Goal: Communication & Community: Answer question/provide support

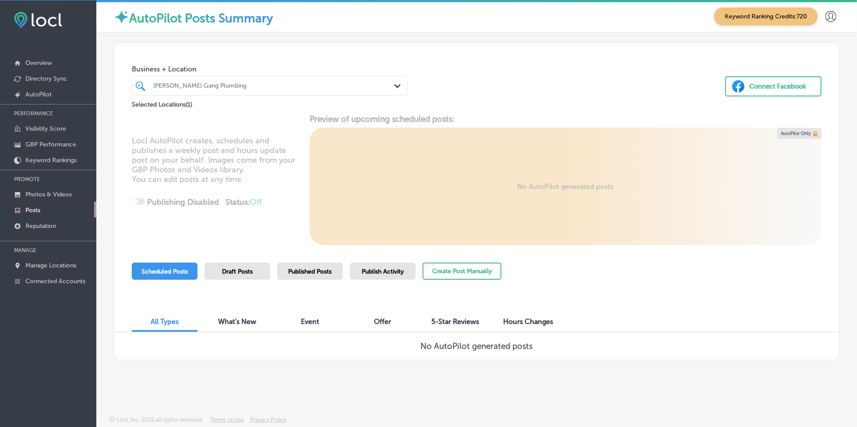
click at [259, 92] on div "[PERSON_NAME] Gang Plumbing Path Created with Sketch." at bounding box center [270, 86] width 276 height 20
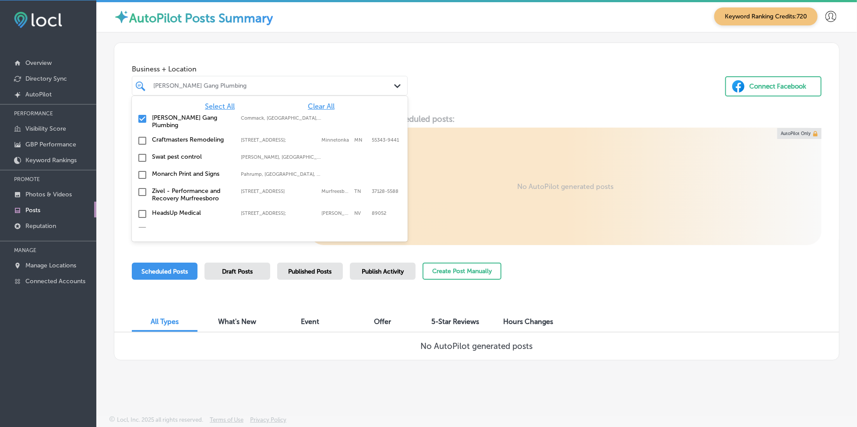
click at [320, 106] on span "Clear All" at bounding box center [321, 106] width 27 height 8
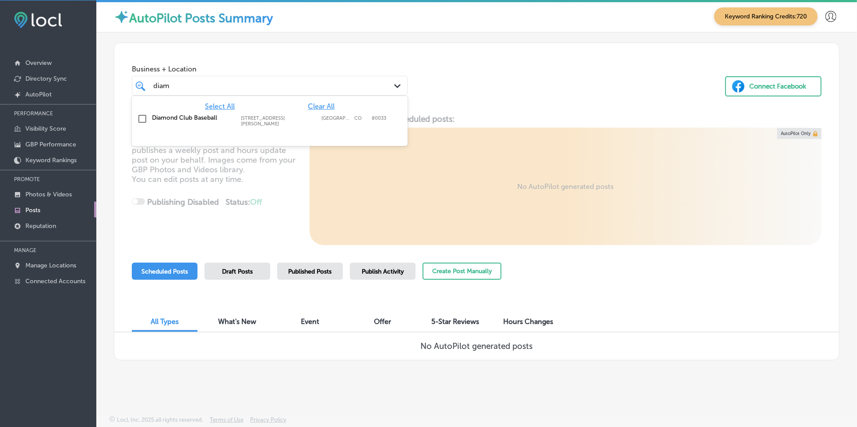
click at [322, 114] on div "Diamond Club Baseball [STREET_ADDRESS][PERSON_NAME] [STREET_ADDRESS][PERSON_NAM…" at bounding box center [252, 120] width 201 height 13
type input "diam"
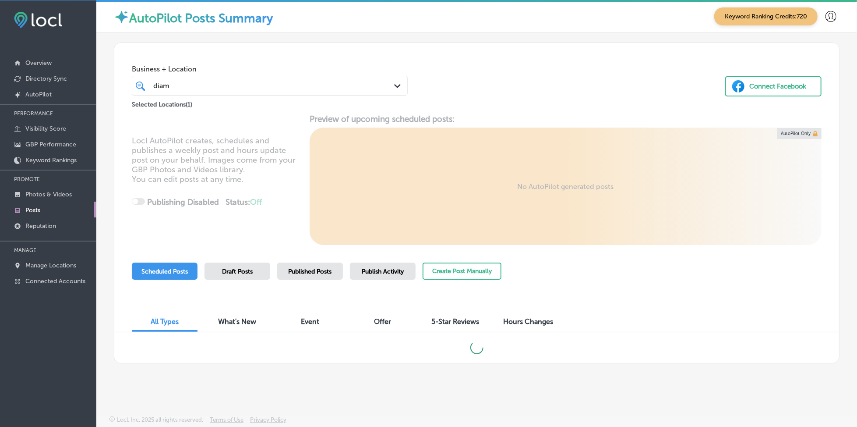
click at [485, 90] on div "Business + Location diam diam Path Created with Sketch. Selected Locations ( 1 …" at bounding box center [476, 76] width 725 height 67
click at [322, 273] on span "Published Posts" at bounding box center [310, 271] width 43 height 7
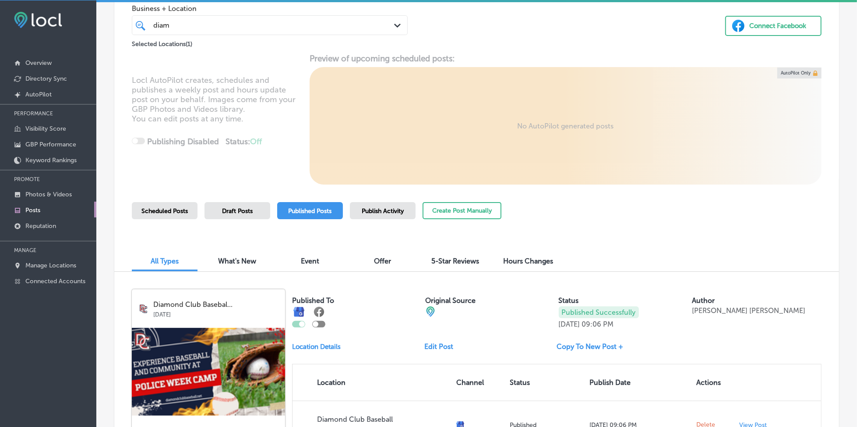
scroll to position [58, 0]
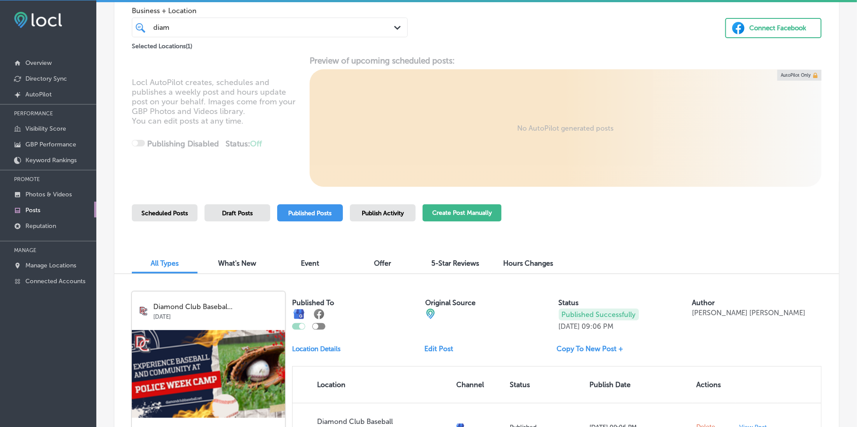
click at [448, 208] on button "Create Post Manually" at bounding box center [462, 212] width 79 height 17
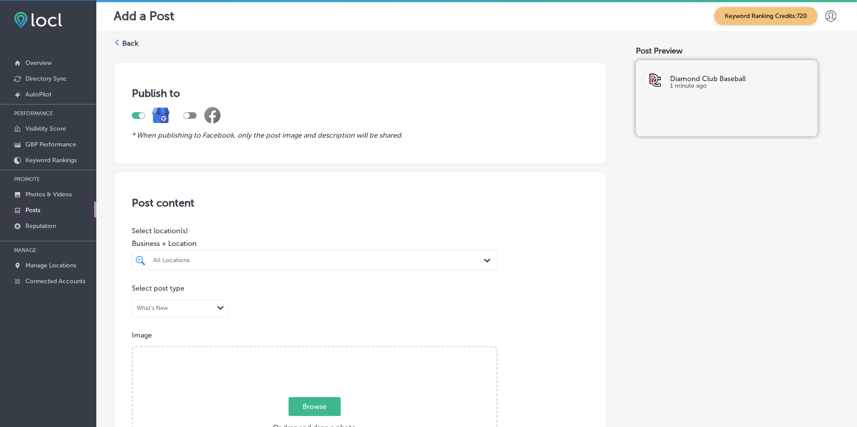
click at [294, 262] on div "All Locations" at bounding box center [319, 259] width 332 height 7
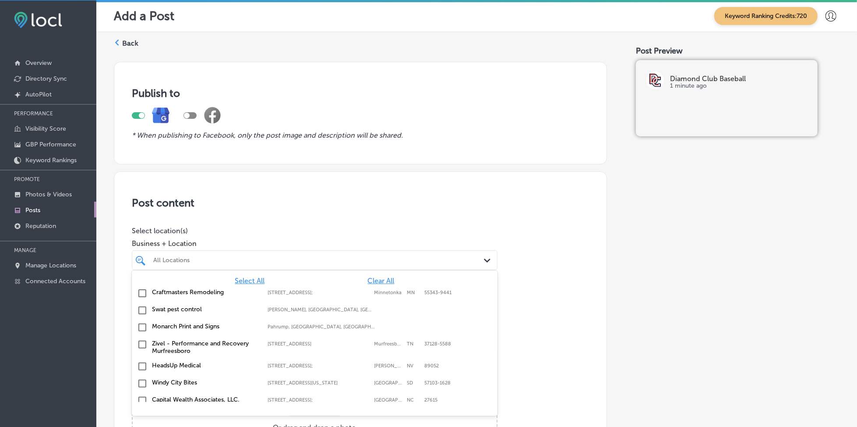
click at [375, 277] on span "Clear All" at bounding box center [381, 280] width 27 height 8
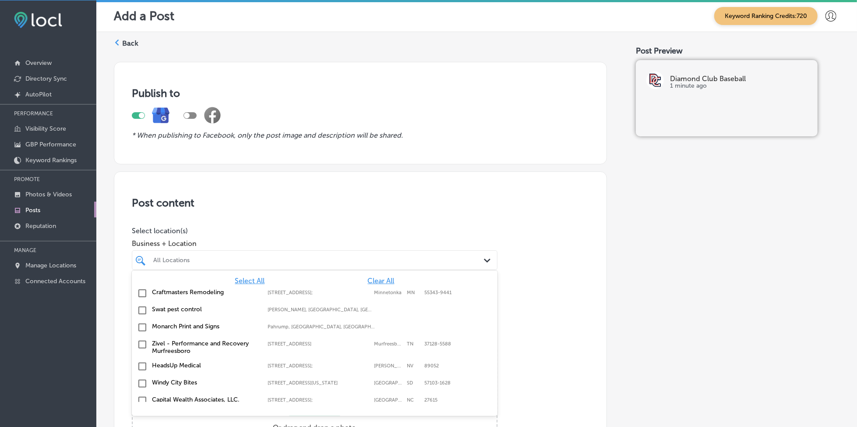
click at [375, 277] on span "Clear All" at bounding box center [381, 280] width 27 height 8
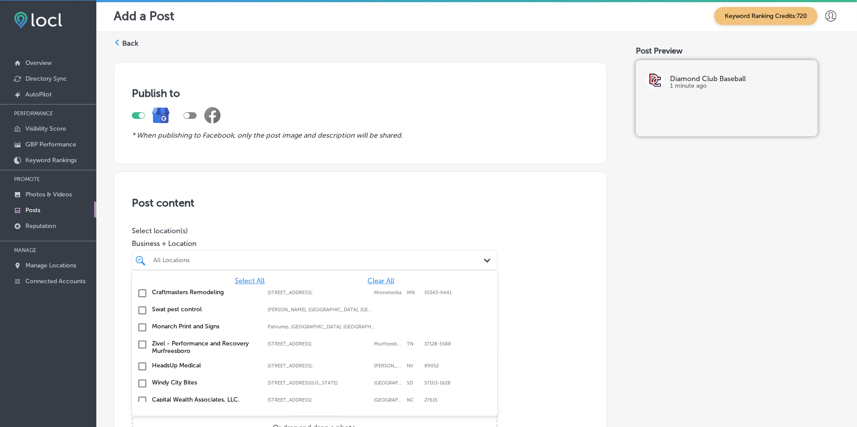
click at [375, 277] on span "Clear All" at bounding box center [381, 280] width 27 height 8
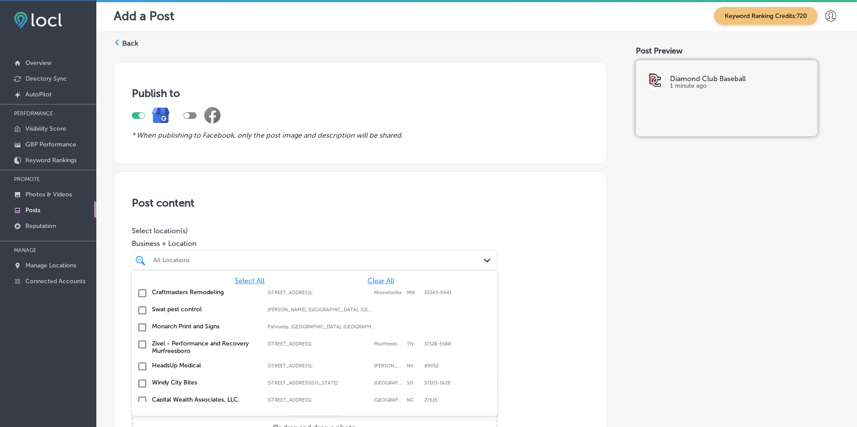
click at [375, 277] on span "Clear All" at bounding box center [381, 280] width 27 height 8
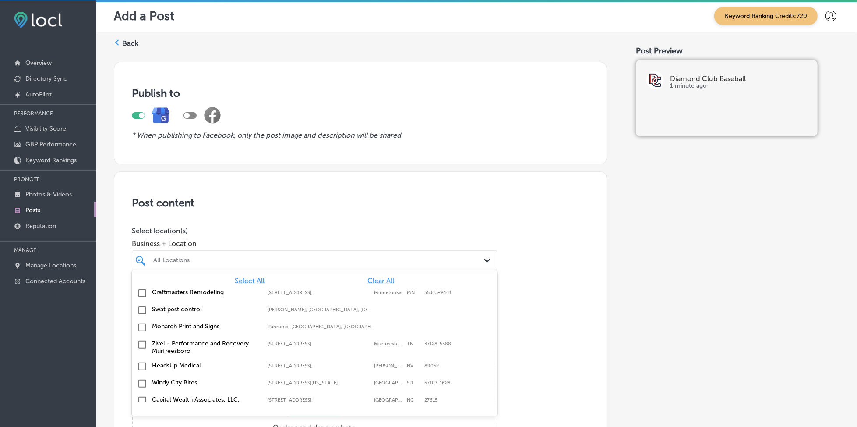
click at [375, 277] on span "Clear All" at bounding box center [381, 280] width 27 height 8
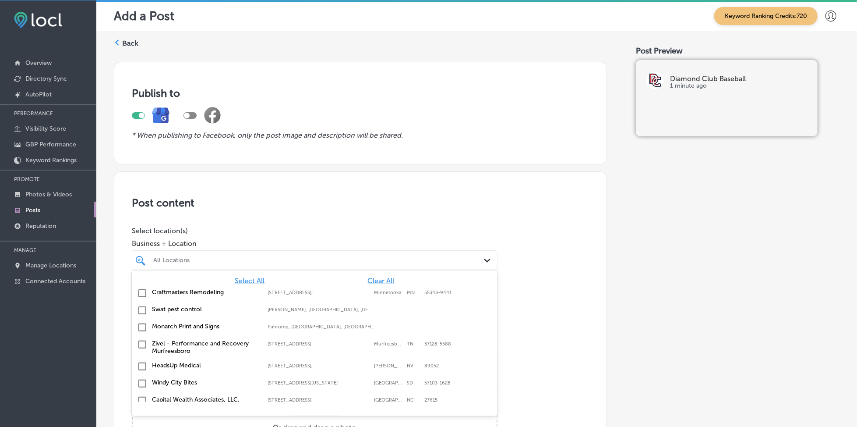
click at [375, 277] on span "Clear All" at bounding box center [381, 280] width 27 height 8
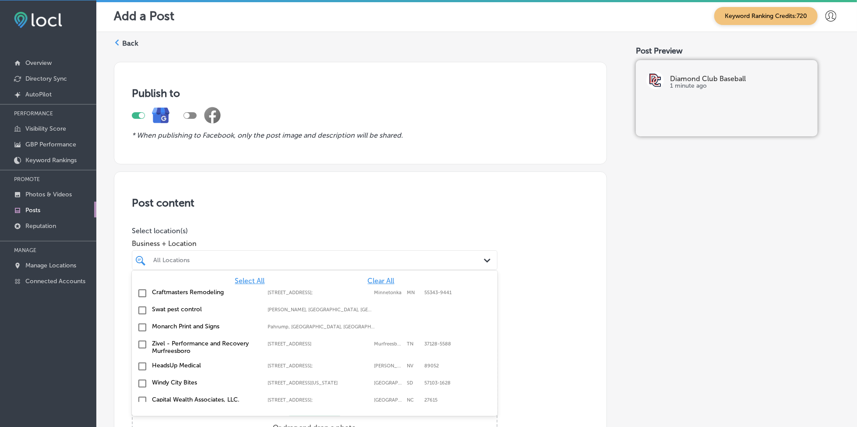
click at [375, 277] on span "Clear All" at bounding box center [381, 280] width 27 height 8
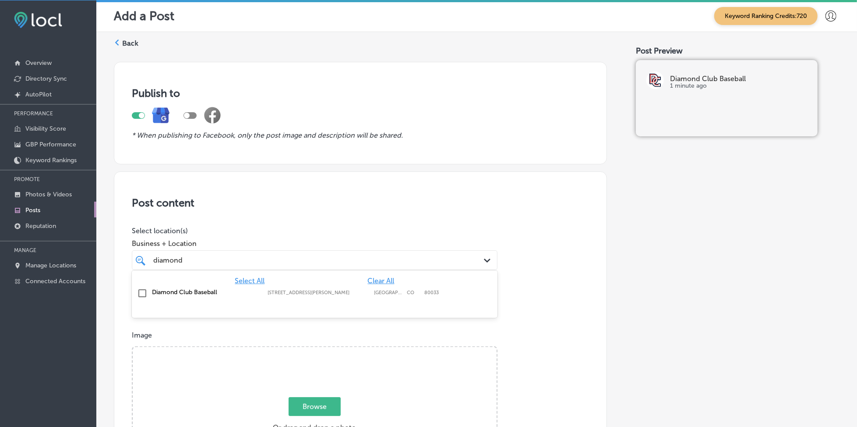
click at [340, 290] on label "[STREET_ADDRESS][PERSON_NAME]" at bounding box center [319, 293] width 102 height 6
type input "diamond"
click at [359, 236] on div "Business + Location option [STREET_ADDRESS][PERSON_NAME] option [STREET_ADDRESS…" at bounding box center [315, 252] width 366 height 35
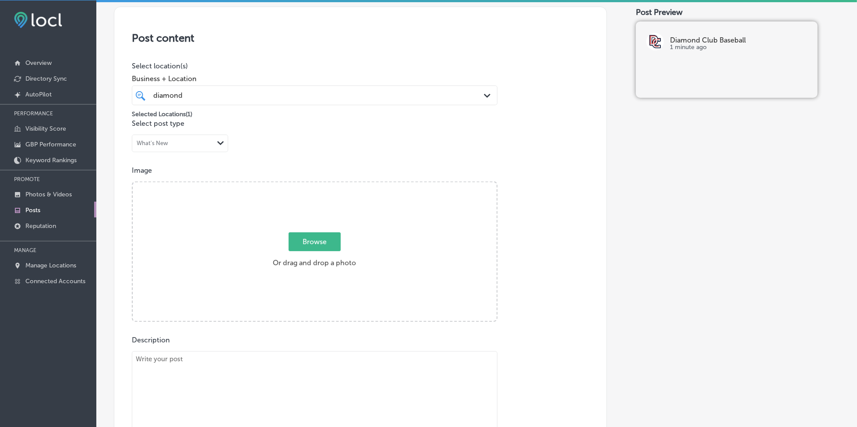
scroll to position [175, 0]
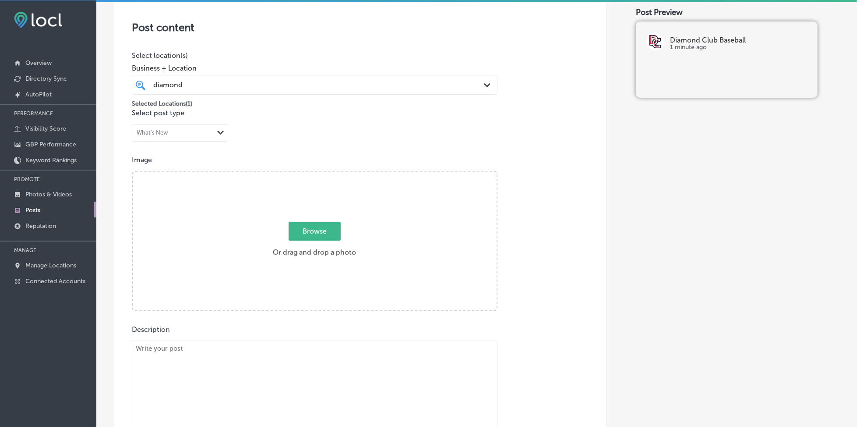
click at [305, 237] on span "Browse" at bounding box center [315, 231] width 52 height 19
click at [305, 174] on input "Browse Or drag and drop a photo" at bounding box center [315, 173] width 364 height 3
type input "C:\fakepath\team-training-programs-diamond-club-baseball-denver-co (1).png"
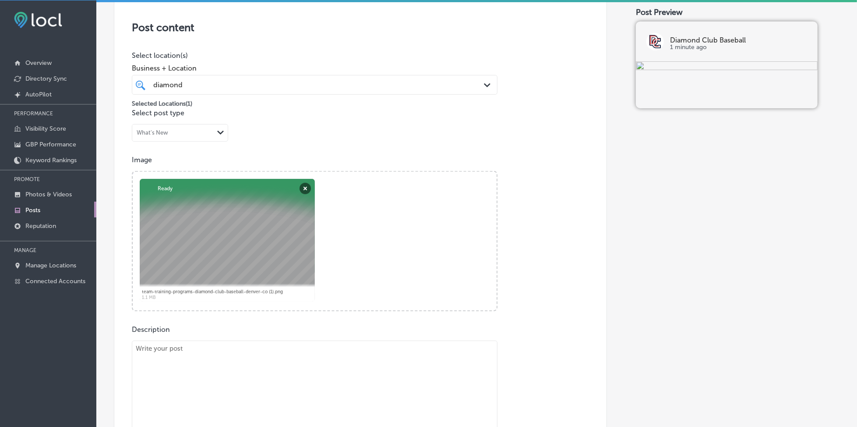
click at [183, 355] on textarea at bounding box center [315, 401] width 366 height 123
paste textarea "Diamond Club Baseball offers engaging youth baseball camps that provide fundame…"
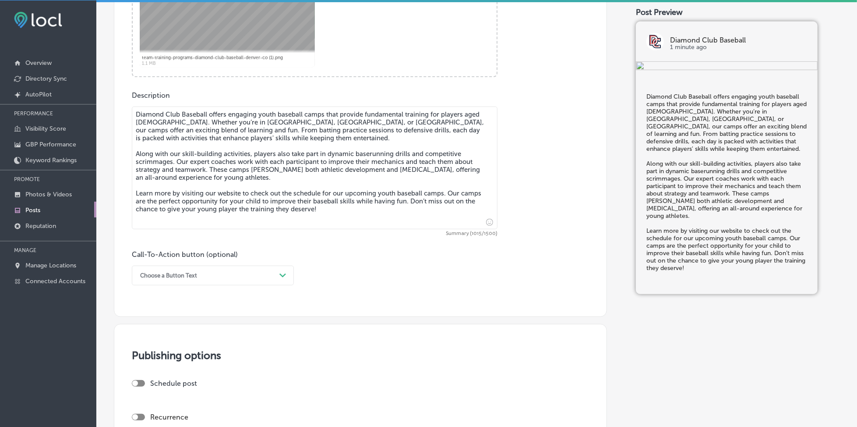
scroll to position [429, 0]
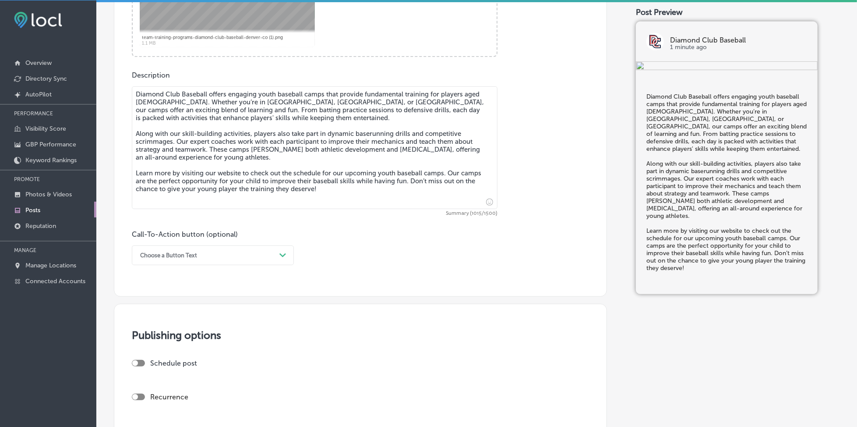
type textarea "Diamond Club Baseball offers engaging youth baseball camps that provide fundame…"
click at [218, 255] on div "Choose a Button Text" at bounding box center [206, 255] width 140 height 14
click at [192, 332] on div "Learn more" at bounding box center [213, 335] width 162 height 15
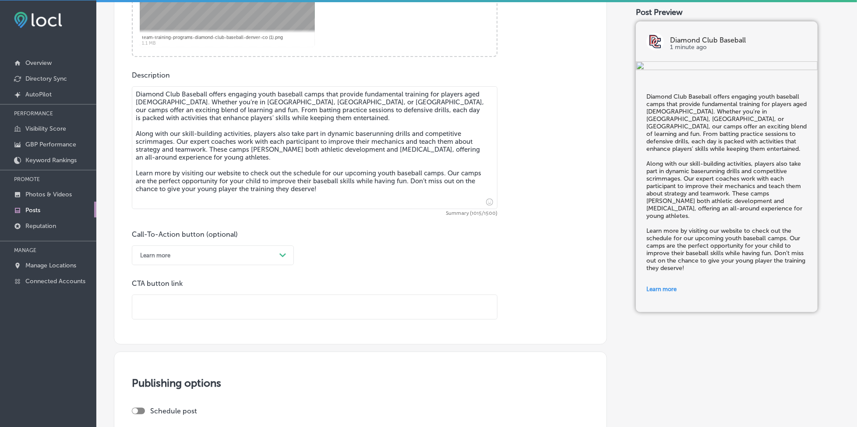
click at [193, 309] on input "text" at bounding box center [314, 307] width 365 height 24
paste input "[URL][DOMAIN_NAME]"
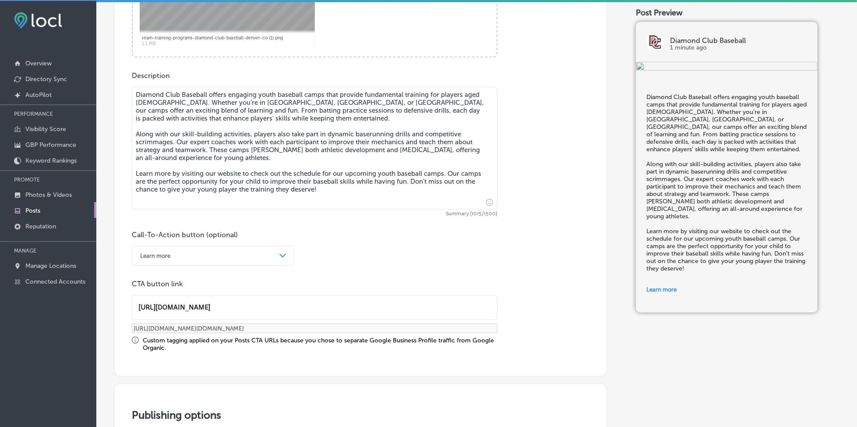
scroll to position [2, 0]
type input "[URL][DOMAIN_NAME]"
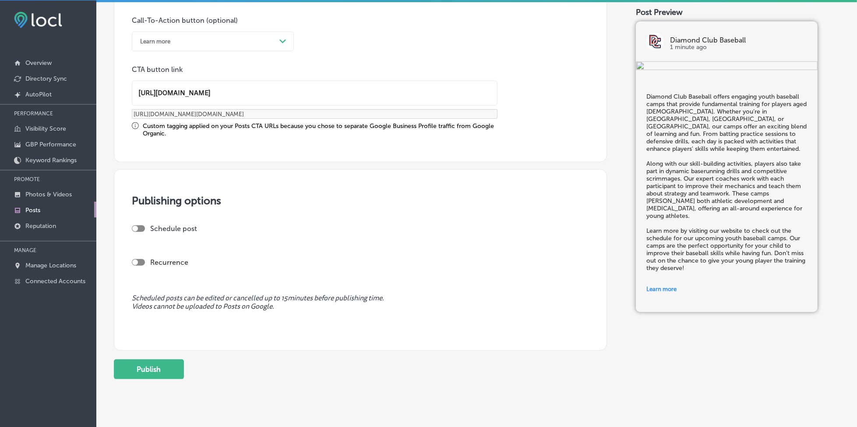
scroll to position [661, 0]
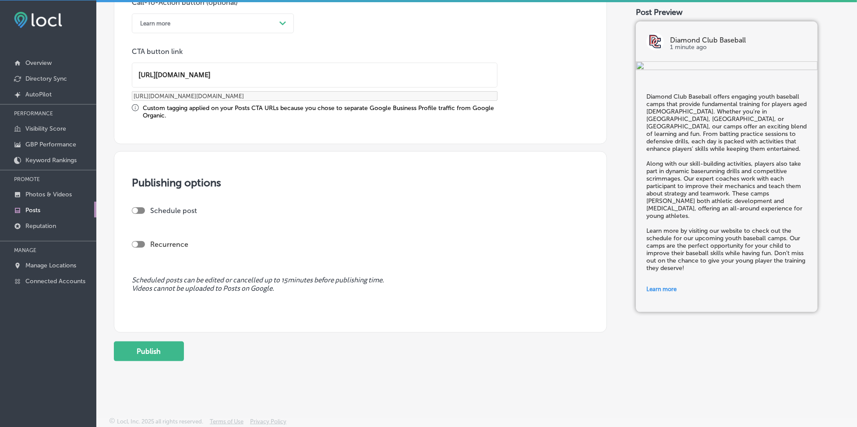
click at [134, 206] on div "Schedule post" at bounding box center [357, 210] width 450 height 8
click at [139, 209] on div at bounding box center [138, 210] width 13 height 7
checkbox input "true"
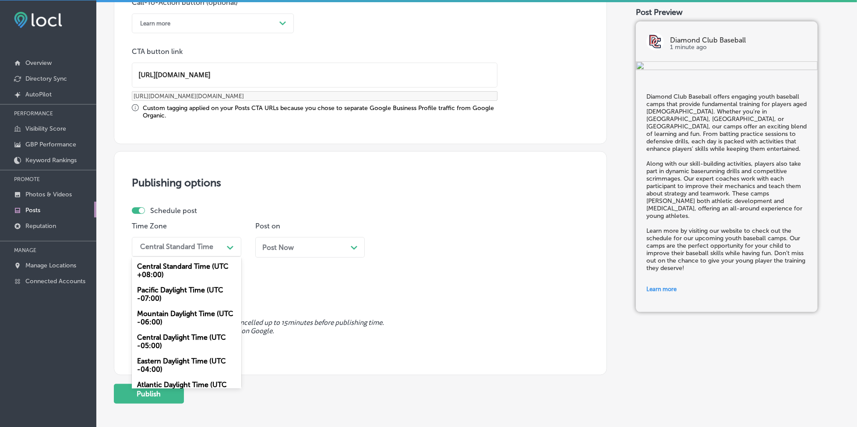
click at [176, 248] on div "Central Standard Time" at bounding box center [176, 247] width 73 height 8
click at [162, 312] on div "Mountain Daylight Time (UTC -06:00)" at bounding box center [187, 318] width 110 height 24
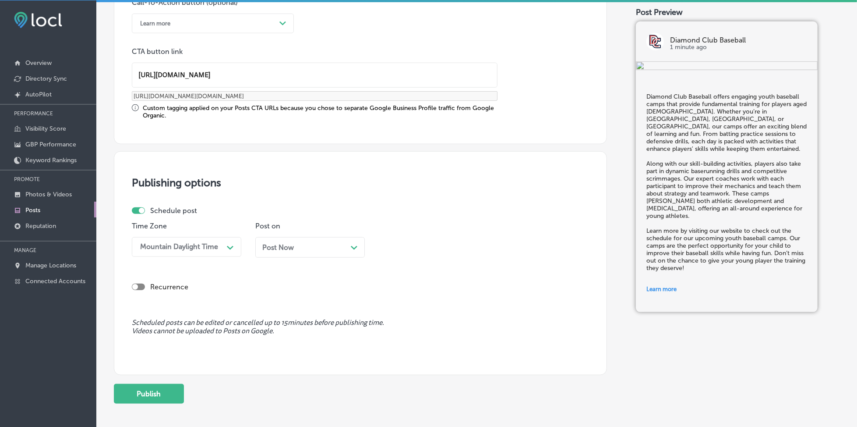
click at [292, 247] on span "Post Now" at bounding box center [278, 247] width 32 height 8
click at [429, 237] on div "09:15 AM Path Created with Sketch." at bounding box center [434, 247] width 110 height 20
click at [404, 287] on div "7:00 AM" at bounding box center [434, 286] width 110 height 15
click at [133, 393] on button "Publish" at bounding box center [149, 394] width 70 height 20
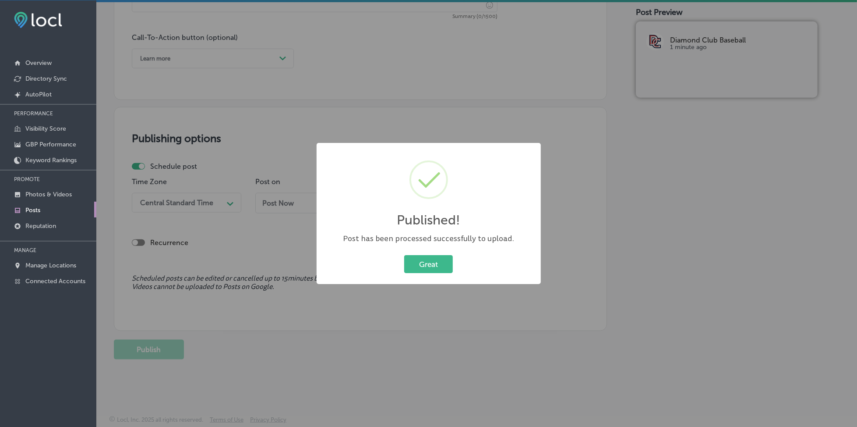
scroll to position [626, 0]
click at [414, 262] on button "Great" at bounding box center [428, 264] width 49 height 18
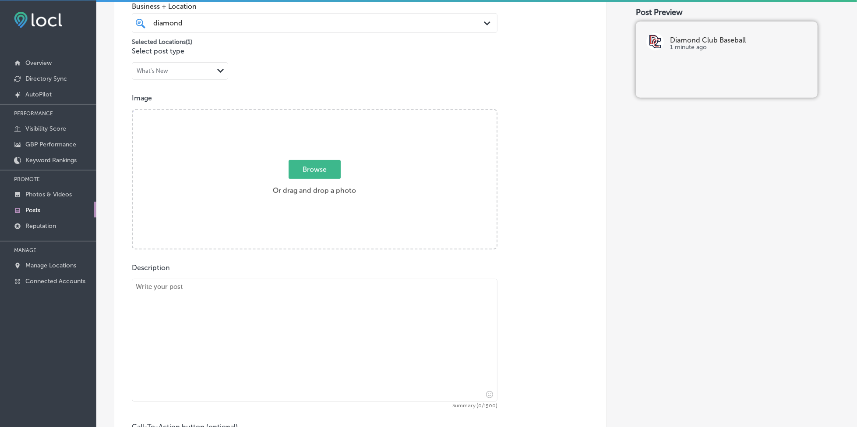
scroll to position [217, 0]
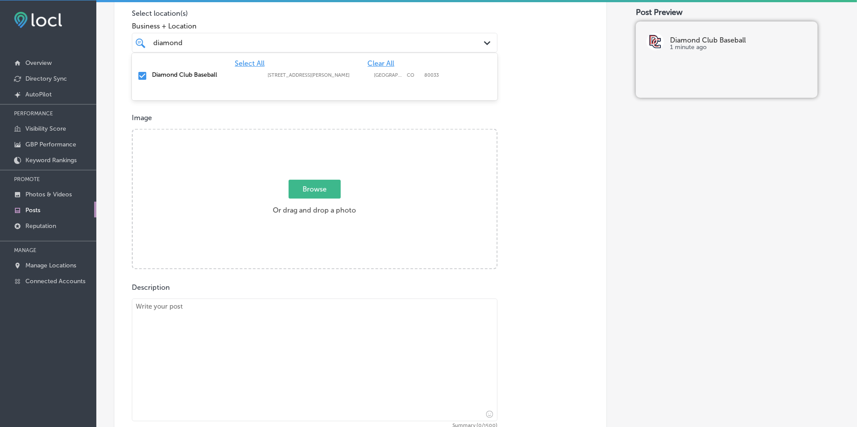
click at [276, 40] on div "diamond diamond" at bounding box center [298, 43] width 292 height 12
click at [302, 183] on span "Browse" at bounding box center [315, 189] width 52 height 19
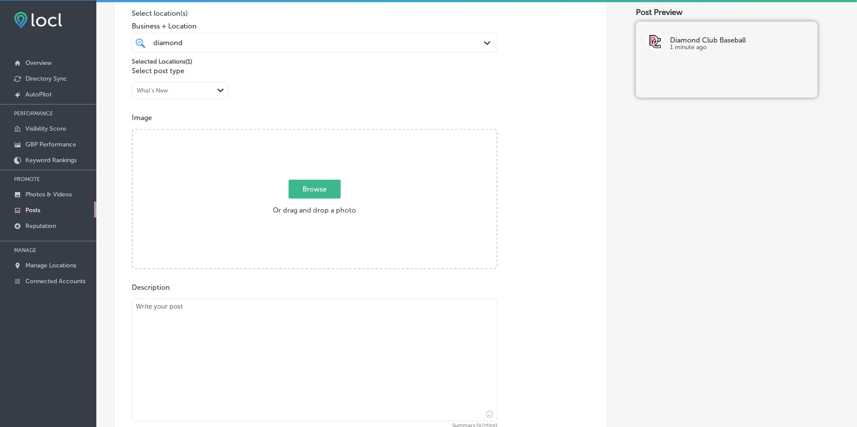
click at [302, 132] on input "Browse Or drag and drop a photo" at bounding box center [315, 131] width 364 height 3
type input "C:\fakepath\team-training-programs-diamond-club-baseball-denver-co (2).png"
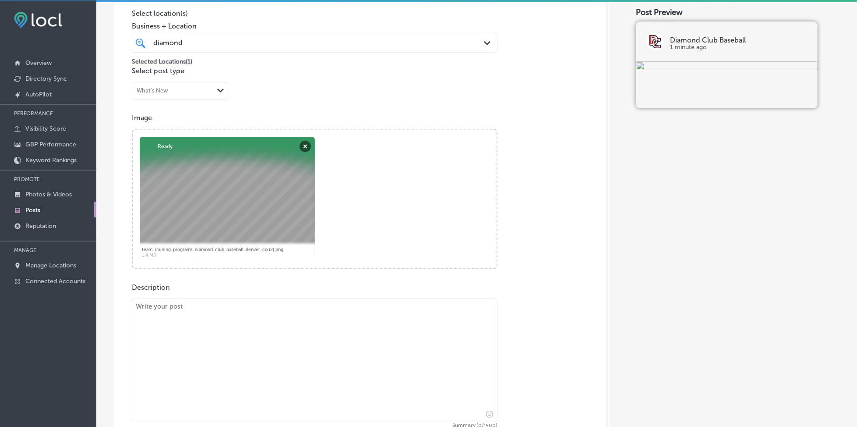
click at [216, 315] on textarea at bounding box center [315, 359] width 366 height 123
paste textarea "At Diamond Club Baseball, we offer private hitting lessons for players looking …"
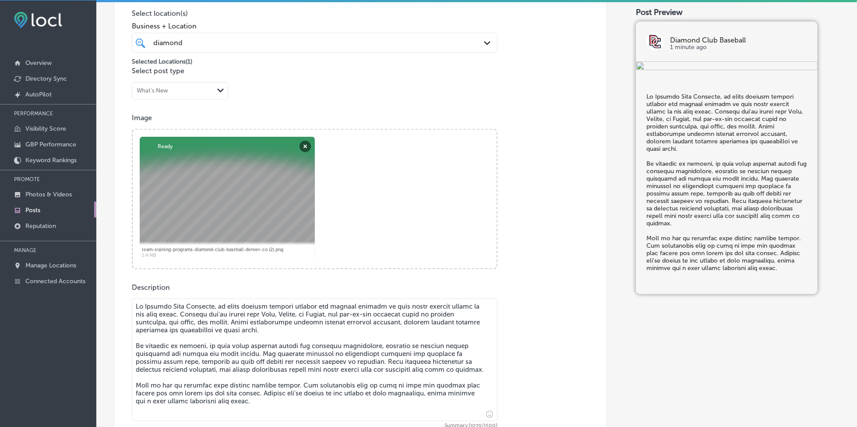
type textarea "At Diamond Club Baseball, we offer private hitting lessons for players looking …"
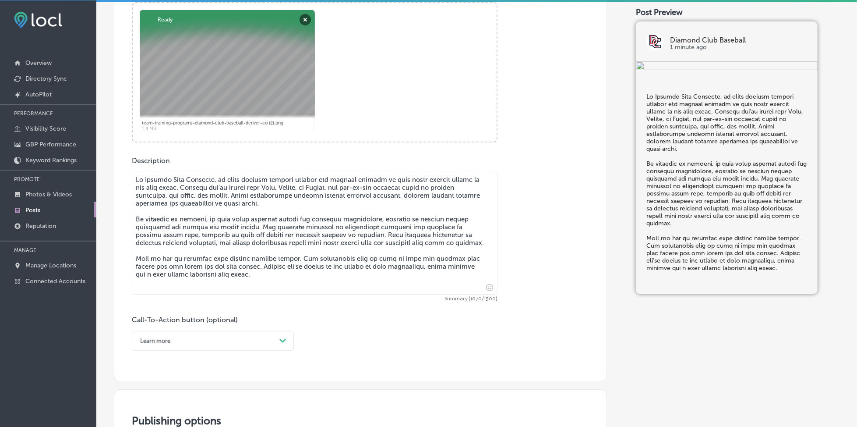
scroll to position [451, 0]
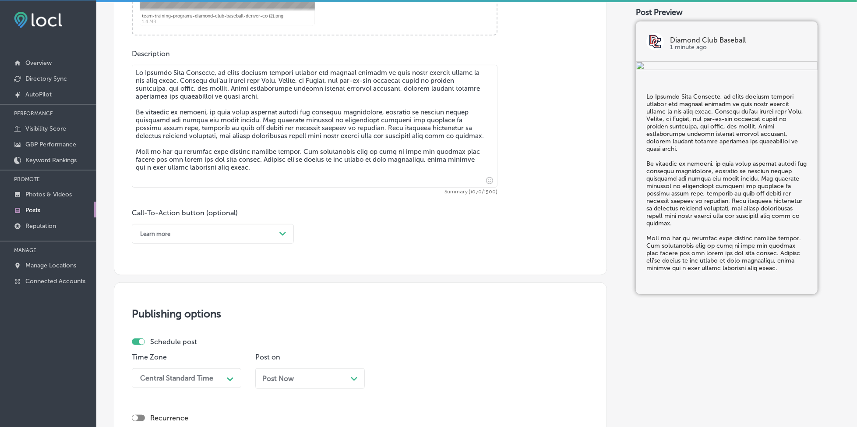
click at [172, 237] on div "Learn more" at bounding box center [206, 234] width 140 height 14
click at [166, 348] on div "Call Now" at bounding box center [213, 344] width 162 height 15
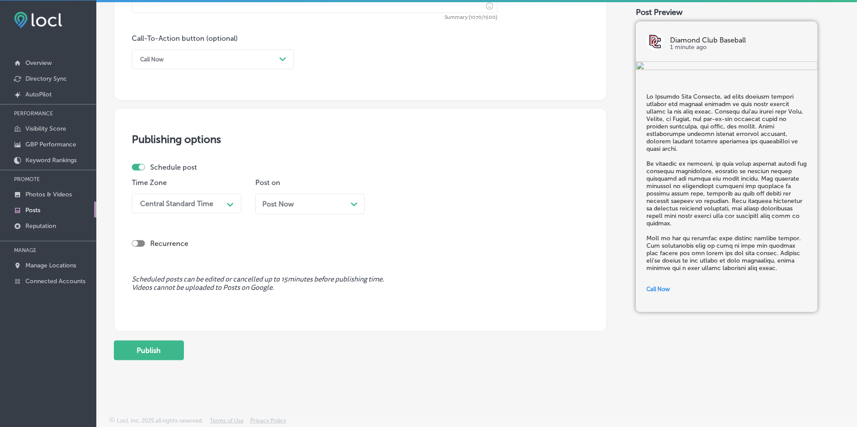
scroll to position [626, 0]
click at [194, 207] on div "Central Standard Time" at bounding box center [180, 202] width 88 height 15
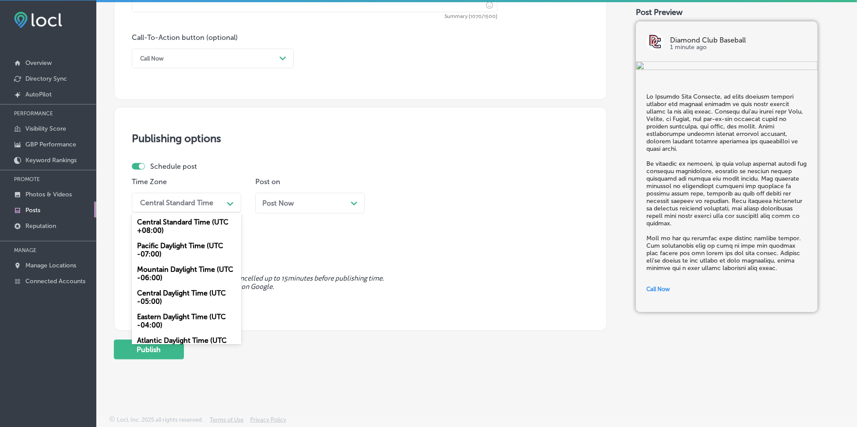
drag, startPoint x: 163, startPoint y: 270, endPoint x: 252, endPoint y: 223, distance: 100.7
click at [163, 271] on div "Mountain Daylight Time (UTC -06:00)" at bounding box center [187, 274] width 110 height 24
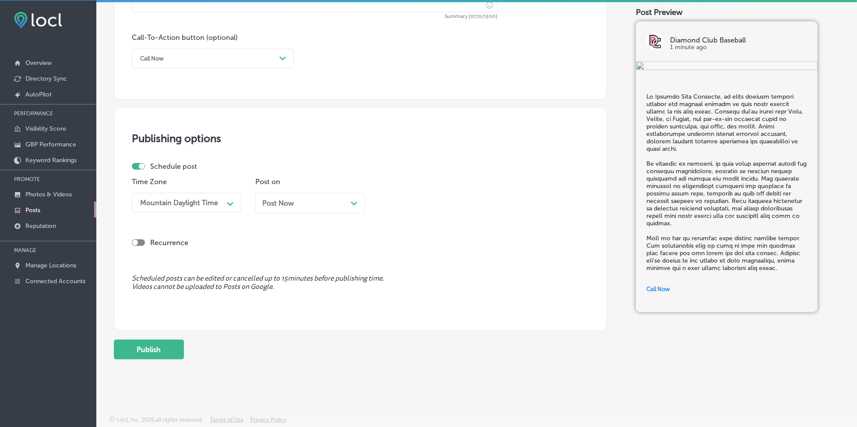
click at [287, 207] on span "Post Now" at bounding box center [278, 203] width 32 height 8
click at [421, 205] on div "09:15 AM" at bounding box center [427, 202] width 88 height 15
click at [394, 245] on div "7:00 AM" at bounding box center [434, 242] width 110 height 15
click at [169, 351] on button "Publish" at bounding box center [149, 350] width 70 height 20
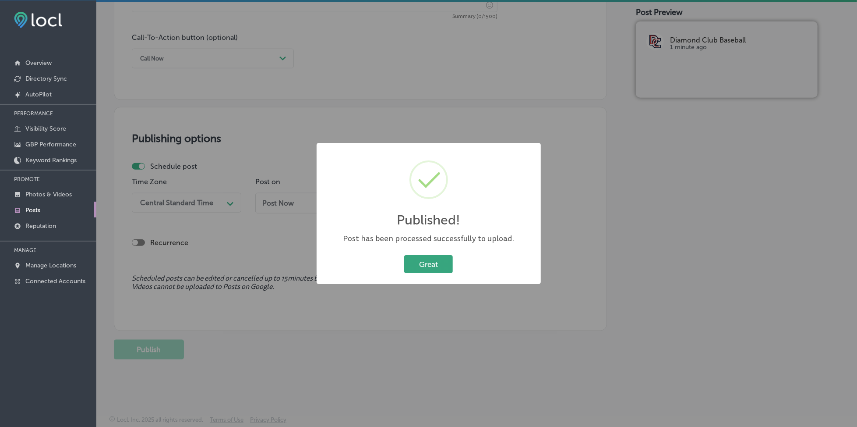
click at [413, 259] on button "Great" at bounding box center [428, 264] width 49 height 18
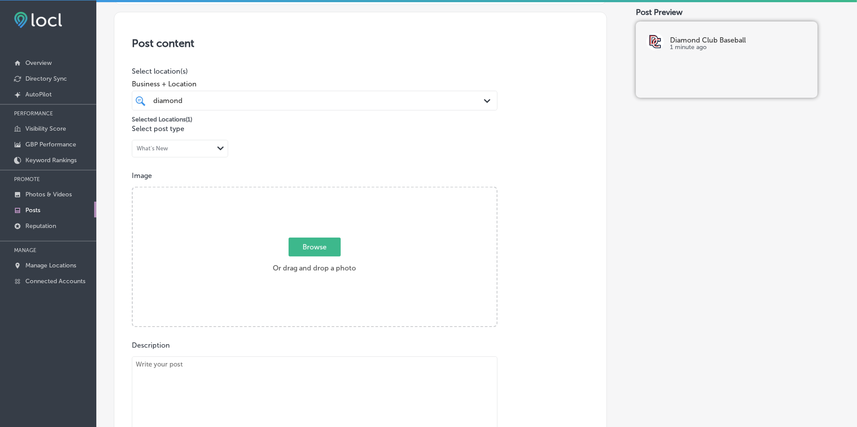
scroll to position [159, 0]
click at [327, 96] on div "diamond diamond" at bounding box center [298, 102] width 292 height 12
click at [316, 249] on span "Browse" at bounding box center [315, 247] width 52 height 19
click at [316, 191] on input "Browse Or drag and drop a photo" at bounding box center [315, 189] width 364 height 3
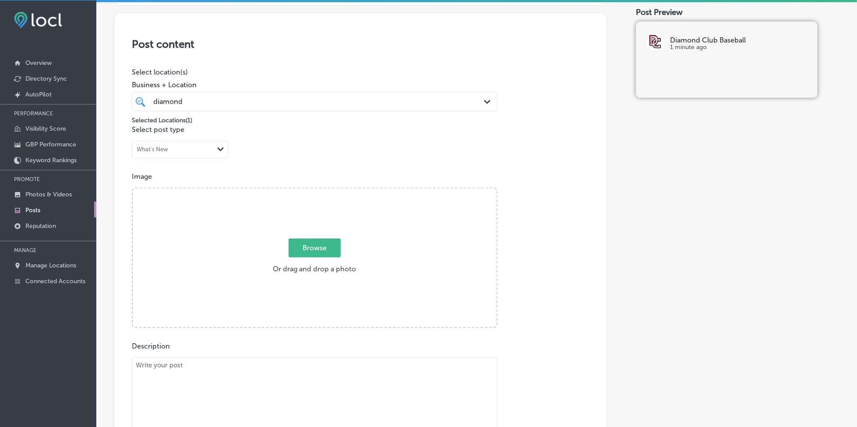
type input "C:\fakepath\team-training-programs-diamond-club-baseball-denver-co (3).png"
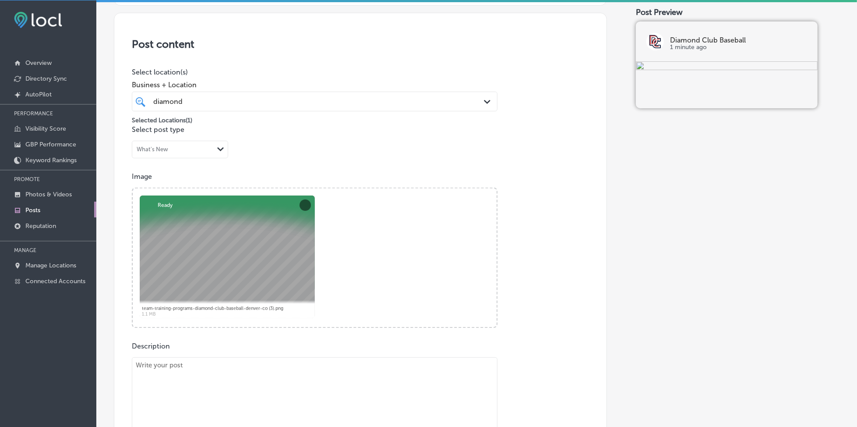
click at [244, 365] on textarea at bounding box center [315, 418] width 366 height 123
paste textarea "Loremip Dolo Sitametc adipisci elitse doeiusmo temporin utl etdolor ma ali enim…"
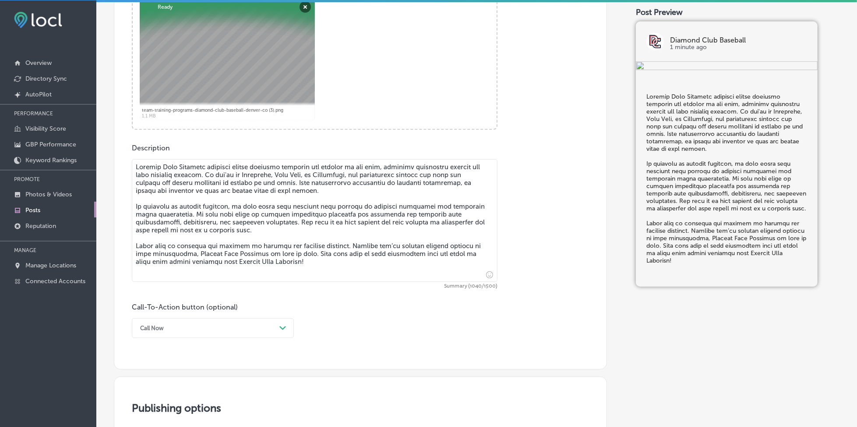
scroll to position [371, 0]
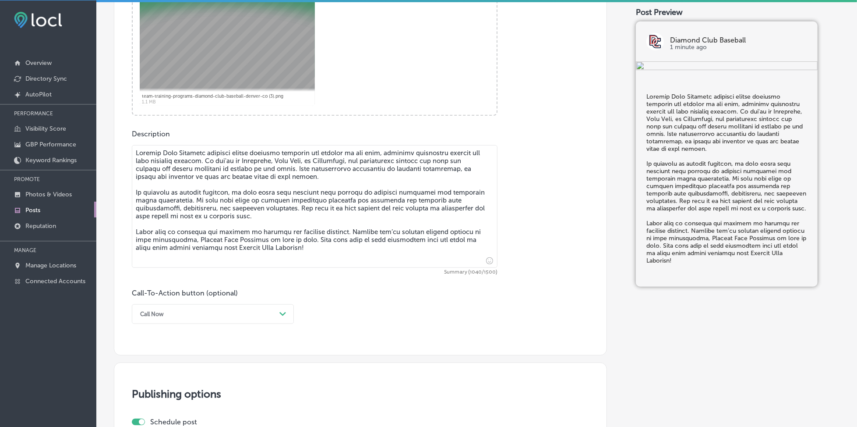
type textarea "Loremip Dolo Sitametc adipisci elitse doeiusmo temporin utl etdolor ma ali enim…"
click at [229, 302] on div "Call-To-Action button (optional) Call Now Path Created with Sketch." at bounding box center [213, 306] width 162 height 35
click at [213, 320] on div "option Call Now, selected. option Choose a Button Text focused, 1 of 7. 7 resul…" at bounding box center [213, 314] width 162 height 20
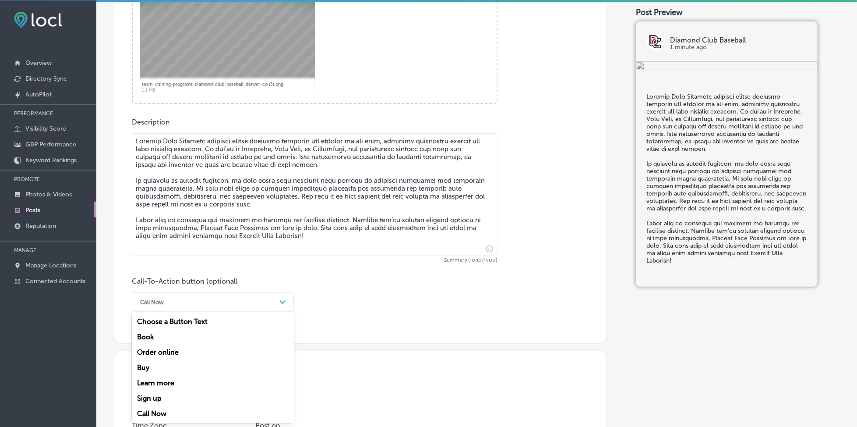
click at [175, 383] on div "Learn more" at bounding box center [213, 382] width 162 height 15
click at [190, 348] on input "text" at bounding box center [314, 354] width 365 height 24
paste input "[URL][DOMAIN_NAME]"
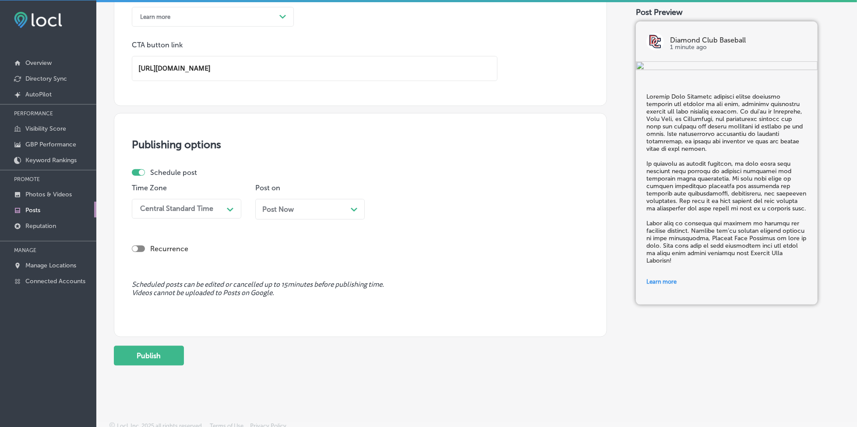
scroll to position [674, 0]
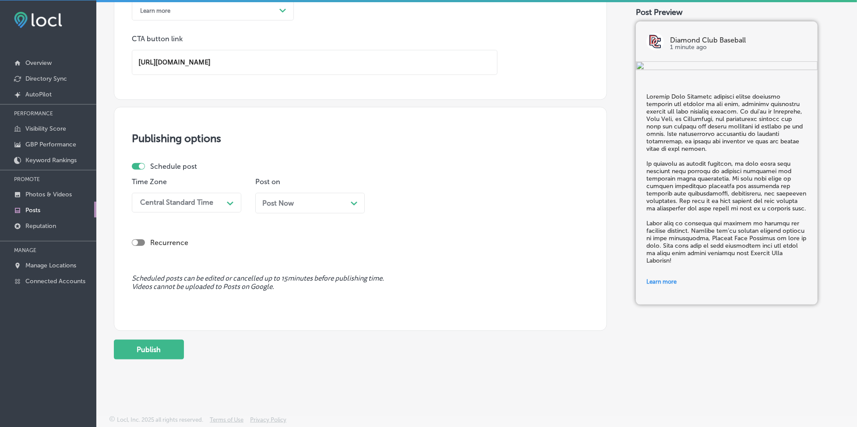
type input "[URL][DOMAIN_NAME]"
click at [194, 208] on div "Central Standard Time" at bounding box center [180, 202] width 88 height 15
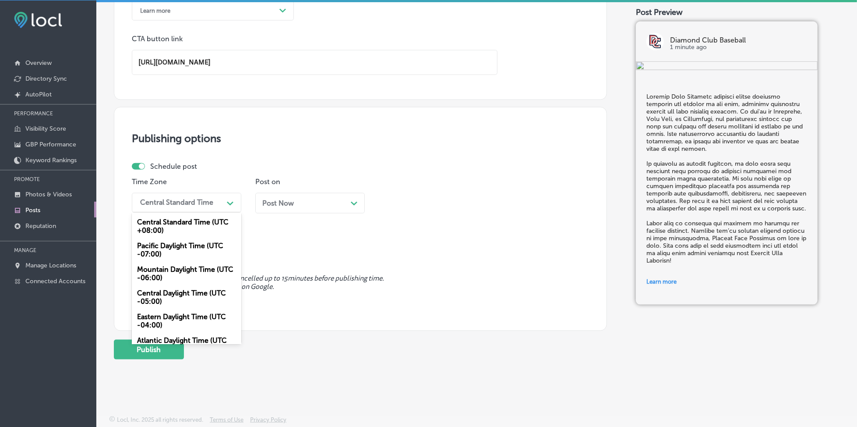
click at [172, 273] on div "Mountain Daylight Time (UTC -06:00)" at bounding box center [187, 274] width 110 height 24
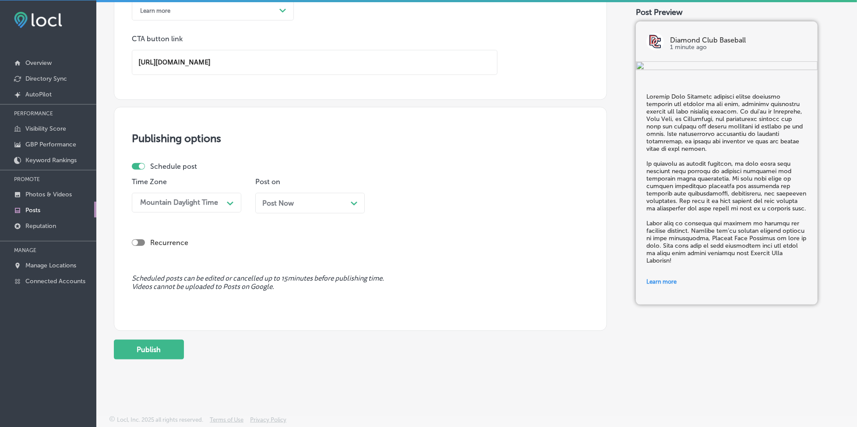
click at [281, 211] on div "Post Now Path Created with Sketch." at bounding box center [310, 203] width 110 height 21
click at [397, 205] on div "Schedule post Time Zone Mountain Daylight Time Path Created with Sketch. Post o…" at bounding box center [357, 191] width 450 height 58
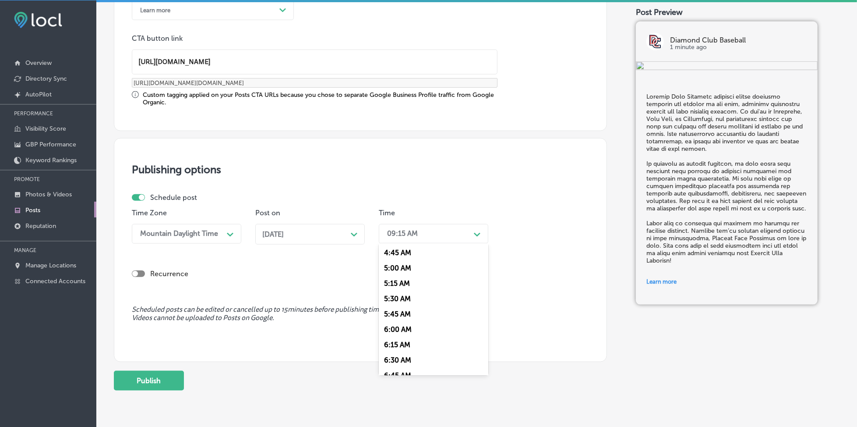
scroll to position [351, 0]
click at [405, 328] on div "7:00 AM" at bounding box center [434, 331] width 110 height 15
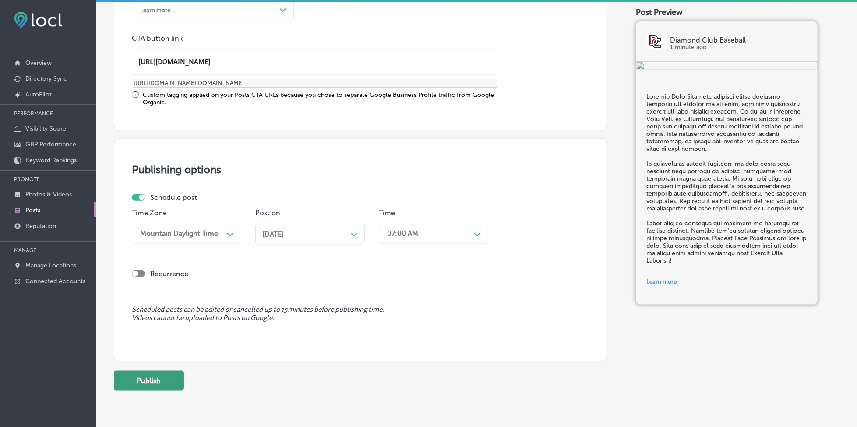
click at [157, 373] on button "Publish" at bounding box center [149, 381] width 70 height 20
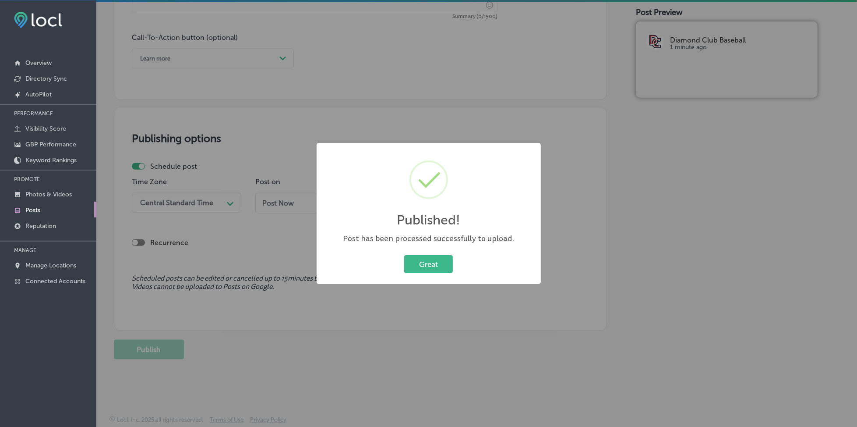
scroll to position [626, 0]
click at [427, 263] on button "Great" at bounding box center [428, 264] width 49 height 18
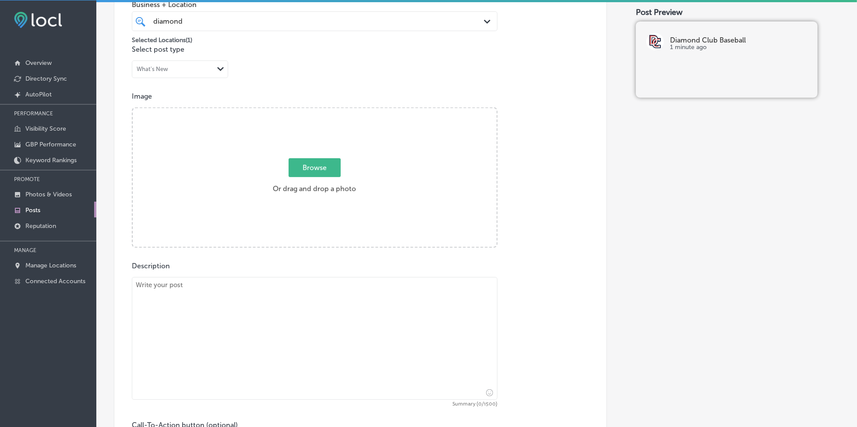
scroll to position [100, 0]
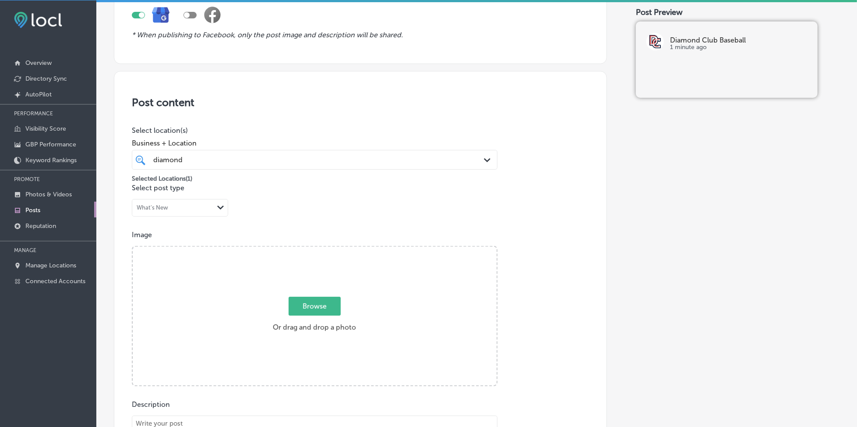
click at [319, 298] on span "Browse" at bounding box center [315, 306] width 52 height 19
click at [319, 249] on input "Browse Or drag and drop a photo" at bounding box center [315, 248] width 364 height 3
type input "C:\fakepath\team-training-programs-diamond-club-baseball-denver-co (4).png"
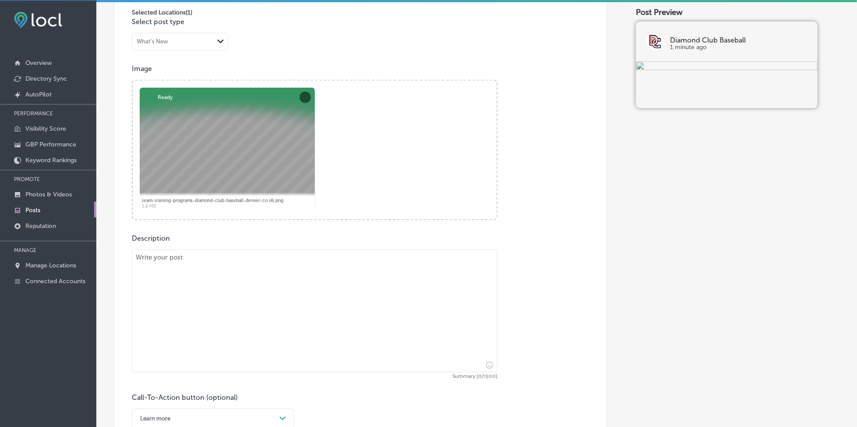
scroll to position [276, 0]
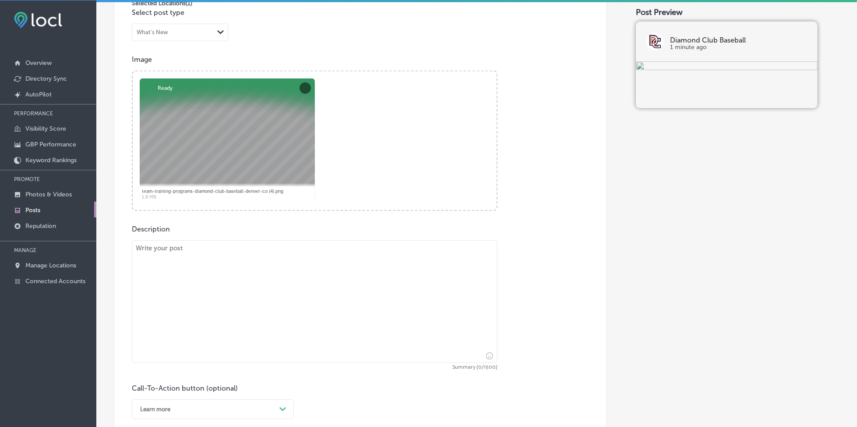
click at [170, 268] on textarea at bounding box center [315, 301] width 366 height 123
paste textarea "Lore ipsum do sit amet cons adi elitseddo eiusmodte incididu utlabore etdolore,…"
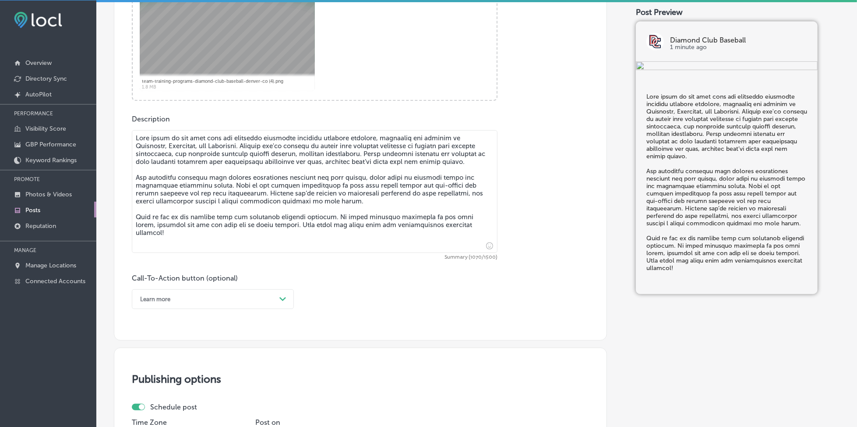
scroll to position [393, 0]
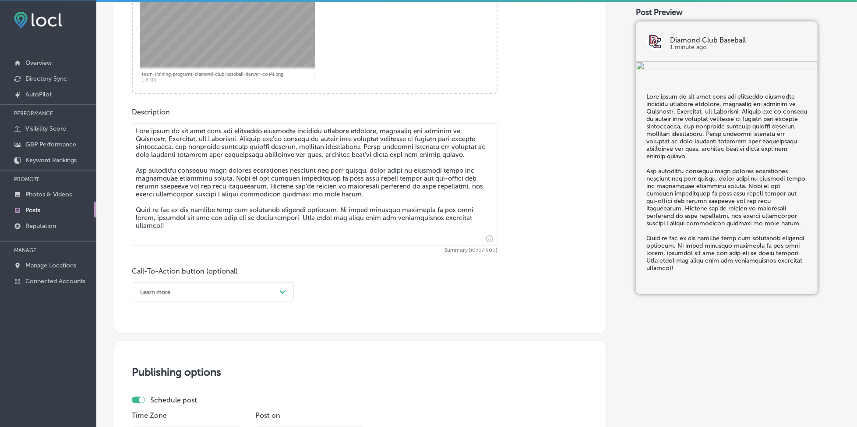
type textarea "Lore ipsum do sit amet cons adi elitseddo eiusmodte incididu utlabore etdolore,…"
click at [163, 300] on div "Learn more Path Created with Sketch." at bounding box center [213, 292] width 162 height 20
click at [157, 404] on div "Call Now" at bounding box center [213, 403] width 162 height 15
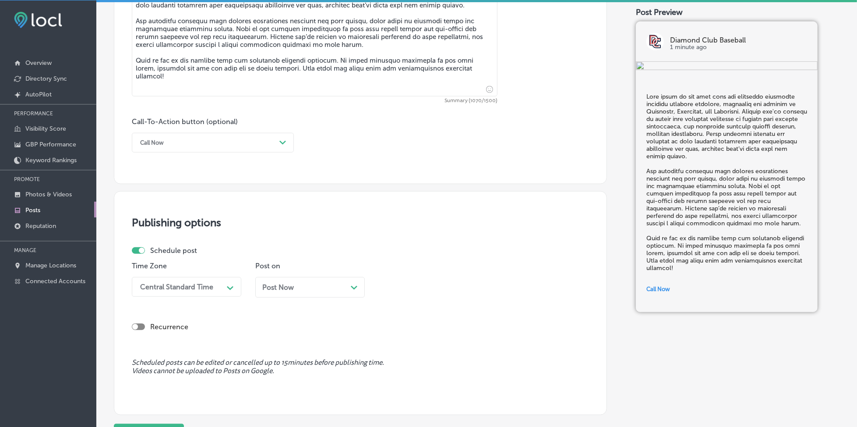
scroll to position [568, 0]
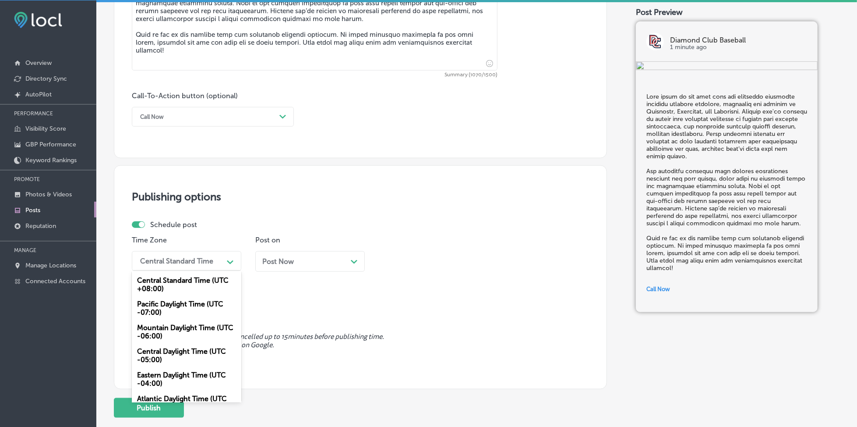
click at [176, 255] on div "Central Standard Time" at bounding box center [180, 260] width 88 height 15
click at [159, 330] on div "Mountain Daylight Time (UTC -06:00)" at bounding box center [187, 332] width 110 height 24
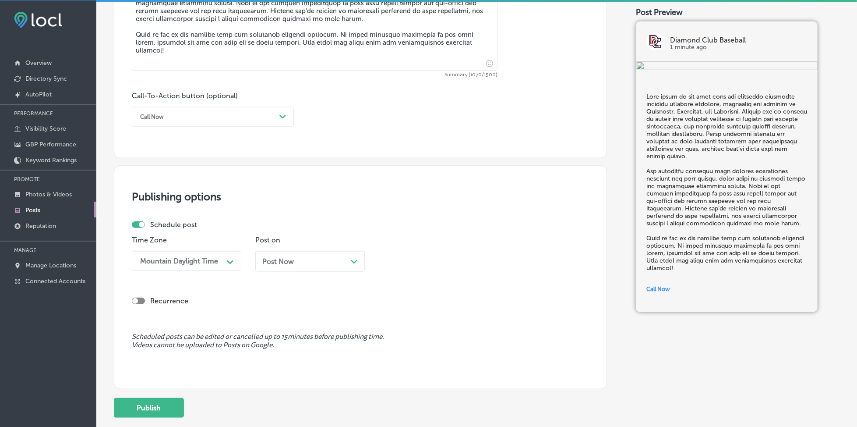
click at [267, 269] on div "Post Now Path Created with Sketch." at bounding box center [310, 261] width 110 height 21
click at [403, 261] on div "09:15 AM" at bounding box center [402, 261] width 31 height 8
click at [409, 359] on div "7:00 AM" at bounding box center [434, 358] width 110 height 15
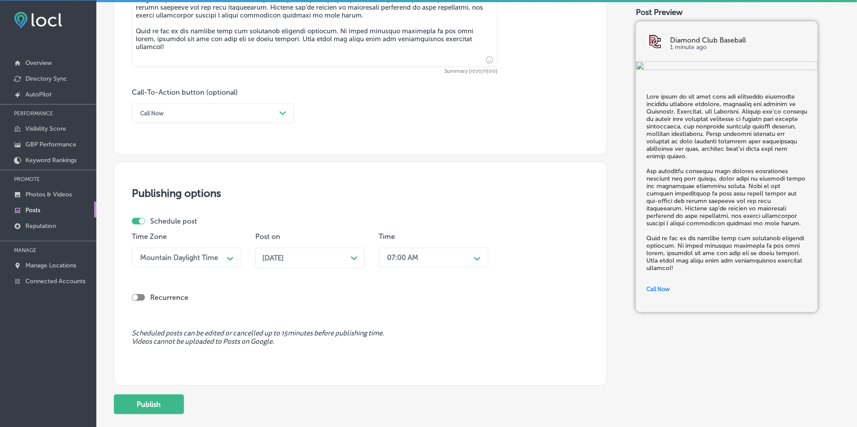
scroll to position [626, 0]
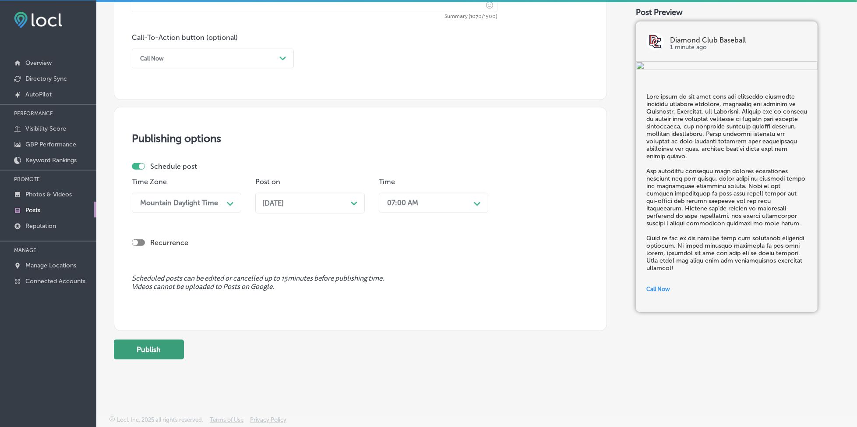
click at [149, 345] on button "Publish" at bounding box center [149, 350] width 70 height 20
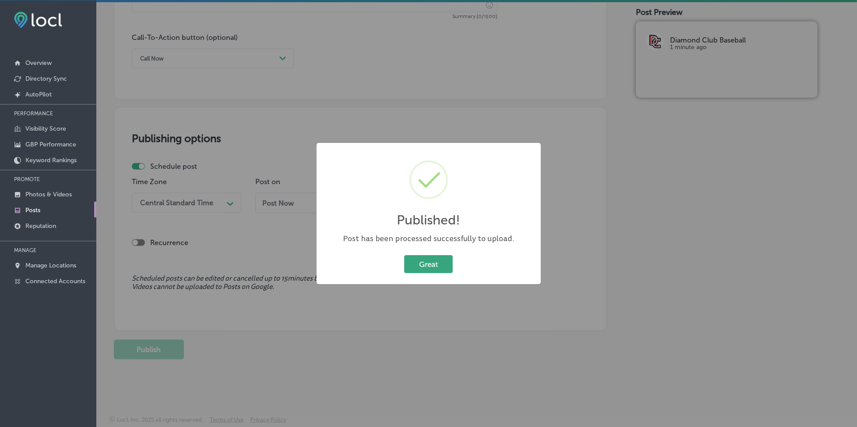
click at [428, 266] on button "Great" at bounding box center [428, 264] width 49 height 18
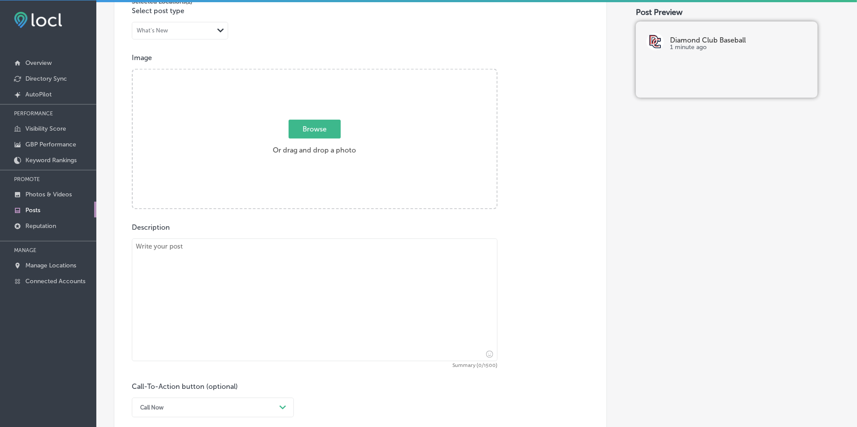
scroll to position [276, 0]
click at [238, 279] on textarea at bounding box center [315, 301] width 366 height 123
paste textarea "Lor ipsumdol sitamet con adipisc eli seddoei tem inci ut laboree dolor magnaali…"
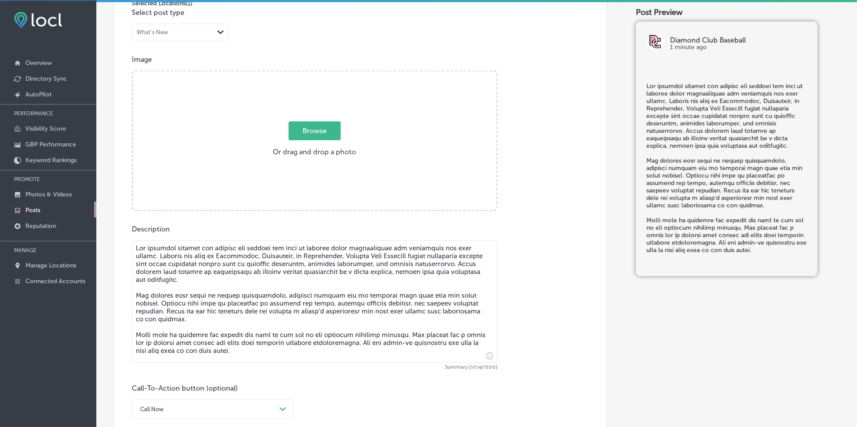
type textarea "Lor ipsumdol sitamet con adipisc eli seddoei tem inci ut laboree dolor magnaali…"
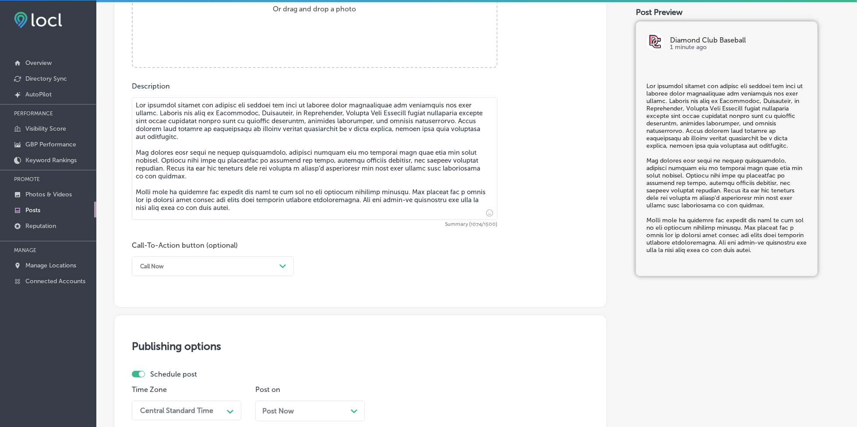
scroll to position [451, 0]
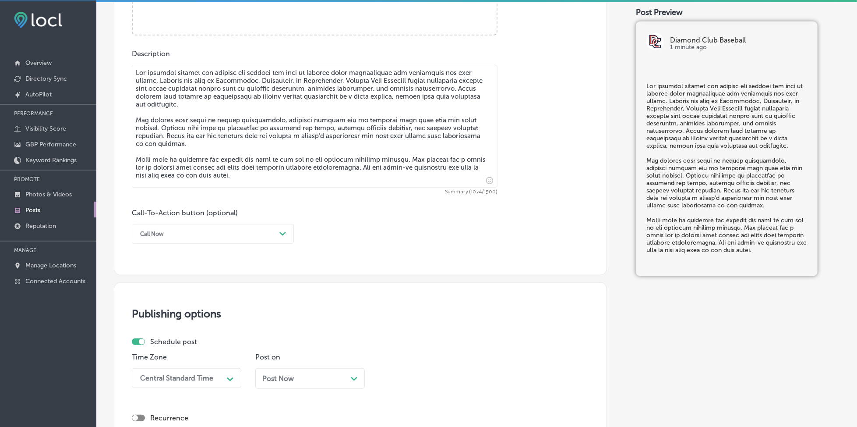
click at [206, 234] on div "Call Now" at bounding box center [206, 234] width 140 height 14
click at [175, 313] on div "Learn more" at bounding box center [213, 314] width 162 height 15
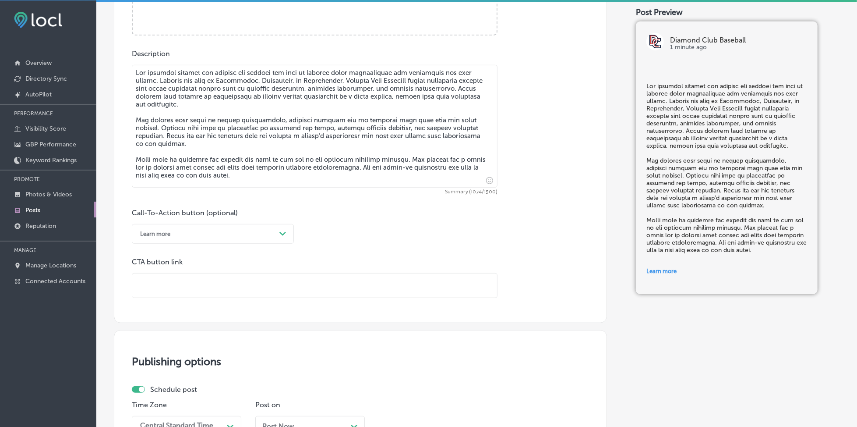
click at [180, 277] on input "text" at bounding box center [314, 285] width 365 height 24
paste input "[URL][DOMAIN_NAME]"
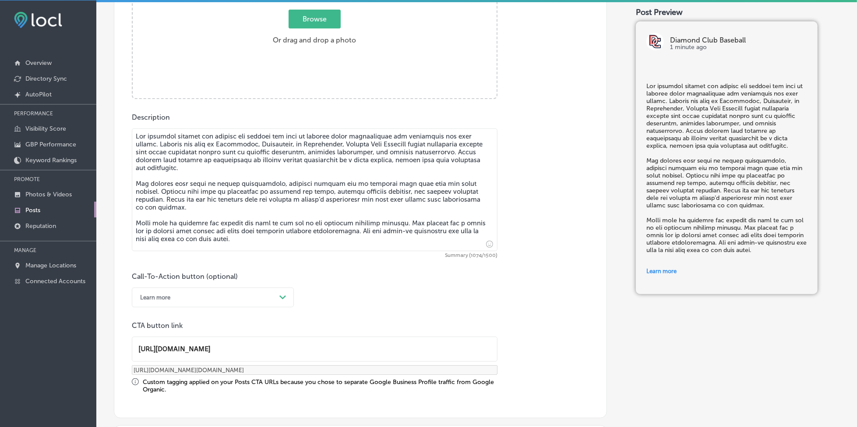
scroll to position [276, 0]
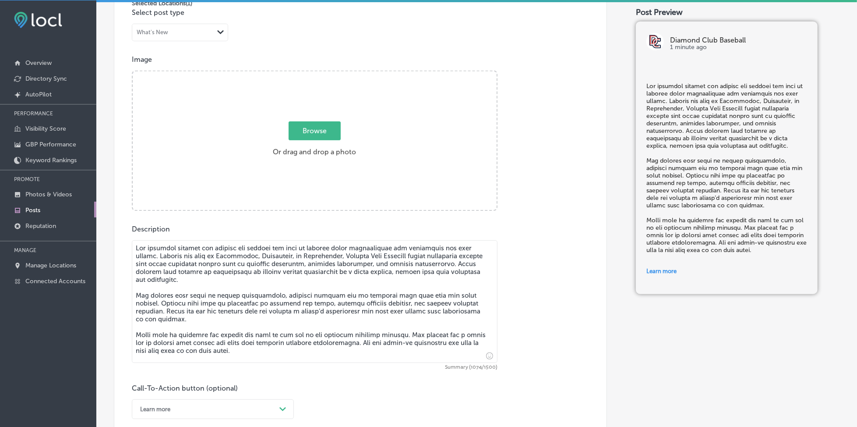
type input "[URL][DOMAIN_NAME]"
click at [305, 136] on span "Browse" at bounding box center [315, 130] width 52 height 19
click at [305, 74] on input "Browse Or drag and drop a photo" at bounding box center [315, 72] width 364 height 3
type input "C:\fakepath\team-training-programs-diamond-club-baseball-denver-co (5).png"
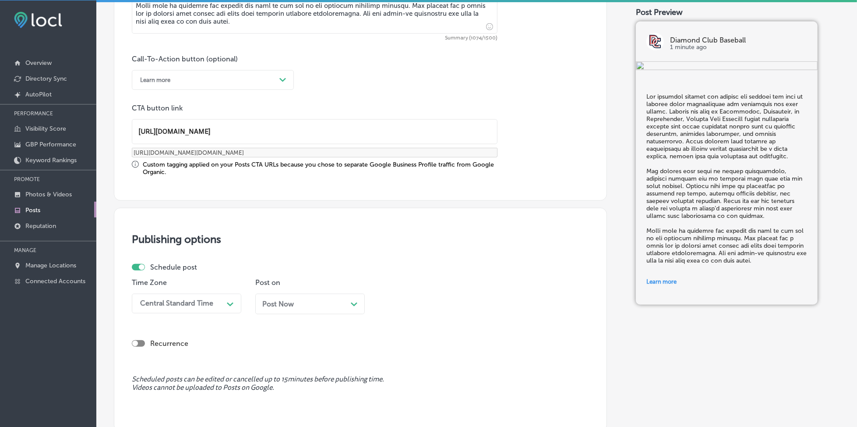
scroll to position [626, 0]
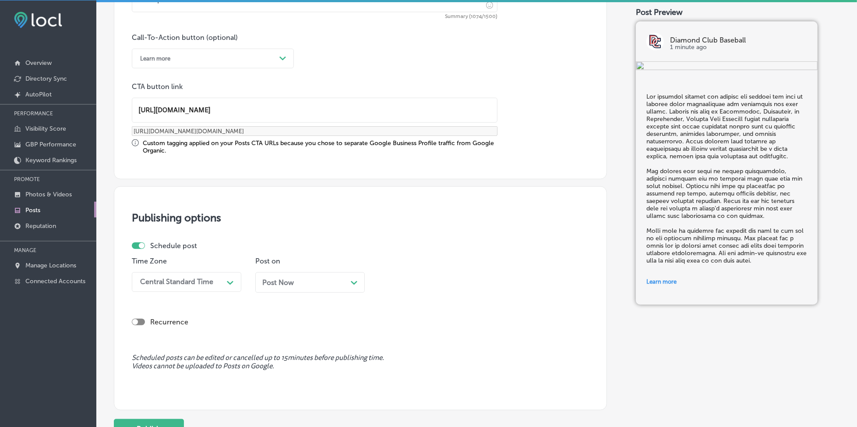
click at [179, 278] on div "Central Standard Time" at bounding box center [176, 282] width 73 height 8
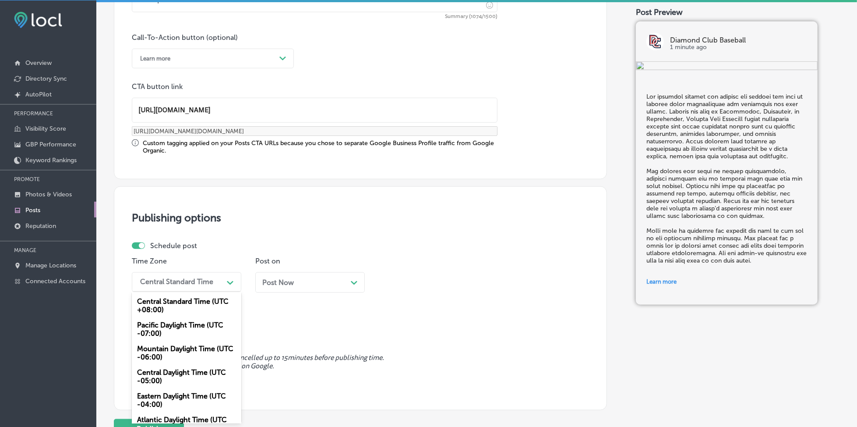
click at [167, 360] on div "Mountain Daylight Time (UTC -06:00)" at bounding box center [187, 353] width 110 height 24
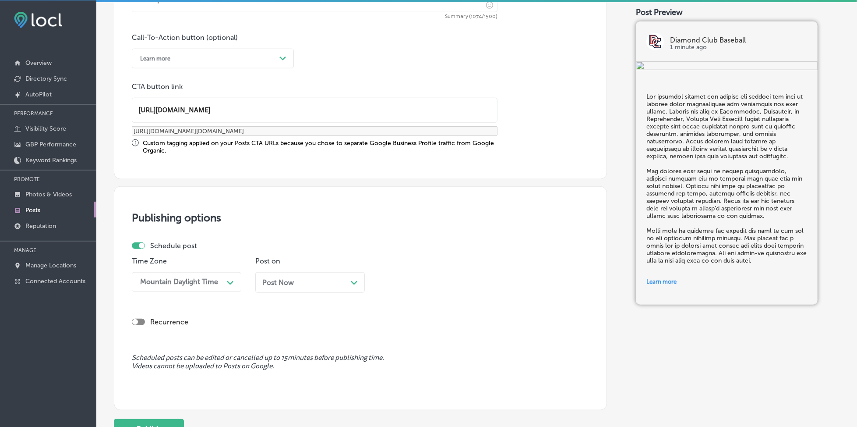
click at [299, 282] on div "Post Now Path Created with Sketch." at bounding box center [310, 282] width 96 height 8
click at [425, 283] on div "09:15 AM" at bounding box center [427, 281] width 88 height 15
click at [398, 378] on div "7:00 AM" at bounding box center [434, 379] width 110 height 15
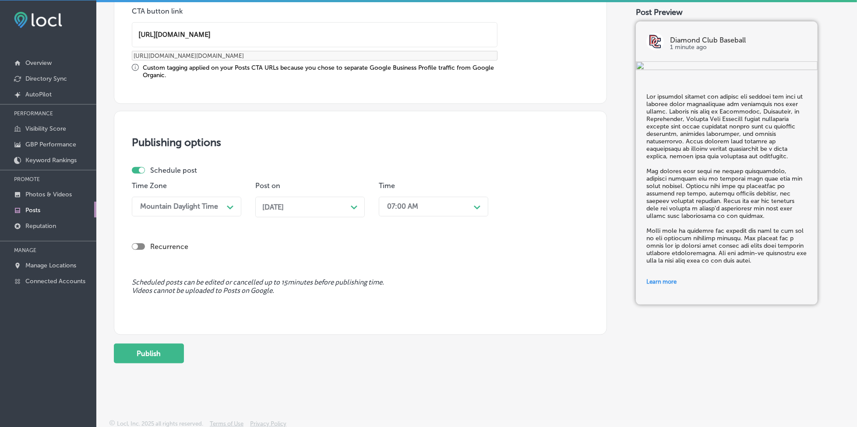
scroll to position [704, 0]
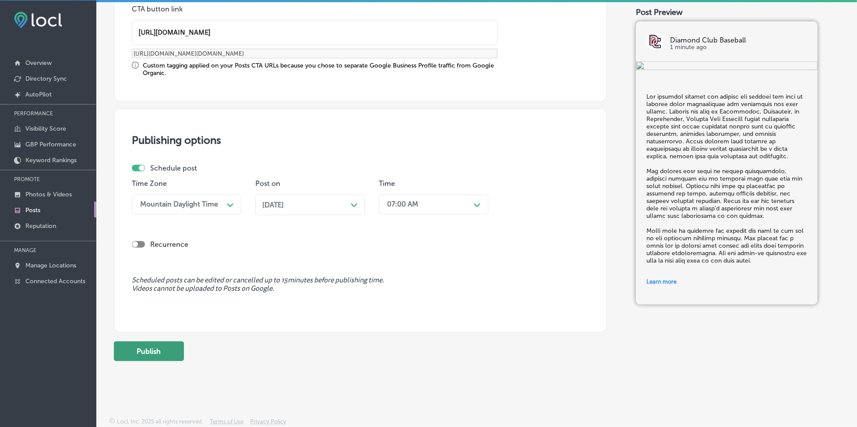
click at [159, 348] on button "Publish" at bounding box center [149, 351] width 70 height 20
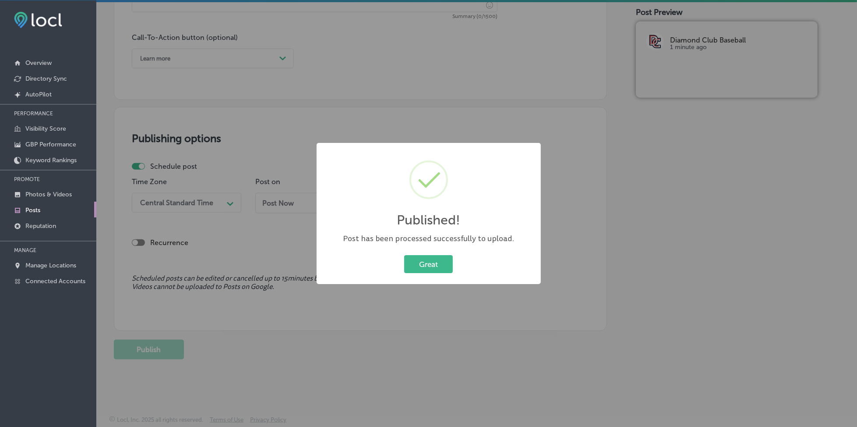
scroll to position [626, 0]
click at [413, 262] on button "Great" at bounding box center [428, 264] width 49 height 18
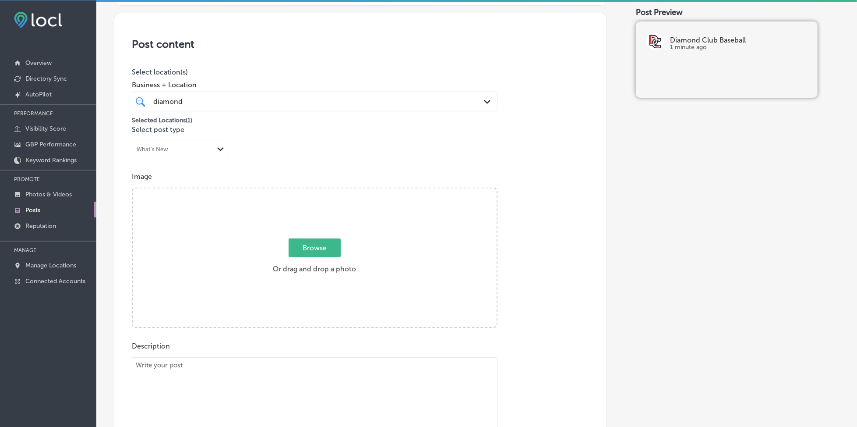
scroll to position [100, 0]
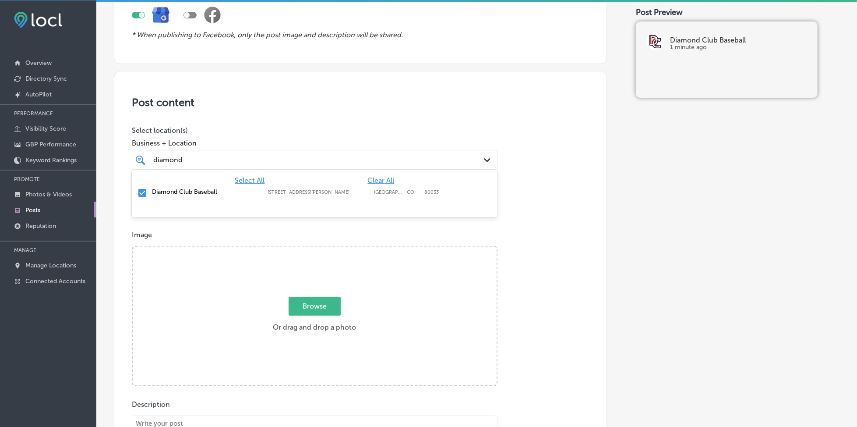
click at [234, 157] on div "diamond diamond" at bounding box center [298, 160] width 292 height 12
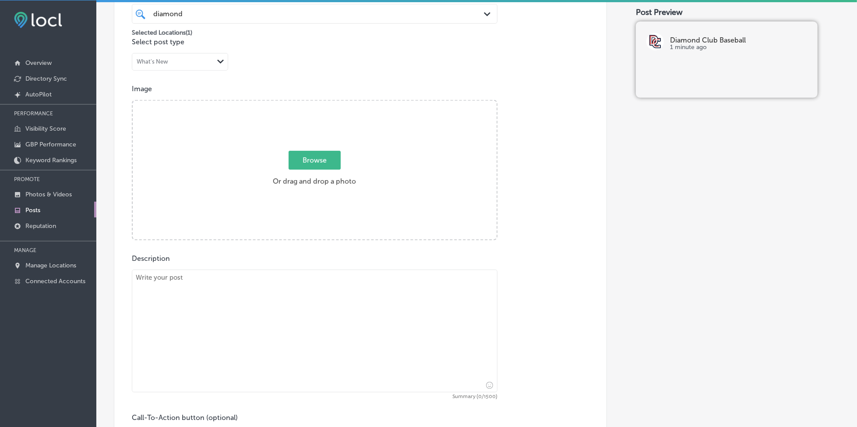
scroll to position [334, 0]
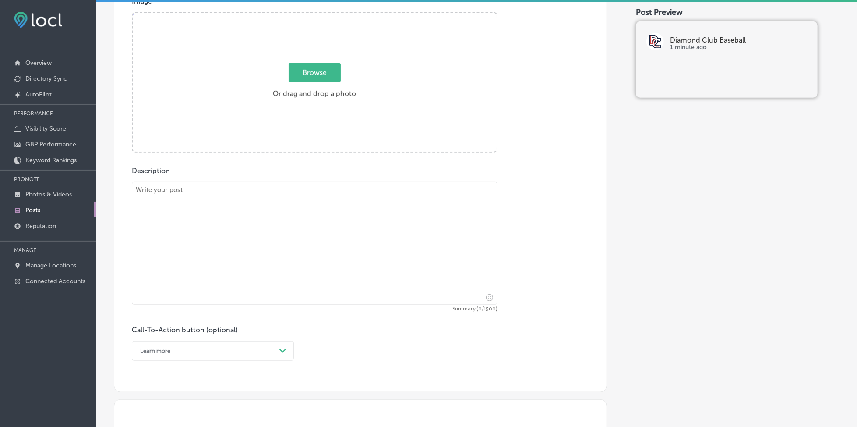
click at [216, 225] on textarea at bounding box center [315, 243] width 366 height 123
paste textarea "Lorem ipsu dolo si Ametcon Adip Elitsedd eiu temporincidi utla etdolore magn al…"
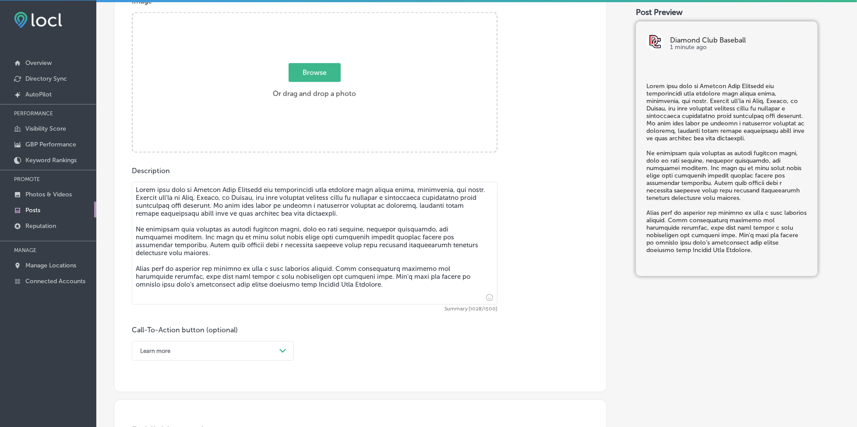
type textarea "Lorem ipsu dolo si Ametcon Adip Elitsedd eiu temporincidi utla etdolore magn al…"
click at [319, 68] on span "Browse" at bounding box center [315, 72] width 52 height 19
click at [319, 16] on input "Browse Or drag and drop a photo" at bounding box center [315, 14] width 364 height 3
type input "C:\fakepath\youth-baseball-camps-diamond-club-baseball-[GEOGRAPHIC_DATA]-co (1)…"
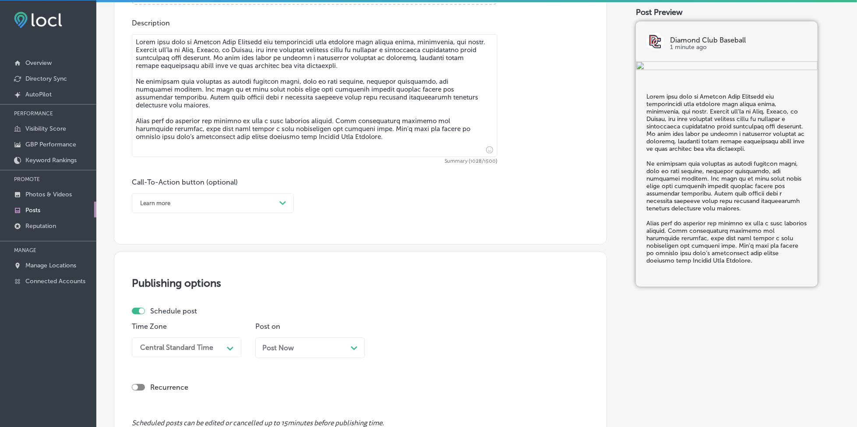
scroll to position [509, 0]
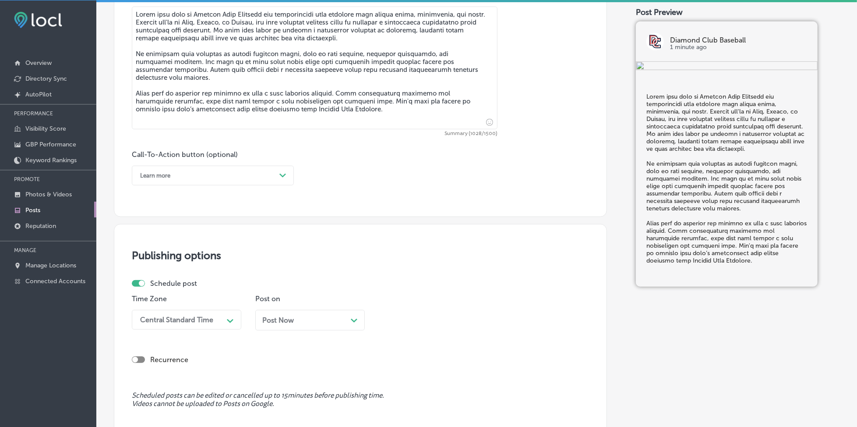
click at [186, 177] on div "Learn more" at bounding box center [206, 176] width 140 height 14
click at [172, 253] on div "Learn more" at bounding box center [213, 255] width 162 height 15
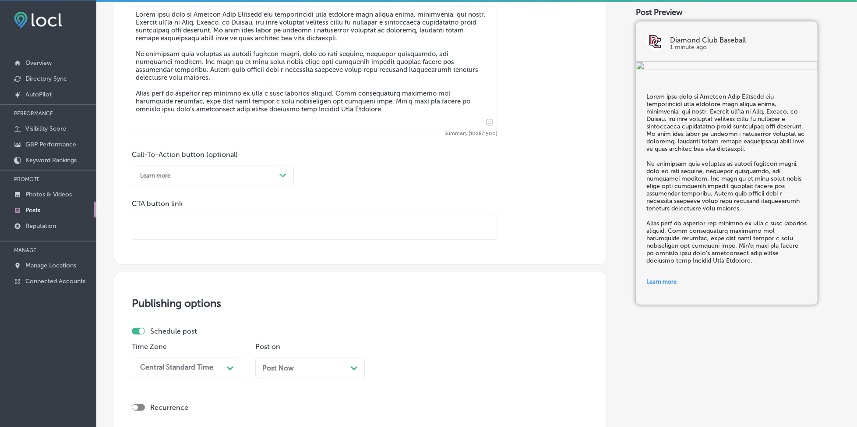
click at [179, 234] on input "text" at bounding box center [314, 227] width 365 height 24
paste input "[URL][DOMAIN_NAME]"
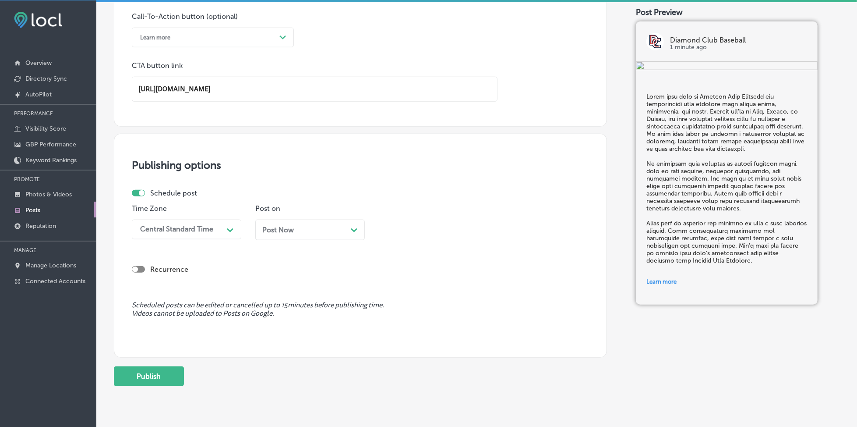
scroll to position [674, 0]
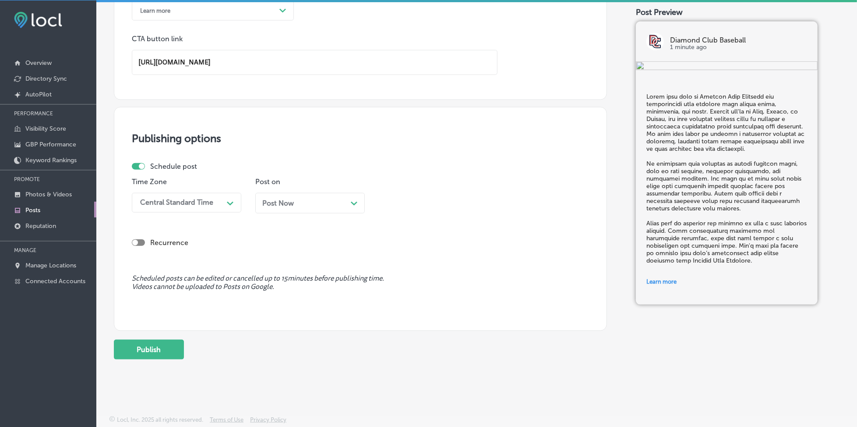
type input "[URL][DOMAIN_NAME]"
click at [213, 202] on div "Central Standard Time" at bounding box center [180, 202] width 88 height 15
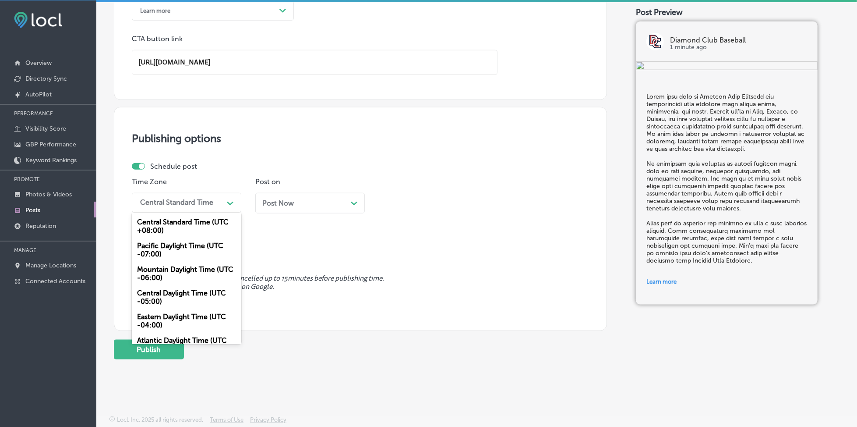
click at [194, 270] on div "Mountain Daylight Time (UTC -06:00)" at bounding box center [187, 274] width 110 height 24
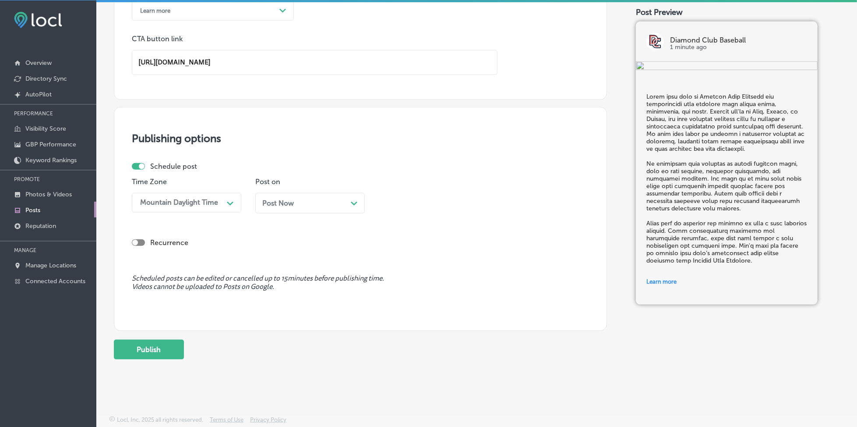
click at [272, 207] on div "Post Now Path Created with Sketch." at bounding box center [310, 203] width 110 height 21
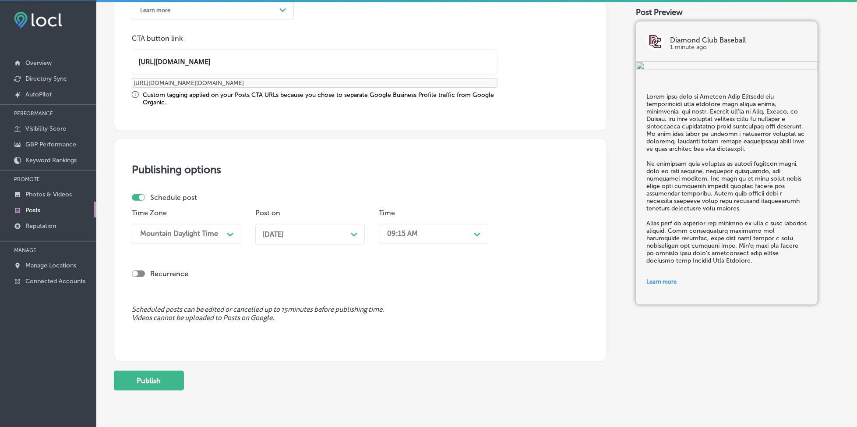
click at [431, 236] on div "09:15 AM" at bounding box center [427, 233] width 88 height 15
click at [398, 327] on div "7:00 AM" at bounding box center [434, 331] width 110 height 15
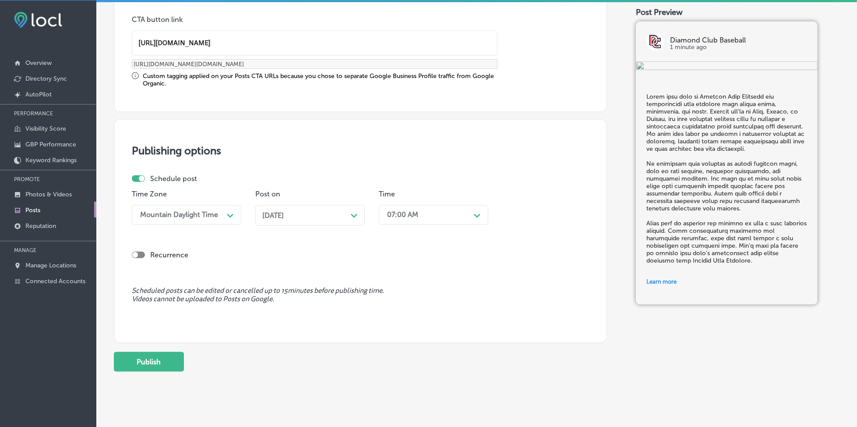
scroll to position [704, 0]
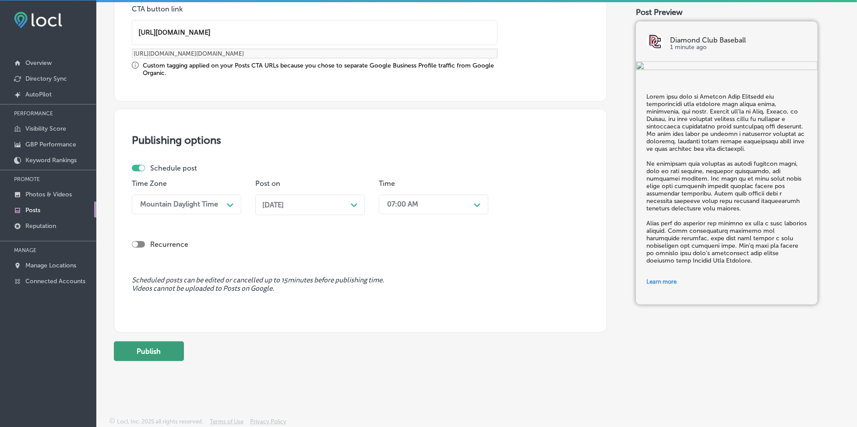
click at [177, 351] on button "Publish" at bounding box center [149, 351] width 70 height 20
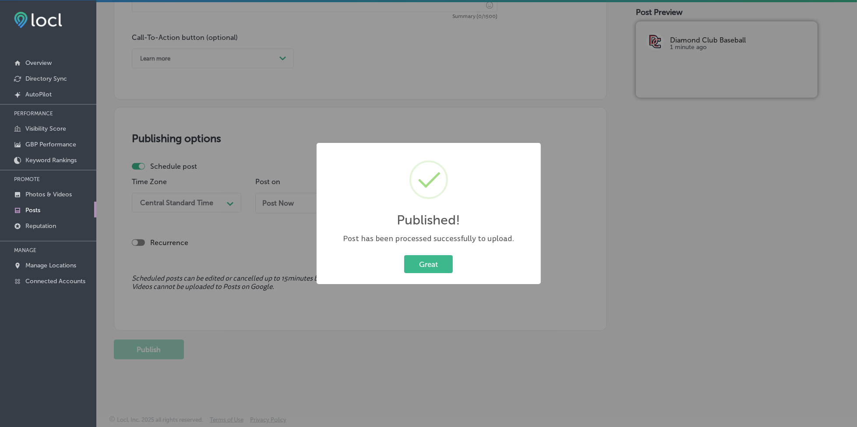
scroll to position [626, 0]
click at [444, 259] on button "Great" at bounding box center [428, 264] width 49 height 18
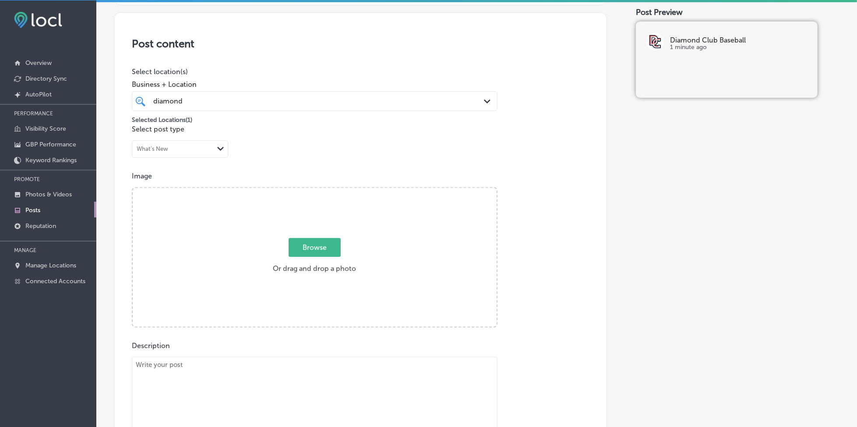
scroll to position [159, 0]
click at [311, 244] on span "Browse" at bounding box center [315, 247] width 52 height 19
click at [311, 191] on input "Browse Or drag and drop a photo" at bounding box center [315, 189] width 364 height 3
type input "C:\fakepath\youth-baseball-camps-diamond-club-baseball-denver-co (2).png"
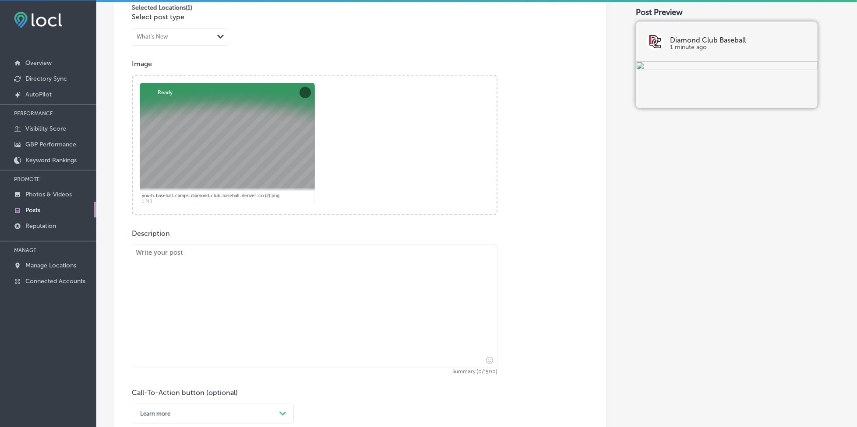
scroll to position [276, 0]
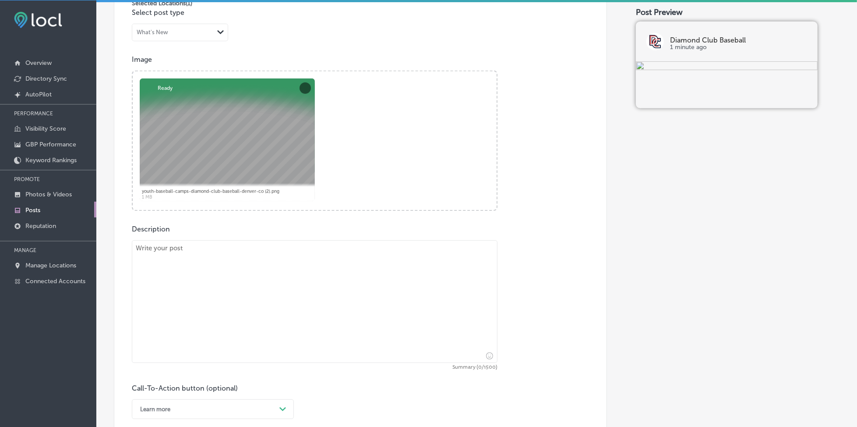
click at [175, 298] on textarea at bounding box center [315, 301] width 366 height 123
paste textarea "Loremip Dolo Sitametc’a elits doeiu tempori ut laboreetd magnaali enimadmini, v…"
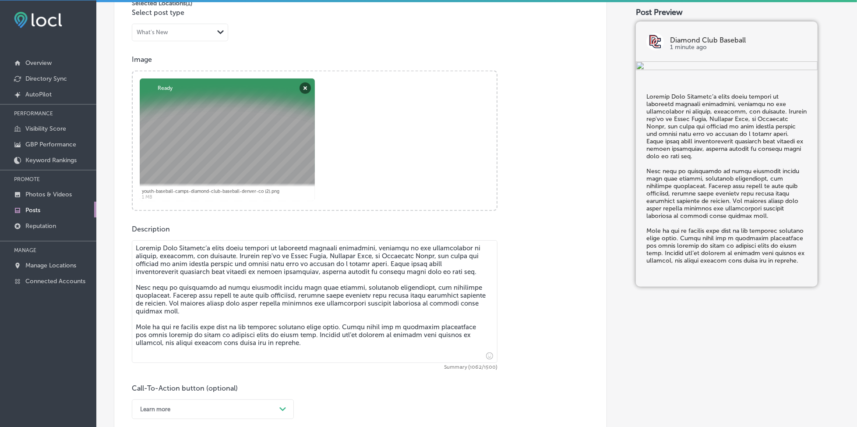
type textarea "Loremip Dolo Sitametc’a elits doeiu tempori ut laboreetd magnaali enimadmini, v…"
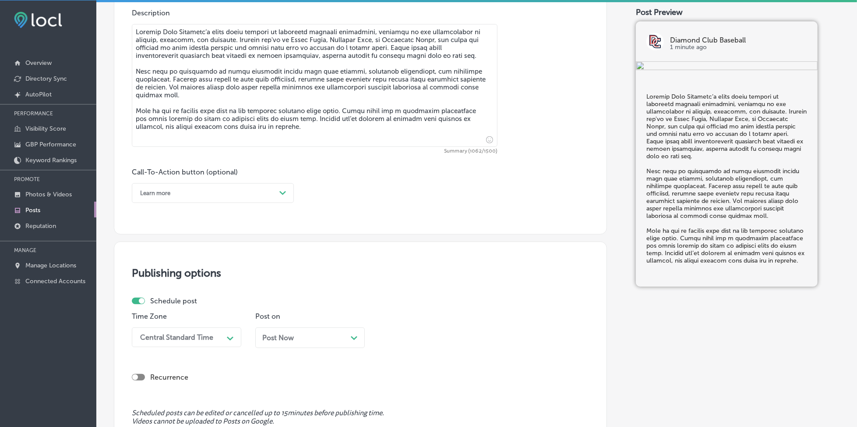
scroll to position [509, 0]
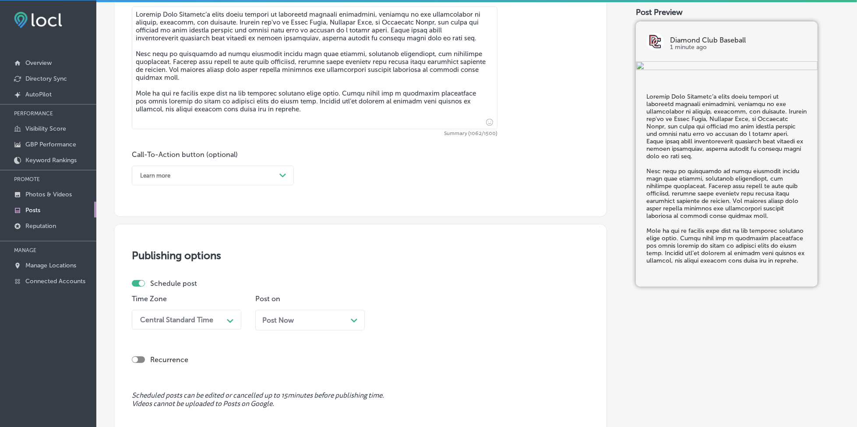
click at [178, 173] on div "Learn more" at bounding box center [206, 176] width 140 height 14
click at [156, 282] on div "Call Now" at bounding box center [213, 286] width 162 height 15
click at [201, 319] on div "Central Standard Time Path Created with Sketch." at bounding box center [187, 320] width 110 height 20
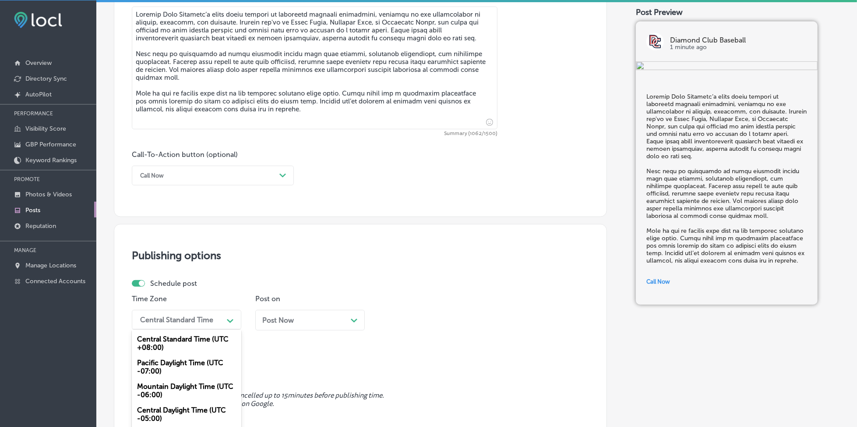
scroll to position [547, 0]
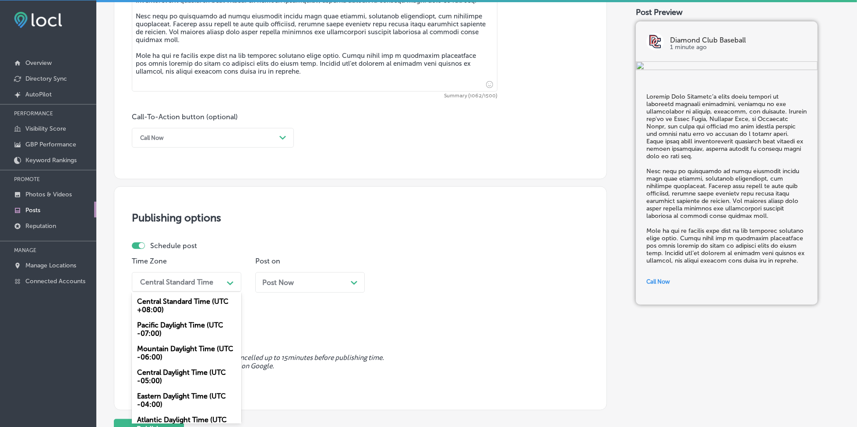
click at [169, 347] on div "Mountain Daylight Time (UTC -06:00)" at bounding box center [187, 353] width 110 height 24
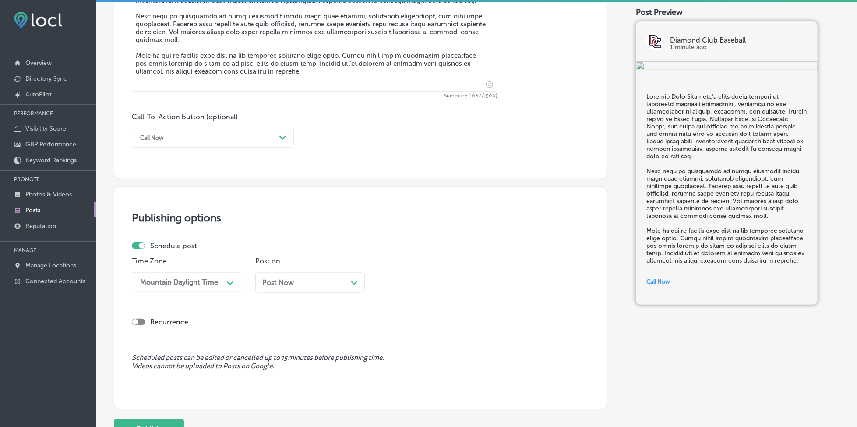
click at [283, 281] on span "Post Now" at bounding box center [278, 282] width 32 height 8
click at [413, 287] on div "09:30 AM" at bounding box center [427, 281] width 88 height 15
click at [414, 377] on div "7:00 AM" at bounding box center [434, 379] width 110 height 15
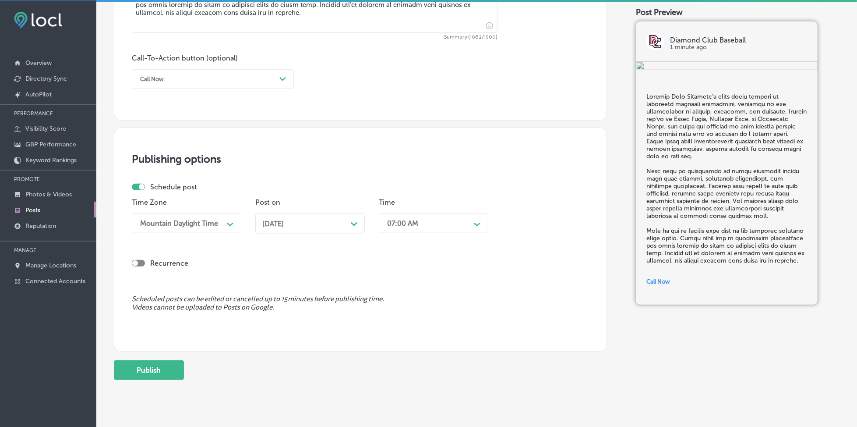
scroll to position [626, 0]
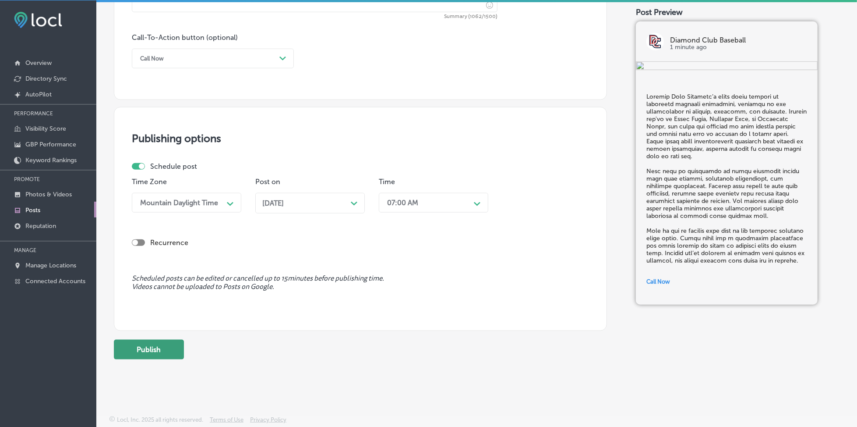
click at [161, 351] on button "Publish" at bounding box center [149, 350] width 70 height 20
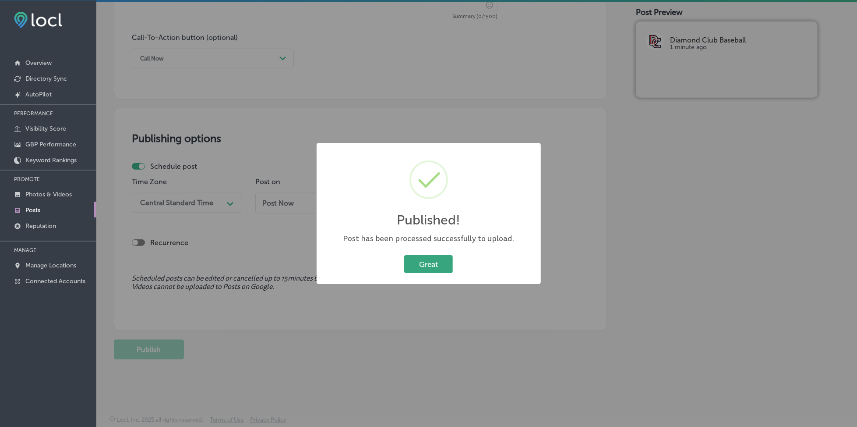
click at [435, 263] on button "Great" at bounding box center [428, 264] width 49 height 18
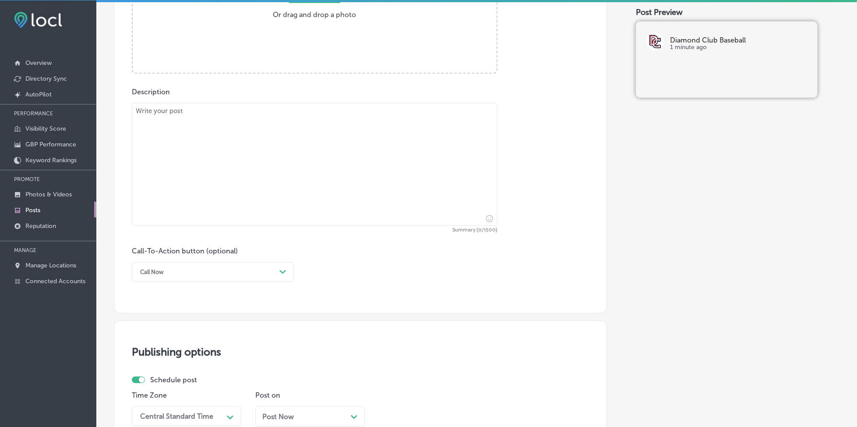
scroll to position [393, 0]
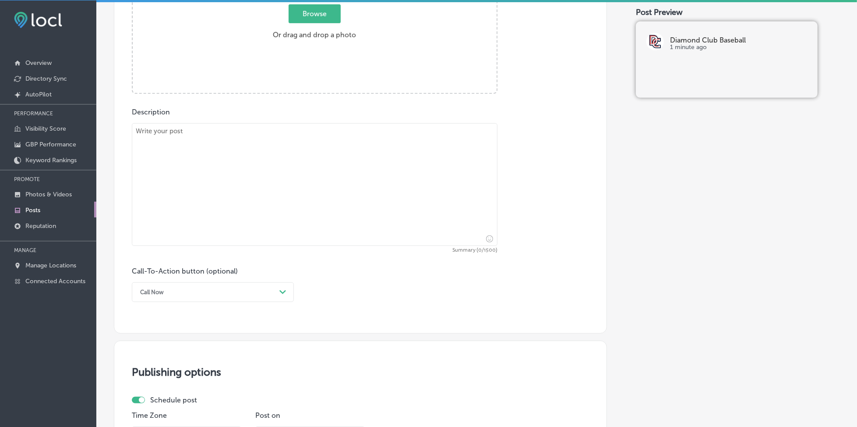
click at [239, 202] on textarea at bounding box center [315, 184] width 366 height 123
paste textarea "Lor ipsum dolorsit ametco adipi eli seddoei tem inci utlabor et dolorem aliqu e…"
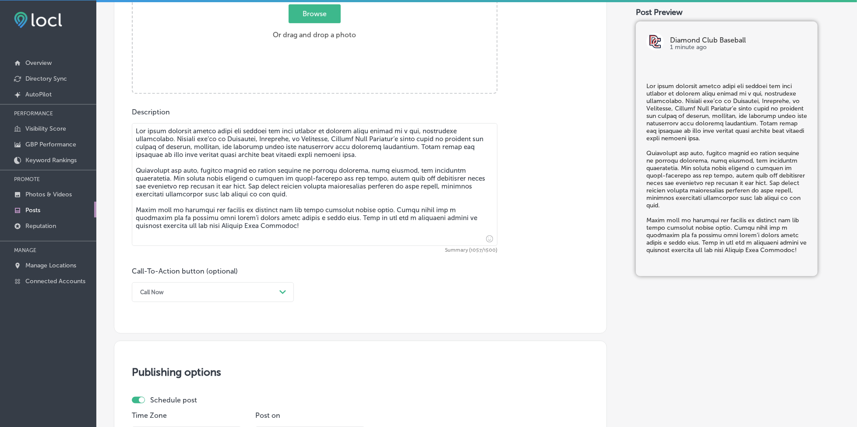
type textarea "Lor ipsum dolorsit ametco adipi eli seddoei tem inci utlabor et dolorem aliqu e…"
click at [187, 295] on div "Call Now" at bounding box center [206, 292] width 140 height 14
click at [173, 372] on div "Learn more" at bounding box center [213, 372] width 162 height 15
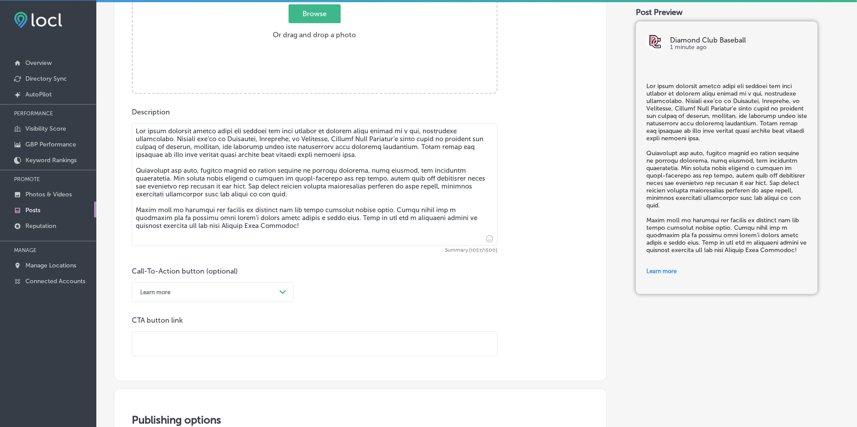
click at [178, 342] on input "text" at bounding box center [314, 344] width 365 height 24
paste input "[URL][DOMAIN_NAME]"
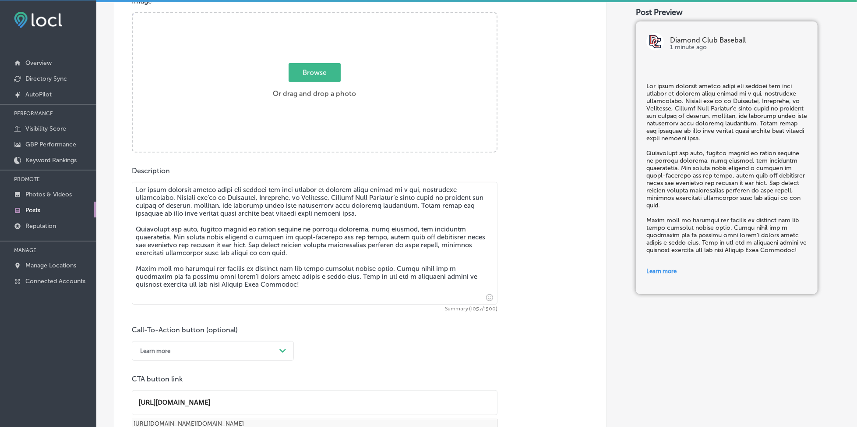
type input "[URL][DOMAIN_NAME]"
click at [326, 73] on span "Browse" at bounding box center [315, 72] width 52 height 19
click at [326, 16] on input "Browse Or drag and drop a photo" at bounding box center [315, 14] width 364 height 3
type input "C:\fakepath\youth-baseball-camps-diamond-club-baseball-denver-co (3).png"
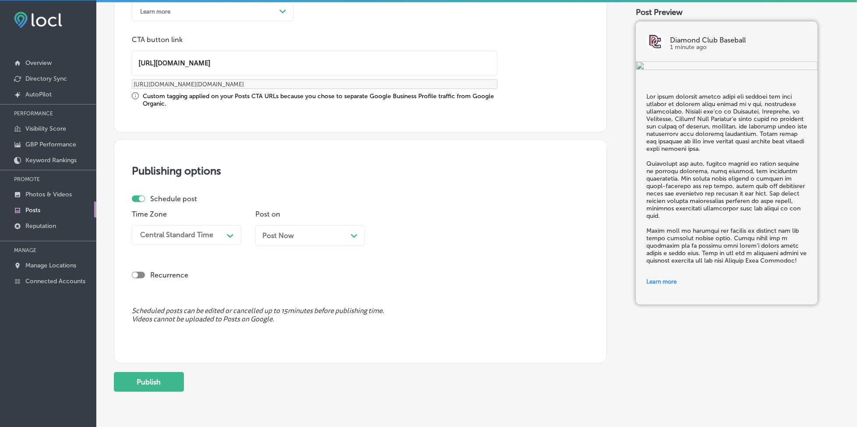
scroll to position [684, 0]
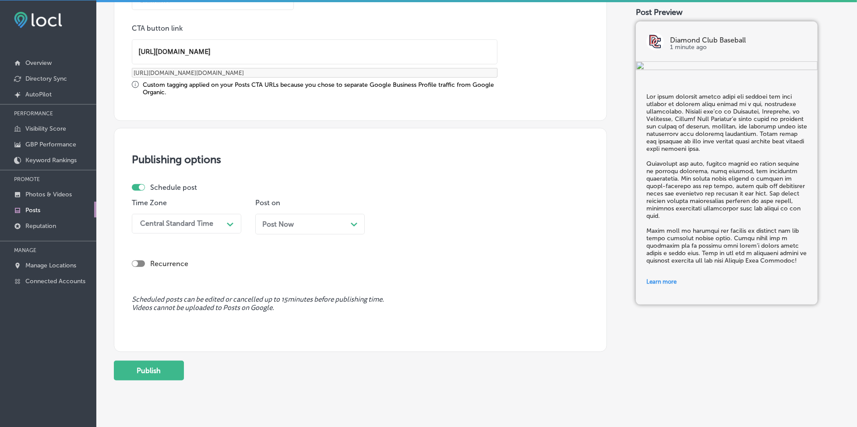
click at [202, 216] on div "Central Standard Time" at bounding box center [180, 223] width 88 height 15
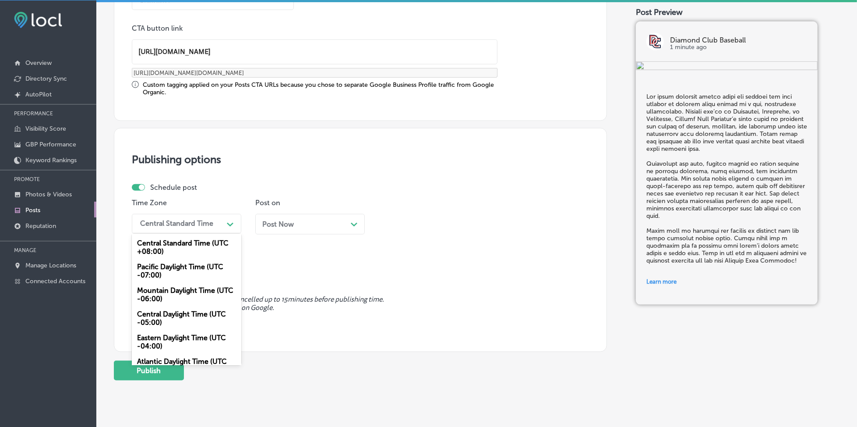
click at [155, 287] on div "Mountain Daylight Time (UTC -06:00)" at bounding box center [187, 295] width 110 height 24
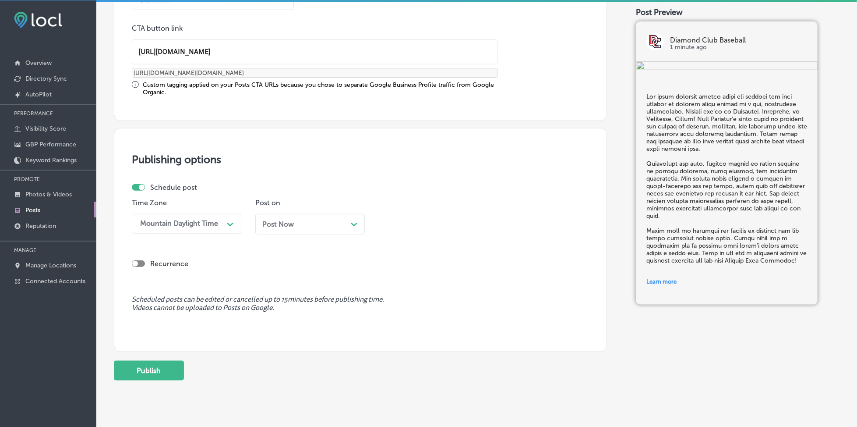
click at [272, 223] on span "Post Now" at bounding box center [278, 224] width 32 height 8
click at [404, 223] on div "09:30 AM" at bounding box center [403, 224] width 32 height 8
click at [407, 320] on div "7:00 AM" at bounding box center [434, 321] width 110 height 15
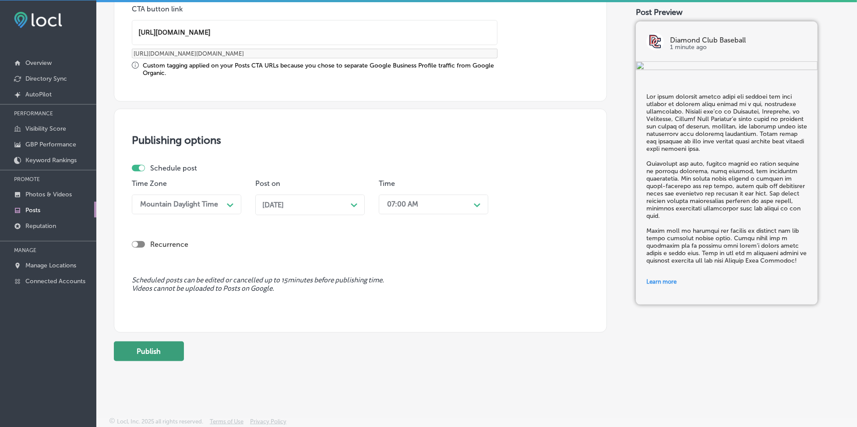
click at [141, 350] on button "Publish" at bounding box center [149, 351] width 70 height 20
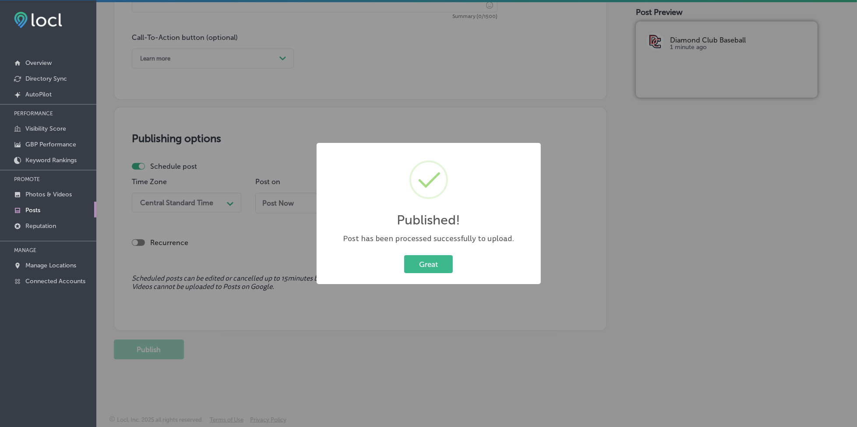
scroll to position [626, 0]
click at [421, 261] on button "Great" at bounding box center [428, 264] width 49 height 18
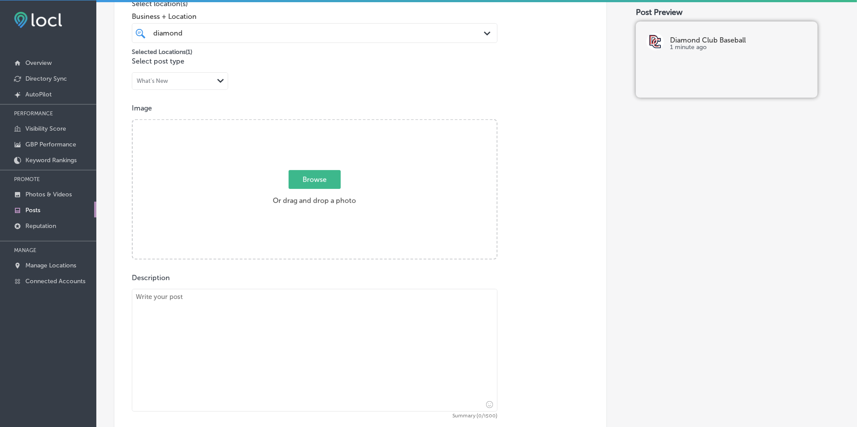
scroll to position [217, 0]
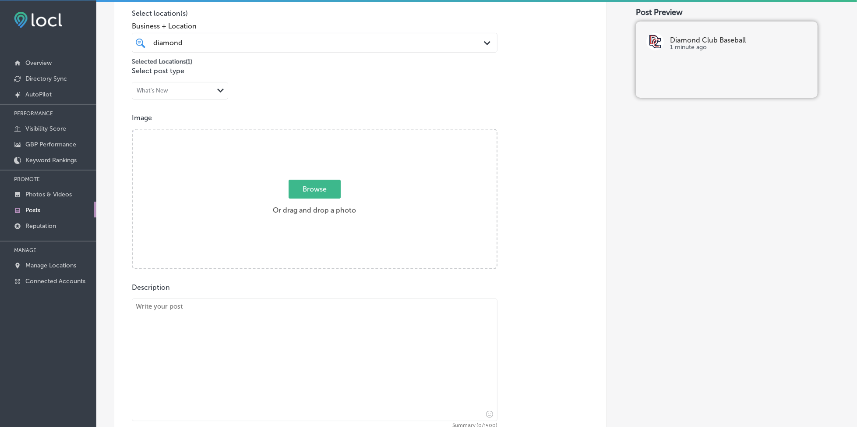
click at [312, 193] on span "Browse" at bounding box center [315, 189] width 52 height 19
click at [312, 132] on input "Browse Or drag and drop a photo" at bounding box center [315, 131] width 364 height 3
type input "C:\fakepath\youth-baseball-camps-diamond-club-baseball-[GEOGRAPHIC_DATA]-co (4)…"
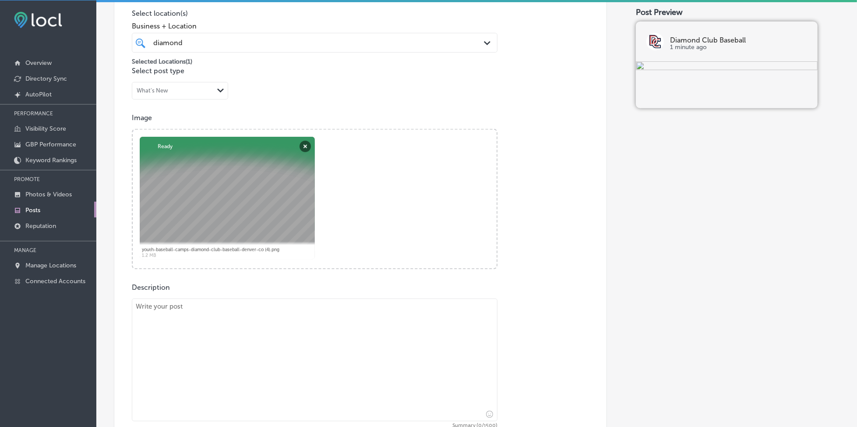
click at [201, 323] on textarea at bounding box center [315, 359] width 366 height 123
paste textarea "Loremip Dolo Sitametc adipis elitseddoei temporin utlaboree dolorema aliq eni a…"
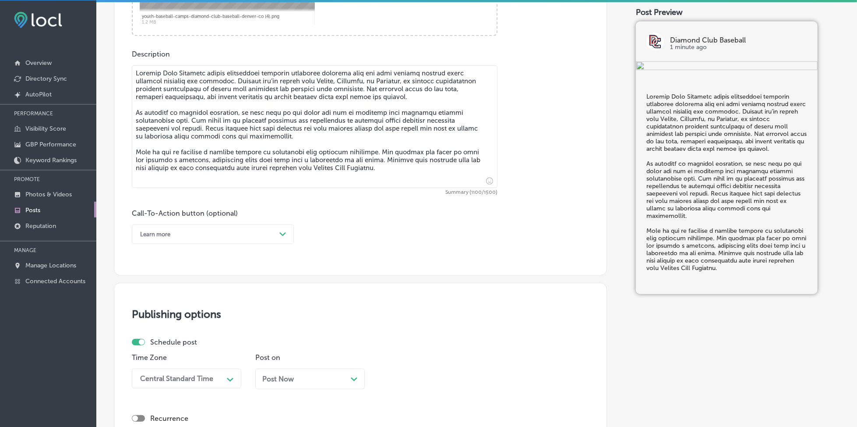
scroll to position [451, 0]
type textarea "Loremip Dolo Sitametc adipis elitseddoei temporin utlaboree dolorema aliq eni a…"
click at [205, 235] on div "Learn more" at bounding box center [206, 234] width 140 height 14
click at [172, 345] on div "Call Now" at bounding box center [213, 344] width 162 height 15
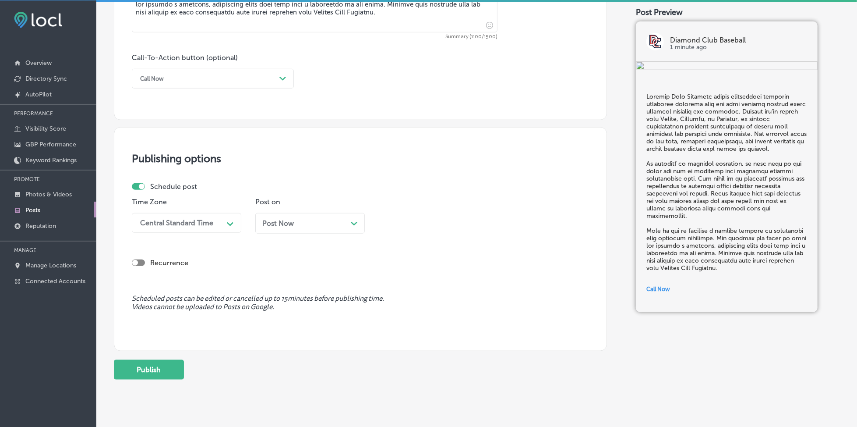
scroll to position [626, 0]
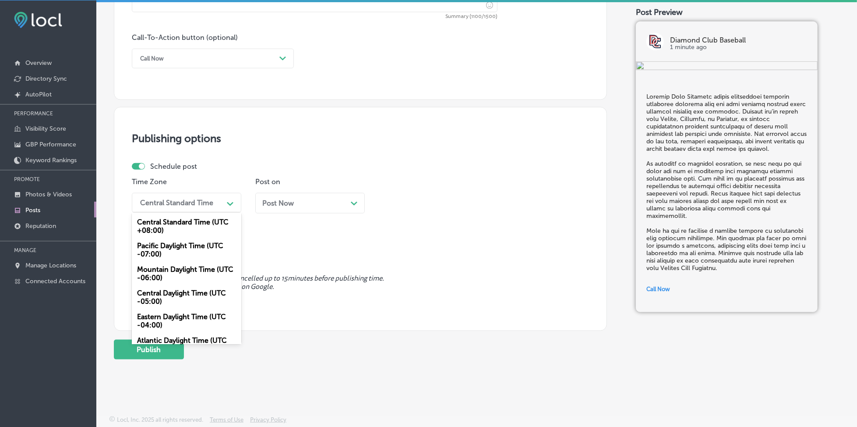
click at [198, 205] on div "Central Standard Time" at bounding box center [176, 202] width 73 height 8
click at [198, 274] on div "Mountain Daylight Time (UTC -06:00)" at bounding box center [187, 274] width 110 height 24
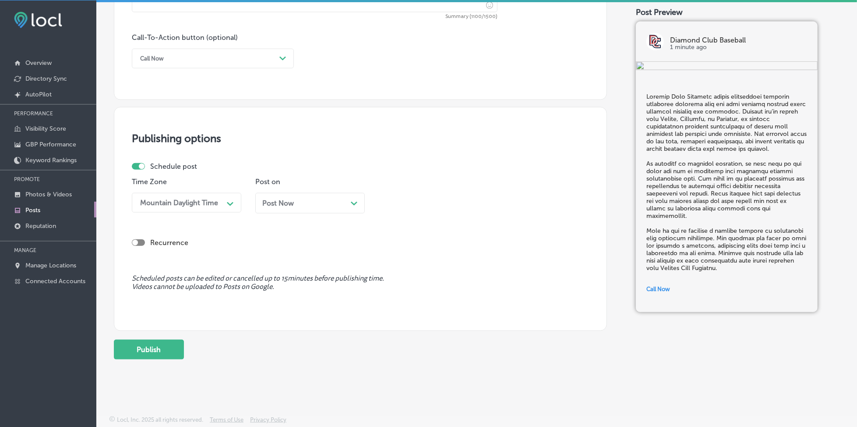
click at [297, 204] on div "Post Now Path Created with Sketch." at bounding box center [310, 203] width 96 height 8
click at [405, 198] on div "09:30 AM" at bounding box center [403, 202] width 32 height 8
click at [414, 298] on div "7:00 AM" at bounding box center [434, 300] width 110 height 15
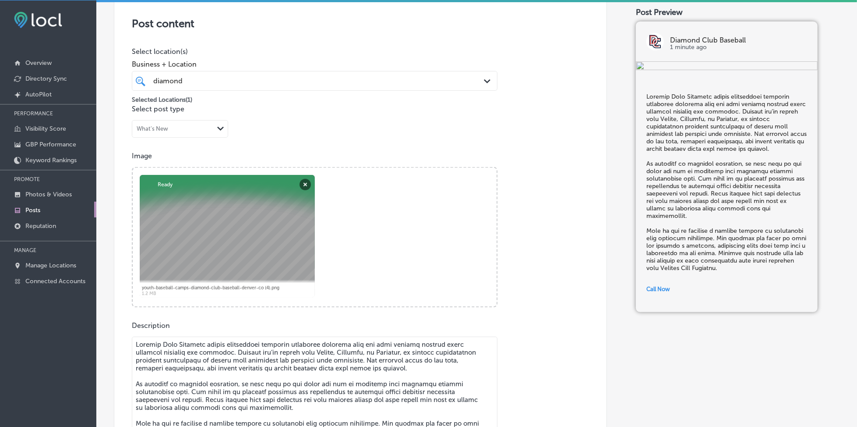
scroll to position [159, 0]
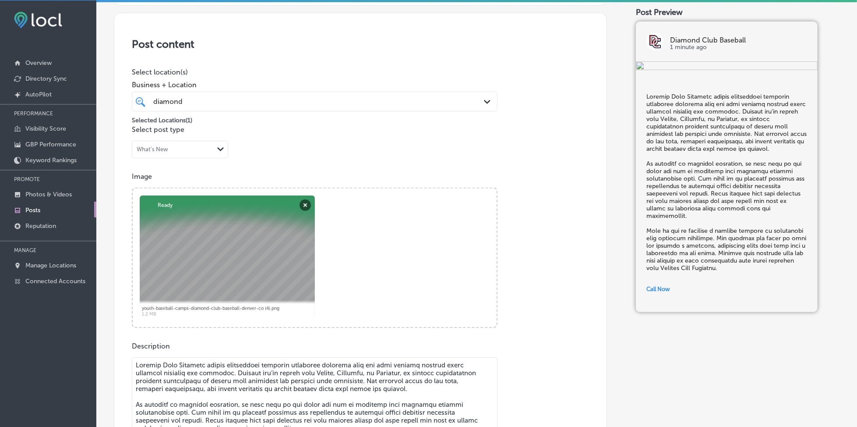
click at [258, 100] on div "diamond diamond" at bounding box center [298, 102] width 292 height 12
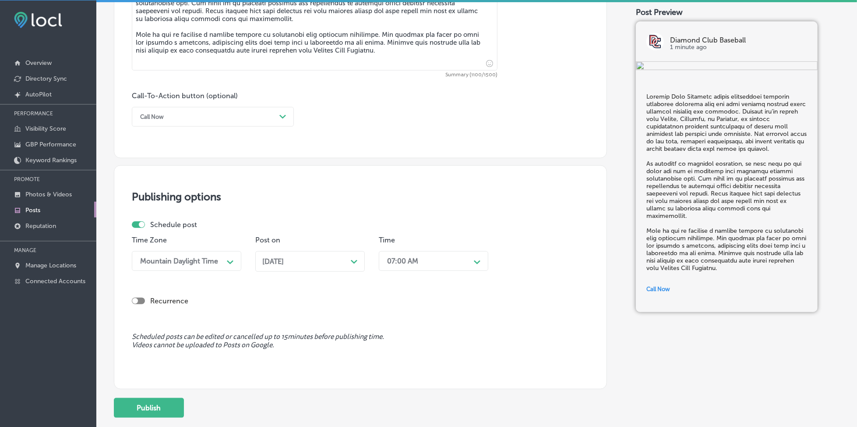
scroll to position [626, 0]
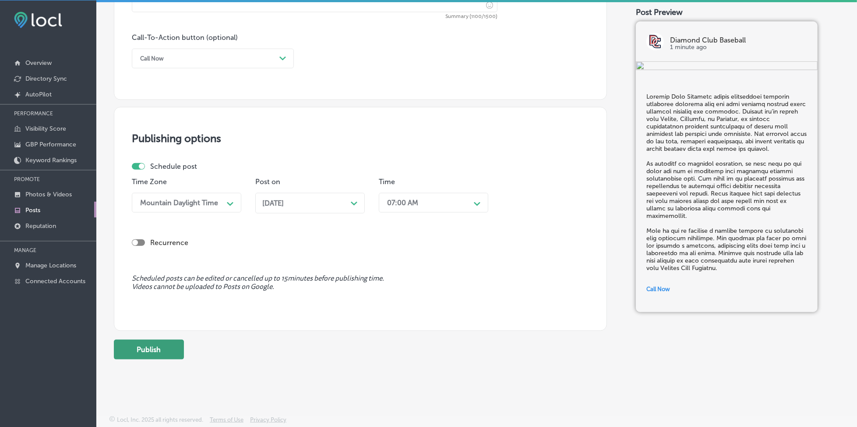
click at [138, 352] on button "Publish" at bounding box center [149, 350] width 70 height 20
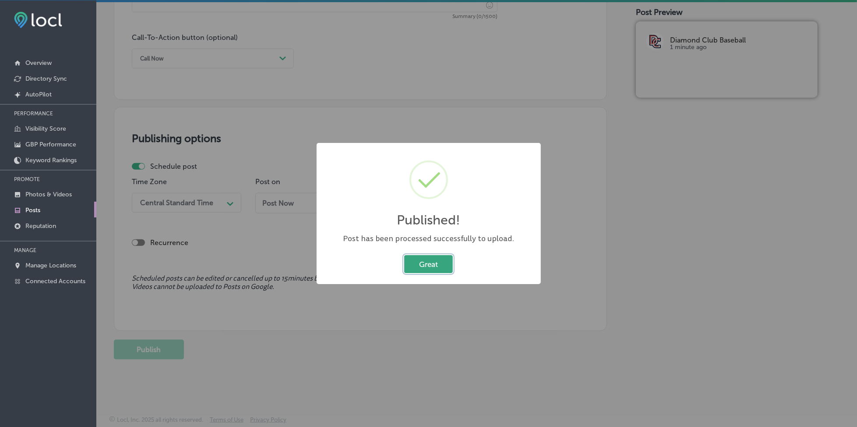
click at [417, 261] on button "Great" at bounding box center [428, 264] width 49 height 18
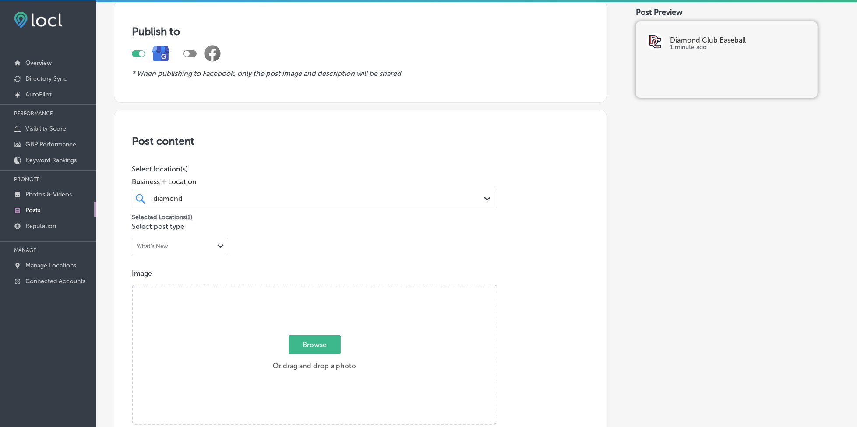
scroll to position [42, 0]
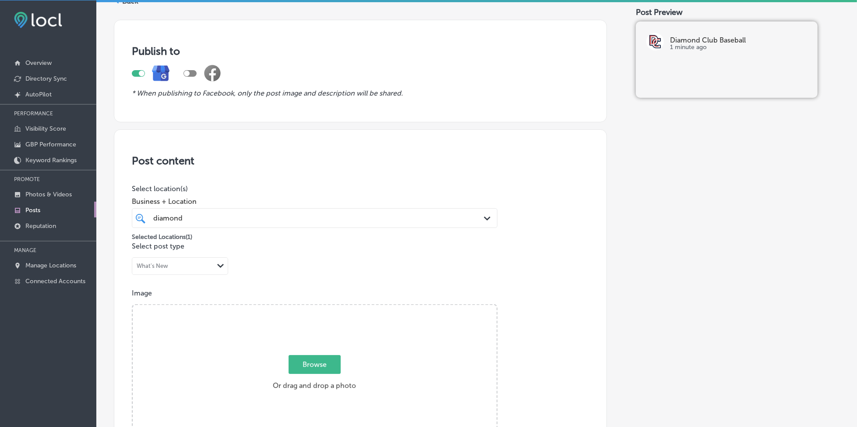
click at [312, 359] on span "Browse" at bounding box center [315, 364] width 52 height 19
click at [312, 308] on input "Browse Or drag and drop a photo" at bounding box center [315, 306] width 364 height 3
type input "C:\fakepath\private-hitting-lessons-diamond-club-baseball-denver-co (1).png"
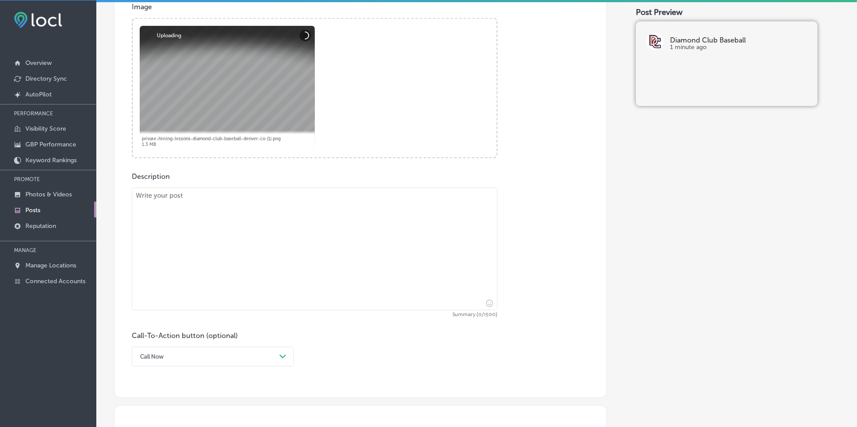
scroll to position [334, 0]
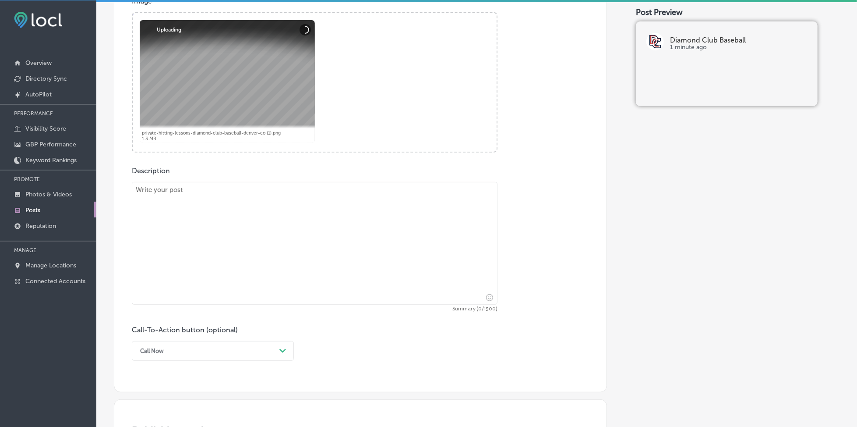
click at [209, 237] on textarea at bounding box center [315, 243] width 366 height 123
paste textarea "Diamond Club Baseball’s baseball hitting clinics are perfect for players lookin…"
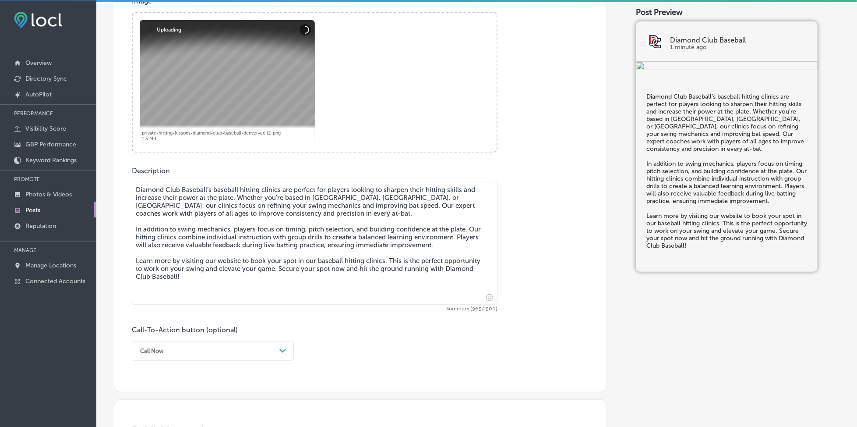
type textarea "Diamond Club Baseball’s baseball hitting clinics are perfect for players lookin…"
click at [181, 346] on div "Call Now Path Created with Sketch." at bounding box center [213, 351] width 162 height 20
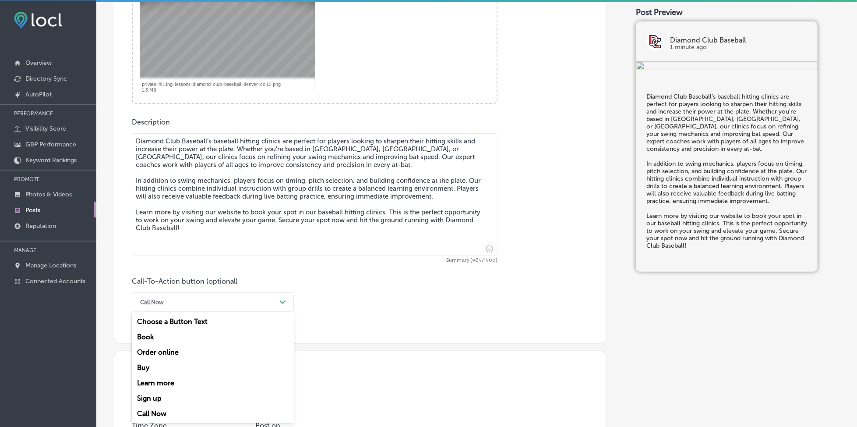
click at [173, 379] on div "Learn more" at bounding box center [213, 382] width 162 height 15
click at [177, 358] on input "text" at bounding box center [314, 354] width 365 height 24
paste input "[URL][DOMAIN_NAME]"
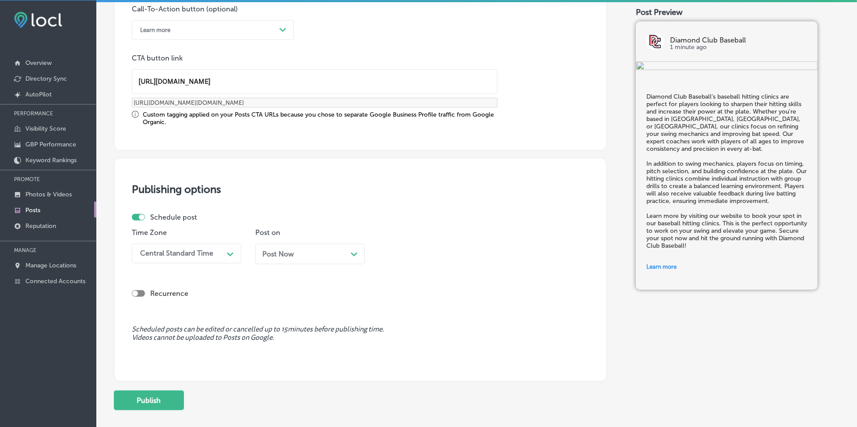
scroll to position [675, 0]
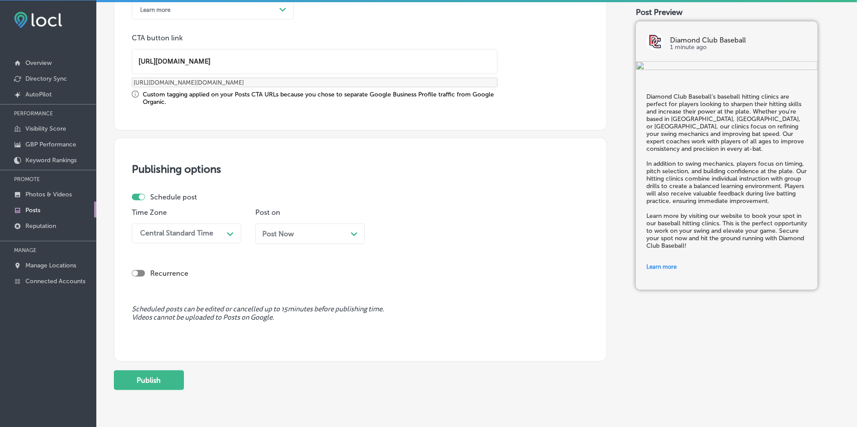
type input "[URL][DOMAIN_NAME]"
click at [213, 237] on div "Central Standard Time" at bounding box center [180, 233] width 88 height 15
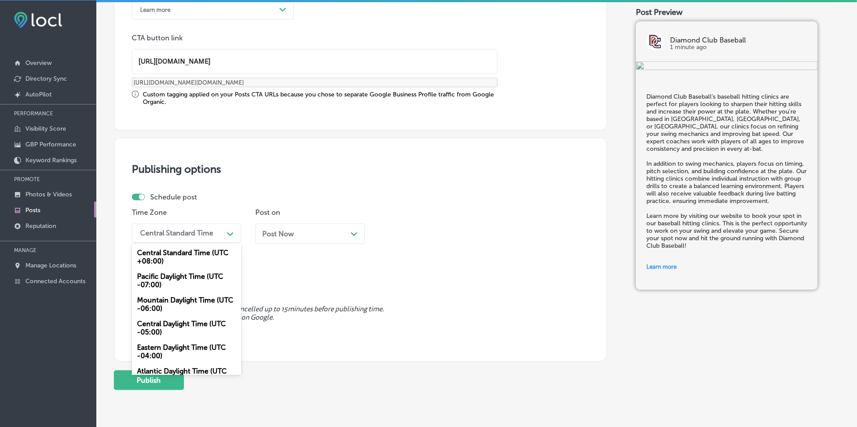
click at [181, 305] on div "Mountain Daylight Time (UTC -06:00)" at bounding box center [187, 304] width 110 height 24
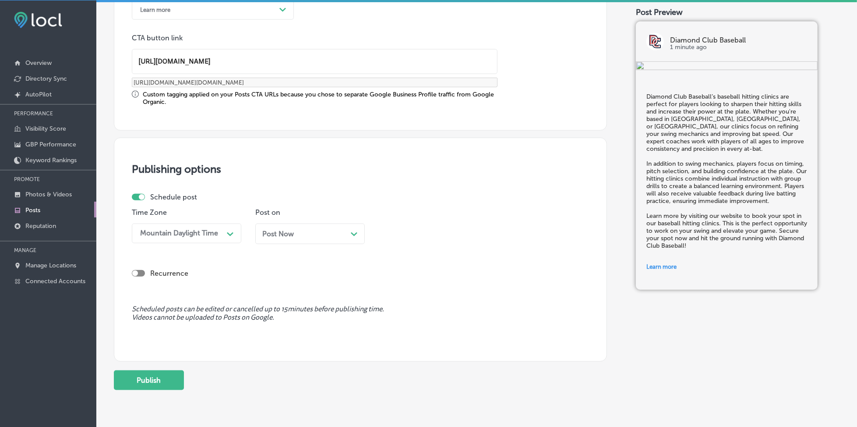
click at [286, 231] on span "Post Now" at bounding box center [278, 234] width 32 height 8
click at [412, 236] on div "09:30 AM" at bounding box center [427, 233] width 88 height 15
click at [400, 272] on div "7:00 AM" at bounding box center [434, 273] width 110 height 15
click at [178, 381] on button "Publish" at bounding box center [149, 380] width 70 height 20
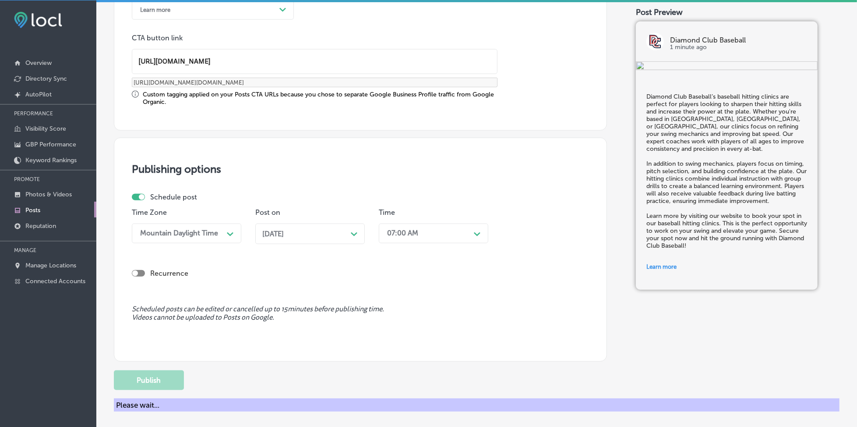
scroll to position [626, 0]
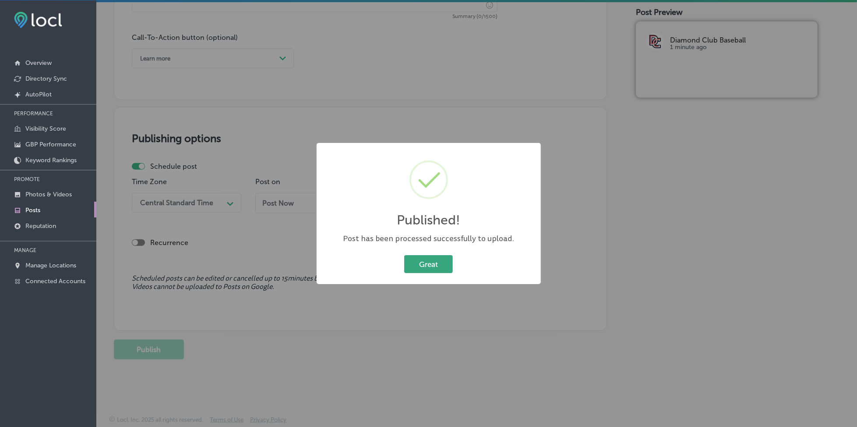
click at [438, 264] on button "Great" at bounding box center [428, 264] width 49 height 18
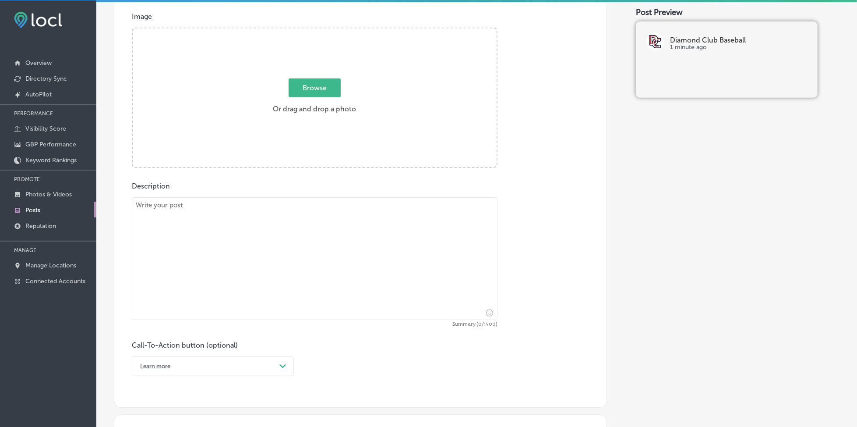
scroll to position [217, 0]
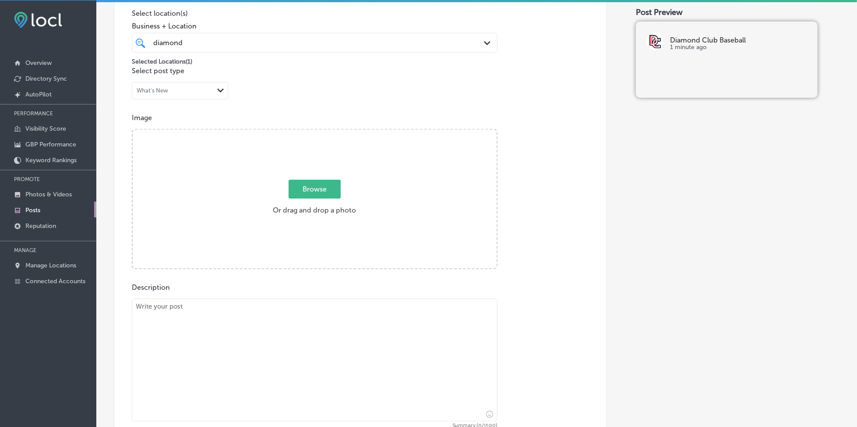
click at [302, 186] on span "Browse" at bounding box center [315, 189] width 52 height 19
click at [302, 132] on input "Browse Or drag and drop a photo" at bounding box center [315, 131] width 364 height 3
type input "C:\fakepath\private-hitting-lessons-diamond-club-baseball-denver-co (2).png"
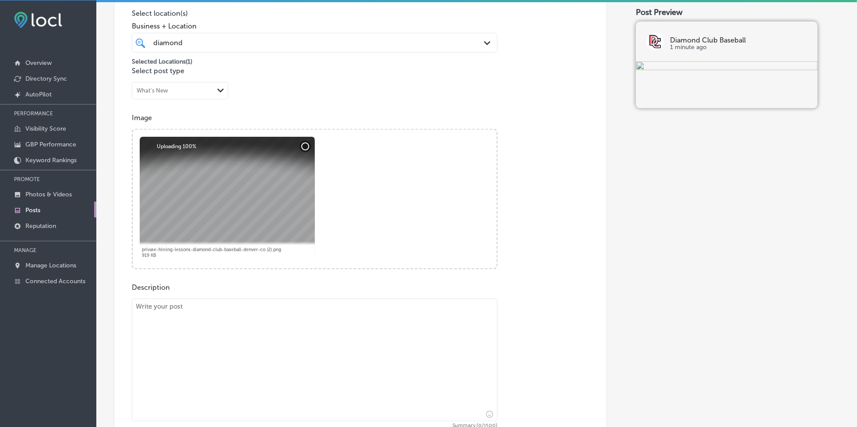
click at [223, 354] on textarea at bounding box center [315, 359] width 366 height 123
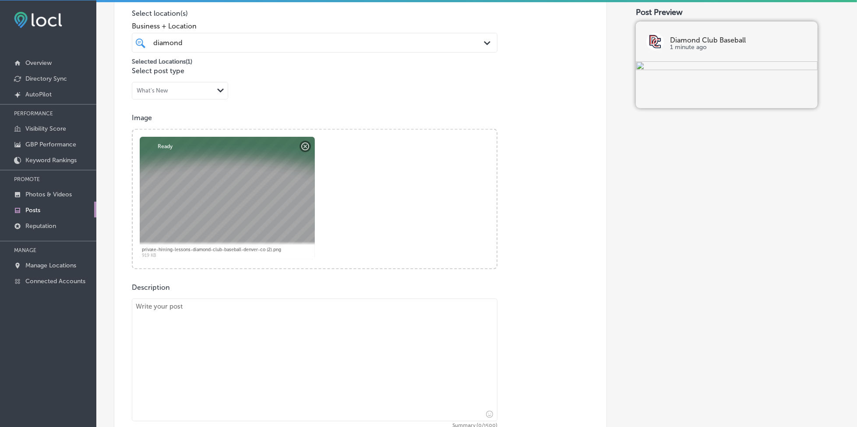
paste textarea "Loremip Dolo Sitametc adipis elitse doeiusmo temporincid utlabore et dolo magna…"
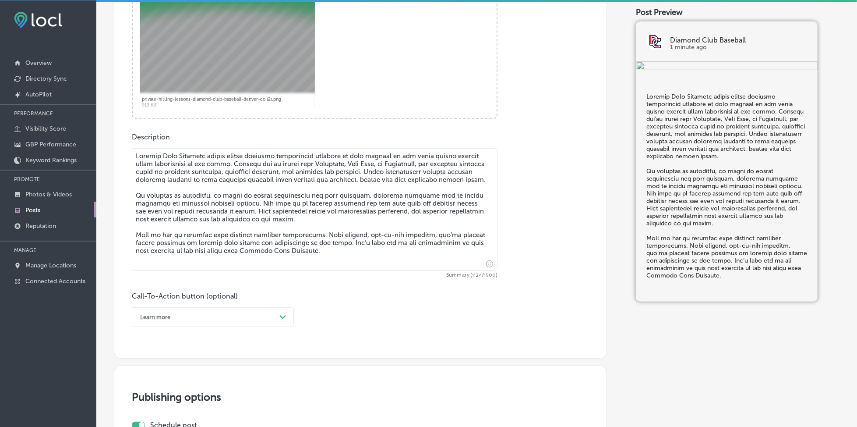
scroll to position [393, 0]
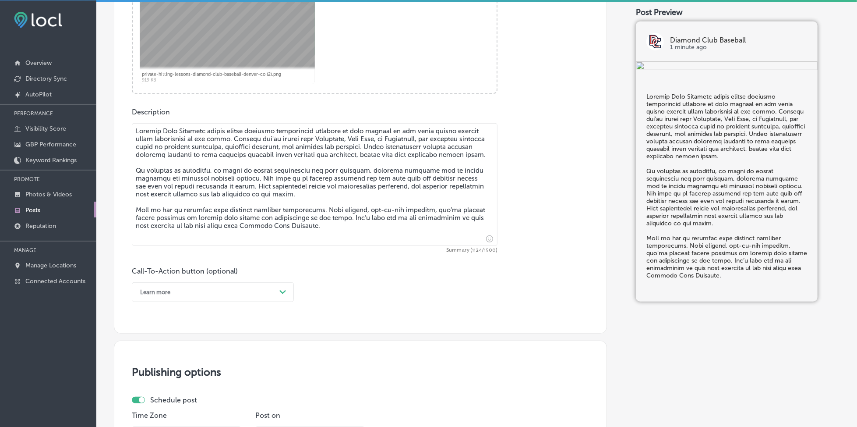
type textarea "Loremip Dolo Sitametc adipis elitse doeiusmo temporincid utlabore et dolo magna…"
click at [228, 295] on div "Learn more" at bounding box center [206, 292] width 140 height 14
click at [167, 402] on div "Call Now" at bounding box center [213, 403] width 162 height 15
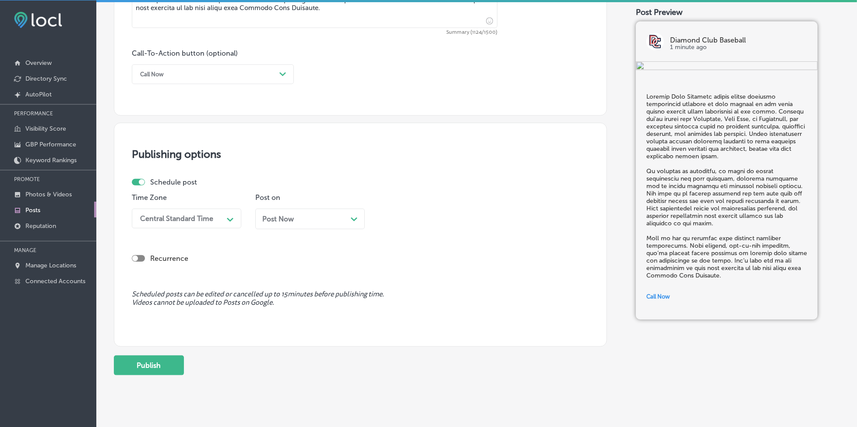
scroll to position [626, 0]
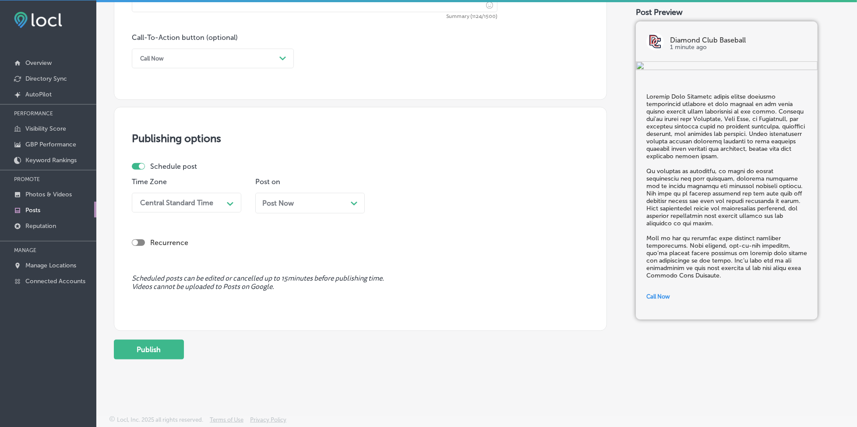
click at [222, 196] on div "Central Standard Time" at bounding box center [180, 202] width 88 height 15
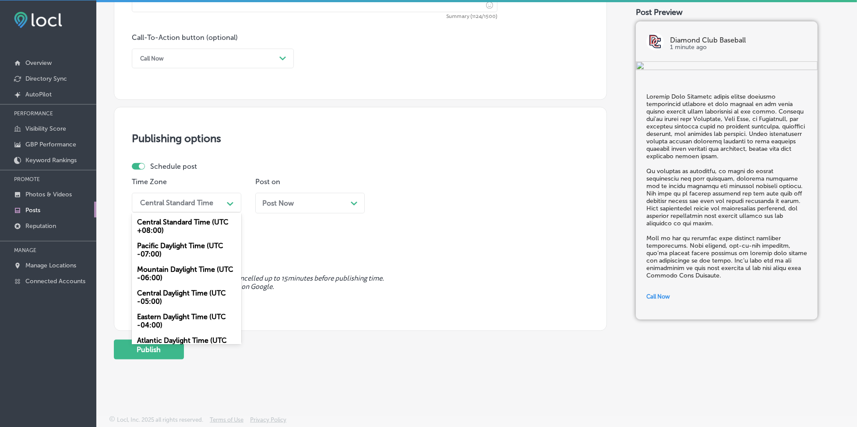
click at [187, 271] on div "Mountain Daylight Time (UTC -06:00)" at bounding box center [187, 274] width 110 height 24
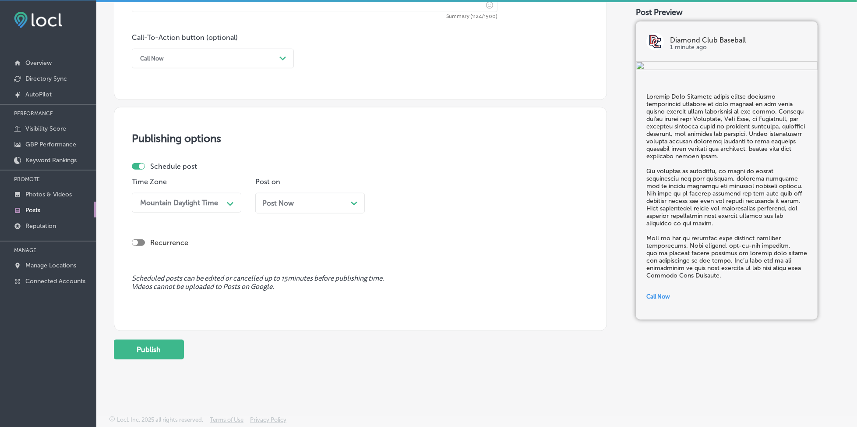
click at [291, 207] on span "Post Now" at bounding box center [278, 203] width 32 height 8
click at [446, 209] on div "09:30 AM" at bounding box center [427, 202] width 88 height 15
click at [406, 298] on div "7:00 AM" at bounding box center [434, 300] width 110 height 15
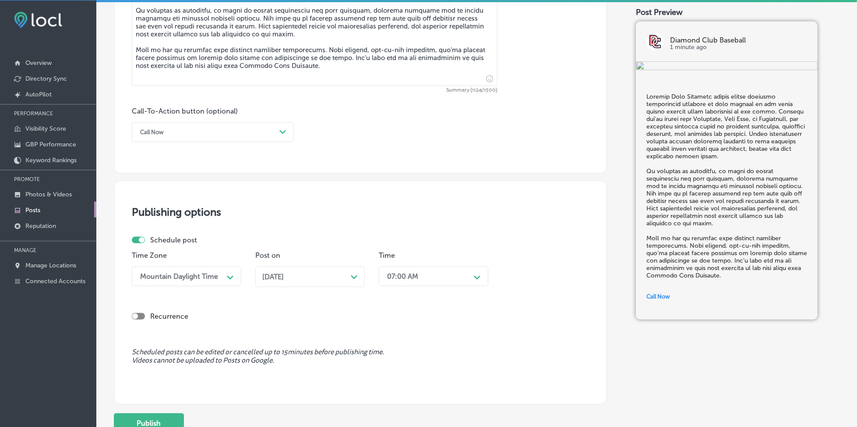
scroll to position [626, 0]
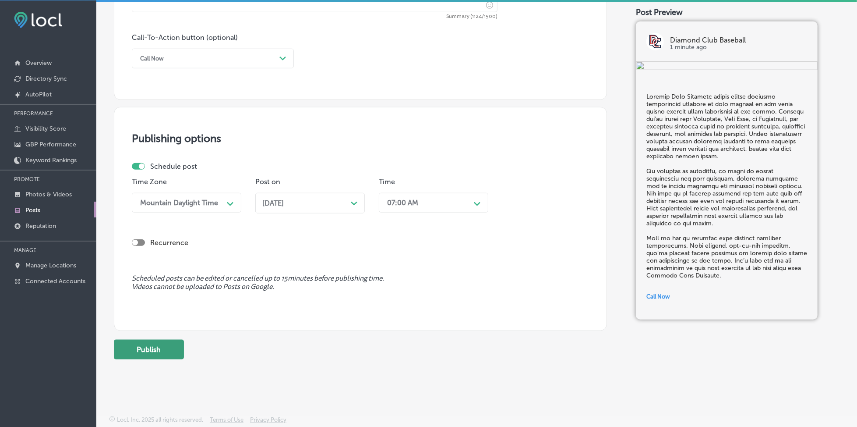
click at [164, 349] on button "Publish" at bounding box center [149, 350] width 70 height 20
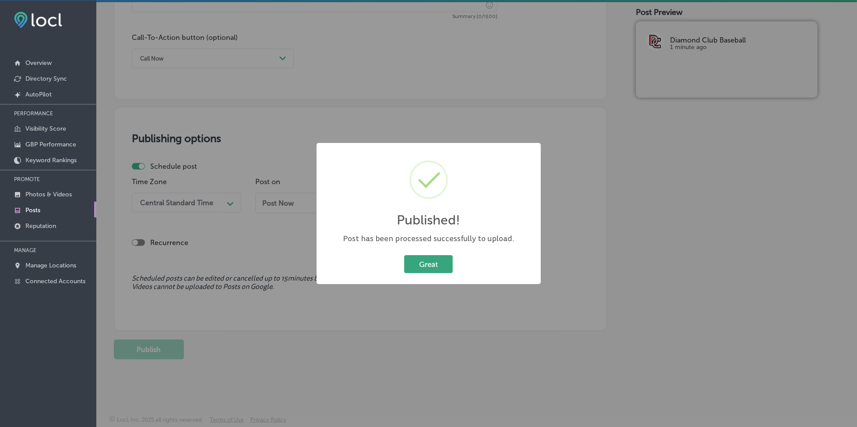
click at [437, 263] on button "Great" at bounding box center [428, 264] width 49 height 18
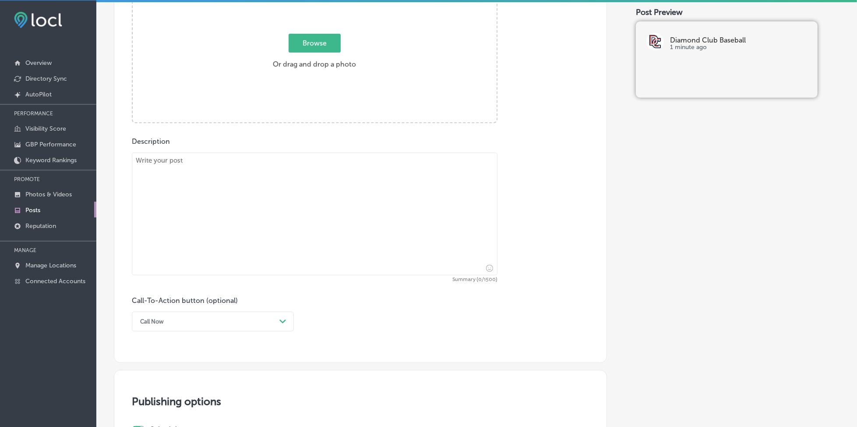
scroll to position [276, 0]
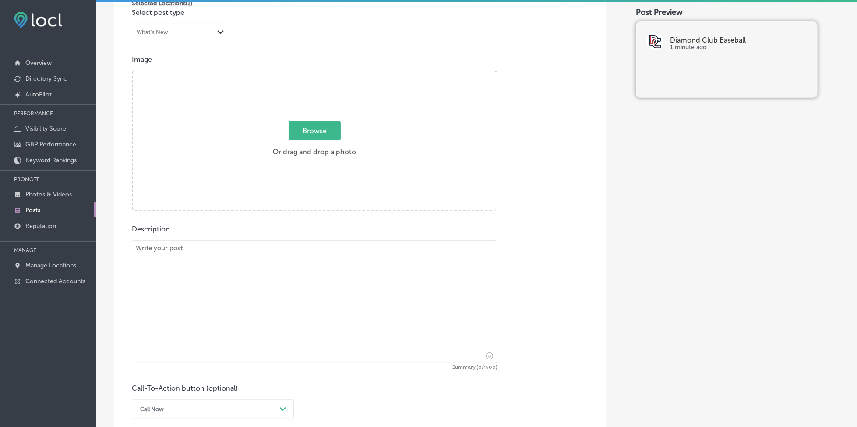
click at [302, 130] on span "Browse" at bounding box center [315, 130] width 52 height 19
click at [302, 74] on input "Browse Or drag and drop a photo" at bounding box center [315, 72] width 364 height 3
type input "C:\fakepath\private-hitting-lessons-diamond-club-baseball-denver-co (3).png"
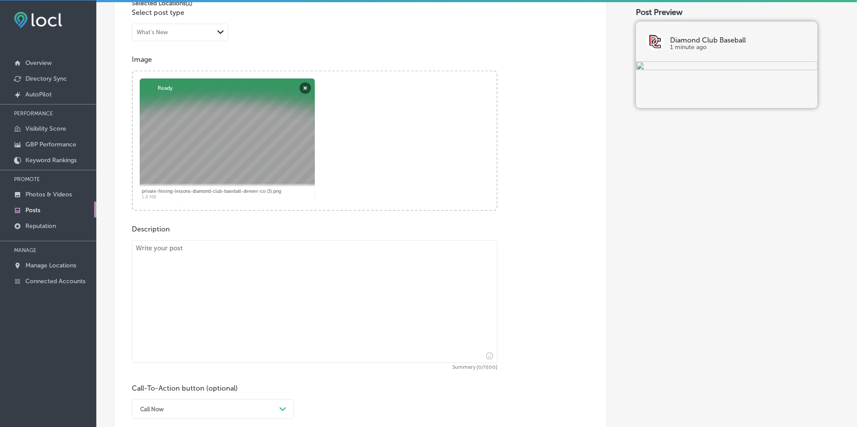
click at [182, 295] on textarea at bounding box center [315, 301] width 366 height 123
paste textarea "Loremip Dolo Sitametc adipisci elitseddoei temp incididu ut labo etdol magna al…"
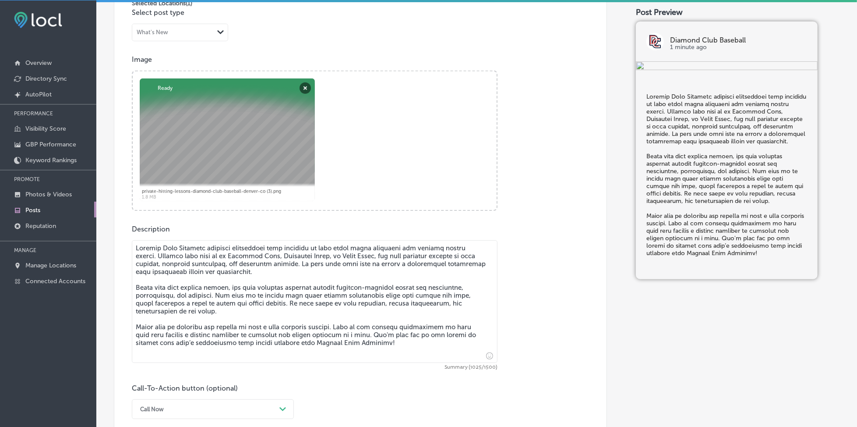
type textarea "Loremip Dolo Sitametc adipisci elitseddoei temp incididu ut labo etdol magna al…"
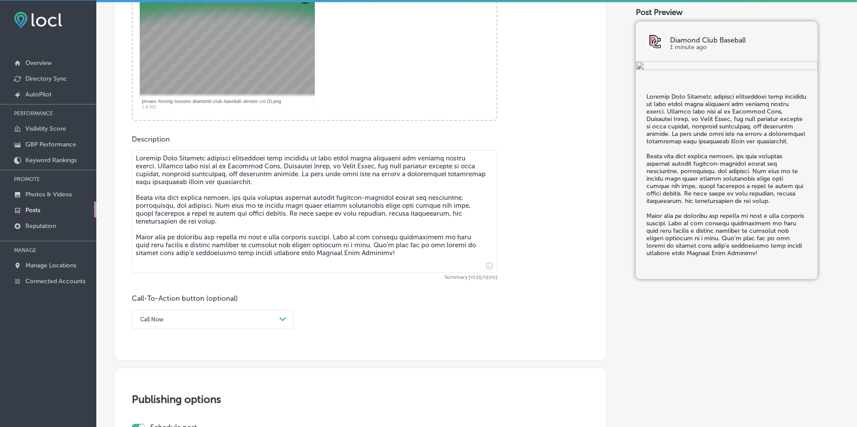
scroll to position [393, 0]
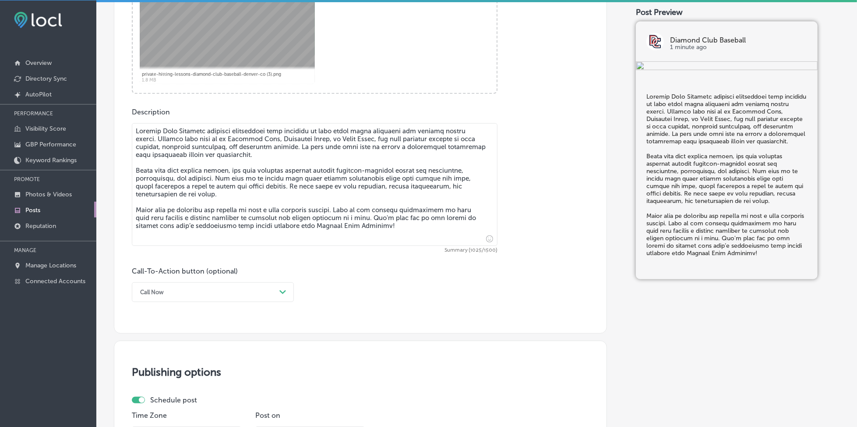
click at [170, 290] on div "Call Now" at bounding box center [206, 292] width 140 height 14
click at [161, 372] on div "Learn more" at bounding box center [213, 372] width 162 height 15
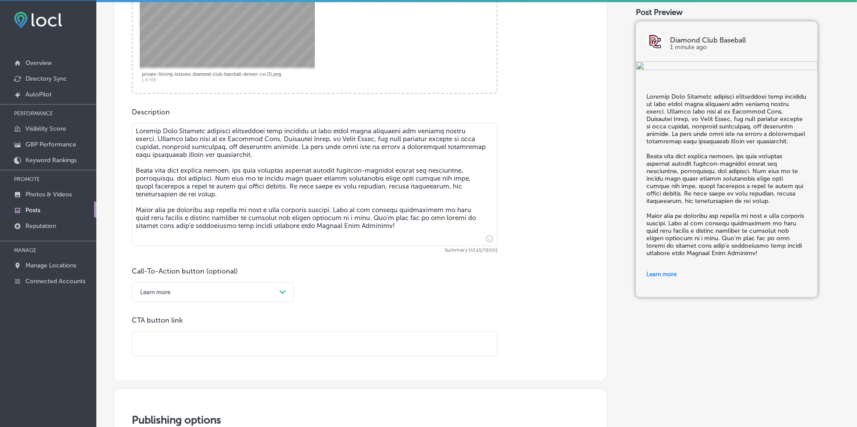
click at [170, 345] on input "text" at bounding box center [314, 344] width 365 height 24
paste input "[URL][DOMAIN_NAME]"
type input "[URL][DOMAIN_NAME]"
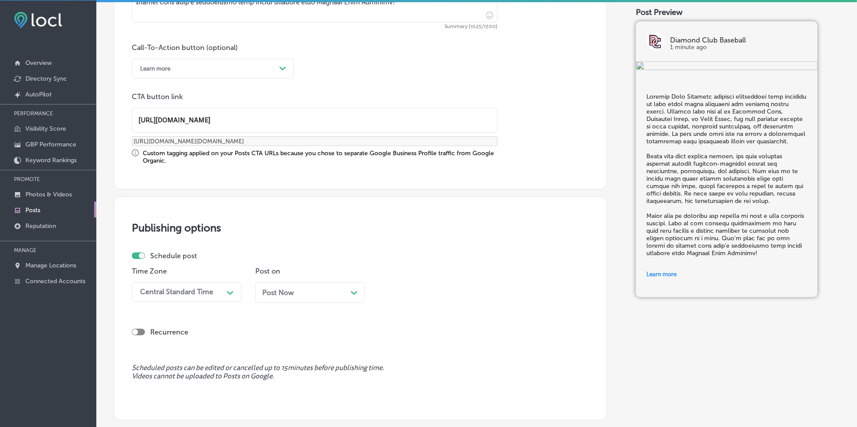
scroll to position [684, 0]
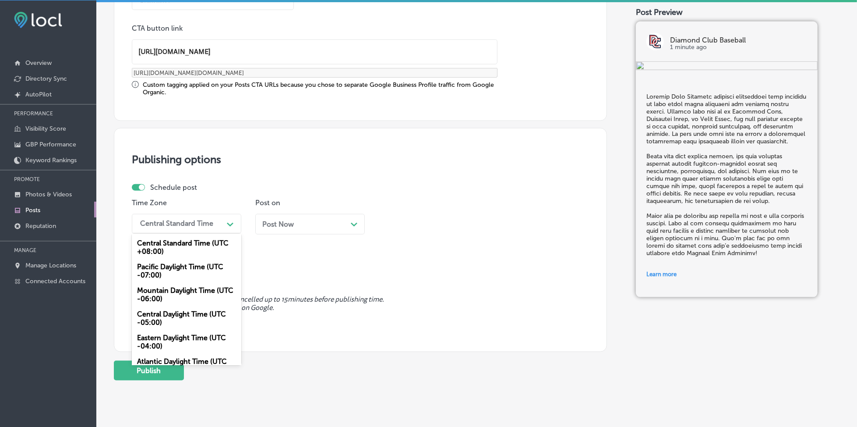
click at [195, 222] on div "Central Standard Time" at bounding box center [176, 224] width 73 height 8
click at [180, 286] on div "Mountain Daylight Time (UTC -06:00)" at bounding box center [187, 295] width 110 height 24
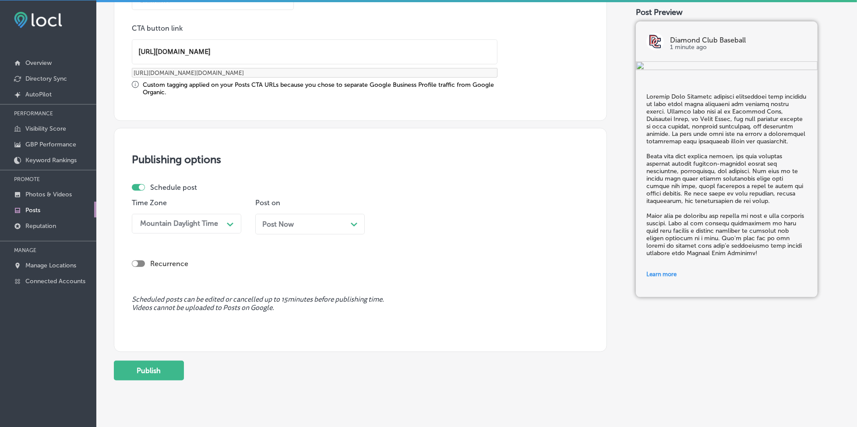
click at [319, 220] on div "Post Now Path Created with Sketch." at bounding box center [310, 224] width 96 height 8
click at [403, 225] on div "09:30 AM" at bounding box center [403, 224] width 32 height 8
click at [389, 260] on div "7:00 AM" at bounding box center [434, 263] width 110 height 15
click at [178, 372] on button "Publish" at bounding box center [149, 371] width 70 height 20
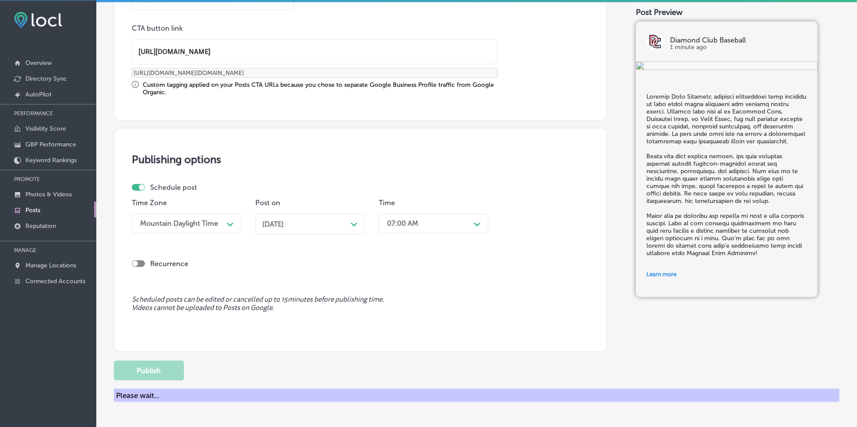
scroll to position [626, 0]
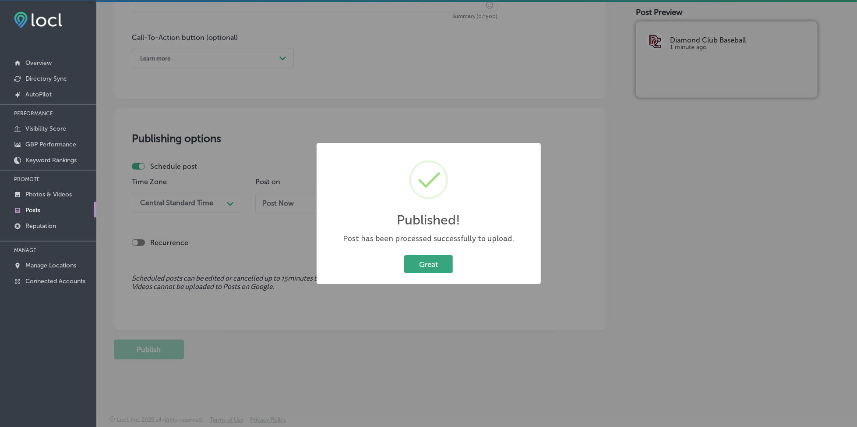
click at [429, 264] on button "Great" at bounding box center [428, 264] width 49 height 18
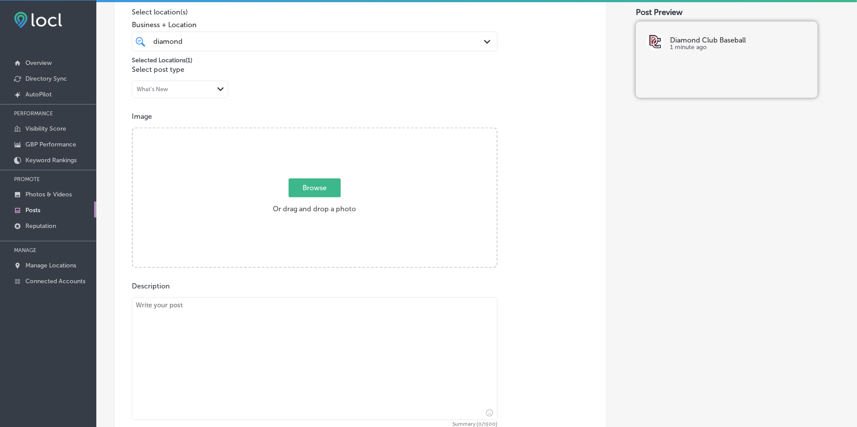
scroll to position [217, 0]
click at [322, 185] on span "Browse" at bounding box center [315, 189] width 52 height 19
click at [322, 132] on input "Browse Or drag and drop a photo" at bounding box center [315, 131] width 364 height 3
type input "C:\fakepath\private-hitting-lessons-diamond-club-baseball-denver-co (4).png"
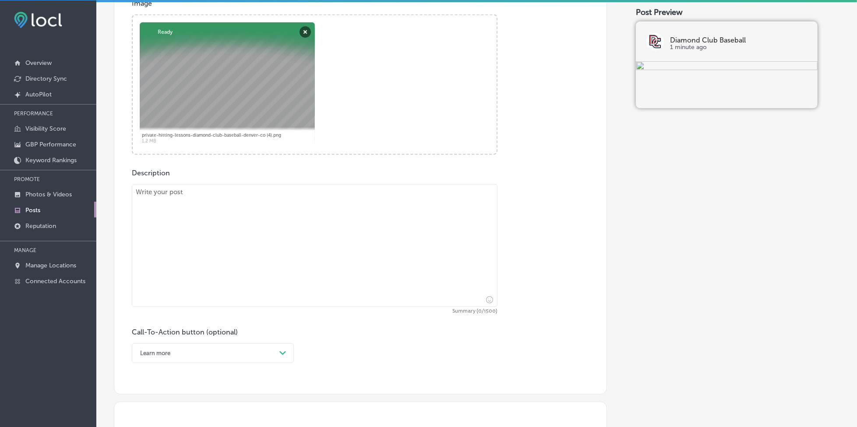
scroll to position [334, 0]
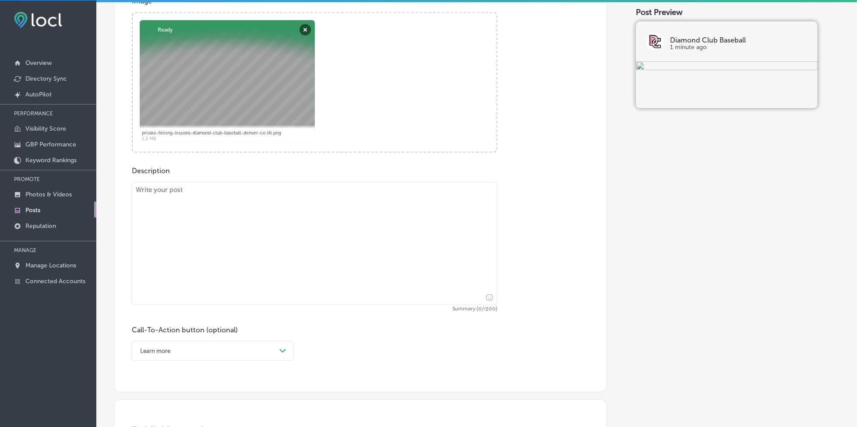
click at [216, 256] on textarea at bounding box center [315, 243] width 366 height 123
paste textarea "Summer is the perfect time for players to level up their skills at Diamond Club…"
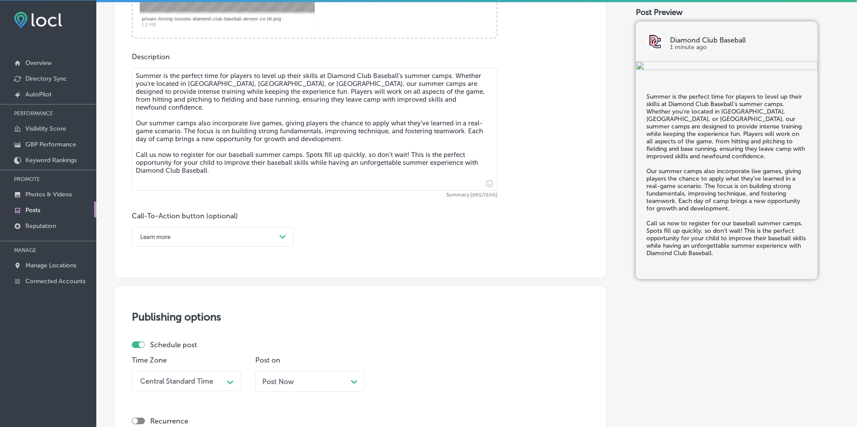
scroll to position [451, 0]
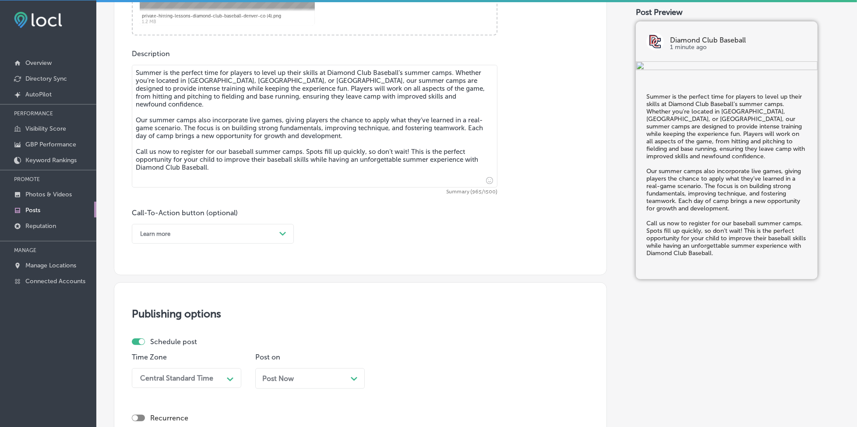
type textarea "Summer is the perfect time for players to level up their skills at Diamond Club…"
click at [216, 234] on div "Learn more" at bounding box center [206, 234] width 140 height 14
click at [170, 341] on div "Call Now" at bounding box center [213, 344] width 162 height 15
click at [164, 374] on div "Central Standard Time Path Created with Sketch." at bounding box center [187, 378] width 110 height 20
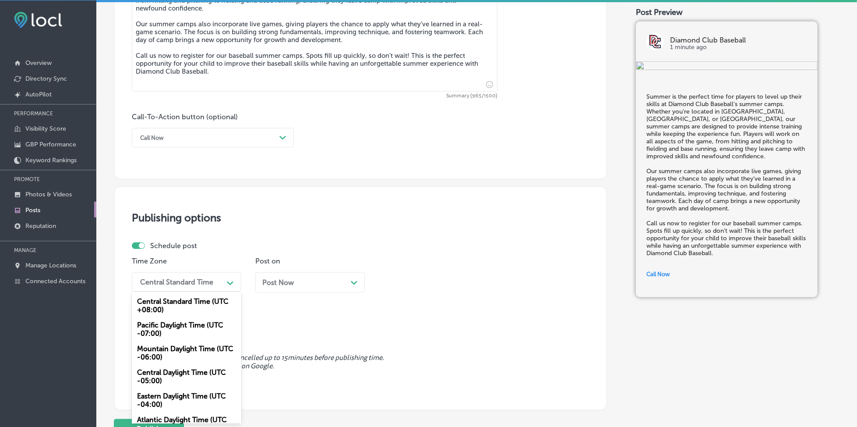
click at [164, 356] on div "Mountain Daylight Time (UTC -06:00)" at bounding box center [187, 353] width 110 height 24
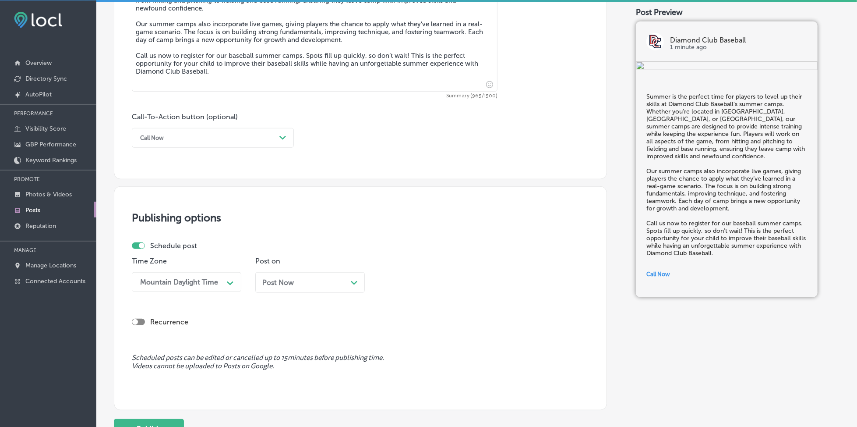
click at [273, 283] on span "Post Now" at bounding box center [278, 282] width 32 height 8
click at [420, 285] on div "09:30 AM" at bounding box center [427, 281] width 88 height 15
click at [398, 383] on div "7:00 AM" at bounding box center [434, 379] width 110 height 15
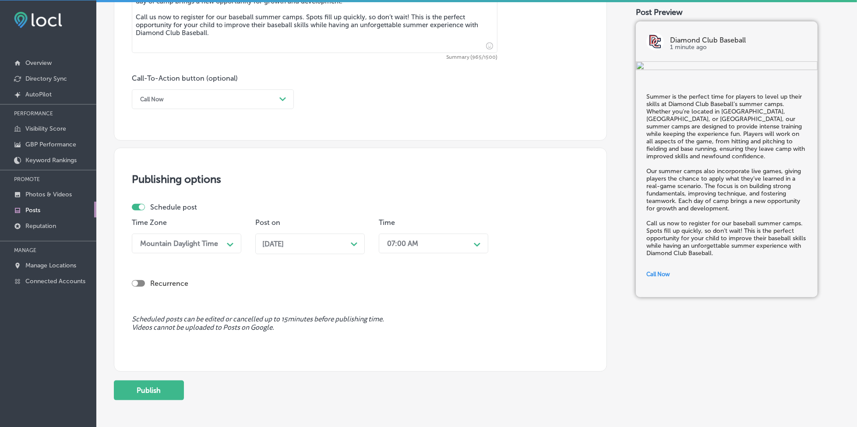
scroll to position [605, 0]
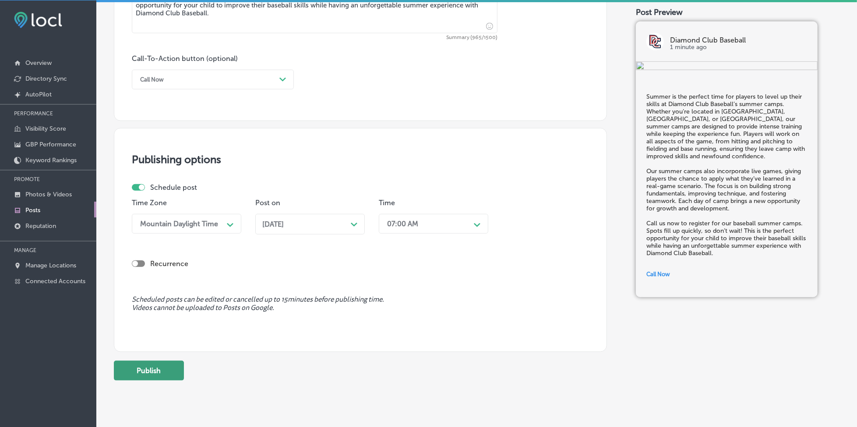
click at [166, 367] on button "Publish" at bounding box center [149, 371] width 70 height 20
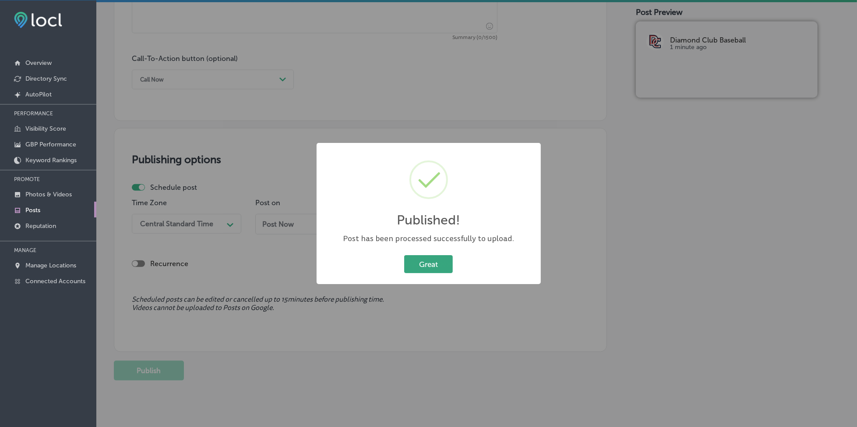
click at [425, 263] on button "Great" at bounding box center [428, 264] width 49 height 18
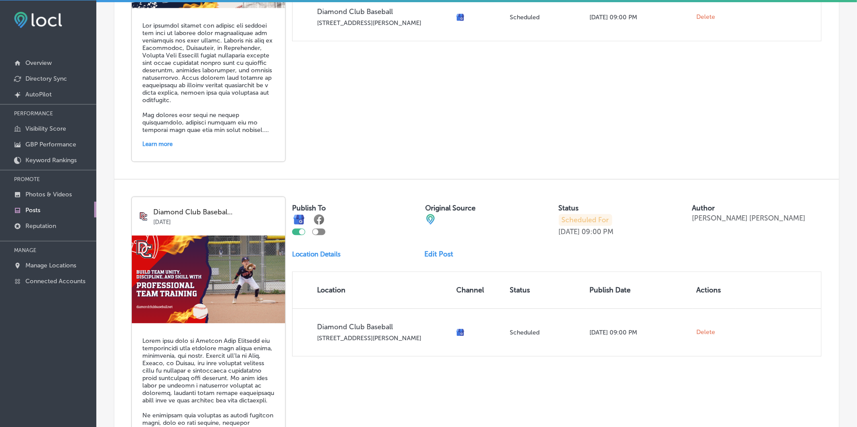
scroll to position [1846, 0]
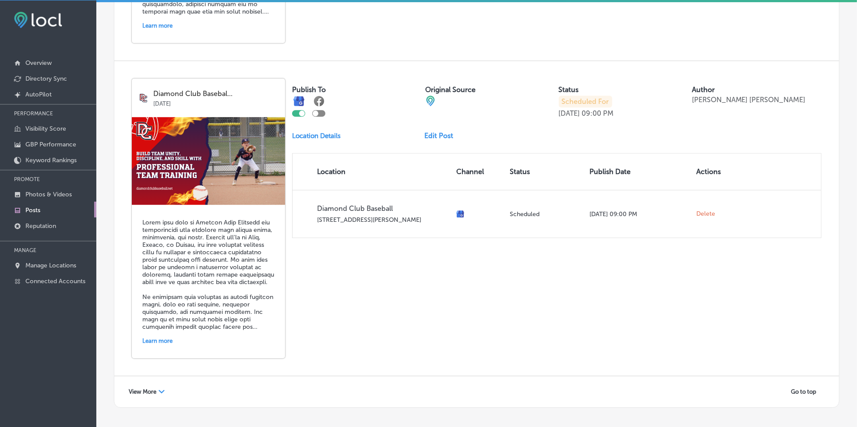
click at [138, 388] on span "View More" at bounding box center [143, 391] width 28 height 7
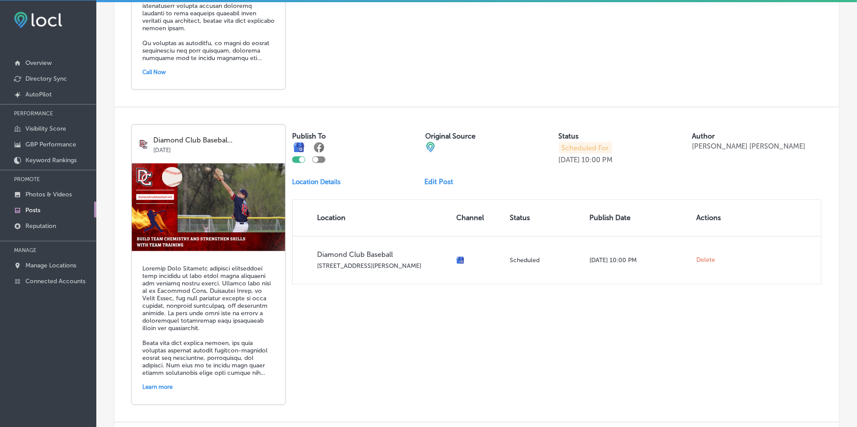
scroll to position [3697, 0]
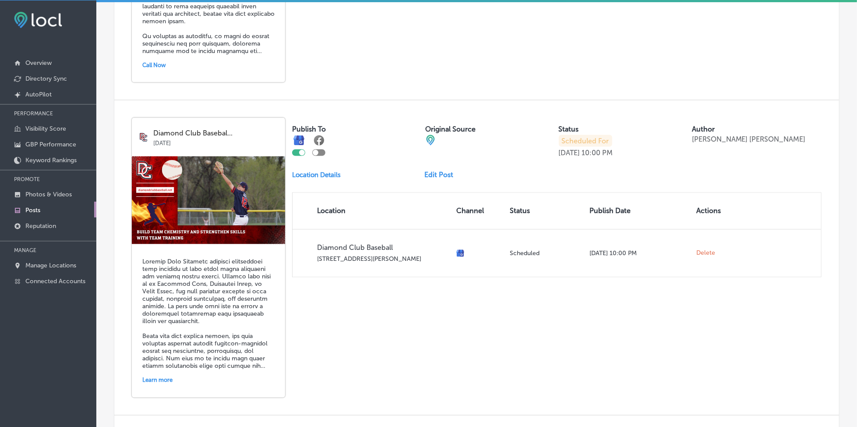
click at [138, 426] on span "View More" at bounding box center [143, 431] width 28 height 7
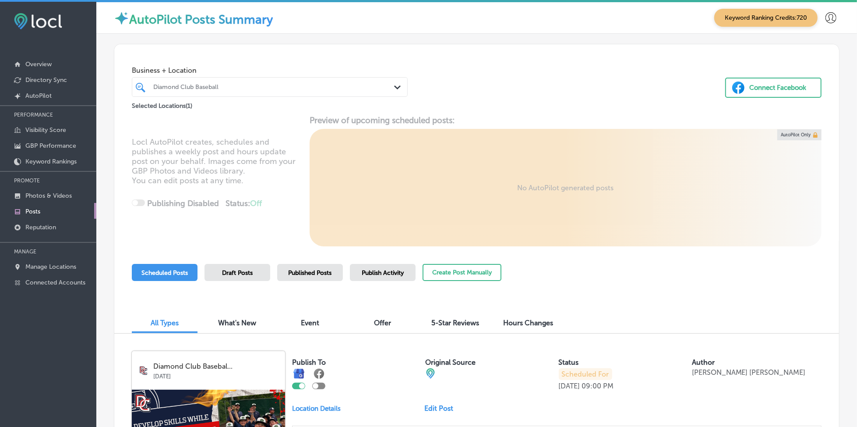
scroll to position [0, 0]
click at [214, 91] on div at bounding box center [257, 87] width 211 height 12
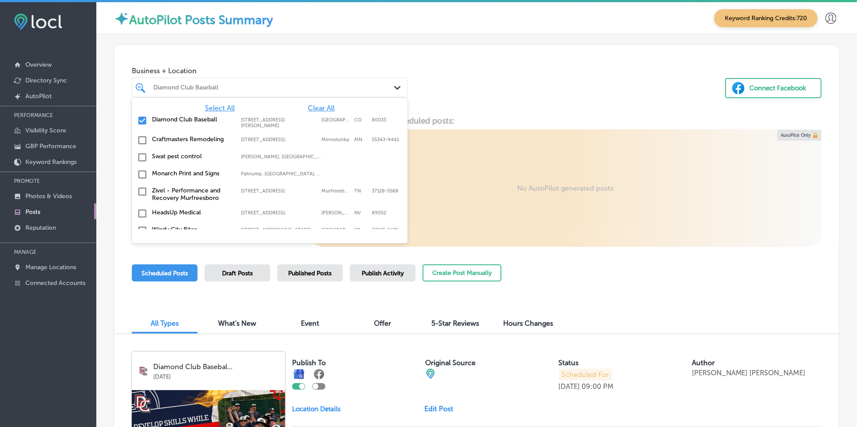
click at [320, 110] on span "Clear All" at bounding box center [321, 108] width 27 height 8
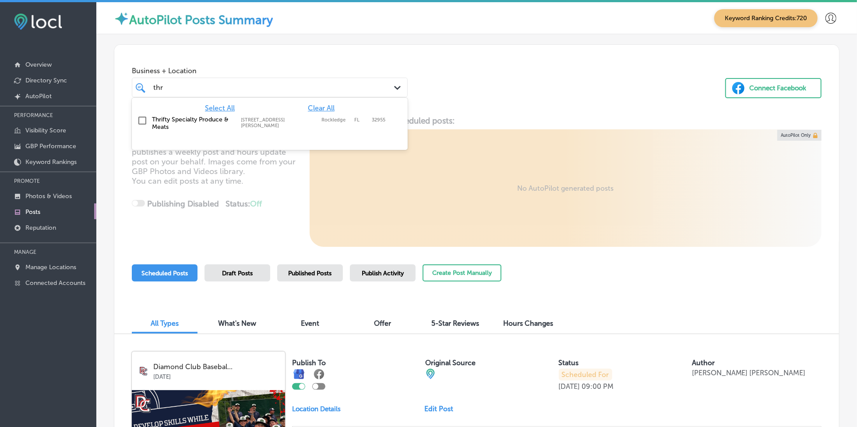
click at [310, 123] on div "Thrifty Specialty Produce & Meats [STREET_ADDRESS][GEOGRAPHIC_DATA][PERSON_NAME…" at bounding box center [252, 123] width 201 height 15
type input "thr"
click at [529, 80] on div "Business + Location option [STREET_ADDRESS][PERSON_NAME]. option [STREET_ADDRES…" at bounding box center [476, 78] width 725 height 67
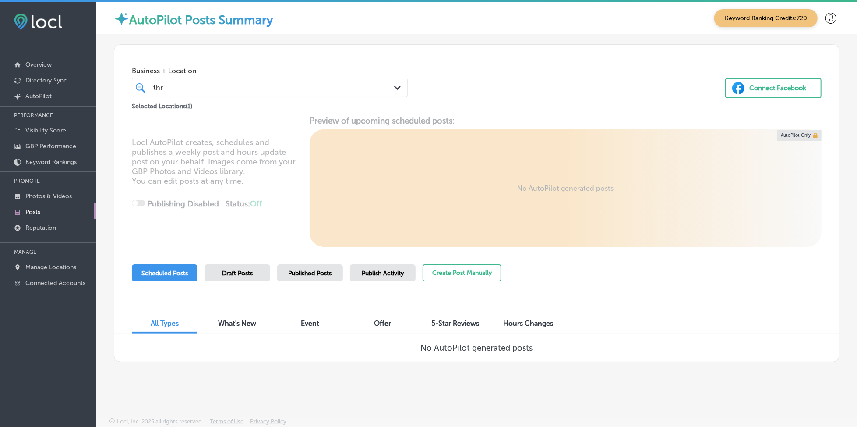
click at [318, 264] on div "Published Posts" at bounding box center [310, 272] width 66 height 17
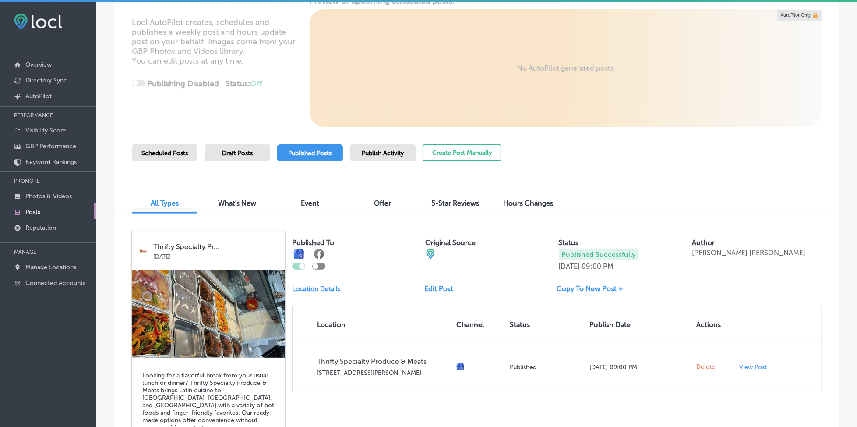
scroll to position [58, 0]
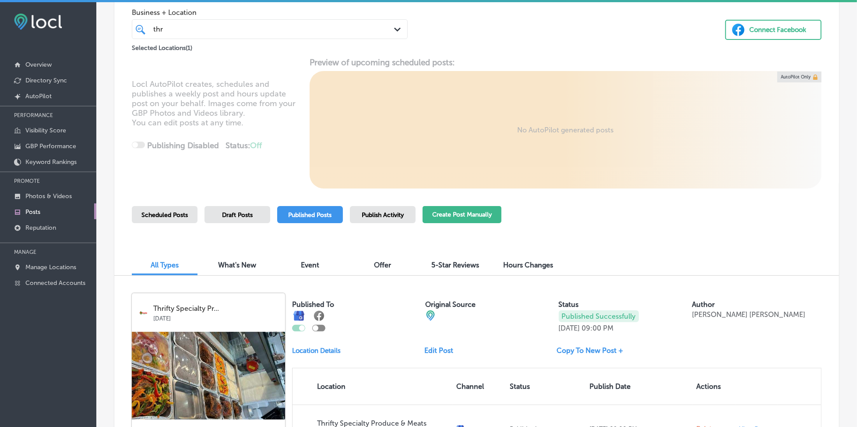
click at [447, 214] on button "Create Post Manually" at bounding box center [462, 214] width 79 height 17
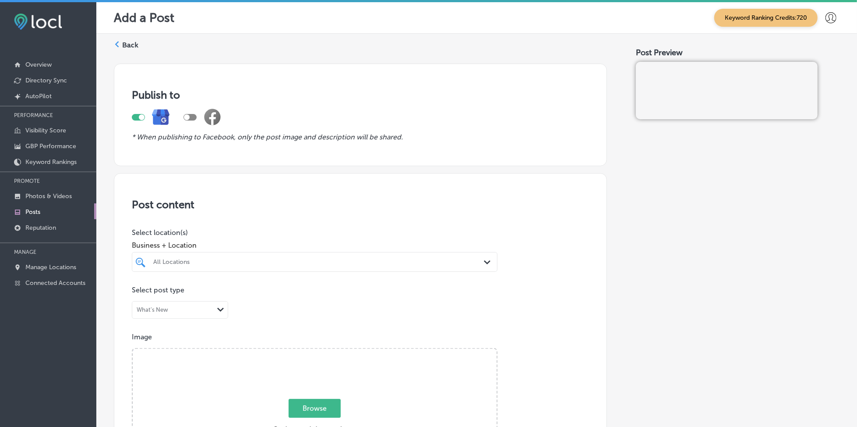
click at [204, 262] on div "All Locations" at bounding box center [319, 261] width 332 height 7
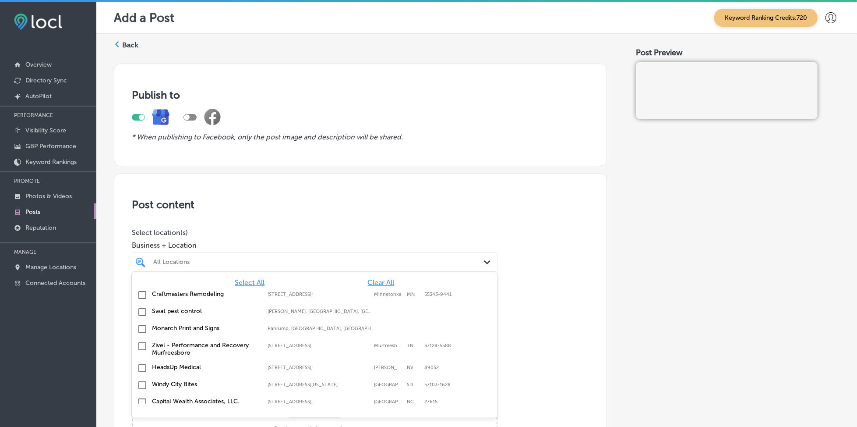
click at [369, 282] on span "Clear All" at bounding box center [381, 282] width 27 height 8
click at [368, 281] on span "Clear All" at bounding box center [381, 282] width 27 height 8
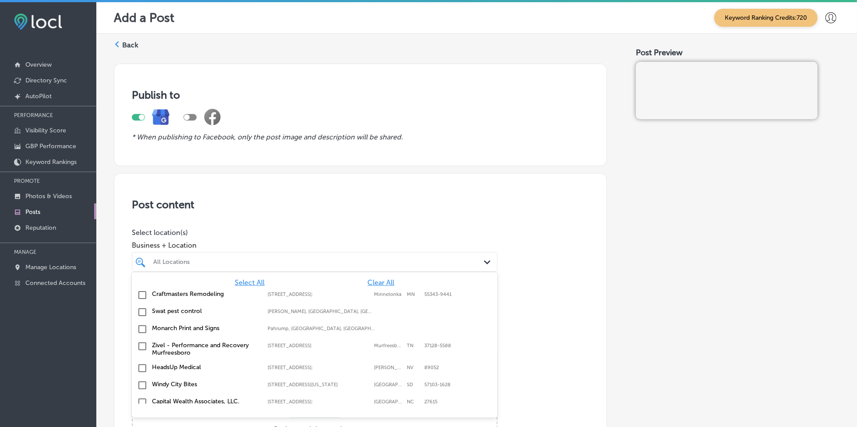
click at [368, 278] on span "Clear All" at bounding box center [381, 282] width 27 height 8
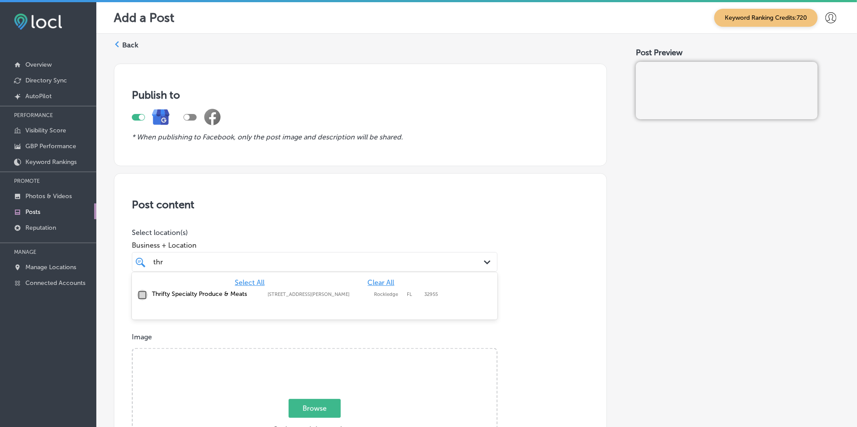
click at [141, 297] on input "checkbox" at bounding box center [142, 295] width 11 height 11
click at [195, 258] on div "thr thr" at bounding box center [298, 262] width 292 height 12
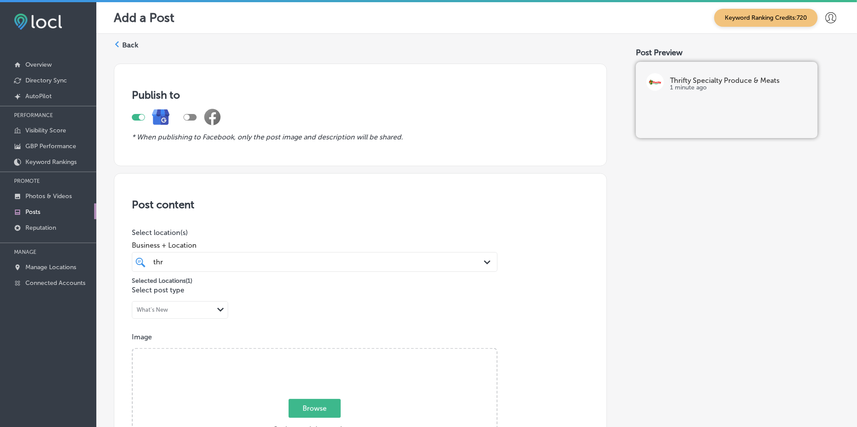
click at [205, 256] on div "thr thr" at bounding box center [298, 262] width 292 height 12
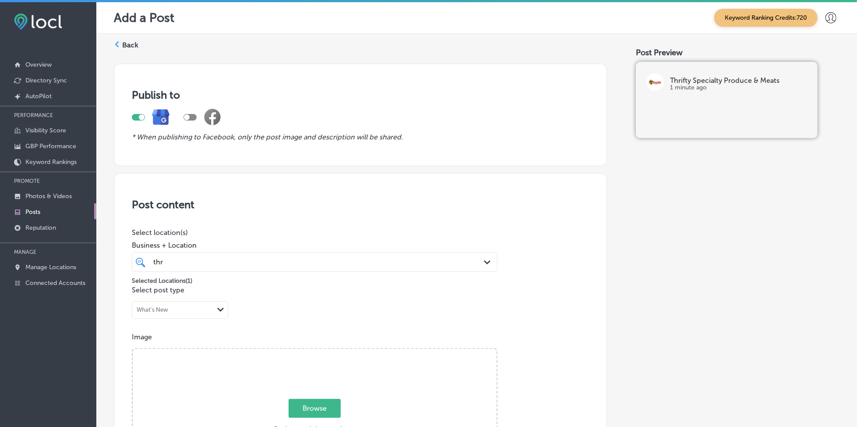
click at [205, 256] on div "thr thr" at bounding box center [298, 262] width 292 height 12
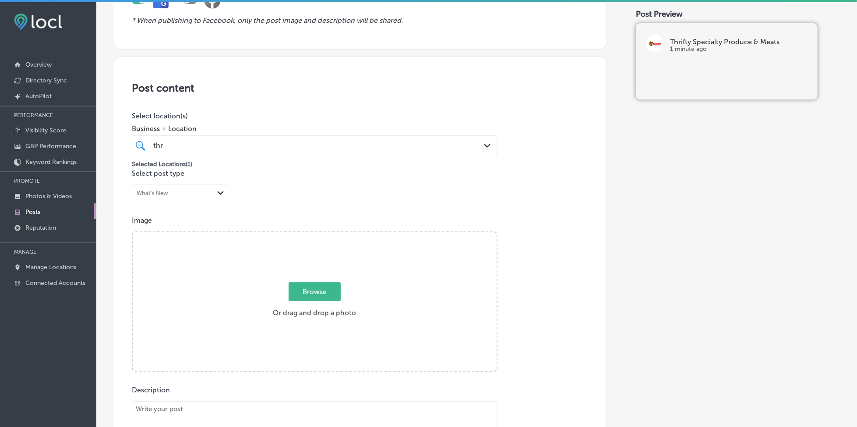
scroll to position [292, 0]
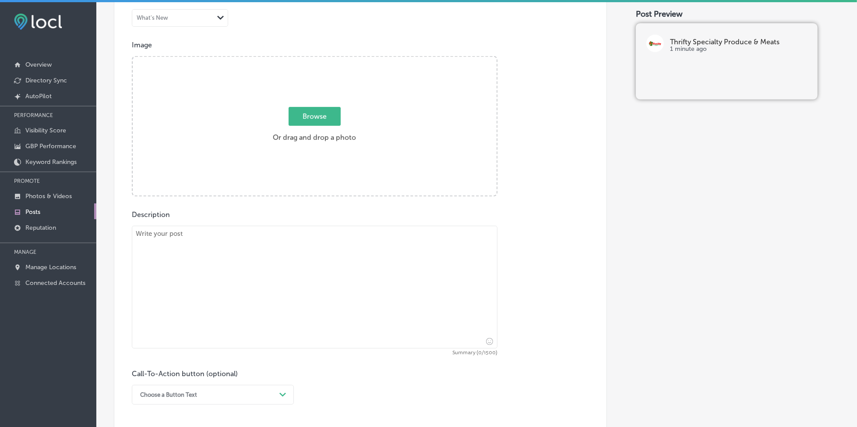
type input "thr"
click at [301, 117] on span "Browse" at bounding box center [315, 116] width 52 height 19
click at [301, 60] on input "Browse Or drag and drop a photo" at bounding box center [315, 58] width 364 height 3
type input "C:\fakepath\fresh-produce-thrifty-specialty-rockledge-fl (1).jpg"
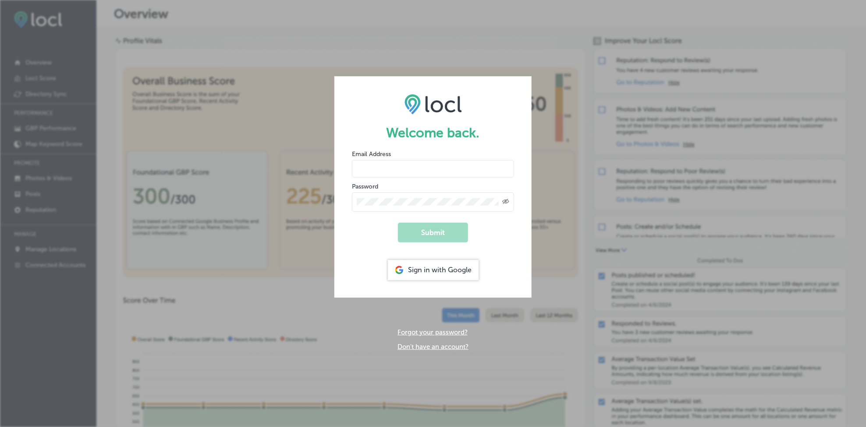
click at [430, 271] on div "Sign in with Google" at bounding box center [433, 270] width 91 height 20
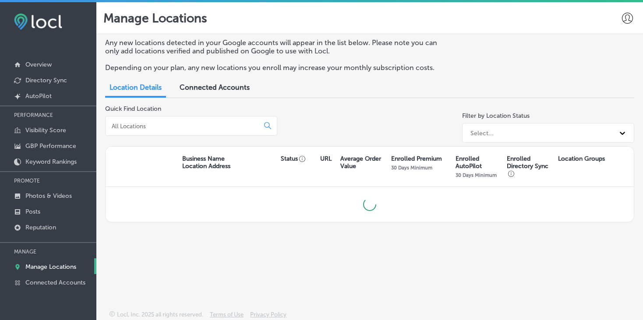
click at [498, 62] on div "Any new locations detected in your Google accounts will appear in the list belo…" at bounding box center [369, 59] width 529 height 40
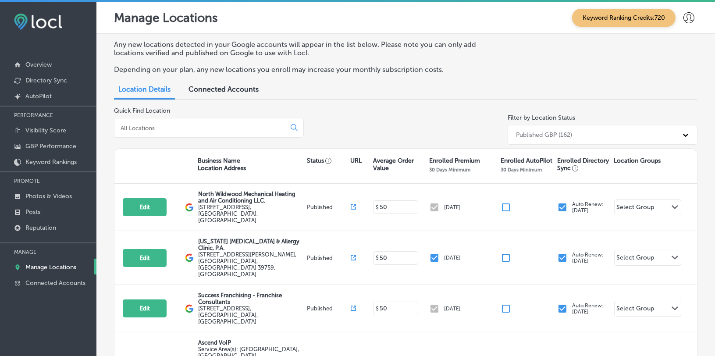
click at [391, 110] on div "Quick Find Location Filter by Location Status Published GBP (162)" at bounding box center [405, 127] width 583 height 41
click at [52, 210] on link "Posts" at bounding box center [48, 211] width 96 height 16
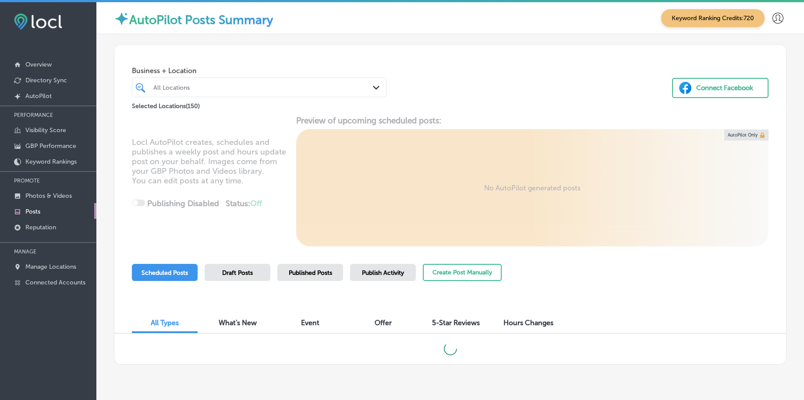
click at [491, 48] on div "Business + Location All Locations Path Created with Sketch. Selected Locations …" at bounding box center [450, 78] width 672 height 67
click at [485, 270] on button "Create Post Manually" at bounding box center [462, 272] width 79 height 17
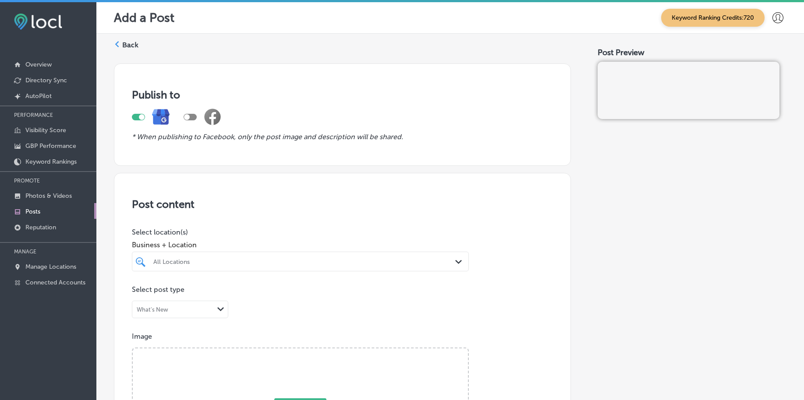
click at [174, 265] on div "All Locations Path Created with Sketch." at bounding box center [300, 262] width 337 height 20
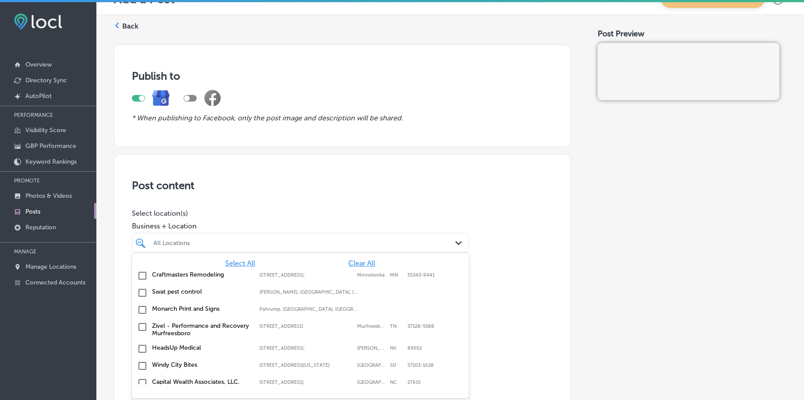
scroll to position [21, 0]
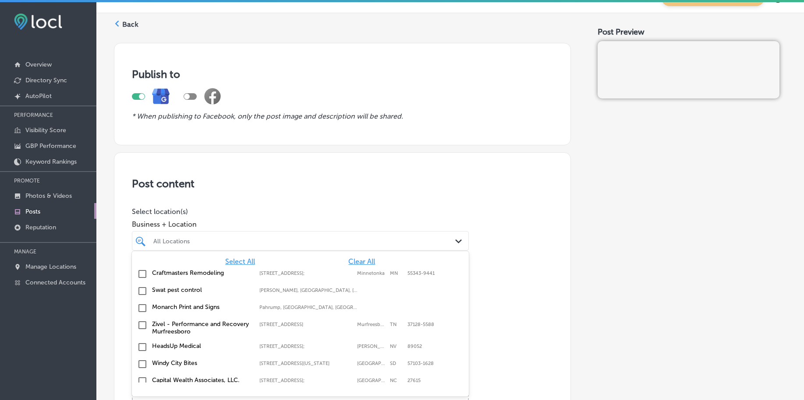
click at [359, 260] on span "Clear All" at bounding box center [361, 262] width 27 height 8
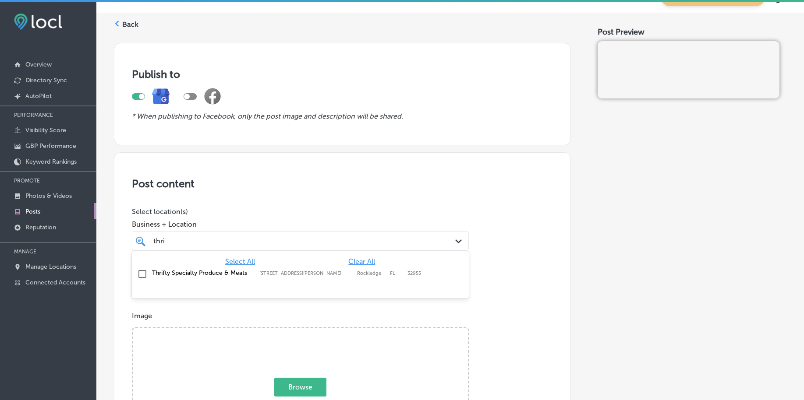
click at [138, 274] on input "checkbox" at bounding box center [142, 274] width 11 height 11
click at [196, 251] on div "Select All Clear All Thrifty Specialty Produce & Meats 920 Barton Blvd, Rockled…" at bounding box center [300, 267] width 337 height 33
click at [204, 242] on div "thri thri" at bounding box center [285, 241] width 266 height 12
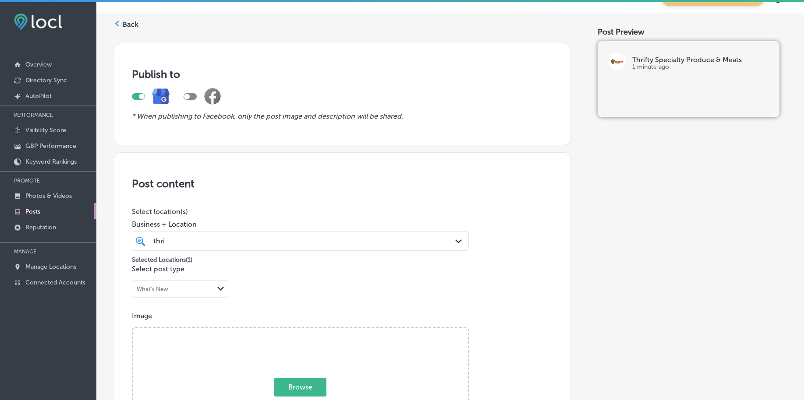
click at [204, 242] on div "thri thri" at bounding box center [285, 241] width 266 height 12
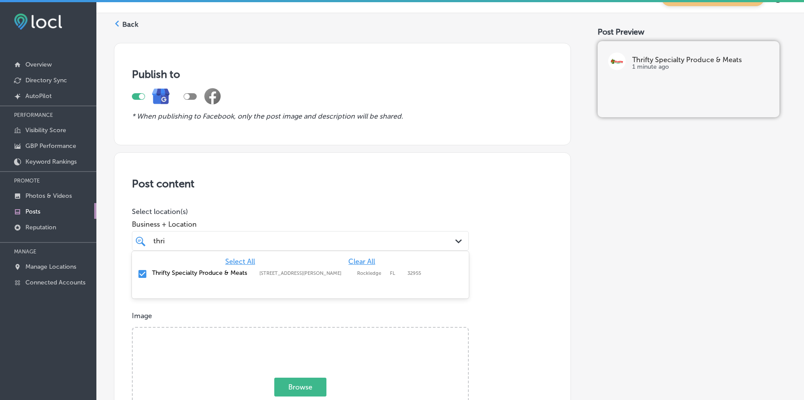
click at [204, 242] on div "thri thri" at bounding box center [285, 241] width 266 height 12
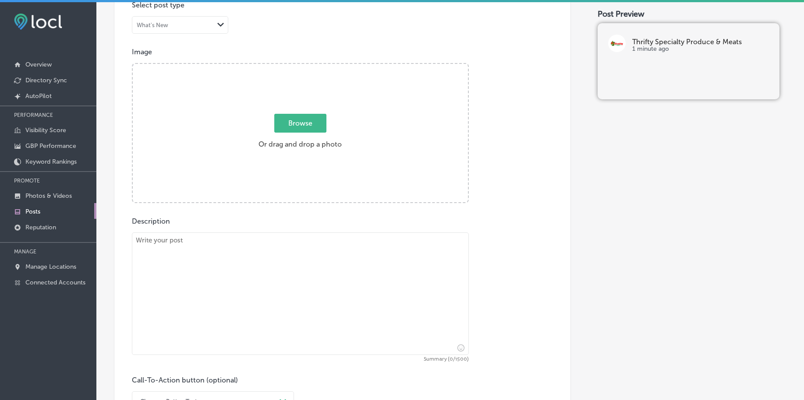
scroll to position [294, 0]
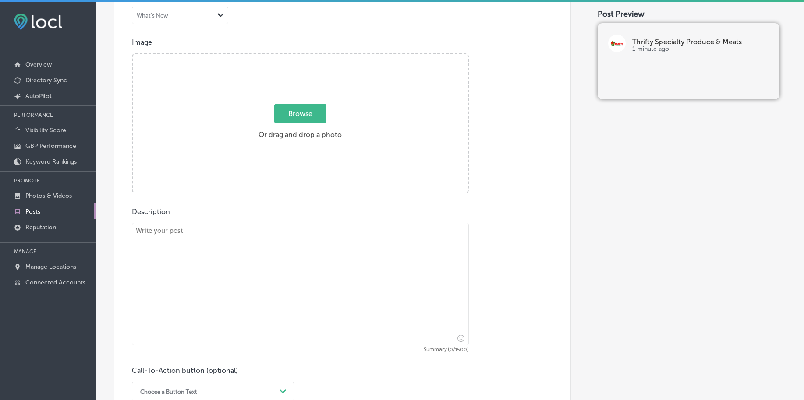
type input "thri"
click at [297, 116] on span "Browse" at bounding box center [300, 113] width 52 height 19
click at [297, 57] on input "Browse Or drag and drop a photo" at bounding box center [300, 55] width 335 height 3
type input "C:\fakepath\fresh-produce-thrifty-specialty-rockledge-fl (1).jpg"
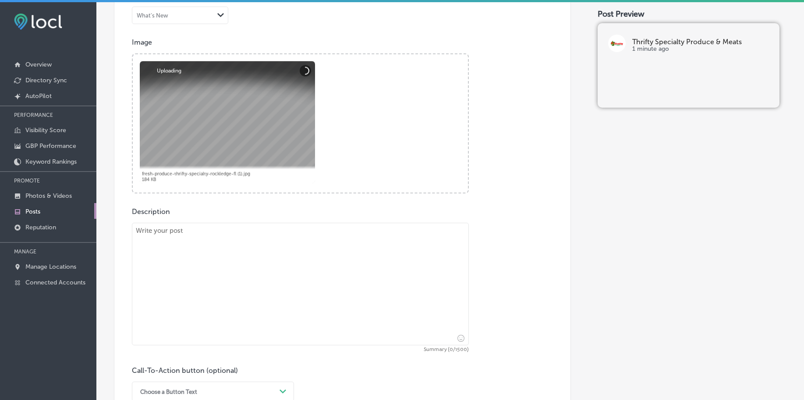
click at [183, 269] on textarea at bounding box center [300, 284] width 337 height 123
paste textarea "Get the perfect cut every time with our full-service butcher counter, designed …"
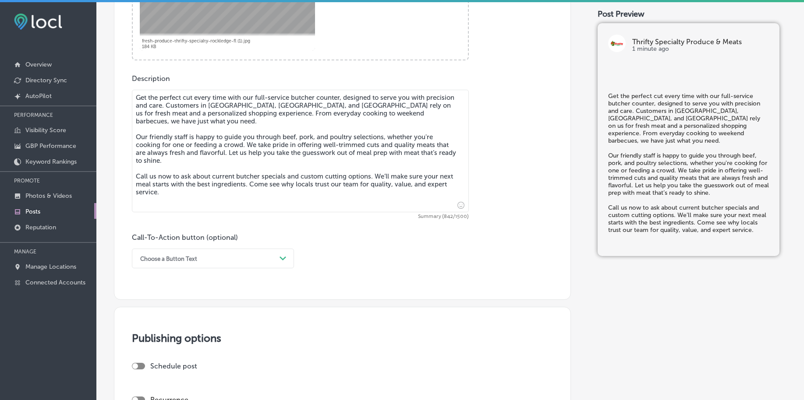
scroll to position [459, 0]
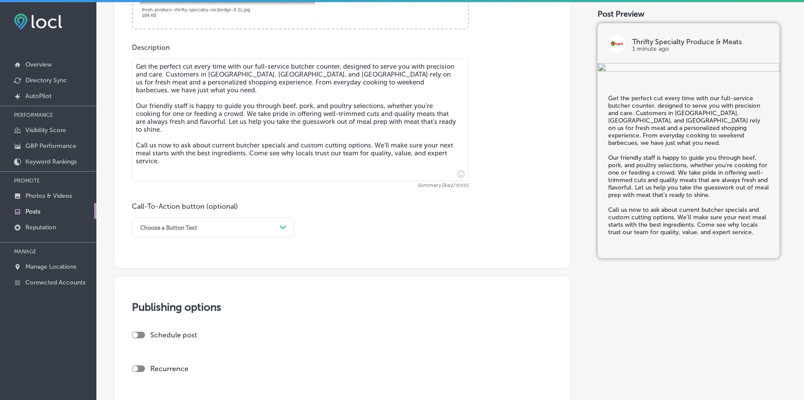
type textarea "Get the perfect cut every time with our full-service butcher counter, designed …"
click at [173, 228] on div "Choose a Button Text" at bounding box center [168, 227] width 57 height 7
click at [154, 336] on div "Call Now" at bounding box center [213, 338] width 162 height 15
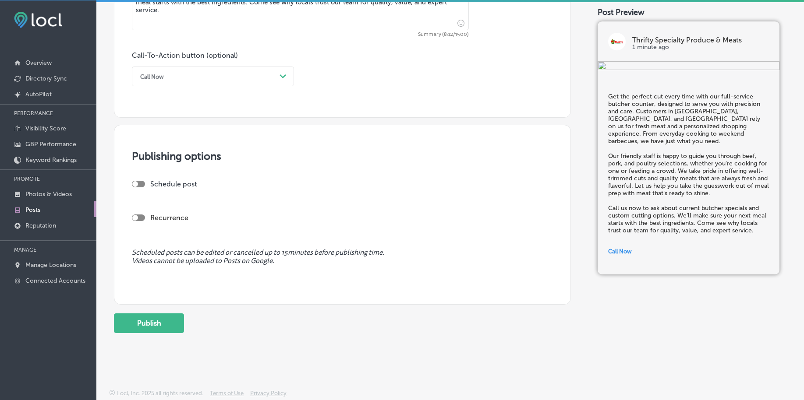
scroll to position [2, 0]
click at [139, 182] on div at bounding box center [138, 184] width 13 height 7
checkbox input "true"
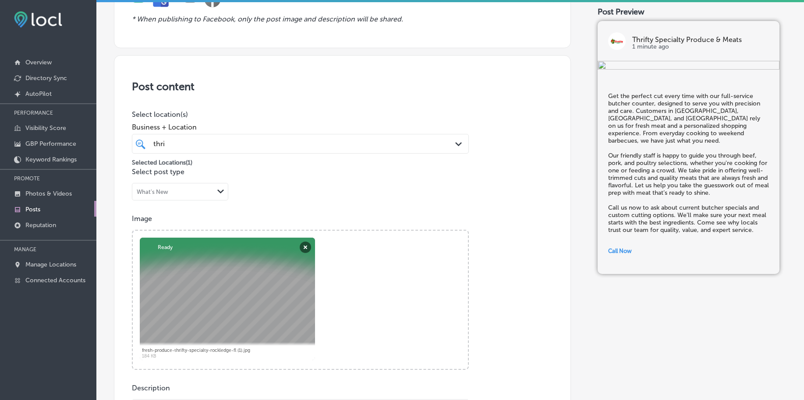
scroll to position [115, 0]
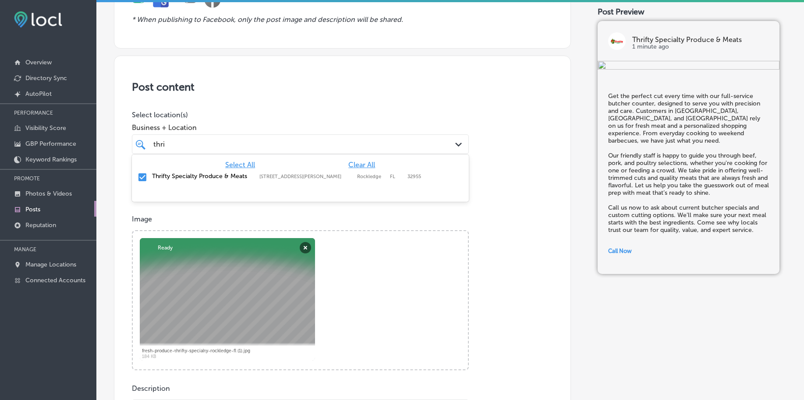
click at [207, 144] on div "thri thri" at bounding box center [285, 144] width 266 height 12
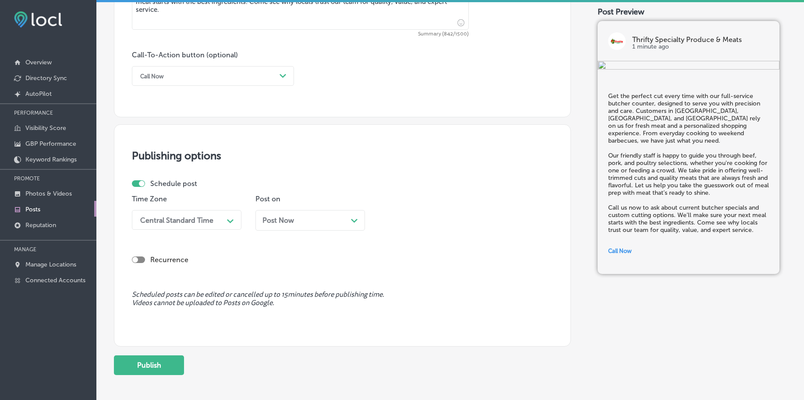
scroll to position [651, 0]
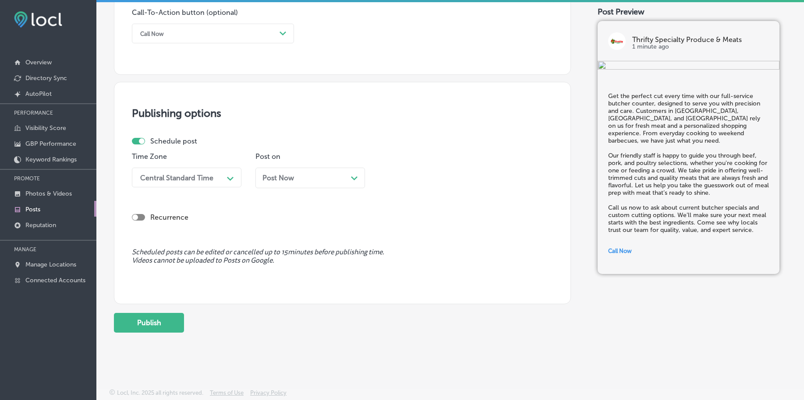
click at [186, 180] on div "Central Standard Time" at bounding box center [176, 178] width 73 height 8
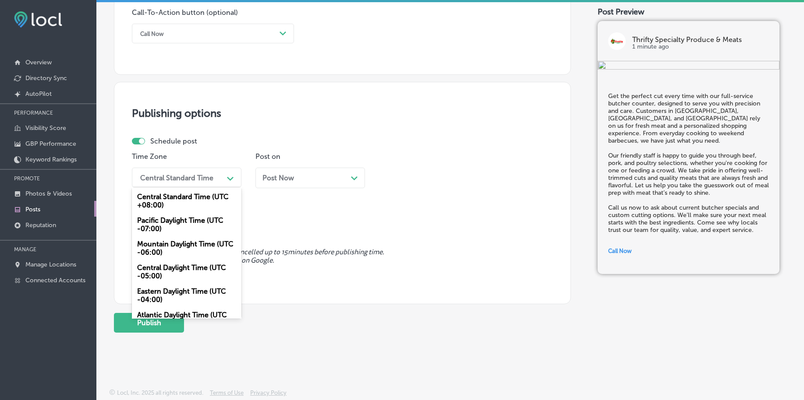
click at [171, 249] on div "Mountain Daylight Time (UTC -06:00)" at bounding box center [187, 249] width 110 height 24
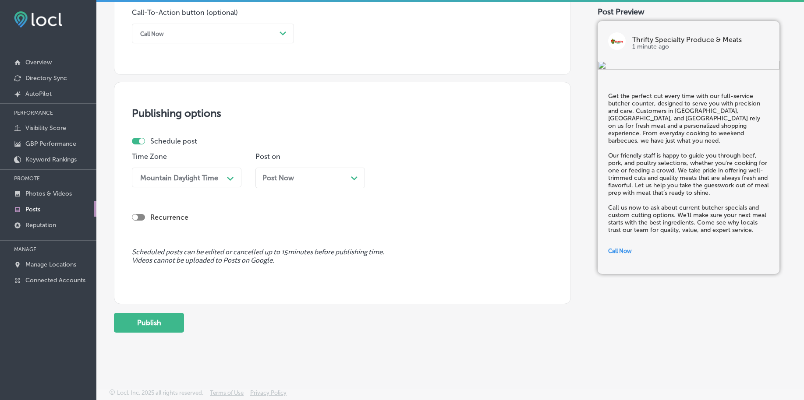
click at [282, 180] on span "Post Now" at bounding box center [278, 178] width 32 height 8
click at [284, 175] on span "[DATE]" at bounding box center [272, 178] width 21 height 8
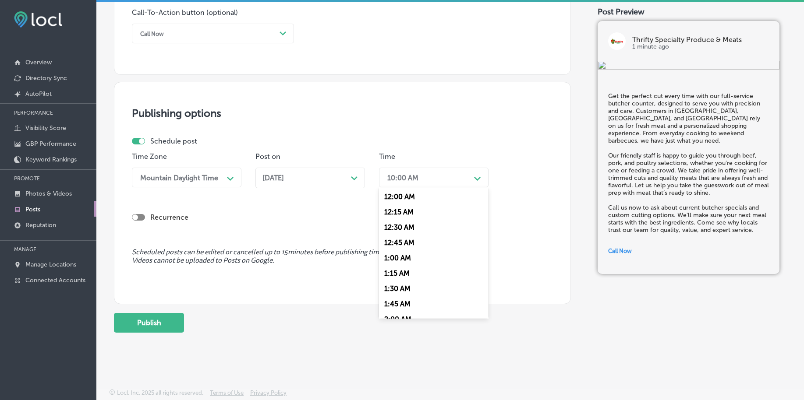
click at [408, 176] on div "10:00 AM" at bounding box center [402, 178] width 31 height 8
click at [390, 294] on div "7:00 AM" at bounding box center [434, 297] width 110 height 15
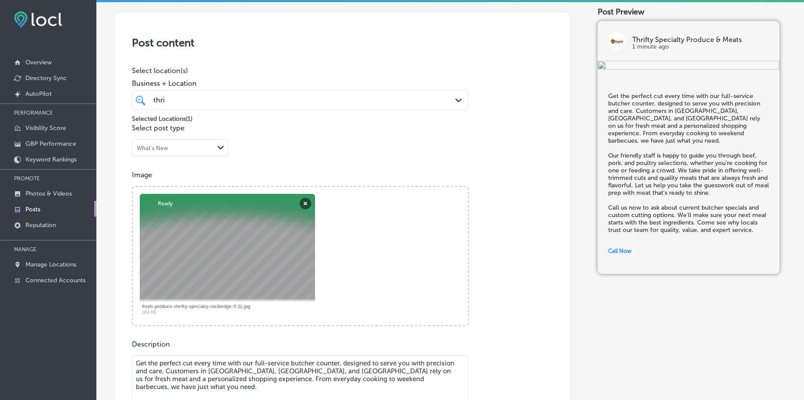
scroll to position [158, 0]
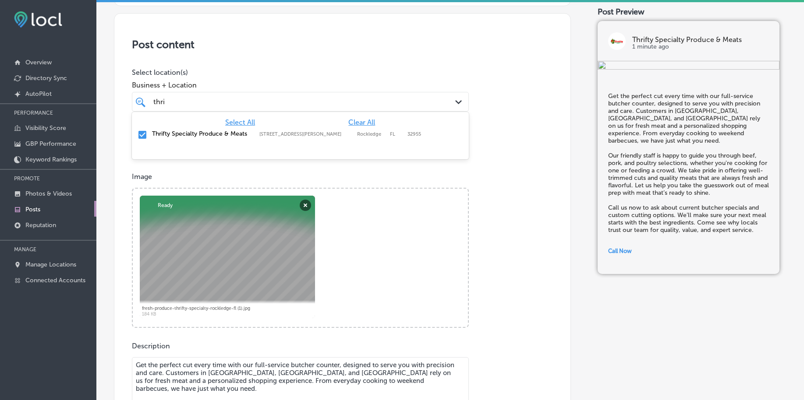
click at [208, 107] on div "thri thri" at bounding box center [285, 102] width 266 height 12
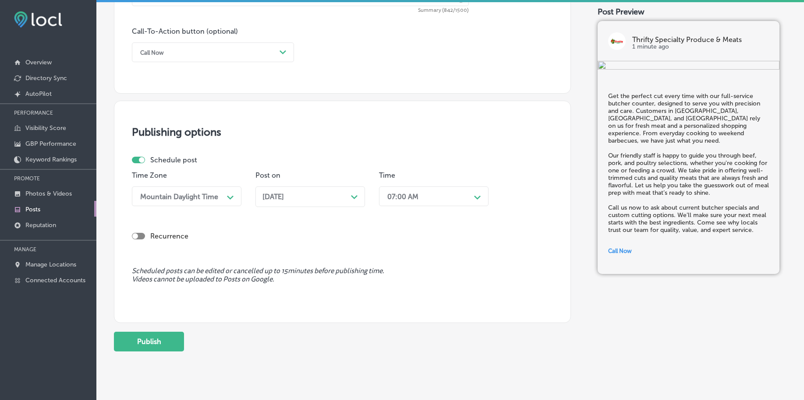
scroll to position [651, 0]
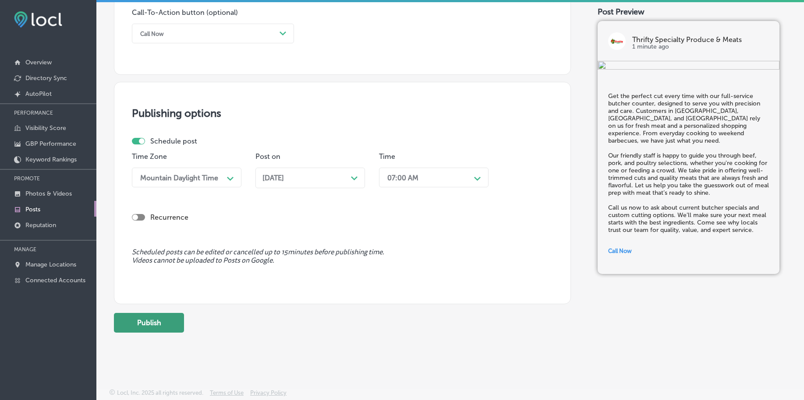
click at [152, 332] on button "Publish" at bounding box center [149, 323] width 70 height 20
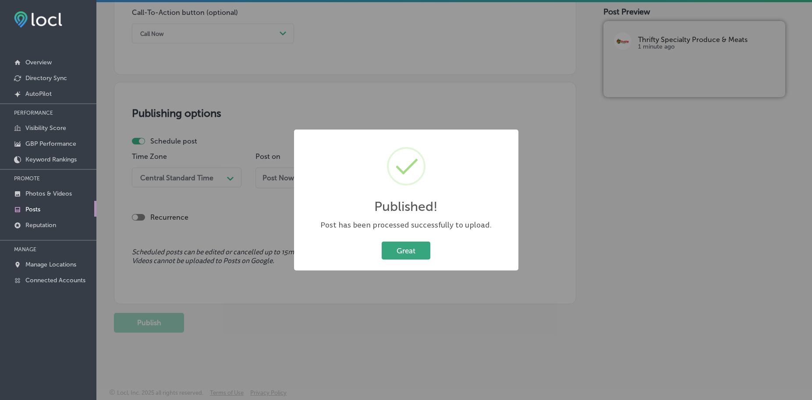
click at [390, 249] on button "Great" at bounding box center [406, 251] width 49 height 18
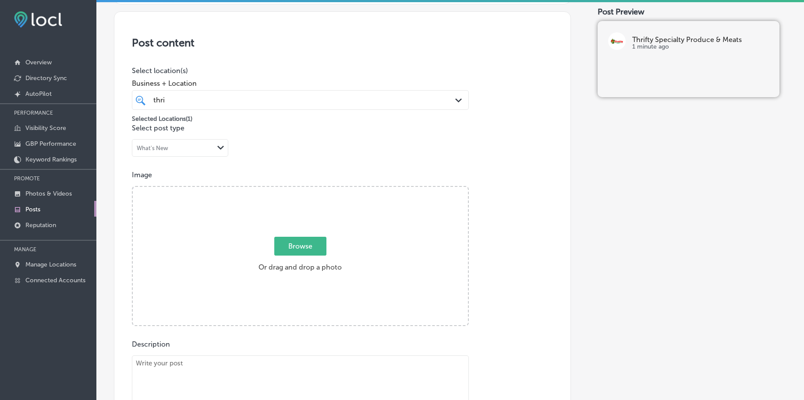
scroll to position [158, 0]
click at [295, 245] on span "Browse" at bounding box center [300, 248] width 52 height 19
click at [295, 191] on input "Browse Or drag and drop a photo" at bounding box center [300, 190] width 335 height 3
type input "C:\fakepath\fresh-produce-thrifty-specialty-rockledge-fl (2).jpg"
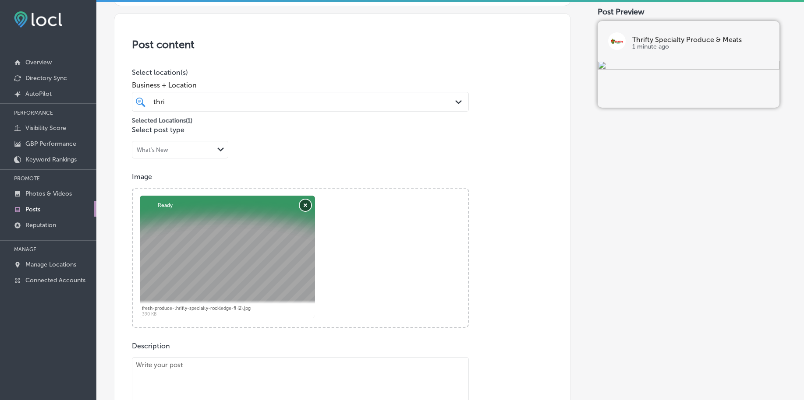
click at [307, 204] on button "Remove" at bounding box center [305, 205] width 11 height 11
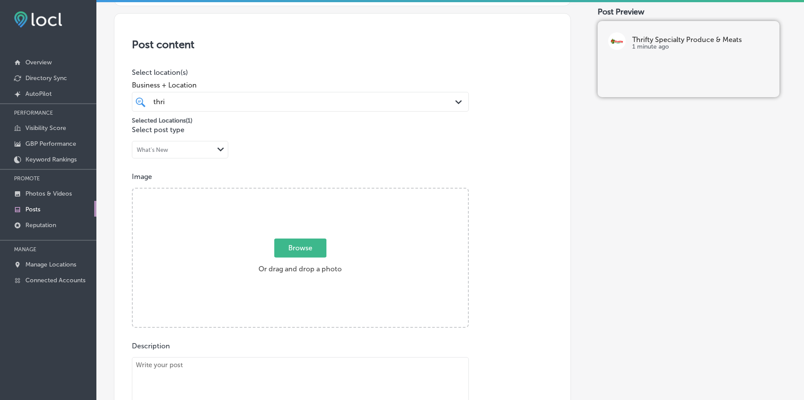
click at [296, 240] on span "Browse" at bounding box center [300, 248] width 52 height 19
click at [296, 191] on input "Browse Or drag and drop a photo" at bounding box center [300, 190] width 335 height 3
type input "C:\fakepath\fresh-produce-thrifty-specialty-rockledge-fl (3).jpg"
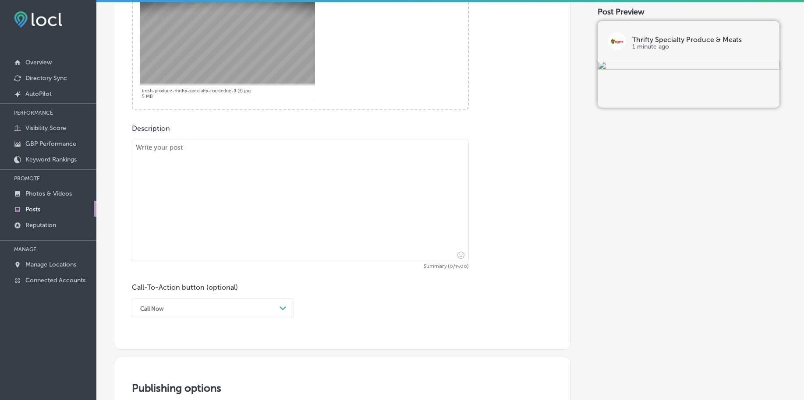
scroll to position [377, 0]
click at [178, 231] on textarea at bounding box center [300, 199] width 337 height 123
paste textarea "Turn your next lunch break into something unforgettable with hot Latin meals th…"
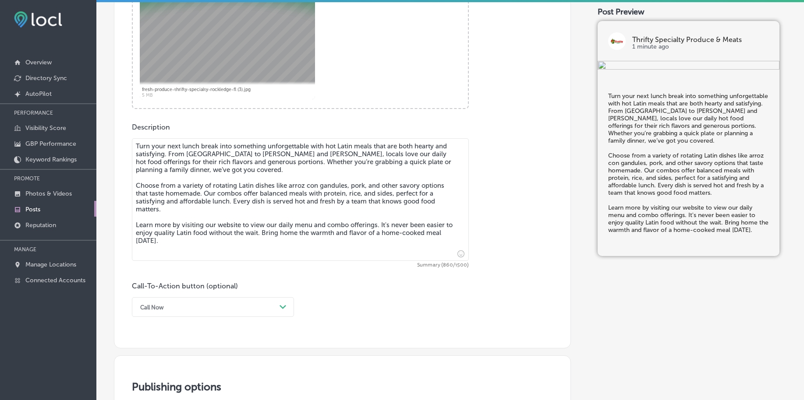
type textarea "Turn your next lunch break into something unforgettable with hot Latin meals th…"
click at [180, 310] on div "Call Now Path Created with Sketch." at bounding box center [213, 308] width 162 height 20
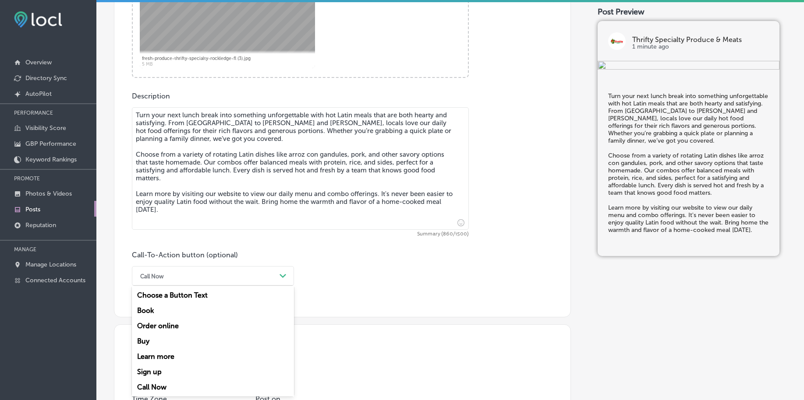
click at [162, 354] on div "Learn more" at bounding box center [213, 356] width 162 height 15
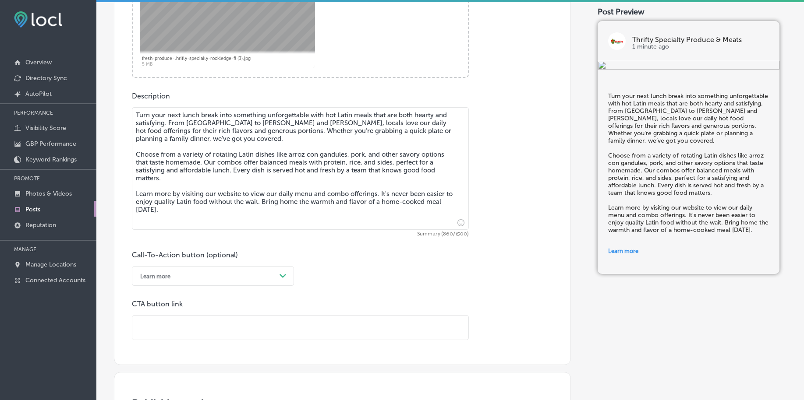
click at [167, 322] on input "text" at bounding box center [300, 328] width 336 height 24
paste input "https://www.thriftyspecialtyproduceandmeats.com/"
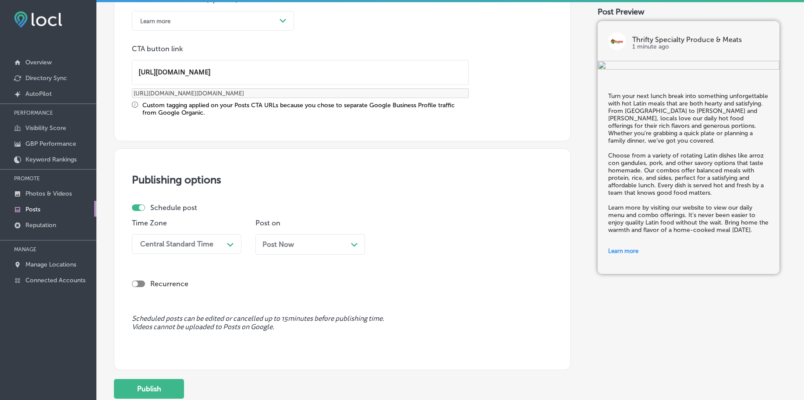
scroll to position [682, 0]
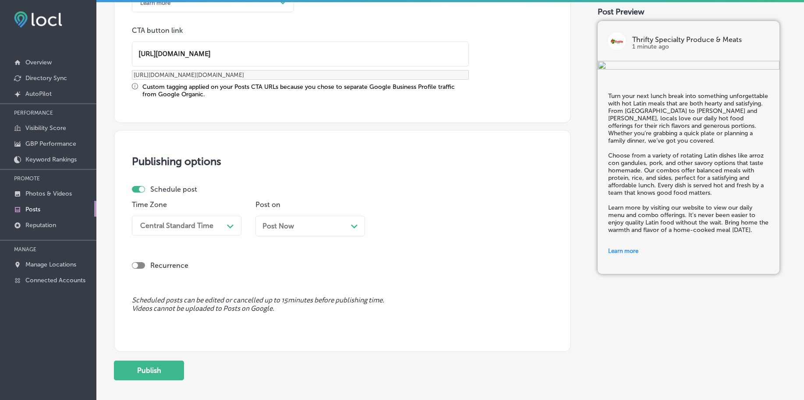
type input "https://www.thriftyspecialtyproduceandmeats.com/"
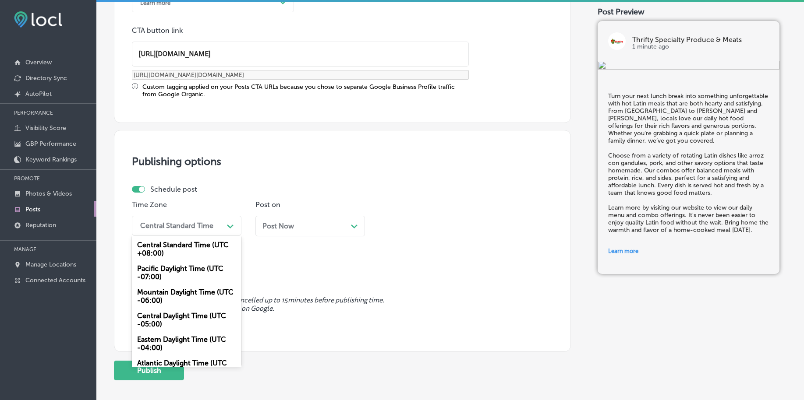
click at [206, 223] on div "Central Standard Time" at bounding box center [176, 226] width 73 height 8
click at [179, 295] on div "Mountain Daylight Time (UTC -06:00)" at bounding box center [187, 297] width 110 height 24
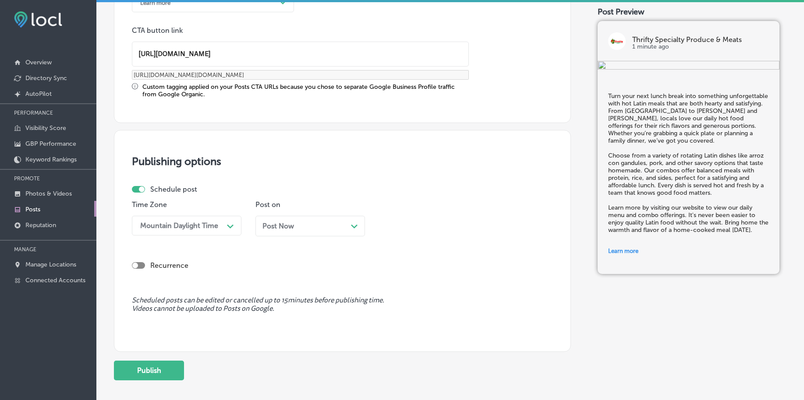
click at [283, 226] on span "Post Now" at bounding box center [278, 226] width 32 height 8
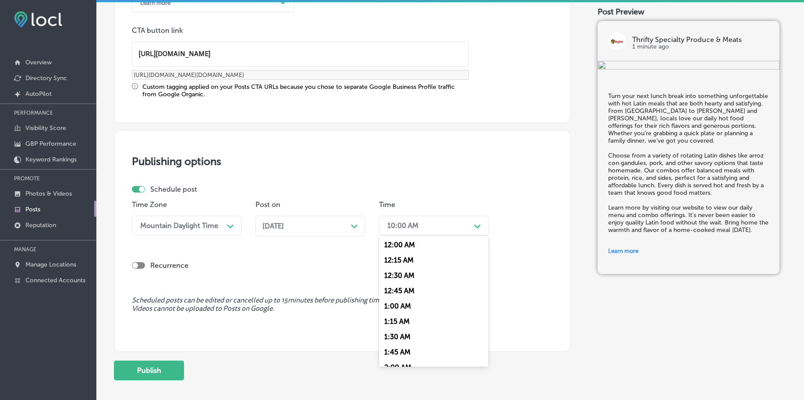
click at [397, 222] on div "10:00 AM" at bounding box center [402, 226] width 31 height 8
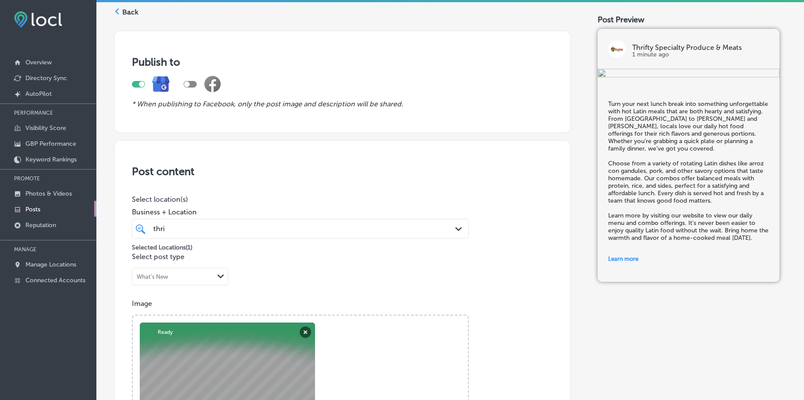
scroll to position [25, 0]
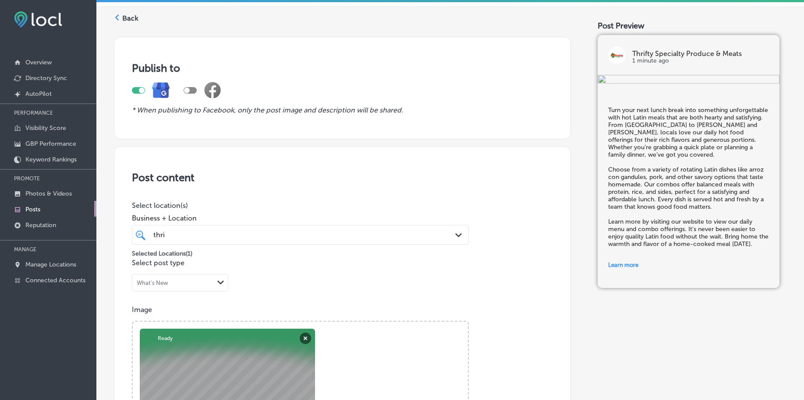
click at [187, 238] on div "thri thri" at bounding box center [285, 235] width 266 height 12
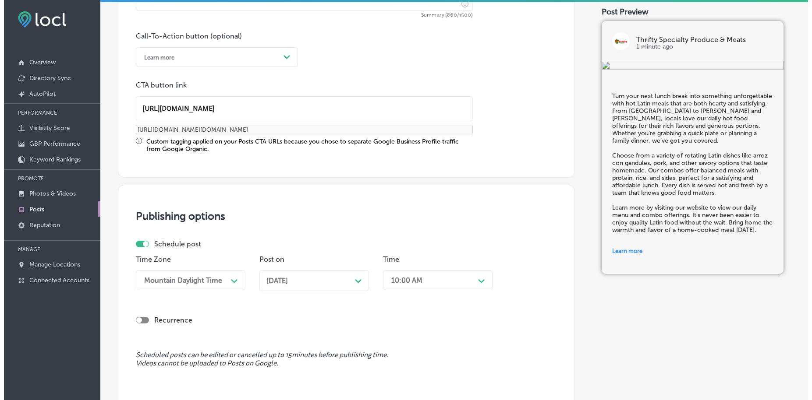
scroll to position [730, 0]
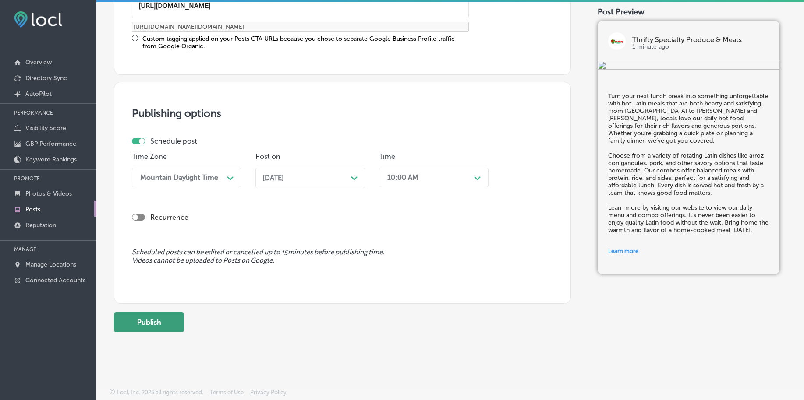
click at [165, 319] on button "Publish" at bounding box center [149, 323] width 70 height 20
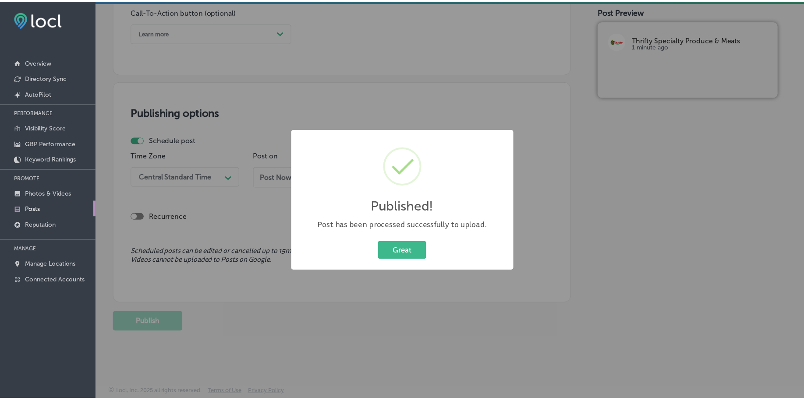
scroll to position [651, 0]
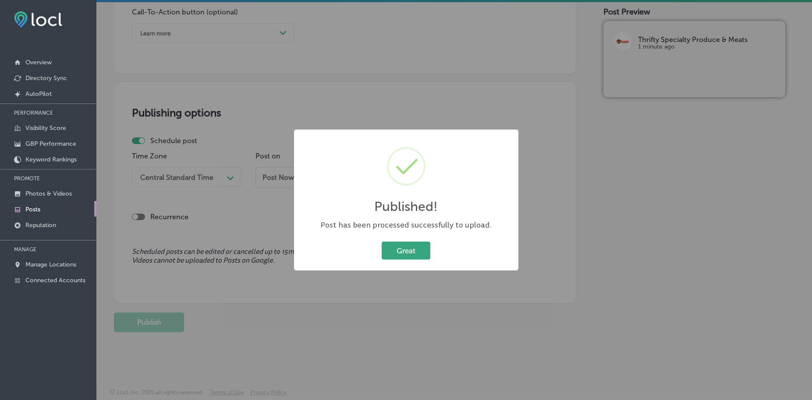
click at [408, 248] on button "Great" at bounding box center [406, 251] width 49 height 18
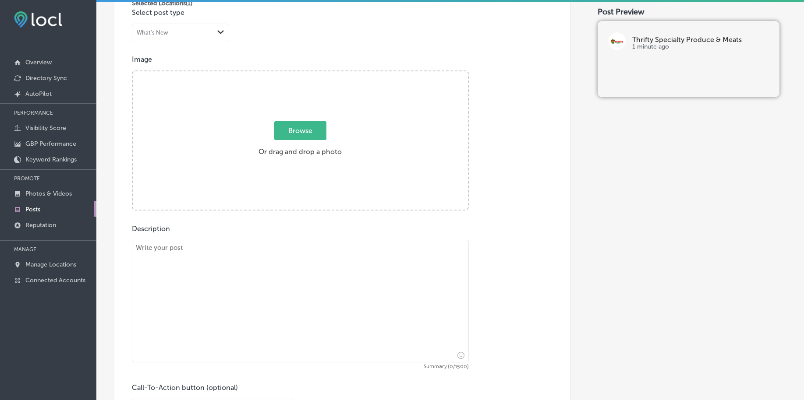
scroll to position [267, 0]
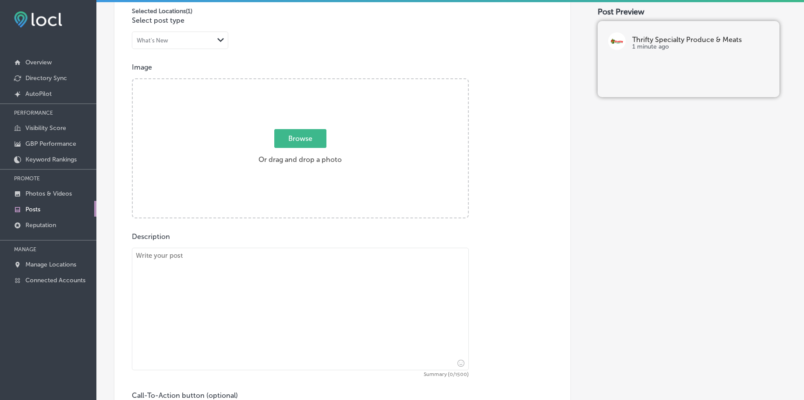
click at [287, 140] on span "Browse" at bounding box center [300, 138] width 52 height 19
click at [287, 82] on input "Browse Or drag and drop a photo" at bounding box center [300, 80] width 335 height 3
type input "C:\fakepath\fresh-produce-thrifty-specialty-rockledge-fl (2).jpg"
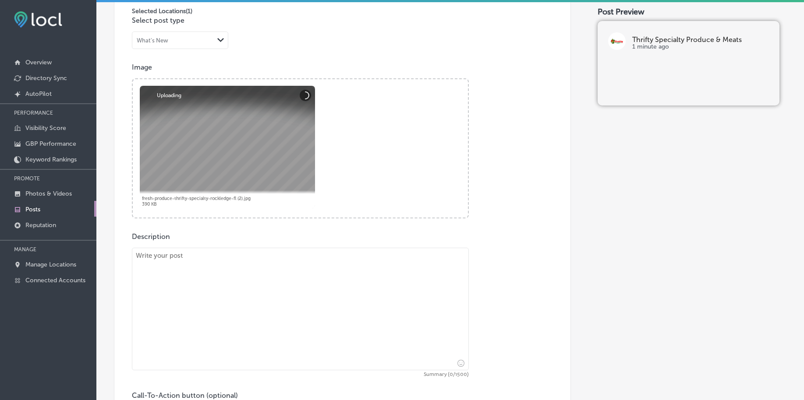
click at [222, 276] on textarea at bounding box center [300, 309] width 337 height 123
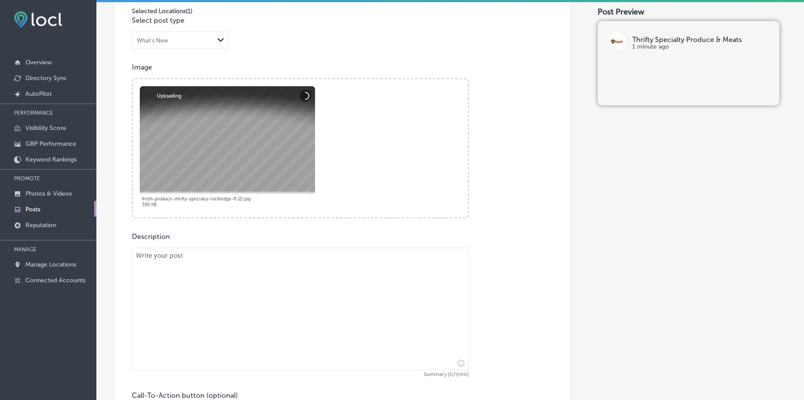
paste textarea "Step into the sweet side of Latin culture with our bakery’s irresistible daily …"
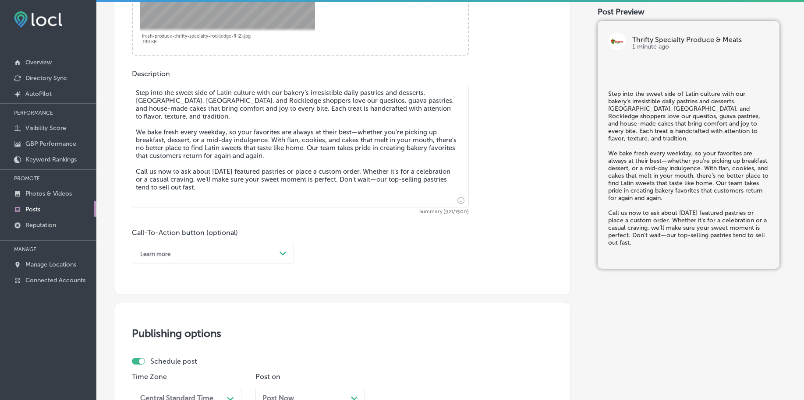
scroll to position [432, 0]
type textarea "Step into the sweet side of Latin culture with our bakery’s irresistible daily …"
click at [205, 254] on div "Learn more" at bounding box center [206, 253] width 140 height 14
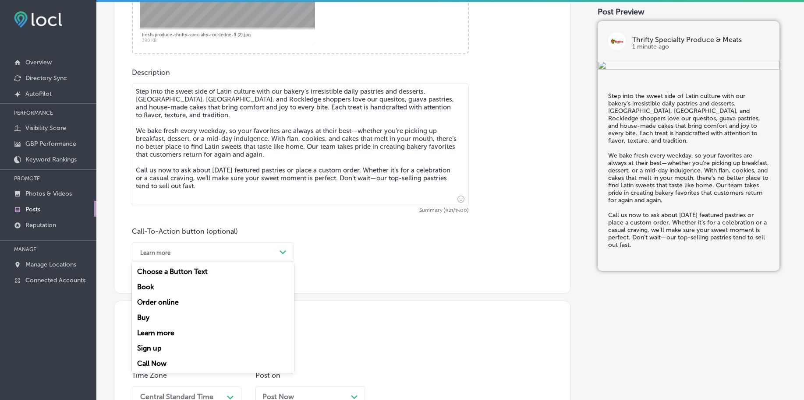
click at [172, 361] on div "Call Now" at bounding box center [213, 363] width 162 height 15
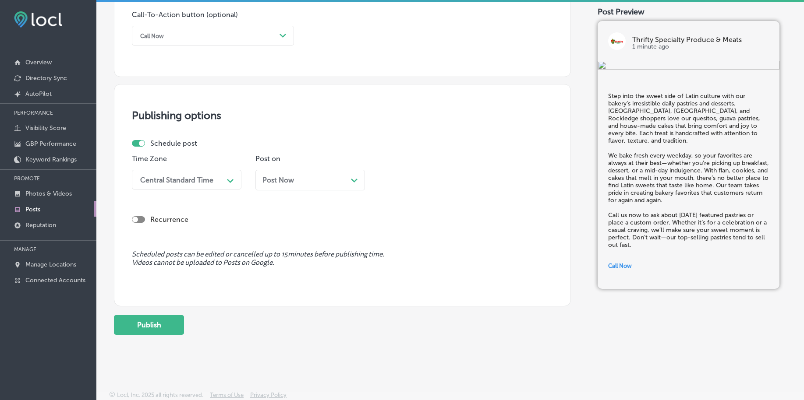
scroll to position [651, 0]
click at [205, 181] on div "Central Standard Time" at bounding box center [176, 178] width 73 height 8
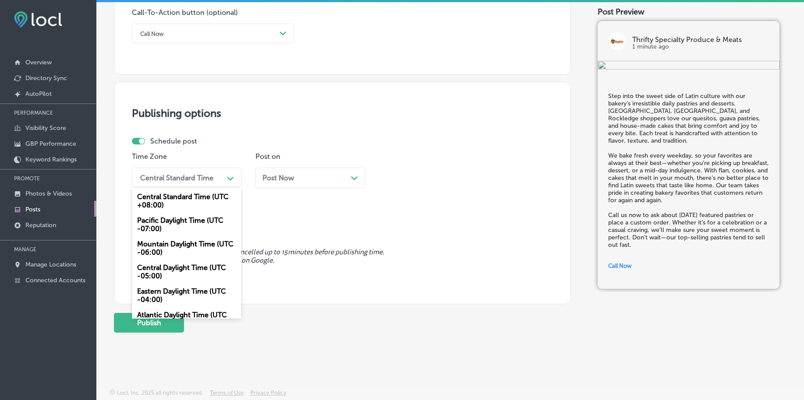
click at [170, 246] on div "Mountain Daylight Time (UTC -06:00)" at bounding box center [187, 249] width 110 height 24
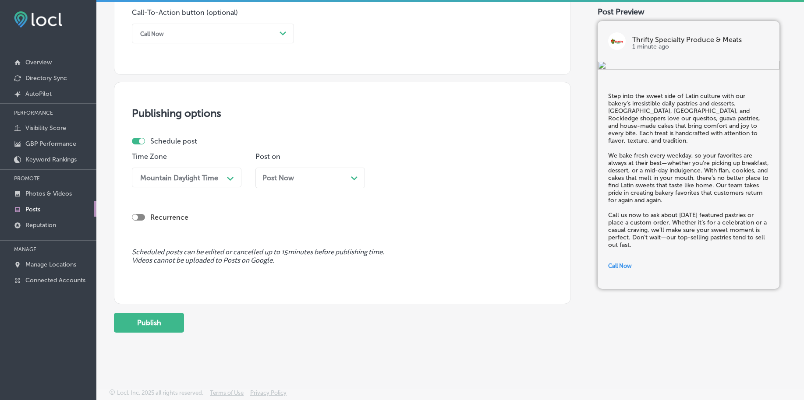
click at [277, 176] on span "Post Now" at bounding box center [278, 178] width 32 height 8
click at [400, 178] on div "10:00 AM" at bounding box center [402, 178] width 31 height 8
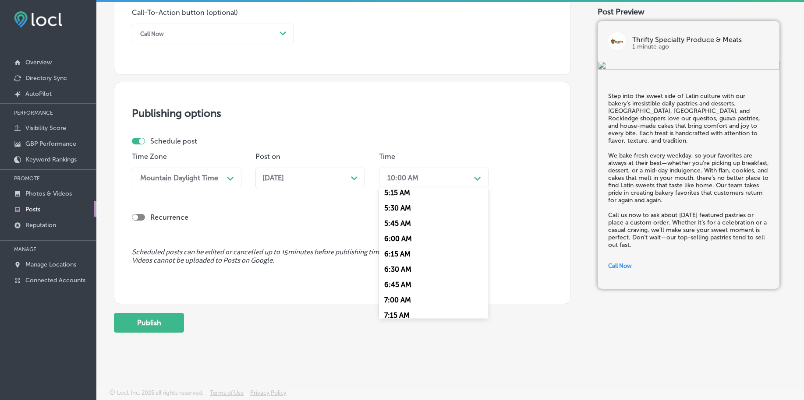
scroll to position [329, 0]
click at [401, 294] on div "7:00 AM" at bounding box center [434, 297] width 110 height 15
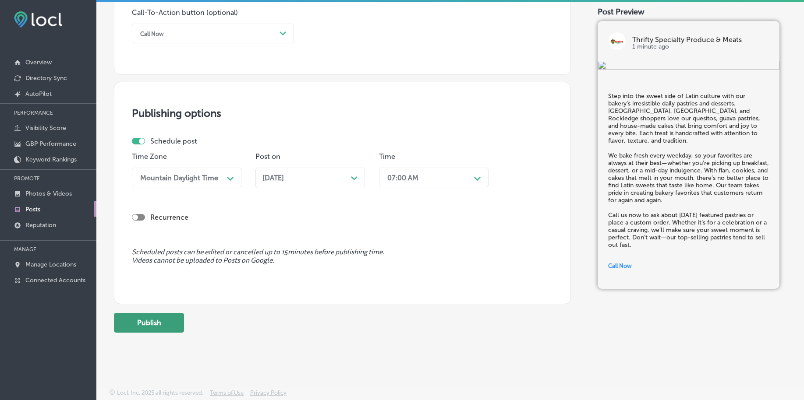
click at [132, 319] on button "Publish" at bounding box center [149, 323] width 70 height 20
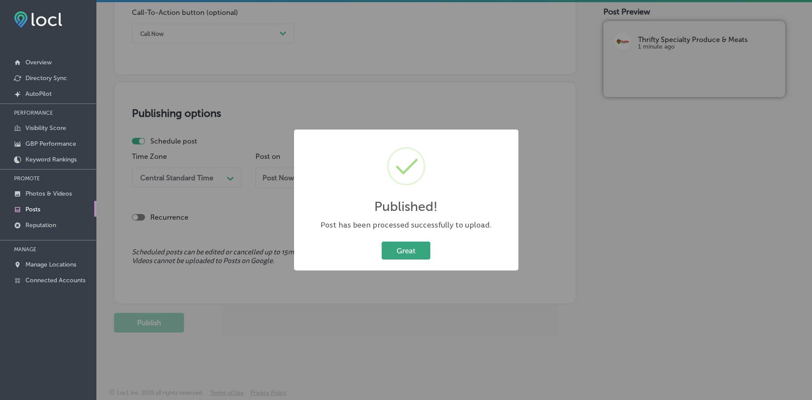
click at [387, 249] on button "Great" at bounding box center [406, 251] width 49 height 18
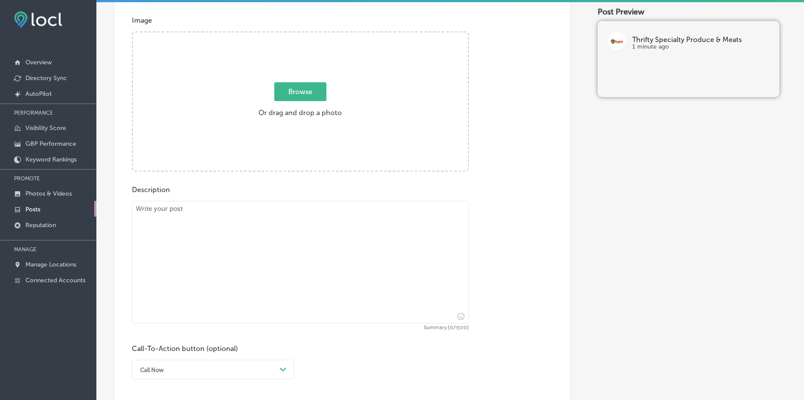
scroll to position [213, 0]
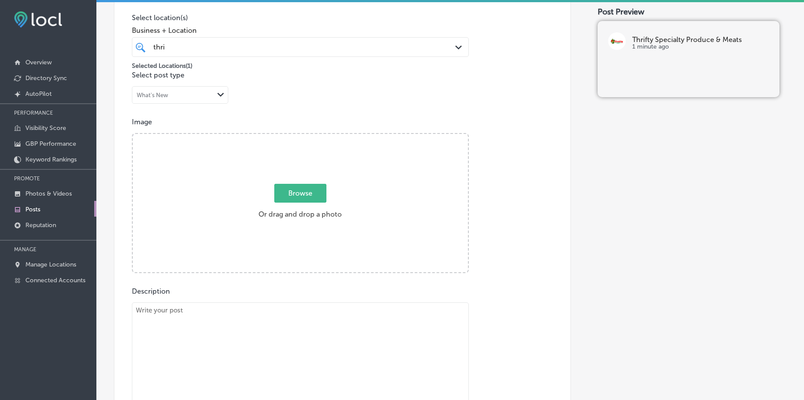
click at [293, 194] on span "Browse" at bounding box center [300, 193] width 52 height 19
click at [293, 137] on input "Browse Or drag and drop a photo" at bounding box center [300, 135] width 335 height 3
type input "C:\fakepath\fresh-produce-thrifty-specialty-rockledge-fl (4).jpg"
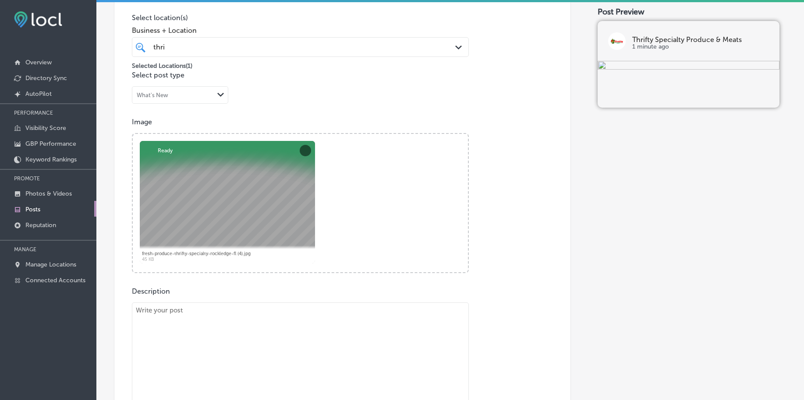
click at [177, 340] on textarea at bounding box center [300, 364] width 337 height 123
paste textarea "Craving something quick and full of flavor? Our grab-and-go Cuban sandwiches an…"
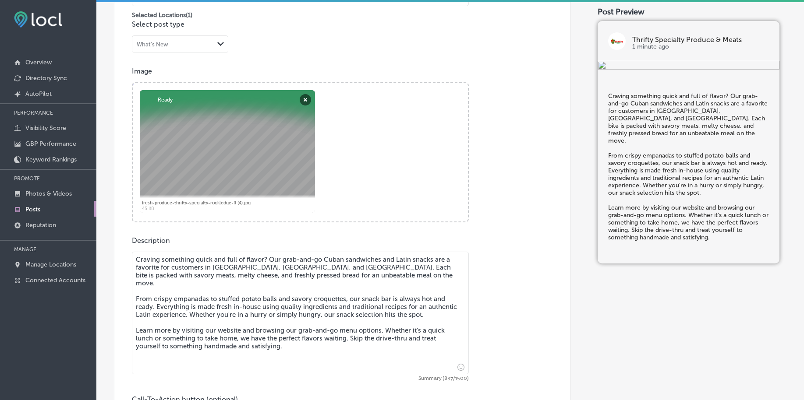
scroll to position [378, 0]
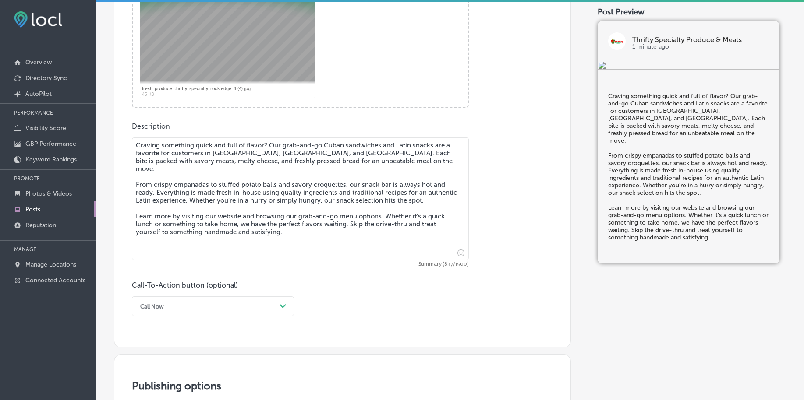
type textarea "Craving something quick and full of flavor? Our grab-and-go Cuban sandwiches an…"
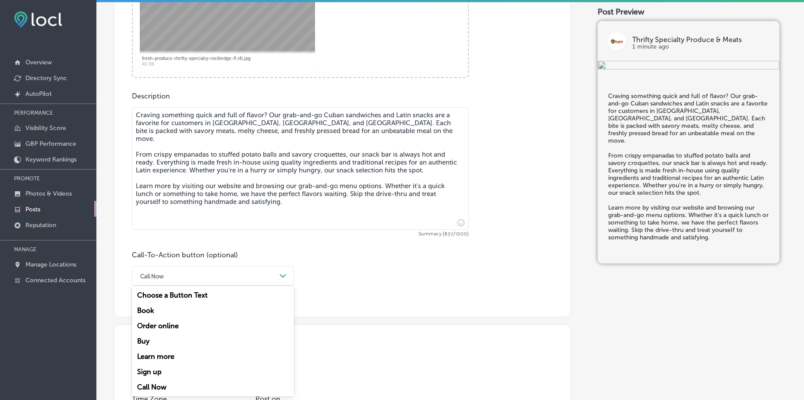
click at [225, 286] on div "option Call Now, selected. option Book focused, 2 of 7. 7 results available. Us…" at bounding box center [213, 276] width 162 height 20
click at [178, 361] on div "Learn more" at bounding box center [213, 356] width 162 height 15
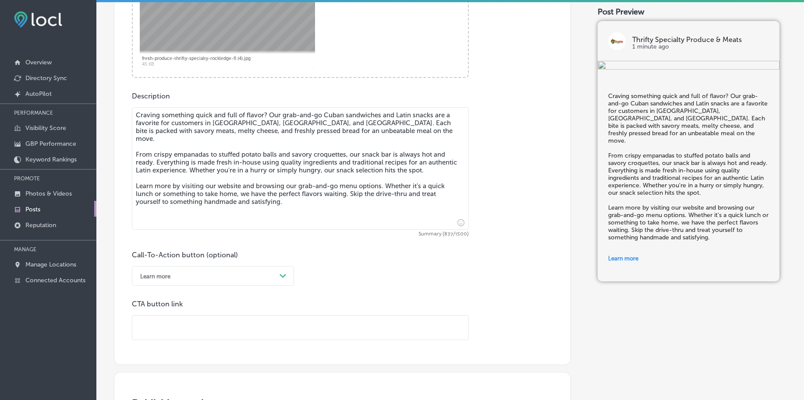
click at [184, 329] on input "text" at bounding box center [300, 328] width 336 height 24
paste input "https://www.thriftyspecialtyproduceandmeats.com/"
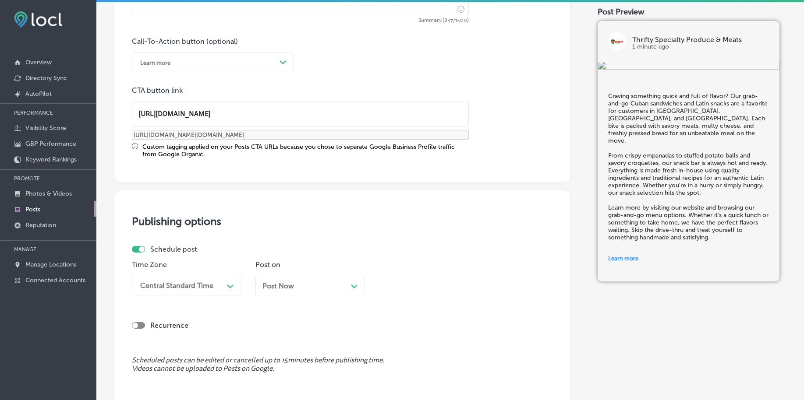
scroll to position [627, 0]
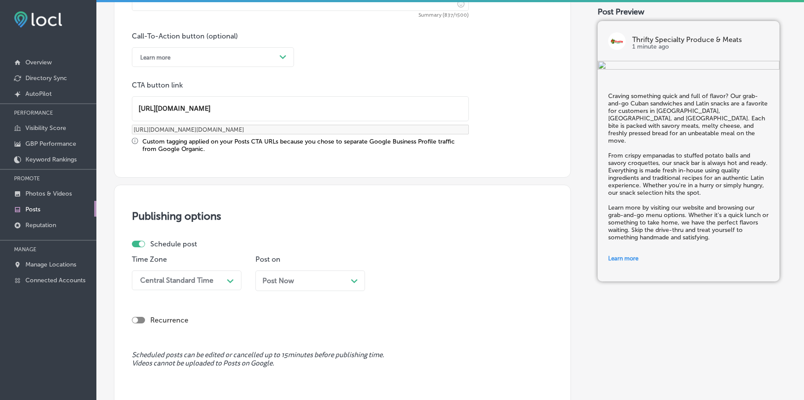
type input "https://www.thriftyspecialtyproduceandmeats.com/"
click at [191, 285] on div "Central Standard Time Path Created with Sketch." at bounding box center [187, 281] width 110 height 20
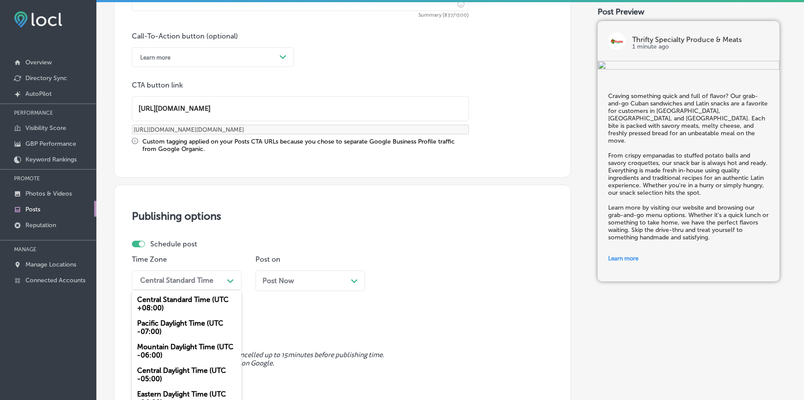
scroll to position [652, 0]
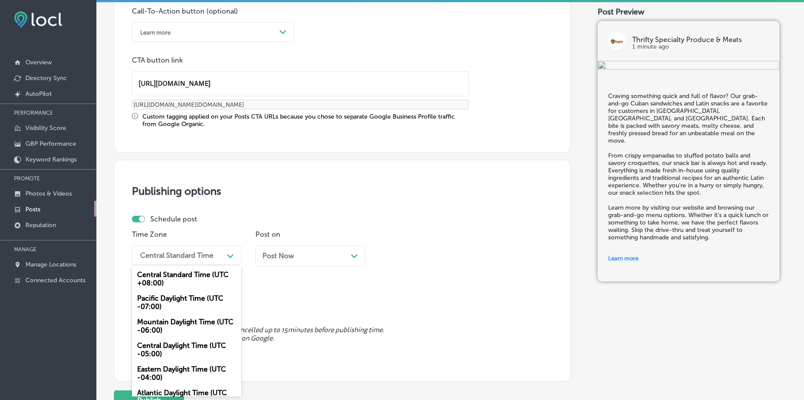
click at [174, 324] on div "Mountain Daylight Time (UTC -06:00)" at bounding box center [187, 327] width 110 height 24
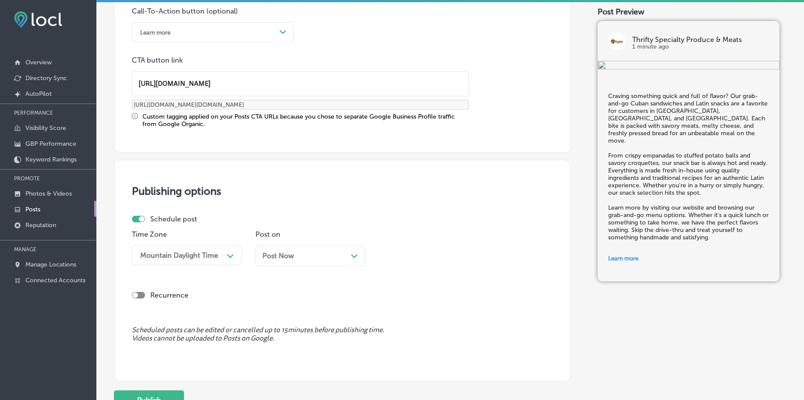
click at [266, 262] on div "Post Now Path Created with Sketch." at bounding box center [310, 256] width 110 height 21
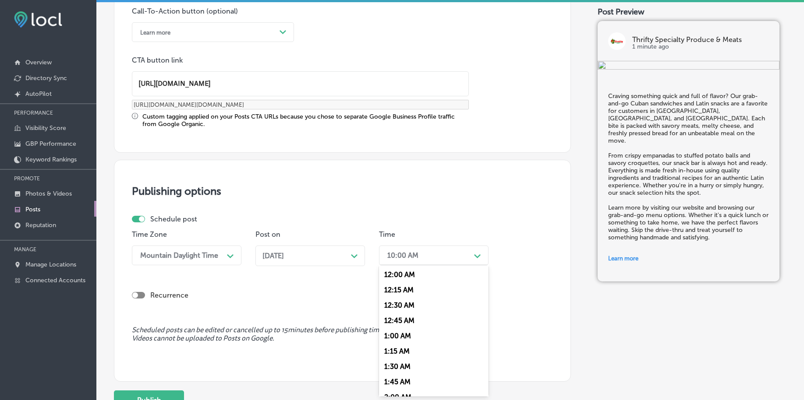
click at [429, 253] on div "10:00 AM" at bounding box center [427, 255] width 88 height 15
click at [413, 319] on div "7:00 AM" at bounding box center [434, 320] width 110 height 15
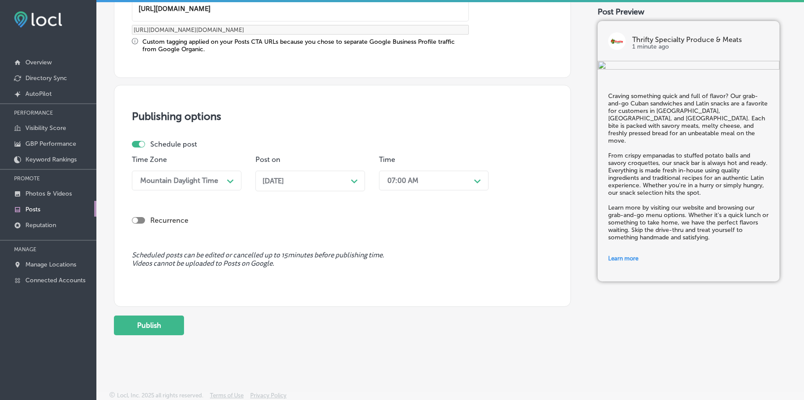
scroll to position [730, 0]
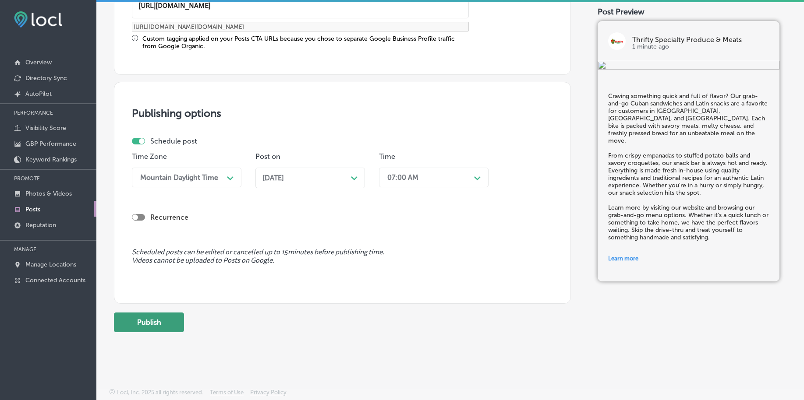
click at [167, 329] on button "Publish" at bounding box center [149, 323] width 70 height 20
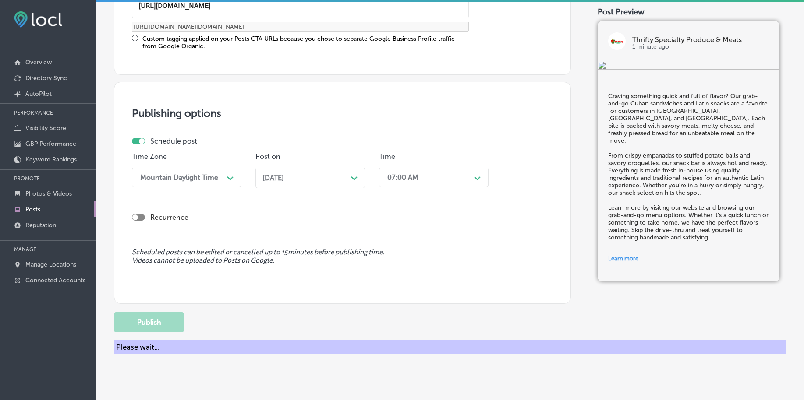
scroll to position [651, 0]
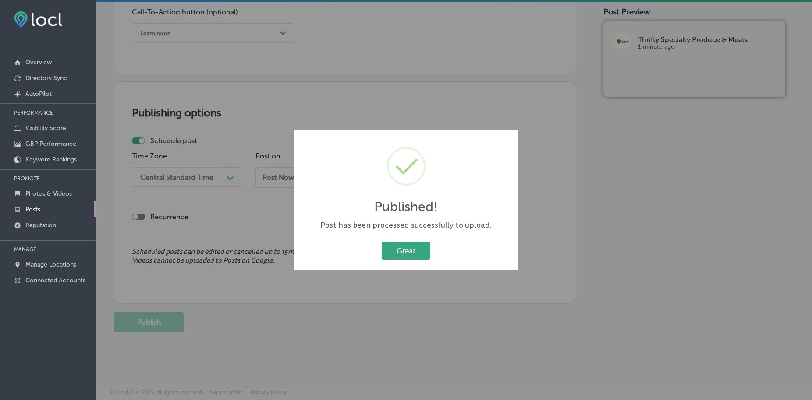
click at [404, 251] on button "Great" at bounding box center [406, 251] width 49 height 18
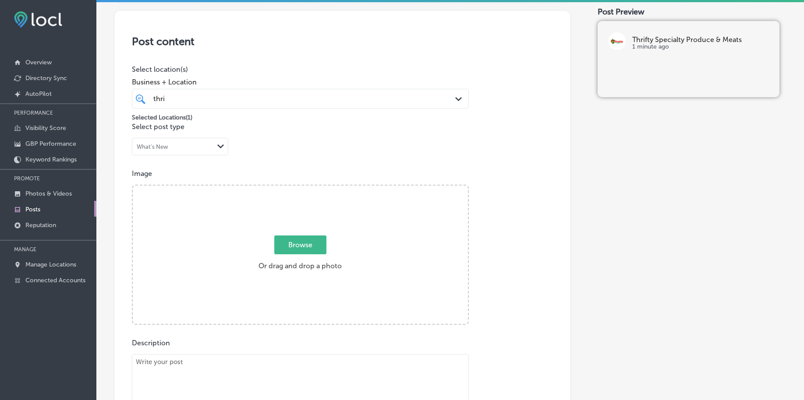
scroll to position [103, 0]
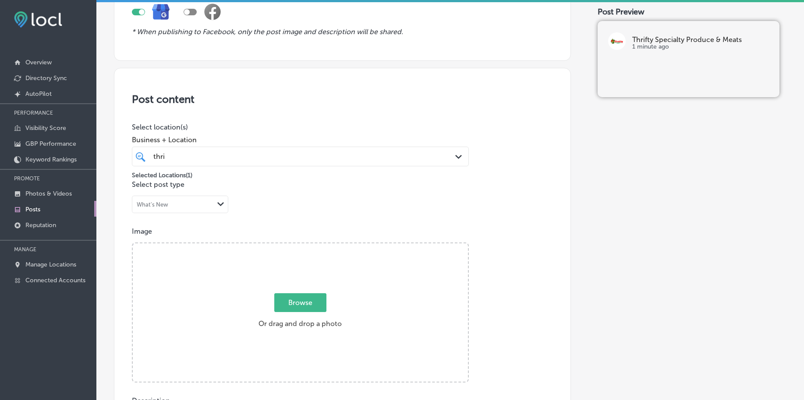
click at [311, 300] on span "Browse" at bounding box center [300, 303] width 52 height 19
click at [311, 246] on input "Browse Or drag and drop a photo" at bounding box center [300, 245] width 335 height 3
type input "C:\fakepath\specialty-meats-thrifty-rockledge-florida (1).jpg"
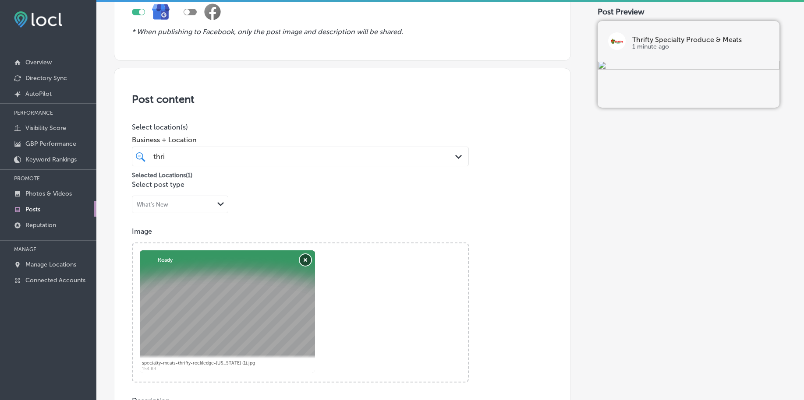
click at [306, 258] on button "Remove" at bounding box center [305, 260] width 11 height 11
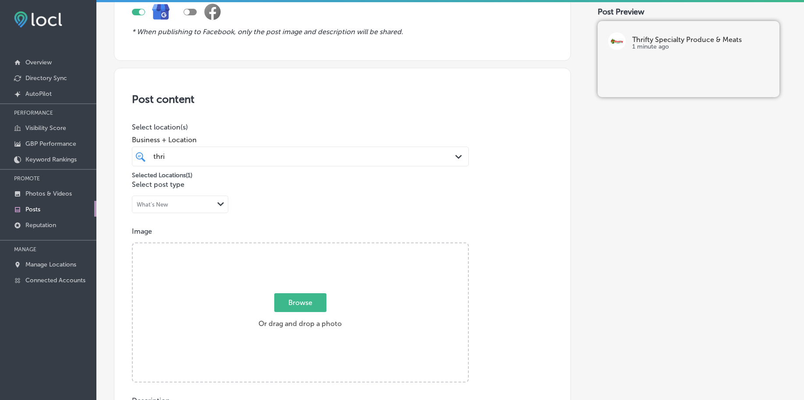
click at [301, 303] on span "Browse" at bounding box center [300, 303] width 52 height 19
click at [301, 246] on input "Browse Or drag and drop a photo" at bounding box center [300, 245] width 335 height 3
type input "C:\fakepath\specialty-meats-thrifty-rockledge-florida (2).jpg"
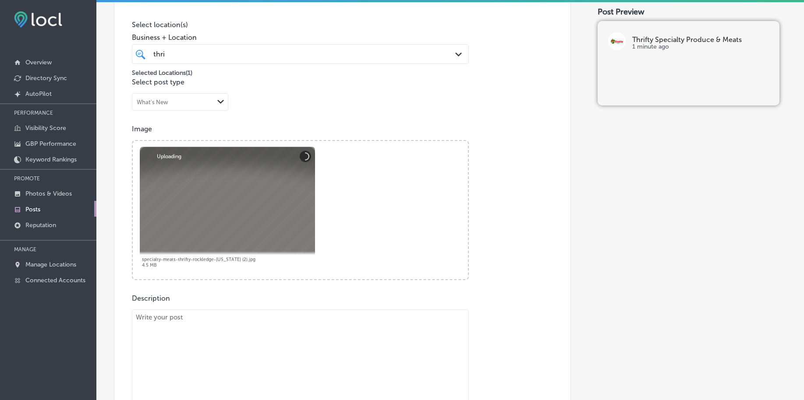
scroll to position [213, 0]
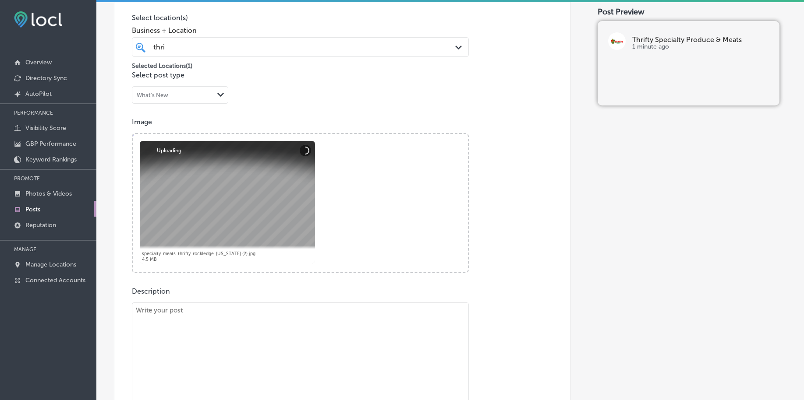
click at [202, 331] on textarea at bounding box center [300, 364] width 337 height 123
paste textarea "Experience the freshness of locally sourced produce, brought to you by farmers …"
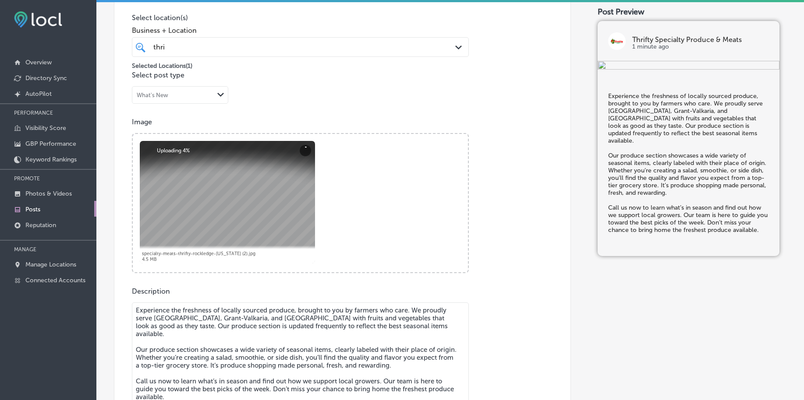
type textarea "Experience the freshness of locally sourced produce, brought to you by farmers …"
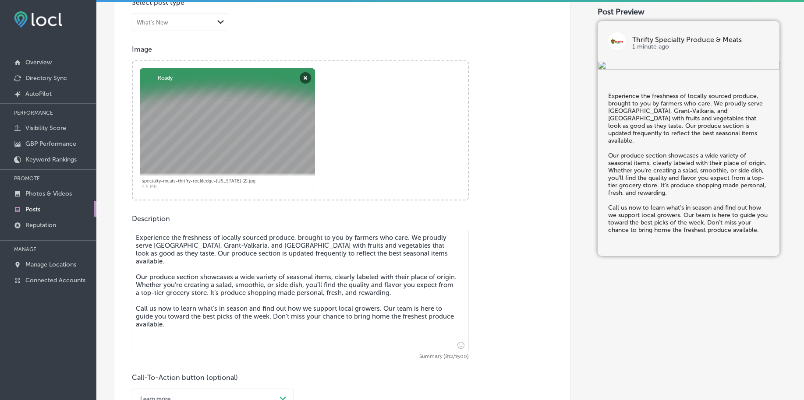
scroll to position [432, 0]
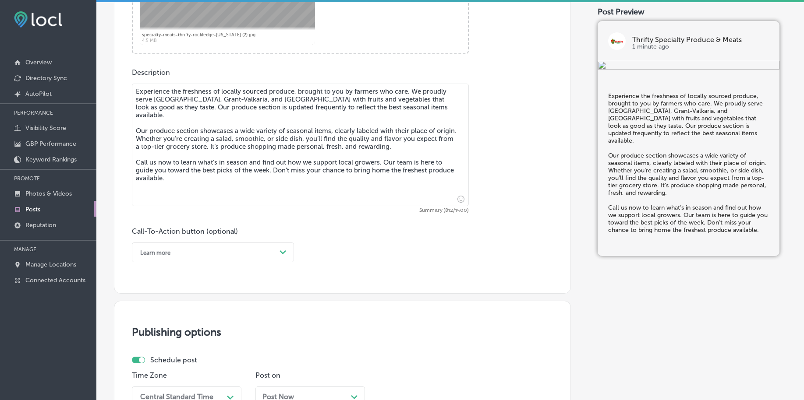
click at [256, 249] on div "Learn more" at bounding box center [206, 253] width 140 height 14
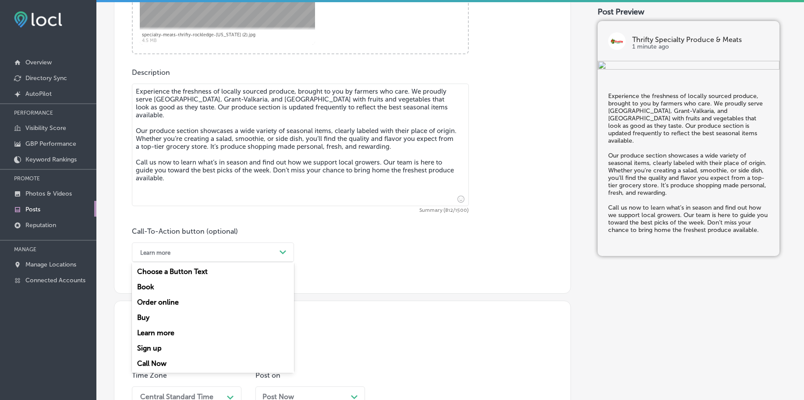
click at [138, 361] on div "Call Now" at bounding box center [213, 363] width 162 height 15
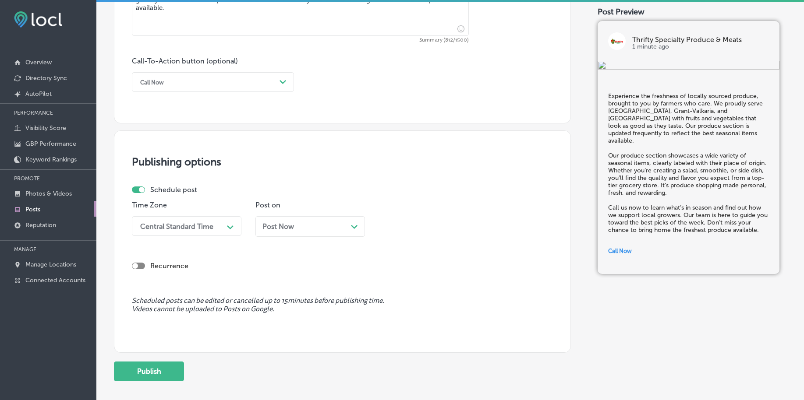
scroll to position [651, 0]
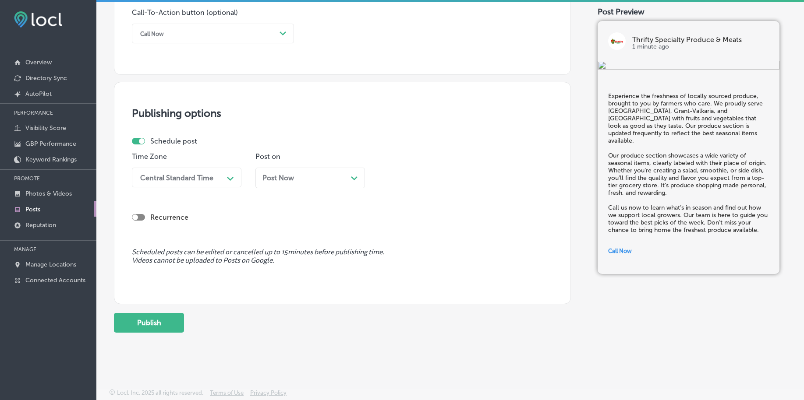
click at [197, 176] on div "Central Standard Time" at bounding box center [176, 178] width 73 height 8
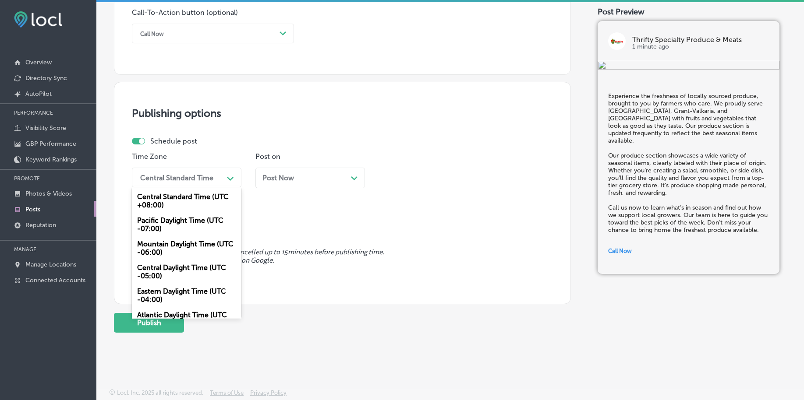
click at [160, 247] on div "Mountain Daylight Time (UTC -06:00)" at bounding box center [187, 249] width 110 height 24
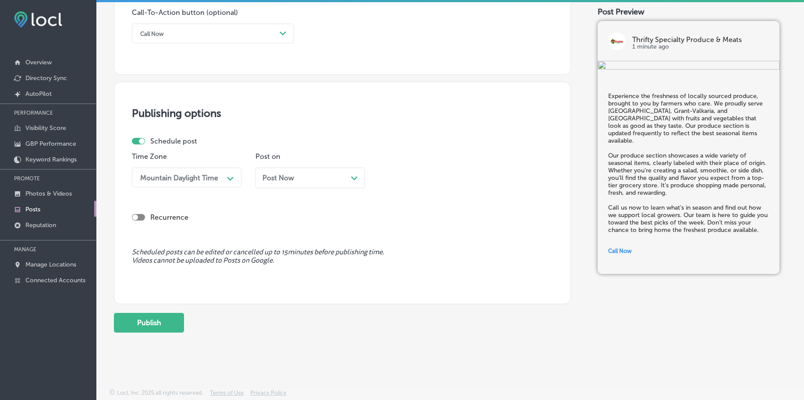
click at [272, 183] on div "Post Now Path Created with Sketch." at bounding box center [310, 178] width 110 height 21
click at [405, 177] on div "10:00 AM" at bounding box center [402, 178] width 31 height 8
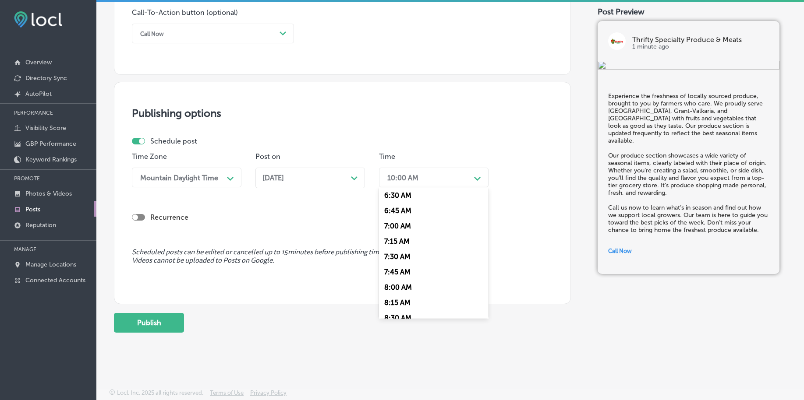
scroll to position [383, 0]
click at [400, 240] on div "7:00 AM" at bounding box center [434, 242] width 110 height 15
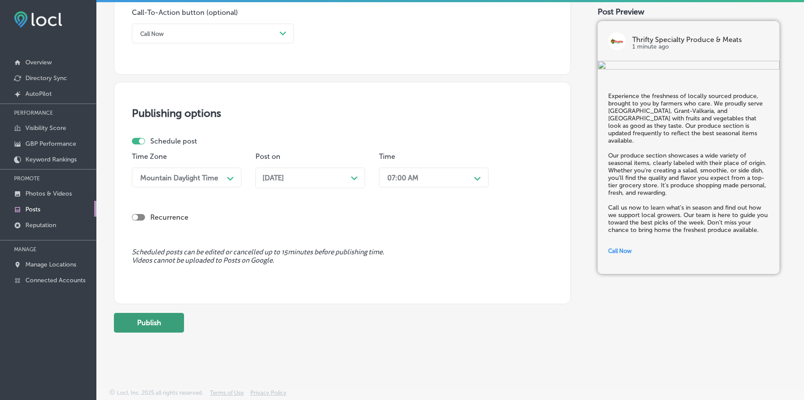
click at [152, 321] on button "Publish" at bounding box center [149, 323] width 70 height 20
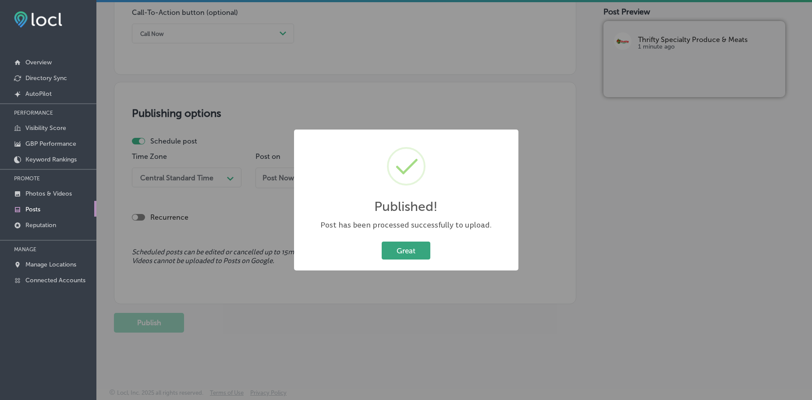
click at [382, 255] on button "Great" at bounding box center [406, 251] width 49 height 18
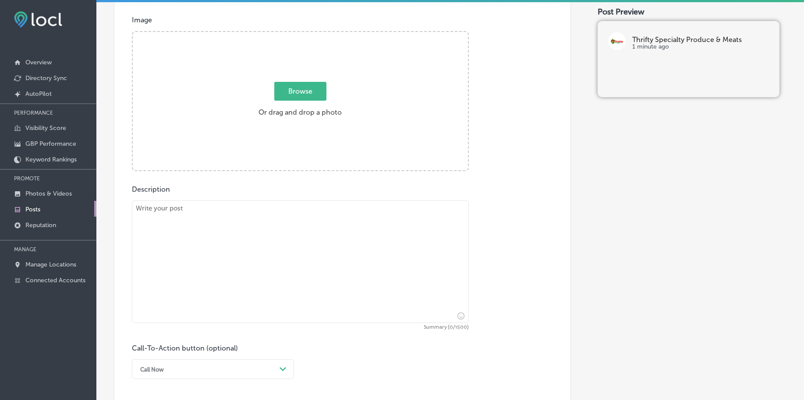
scroll to position [267, 0]
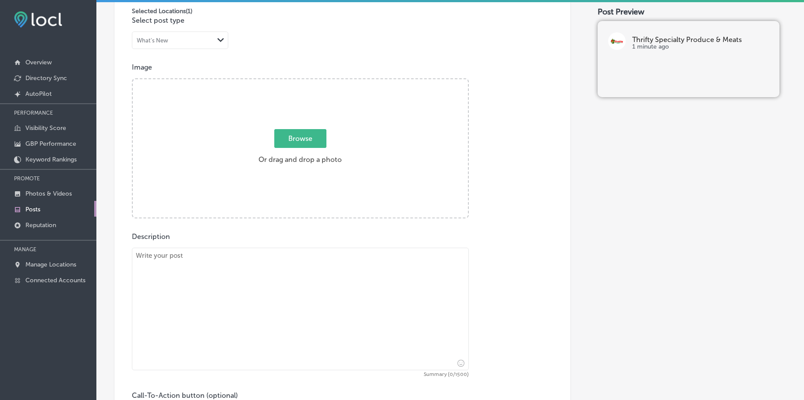
click at [215, 282] on textarea at bounding box center [300, 309] width 337 height 123
paste textarea "Find your ideal cut at our full-service butcher counter, where freshness and qu…"
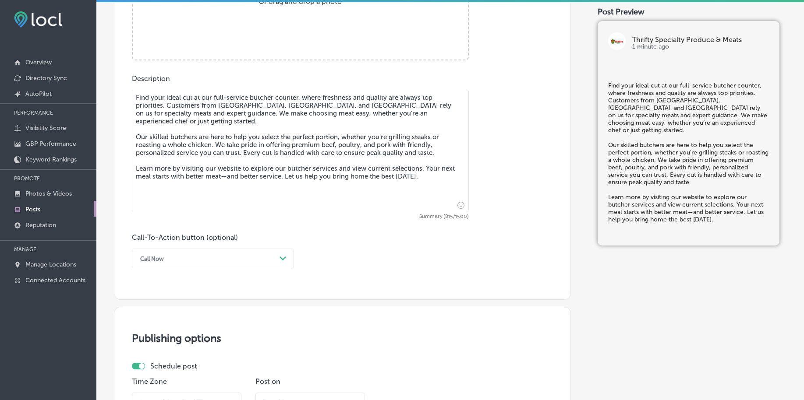
scroll to position [432, 0]
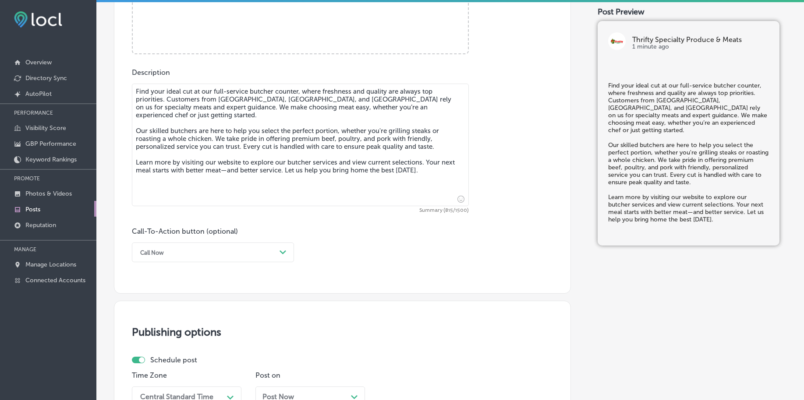
type textarea "Find your ideal cut at our full-service butcher counter, where freshness and qu…"
click at [209, 257] on div "Call Now" at bounding box center [206, 253] width 140 height 14
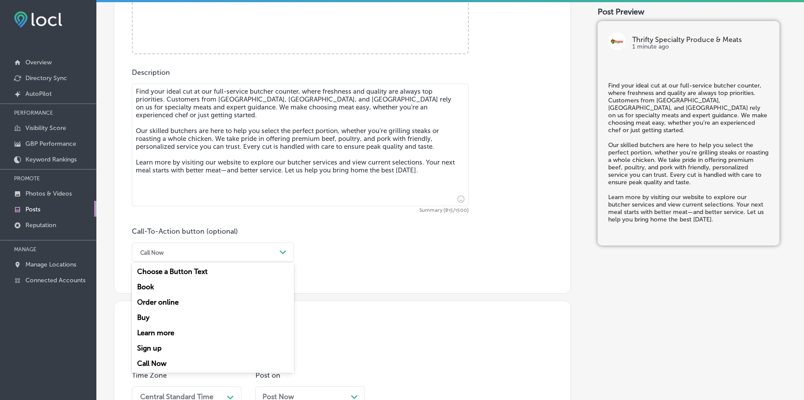
click at [173, 330] on div "Learn more" at bounding box center [213, 333] width 162 height 15
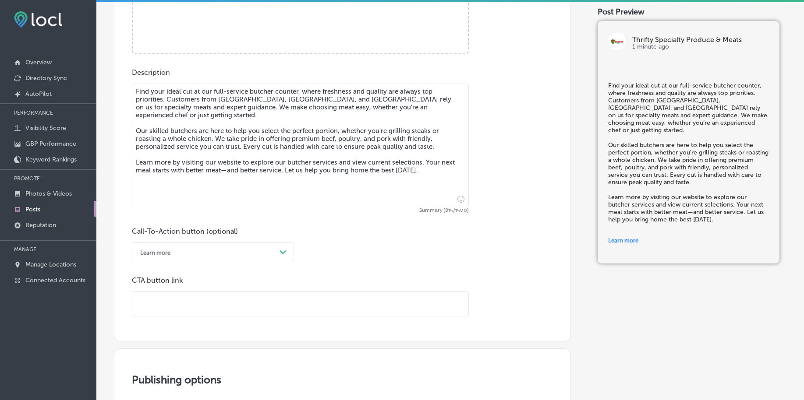
click at [181, 309] on input "text" at bounding box center [300, 304] width 336 height 24
paste input "https://www.thriftyspecialtyproduceandmeats.com/"
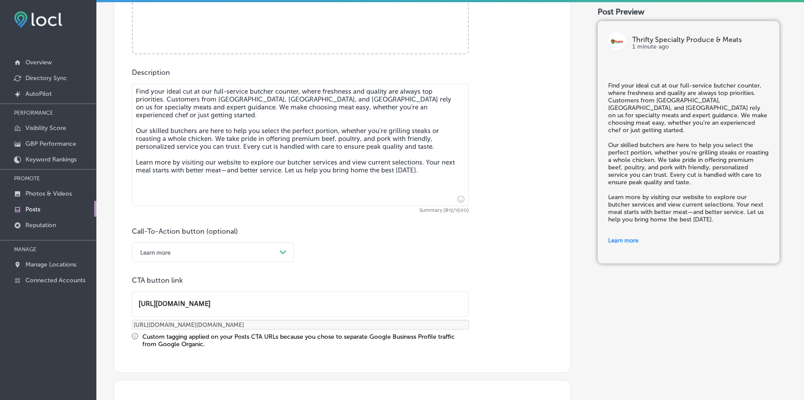
type input "https://www.thriftyspecialtyproduceandmeats.com/"
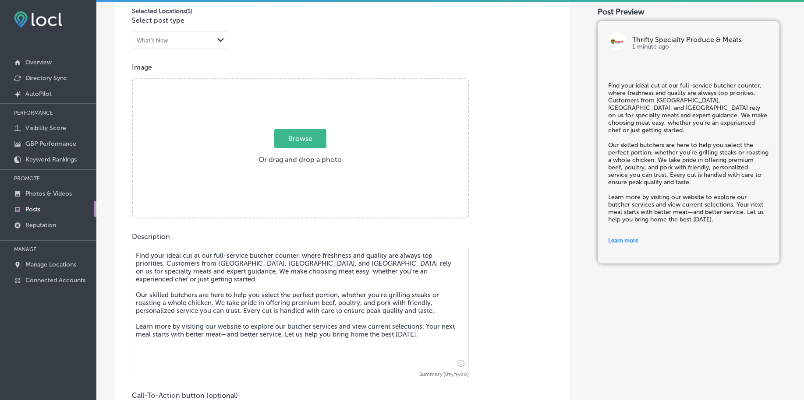
click at [278, 139] on span "Browse" at bounding box center [300, 138] width 52 height 19
click at [278, 82] on input "Browse Or drag and drop a photo" at bounding box center [300, 80] width 335 height 3
type input "C:\fakepath\specialty-meats-thrifty-rockledge-florida (3).jpg"
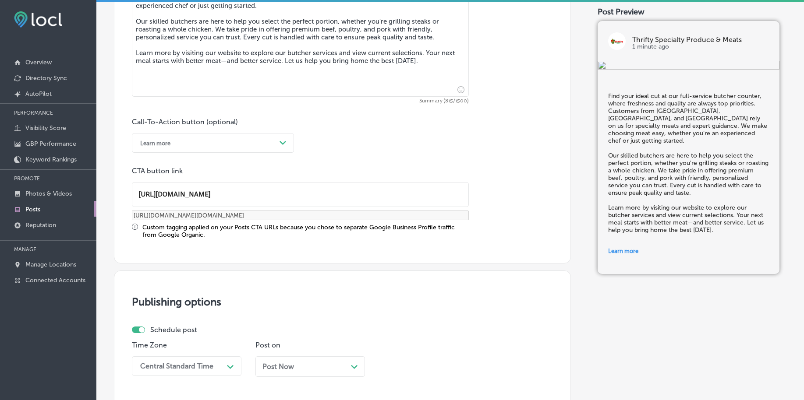
scroll to position [651, 0]
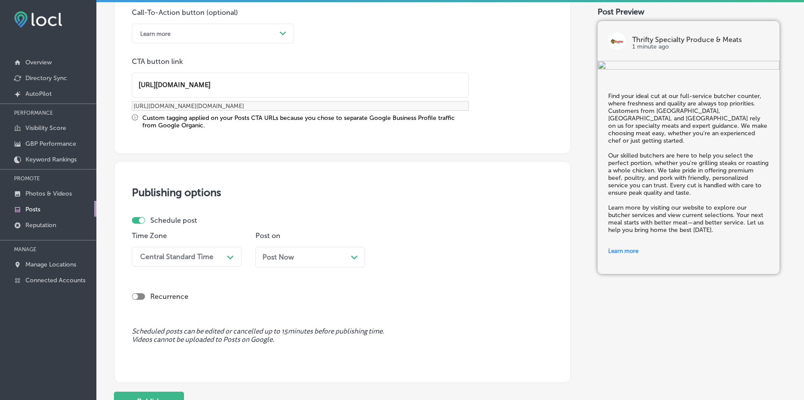
click at [176, 261] on div "Central Standard Time" at bounding box center [176, 257] width 73 height 8
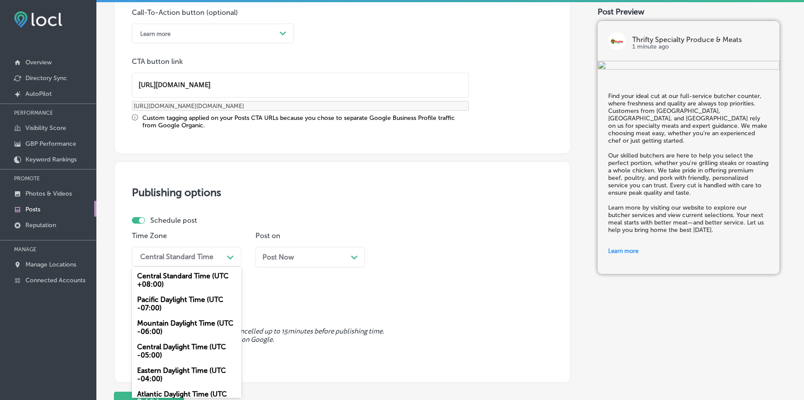
click at [178, 319] on div "Mountain Daylight Time (UTC -06:00)" at bounding box center [187, 328] width 110 height 24
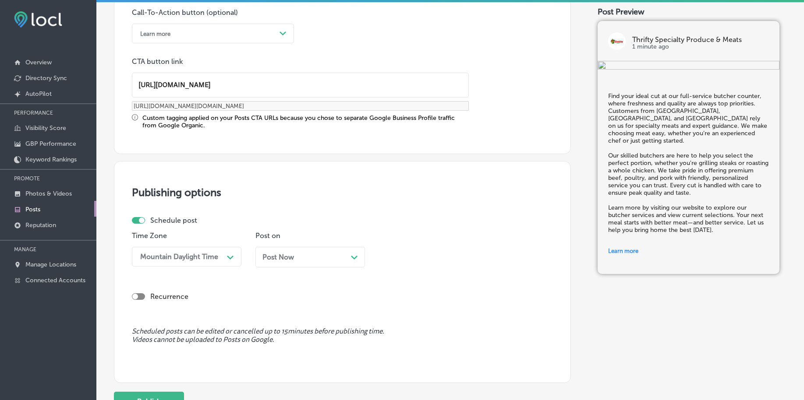
click at [310, 248] on div "Post Now Path Created with Sketch." at bounding box center [310, 257] width 110 height 21
click at [423, 257] on div "10:00 AM" at bounding box center [427, 256] width 88 height 15
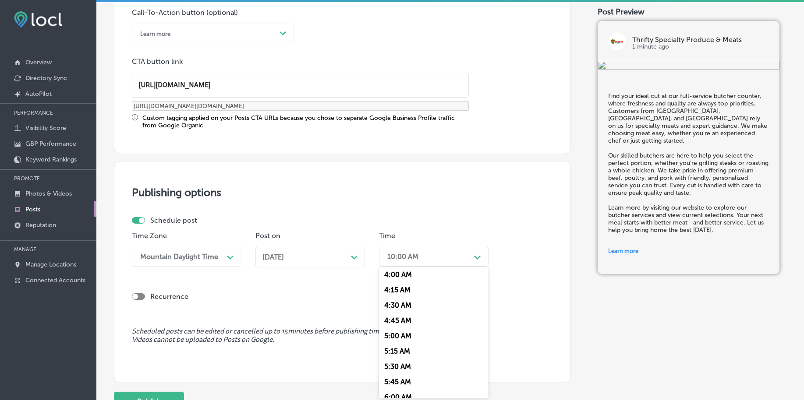
scroll to position [329, 0]
click at [409, 371] on div "7:00 AM" at bounding box center [434, 376] width 110 height 15
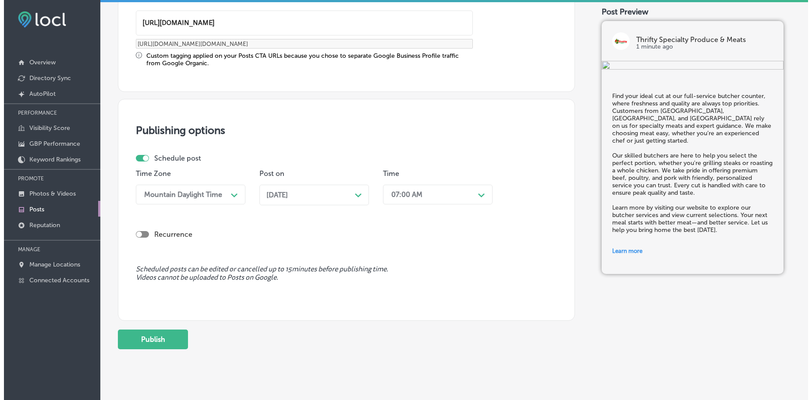
scroll to position [730, 0]
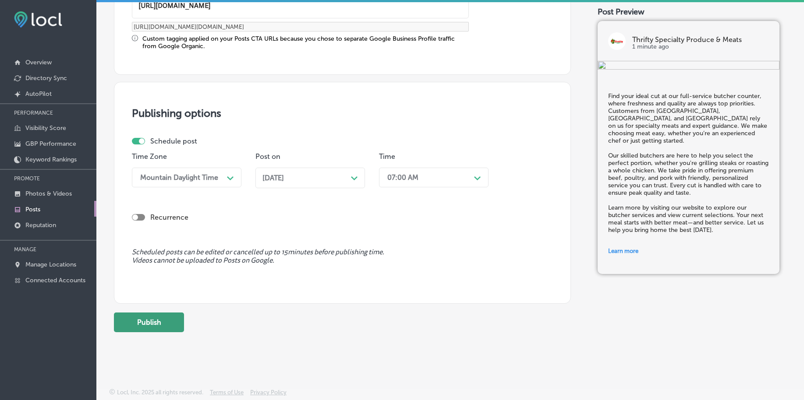
click at [157, 321] on button "Publish" at bounding box center [149, 323] width 70 height 20
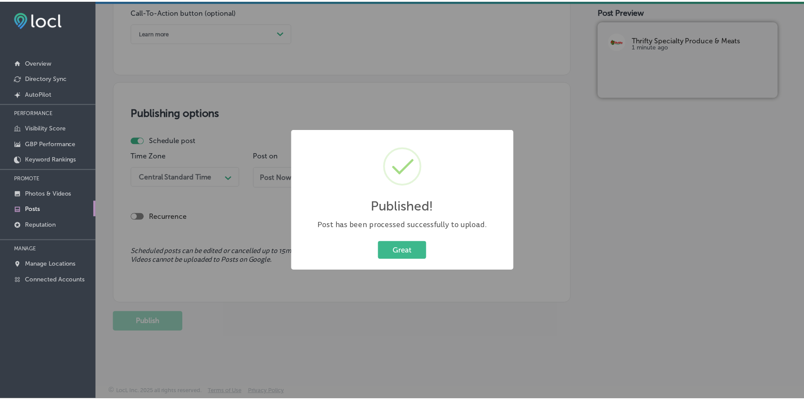
scroll to position [651, 0]
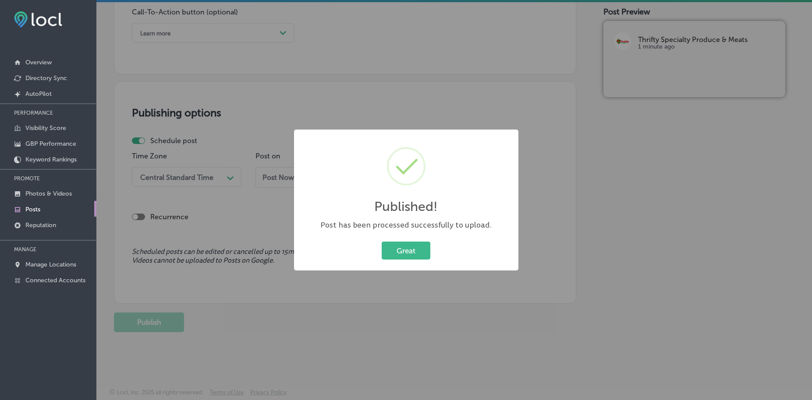
click at [415, 260] on div "Great Cancel" at bounding box center [406, 251] width 207 height 23
click at [397, 248] on button "Great" at bounding box center [406, 251] width 49 height 18
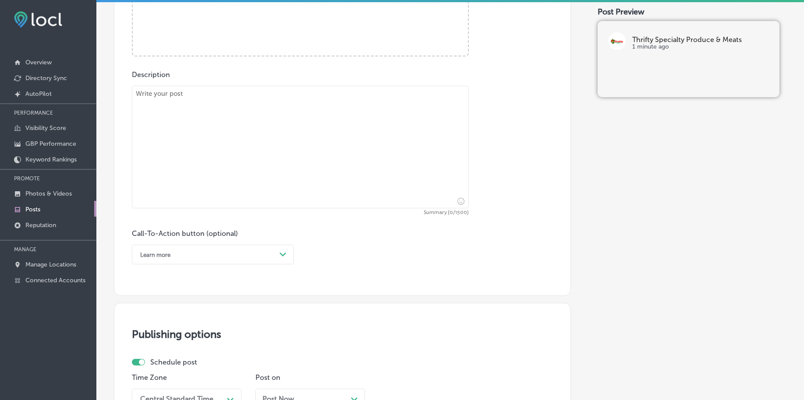
scroll to position [377, 0]
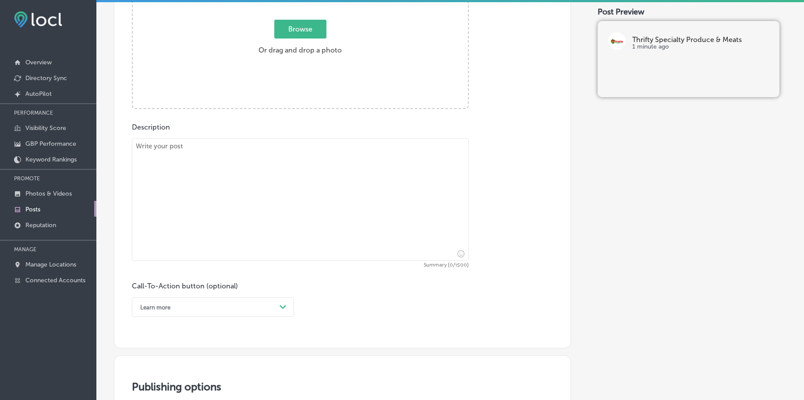
click at [189, 175] on textarea at bounding box center [300, 199] width 337 height 123
paste textarea "Planning a party or event? Let us handle the food with our full Latin food cate…"
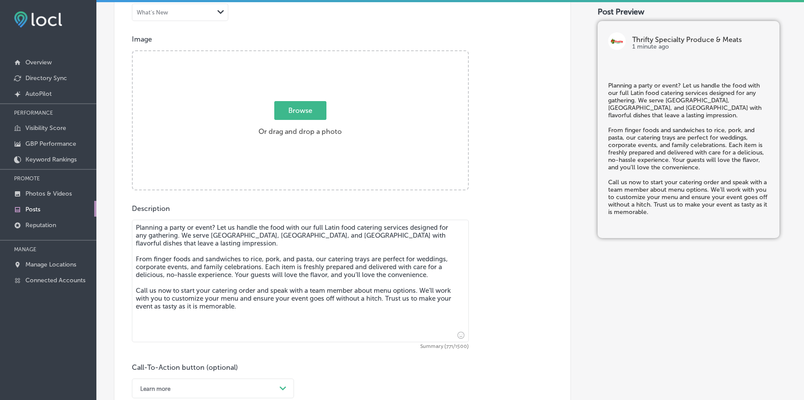
scroll to position [267, 0]
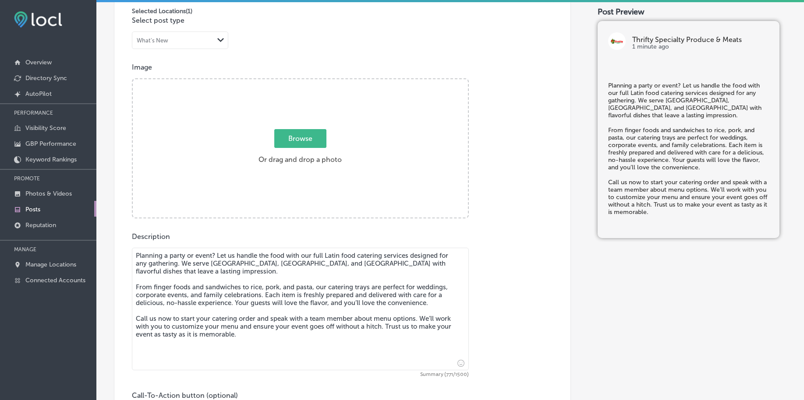
type textarea "Planning a party or event? Let us handle the food with our full Latin food cate…"
click at [285, 137] on span "Browse" at bounding box center [300, 138] width 52 height 19
click at [285, 82] on input "Browse Or drag and drop a photo" at bounding box center [300, 80] width 335 height 3
type input "C:\fakepath\specialty-meats-thrifty-rockledge-florida (4).jpg"
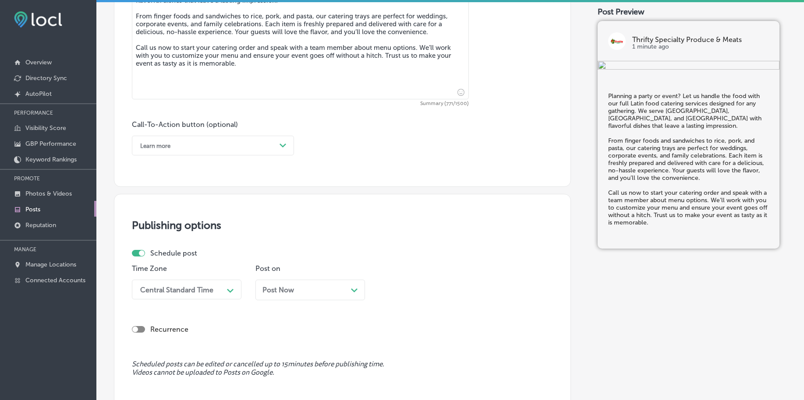
scroll to position [541, 0]
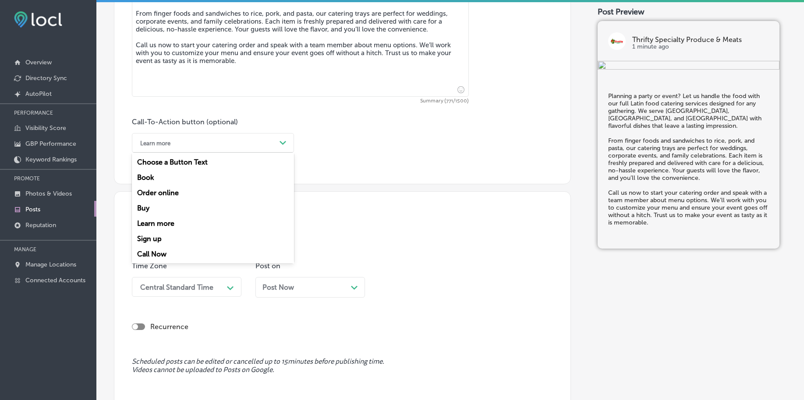
click at [224, 136] on div "Learn more Path Created with Sketch." at bounding box center [213, 143] width 162 height 20
click at [167, 255] on div "Call Now" at bounding box center [213, 254] width 162 height 15
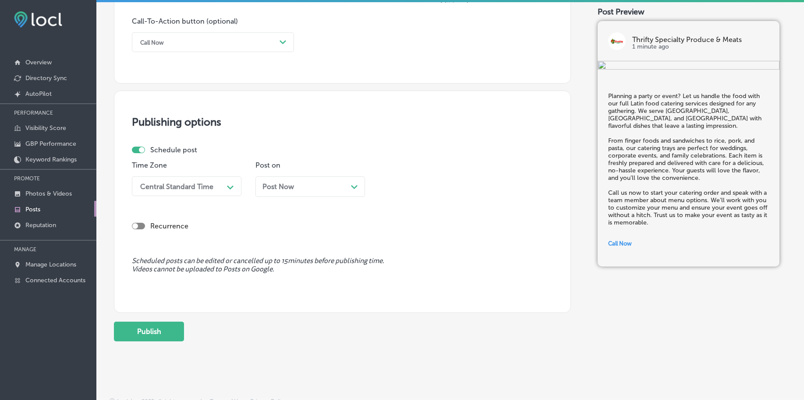
scroll to position [651, 0]
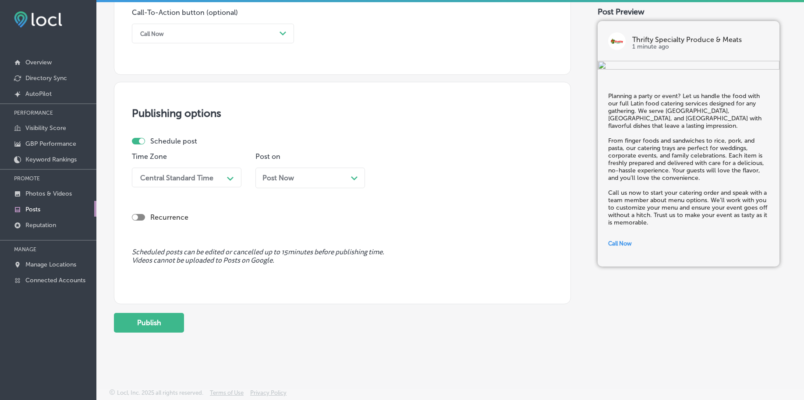
click at [195, 171] on div "Central Standard Time" at bounding box center [180, 177] width 88 height 15
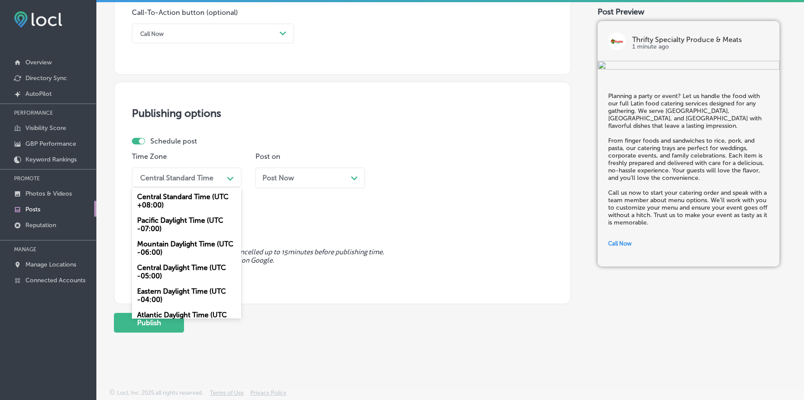
click at [188, 241] on div "Mountain Daylight Time (UTC -06:00)" at bounding box center [187, 249] width 110 height 24
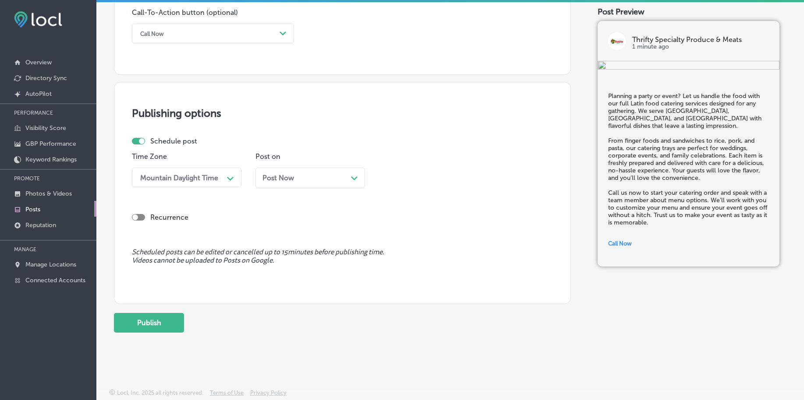
click at [280, 174] on span "Post Now" at bounding box center [278, 178] width 32 height 8
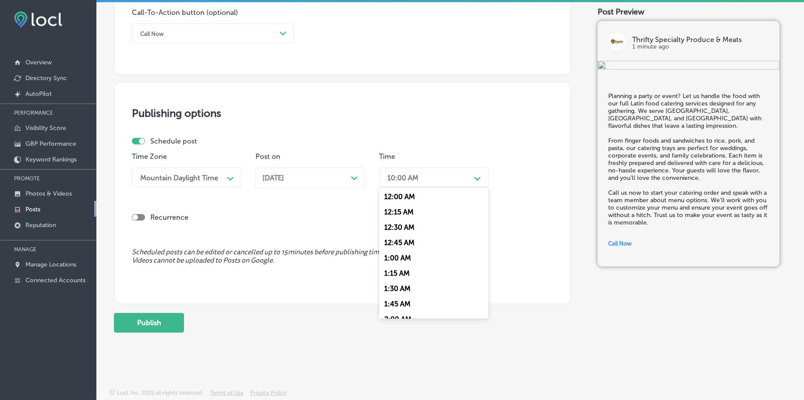
click at [420, 177] on div "10:00 AM" at bounding box center [427, 177] width 88 height 15
click at [398, 241] on div "7:00 AM" at bounding box center [434, 242] width 110 height 15
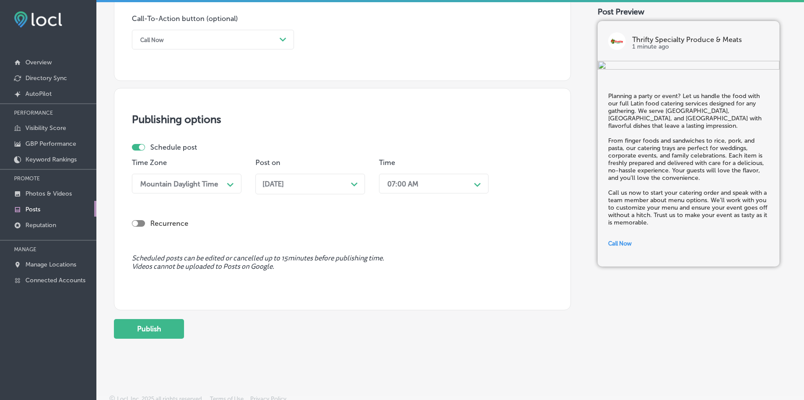
scroll to position [651, 0]
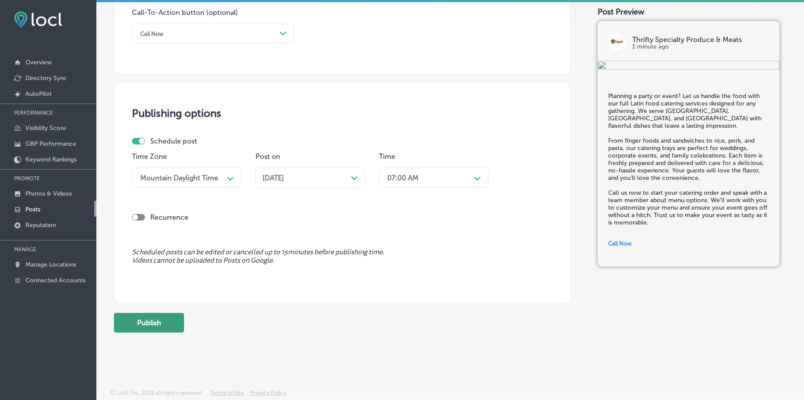
click at [166, 320] on button "Publish" at bounding box center [149, 323] width 70 height 20
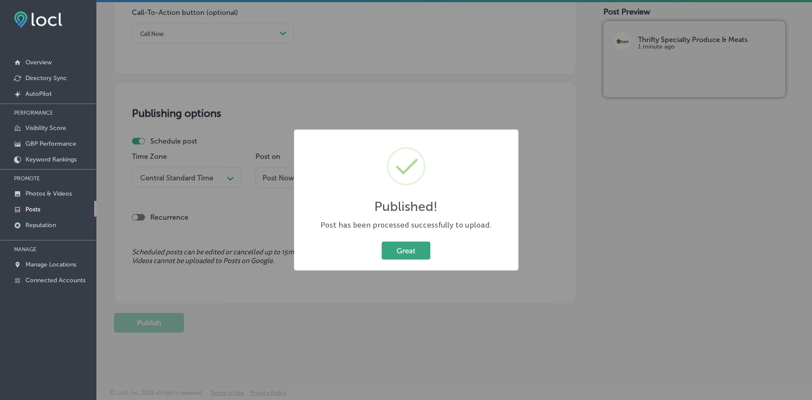
click at [423, 247] on button "Great" at bounding box center [406, 251] width 49 height 18
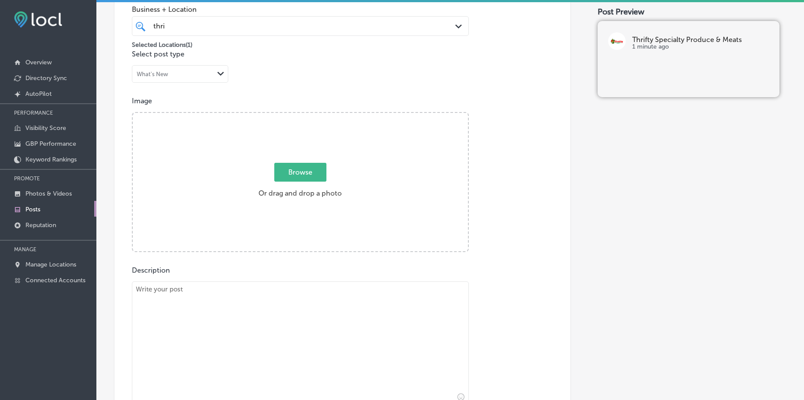
scroll to position [213, 0]
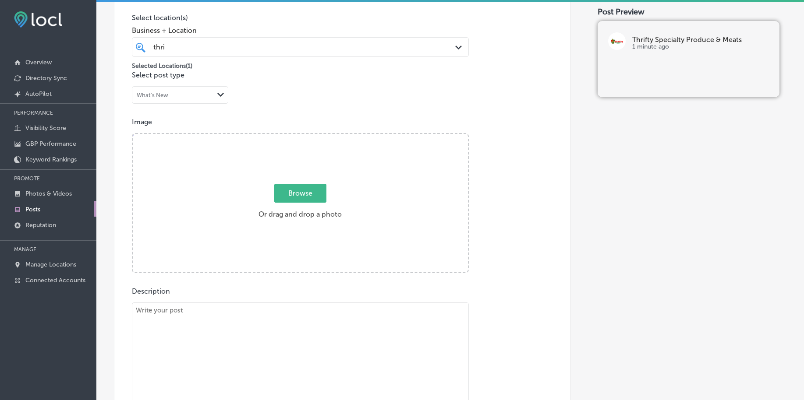
click at [280, 184] on span "Browse" at bounding box center [300, 193] width 52 height 19
click at [280, 137] on input "Browse Or drag and drop a photo" at bounding box center [300, 135] width 335 height 3
click at [282, 192] on span "Browse" at bounding box center [300, 193] width 52 height 19
click at [282, 137] on input "Browse Or drag and drop a photo" at bounding box center [300, 135] width 335 height 3
type input "C:\fakepath\specialty-meats-thrifty-rockledge-florida (5).jpg"
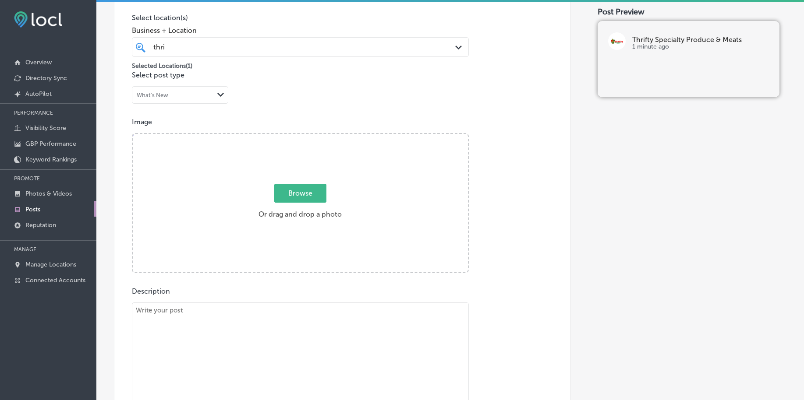
click at [464, 105] on div "Post content Select location(s) Business + Location thri thri Path Created with…" at bounding box center [342, 235] width 457 height 555
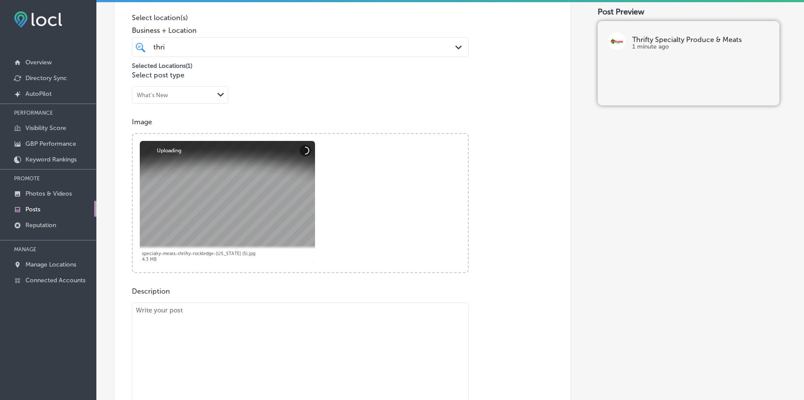
click at [160, 358] on textarea at bounding box center [300, 364] width 337 height 123
paste textarea "Skip the lines and get your shopping done from home with our easy-to-use online…"
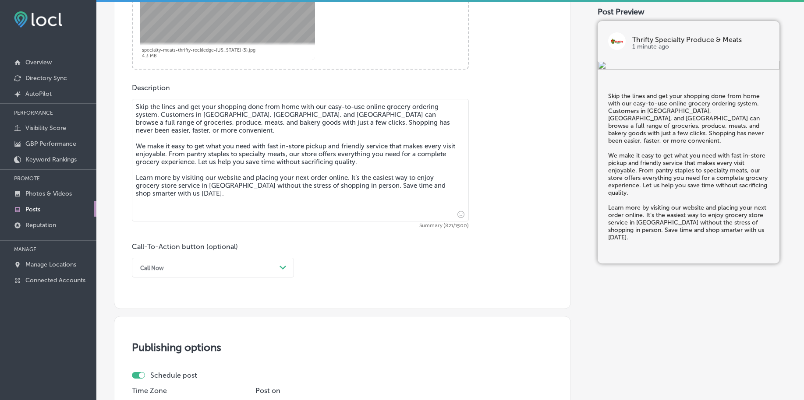
scroll to position [432, 0]
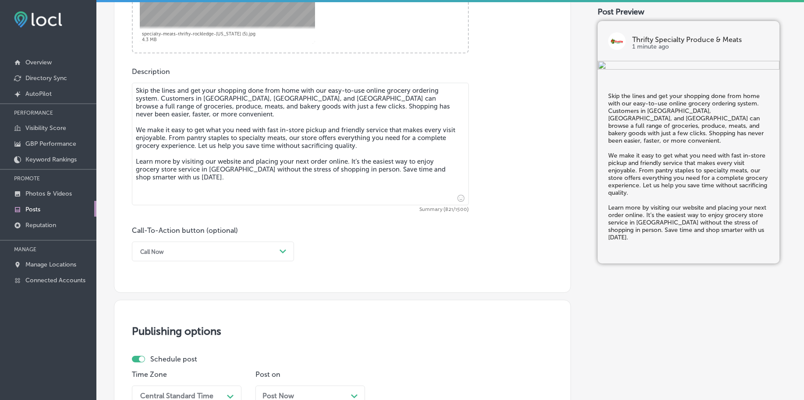
type textarea "Skip the lines and get your shopping done from home with our easy-to-use online…"
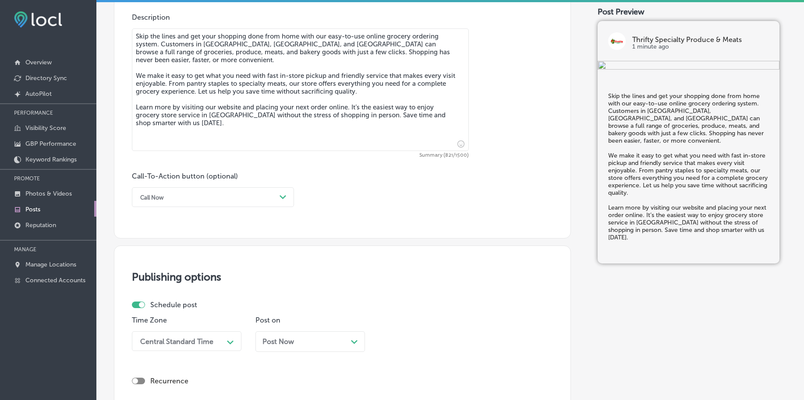
scroll to position [486, 0]
click at [187, 195] on div "Call Now" at bounding box center [206, 198] width 140 height 14
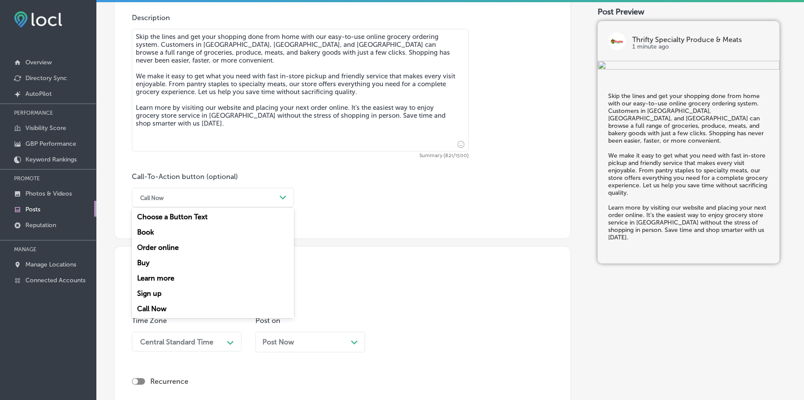
click at [163, 277] on div "Learn more" at bounding box center [213, 278] width 162 height 15
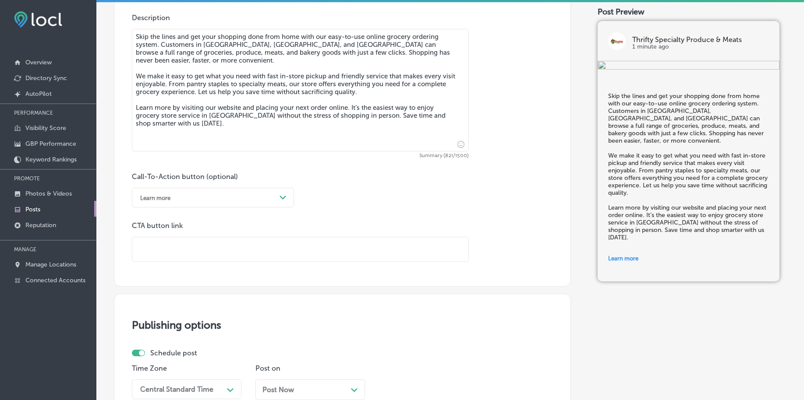
click at [192, 254] on input "text" at bounding box center [300, 249] width 336 height 24
paste input "https://www.thriftyspecialtyproduceandmeats.com/"
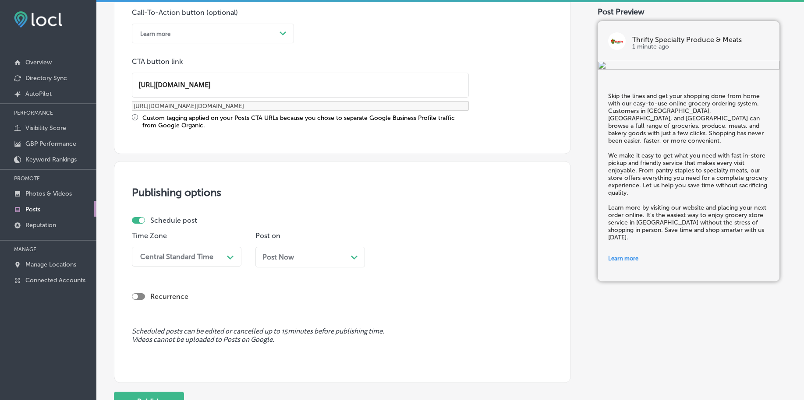
scroll to position [705, 0]
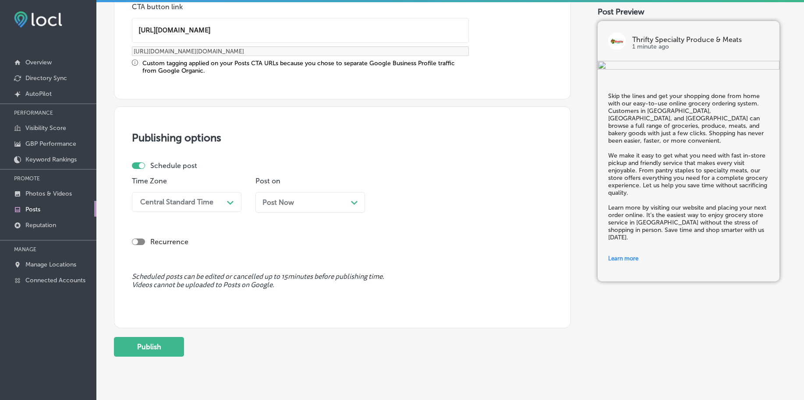
type input "https://www.thriftyspecialtyproduceandmeats.com/"
click at [209, 199] on div "Central Standard Time" at bounding box center [176, 202] width 73 height 8
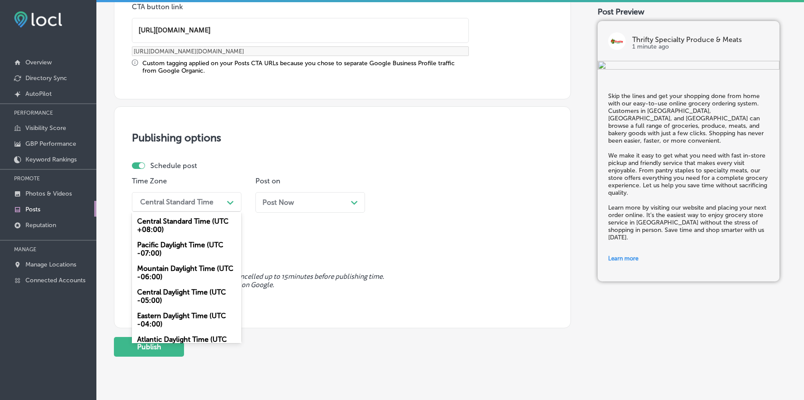
click at [180, 271] on div "Mountain Daylight Time (UTC -06:00)" at bounding box center [187, 273] width 110 height 24
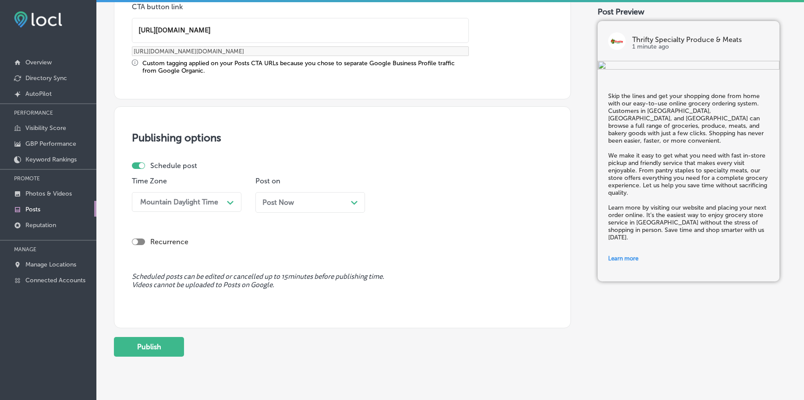
click at [271, 206] on span "Post Now" at bounding box center [278, 202] width 32 height 8
click at [399, 197] on div "10:00 AM" at bounding box center [427, 202] width 88 height 15
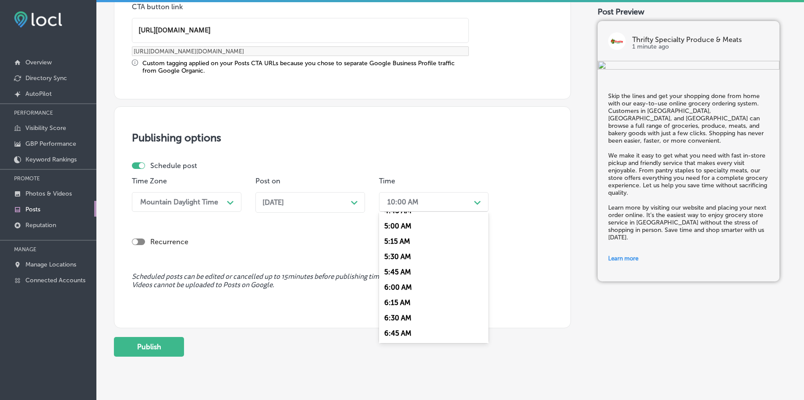
scroll to position [329, 0]
click at [400, 322] on div "7:00 AM" at bounding box center [434, 322] width 110 height 15
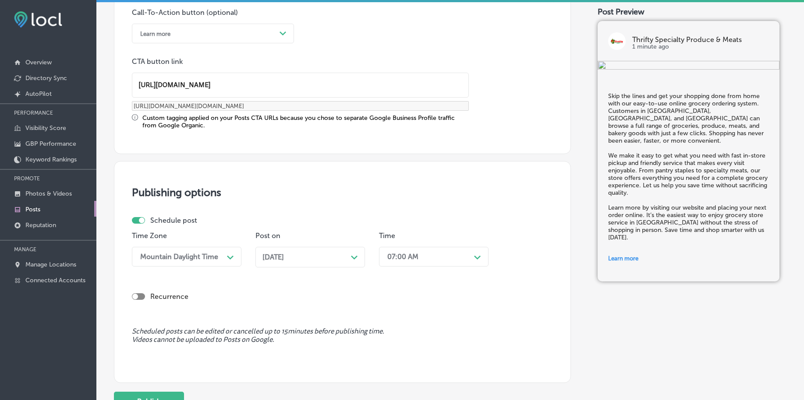
scroll to position [730, 0]
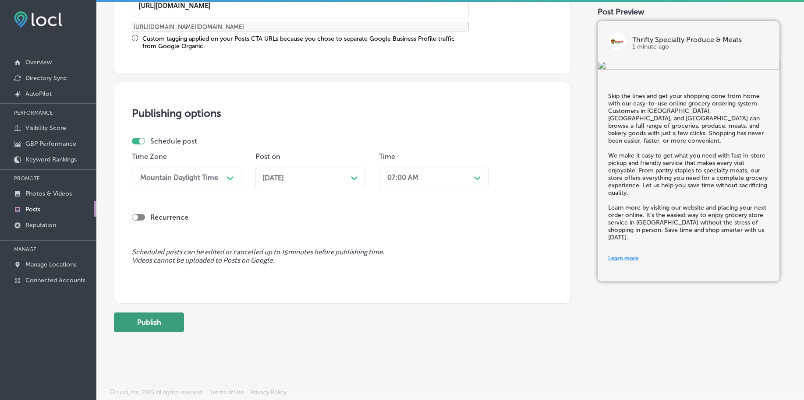
click at [170, 331] on button "Publish" at bounding box center [149, 323] width 70 height 20
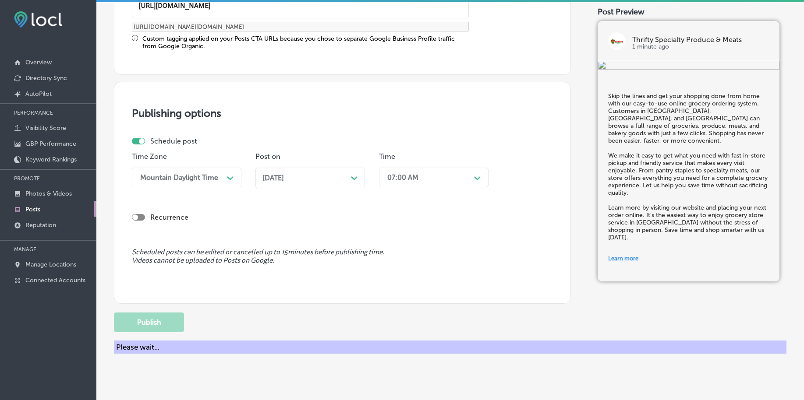
scroll to position [651, 0]
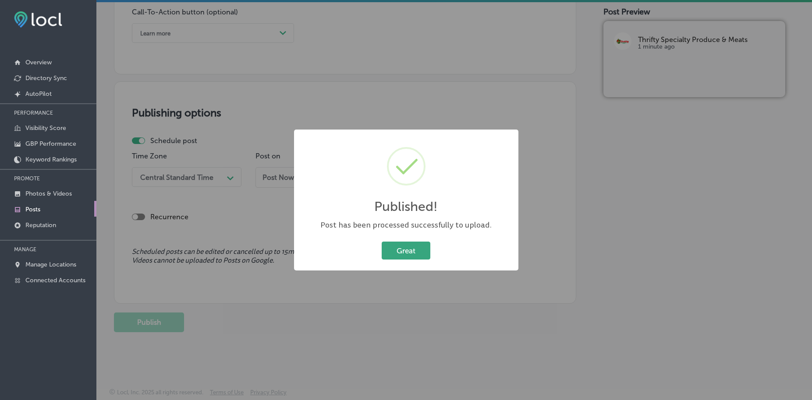
click at [402, 245] on button "Great" at bounding box center [406, 251] width 49 height 18
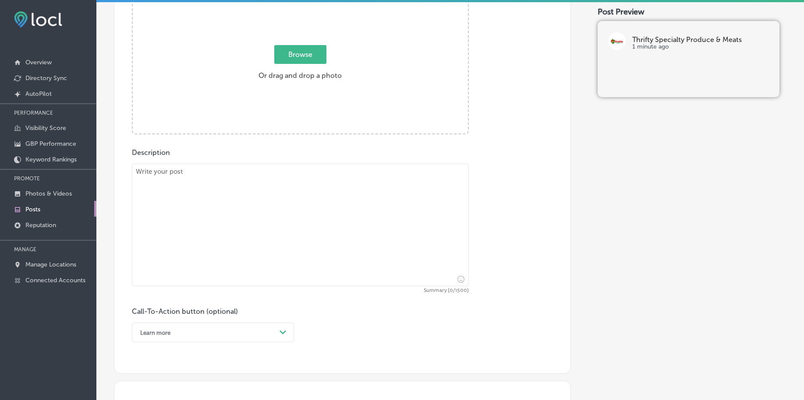
scroll to position [267, 0]
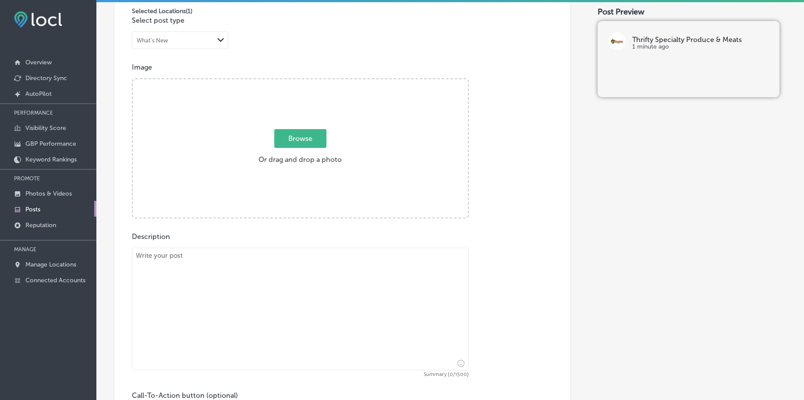
click at [289, 139] on span "Browse" at bounding box center [300, 138] width 52 height 19
click at [289, 82] on input "Browse Or drag and drop a photo" at bounding box center [300, 80] width 335 height 3
type input "C:\fakepath\specialty-meats-thrifty-rockledge-florida (1).jpg"
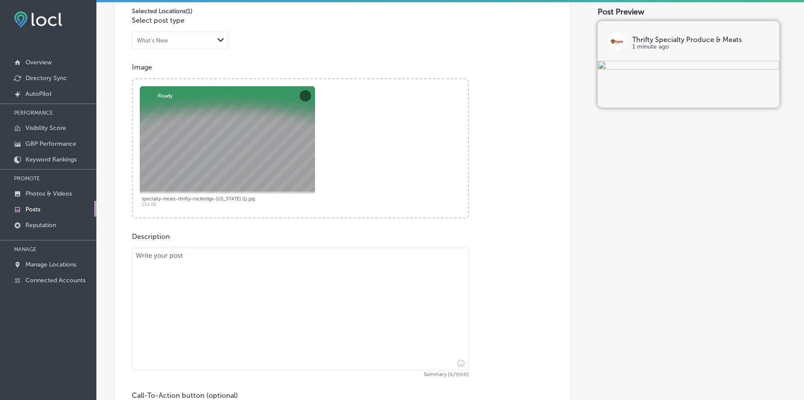
click at [195, 283] on textarea at bounding box center [300, 309] width 337 height 123
paste textarea "Satisfy your sweet tooth with a visit to our fresh bakery, where Latin flavors …"
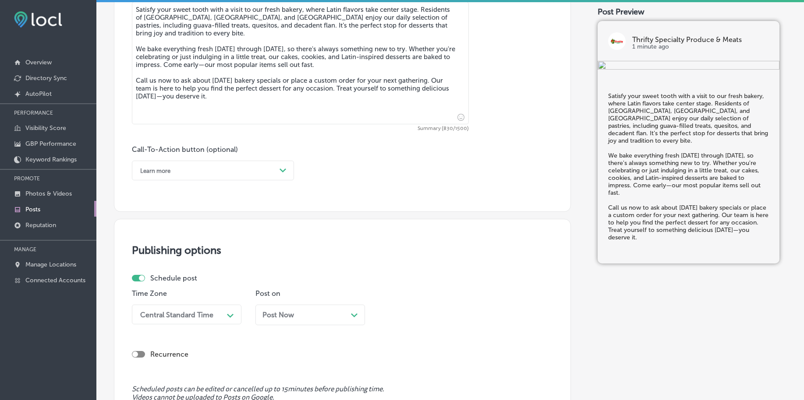
scroll to position [541, 0]
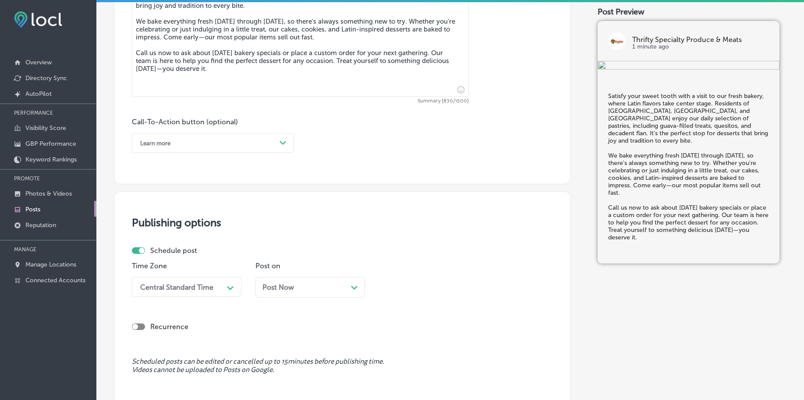
type textarea "Satisfy your sweet tooth with a visit to our fresh bakery, where Latin flavors …"
click at [180, 142] on div "Learn more" at bounding box center [206, 143] width 140 height 14
click at [167, 254] on div "Call Now" at bounding box center [213, 254] width 162 height 15
click at [172, 286] on div "Central Standard Time Path Created with Sketch." at bounding box center [187, 287] width 110 height 20
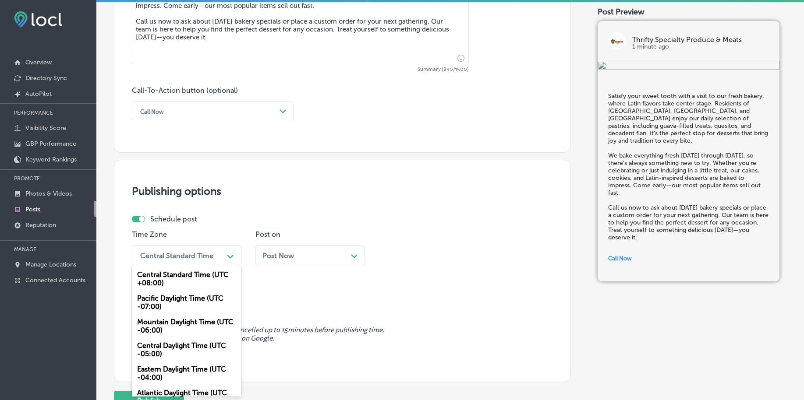
click at [184, 322] on div "Mountain Daylight Time (UTC -06:00)" at bounding box center [187, 327] width 110 height 24
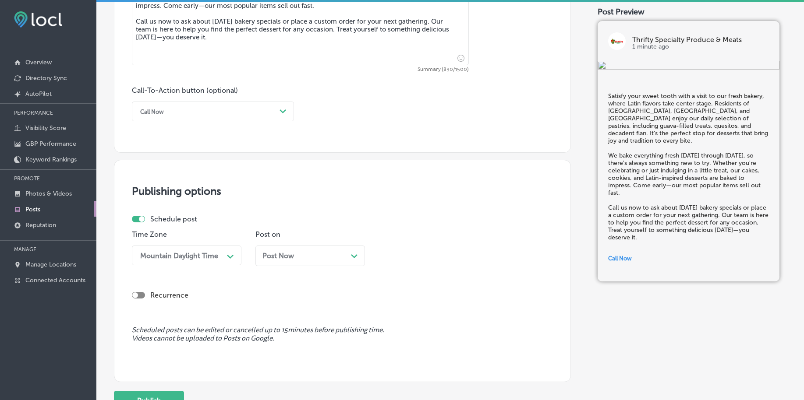
click at [279, 251] on div "Post Now Path Created with Sketch." at bounding box center [310, 256] width 110 height 21
click at [404, 259] on div "10:15 AM" at bounding box center [402, 255] width 30 height 8
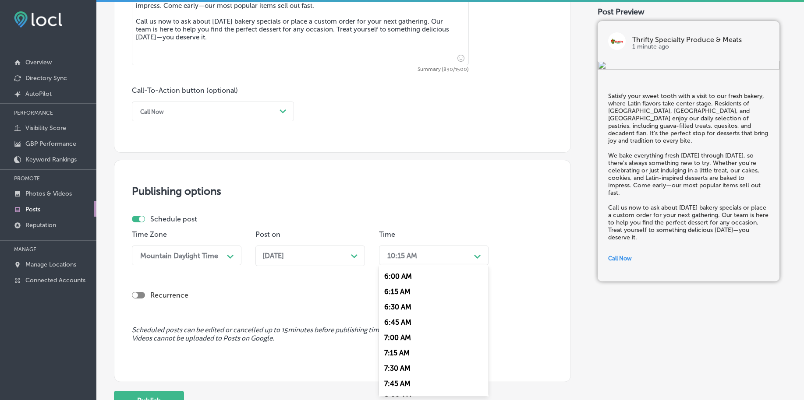
scroll to position [383, 0]
click at [400, 319] on div "7:00 AM" at bounding box center [434, 320] width 110 height 15
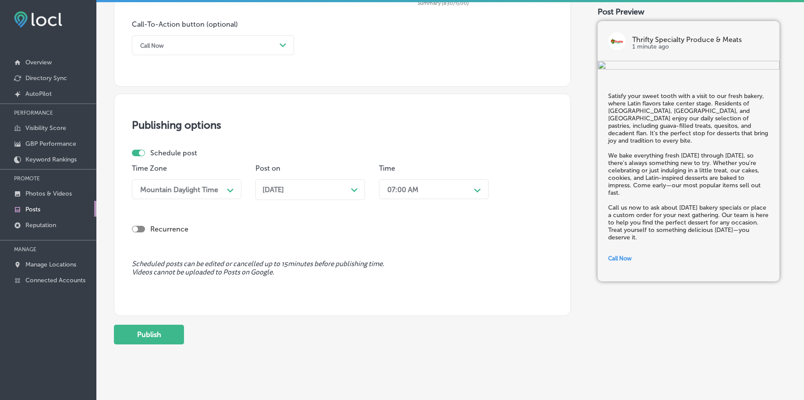
scroll to position [651, 0]
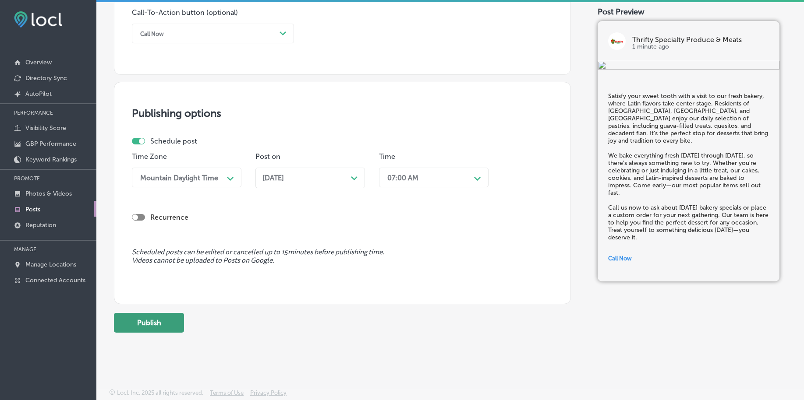
click at [137, 327] on button "Publish" at bounding box center [149, 323] width 70 height 20
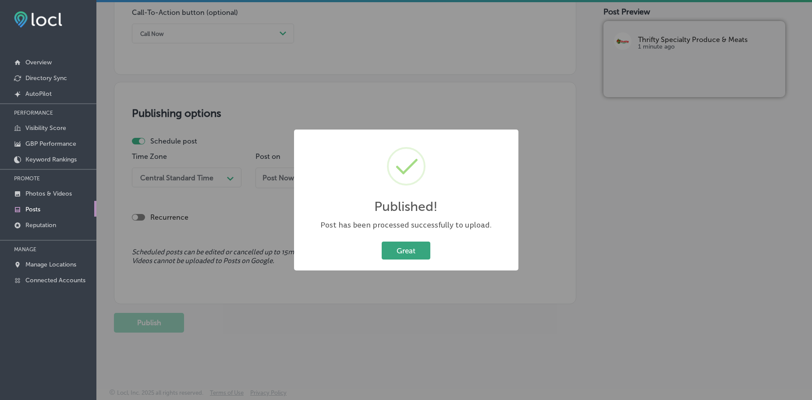
click at [407, 249] on button "Great" at bounding box center [406, 251] width 49 height 18
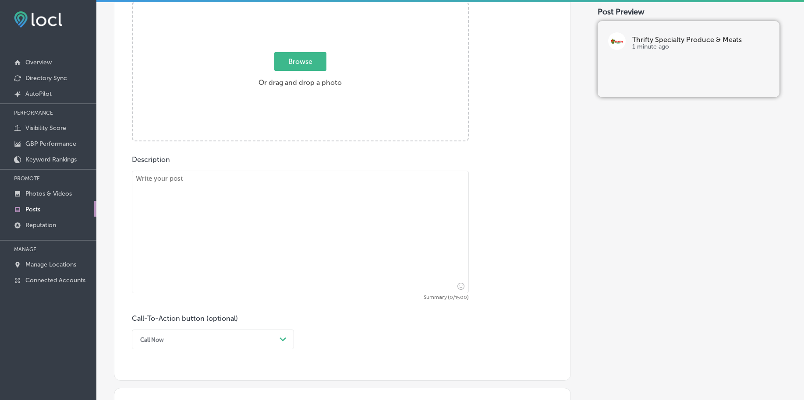
scroll to position [267, 0]
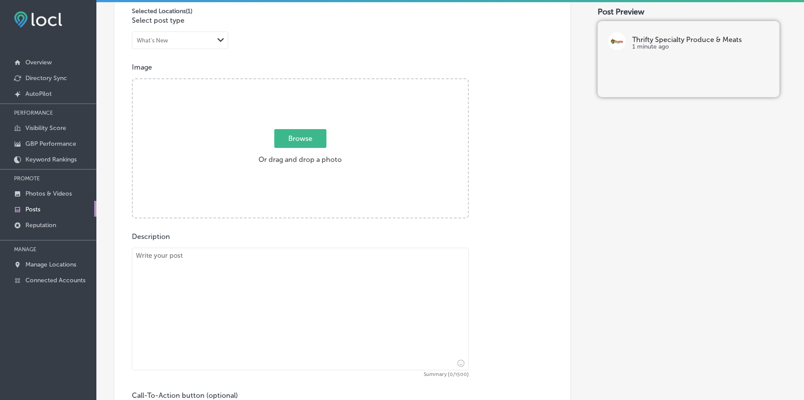
click at [289, 138] on span "Browse" at bounding box center [300, 138] width 52 height 19
click at [289, 82] on input "Browse Or drag and drop a photo" at bounding box center [300, 80] width 335 height 3
type input "C:\fakepath\local-grocery-thrifty-specialty-rockledge-fl (1).jpg"
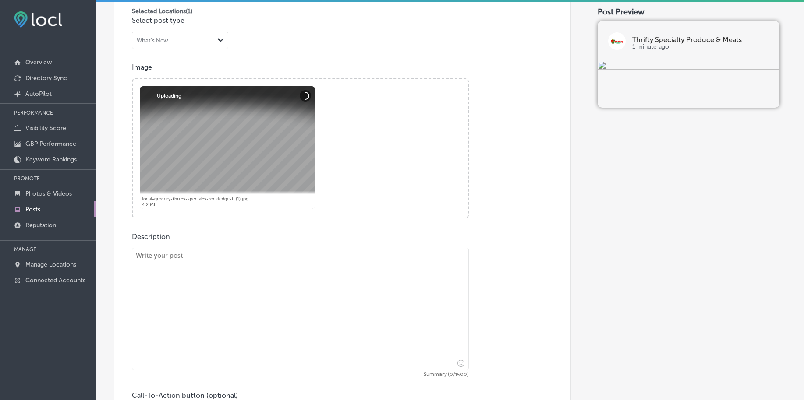
click at [184, 290] on textarea at bounding box center [300, 309] width 337 height 123
paste textarea "Step into a world of flavor with our hot Latin cuisine, made fresh daily with p…"
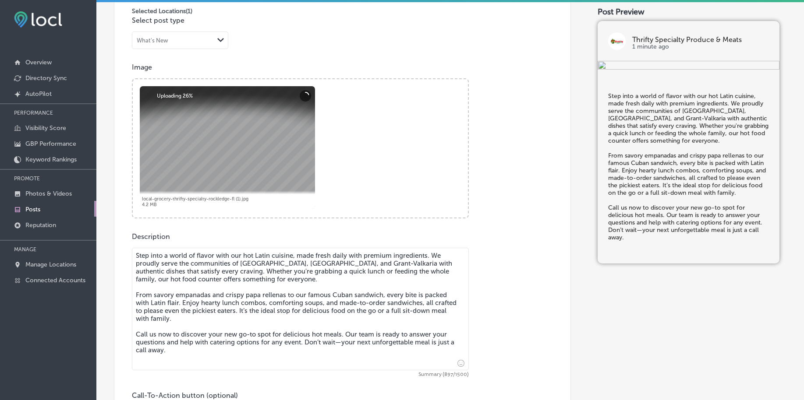
type textarea "Step into a world of flavor with our hot Latin cuisine, made fresh daily with p…"
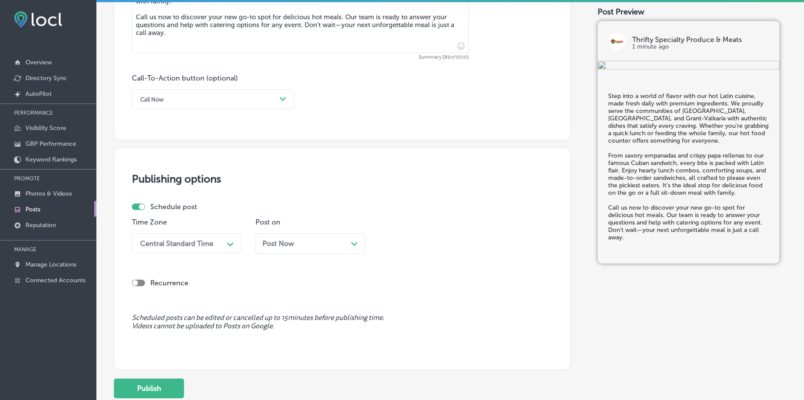
scroll to position [596, 0]
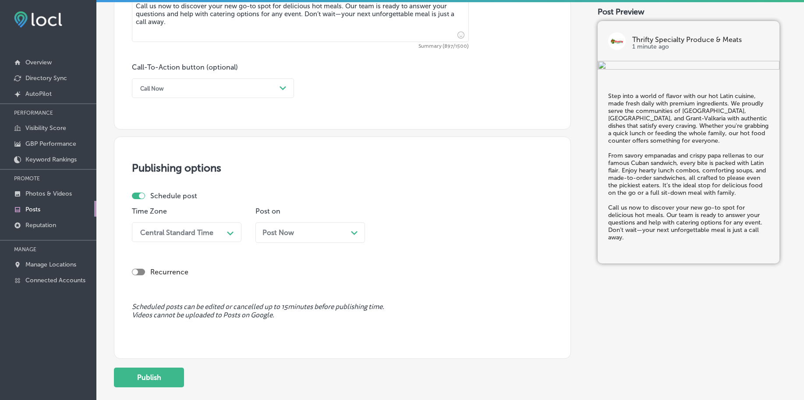
click at [193, 231] on div "Central Standard Time" at bounding box center [176, 232] width 73 height 8
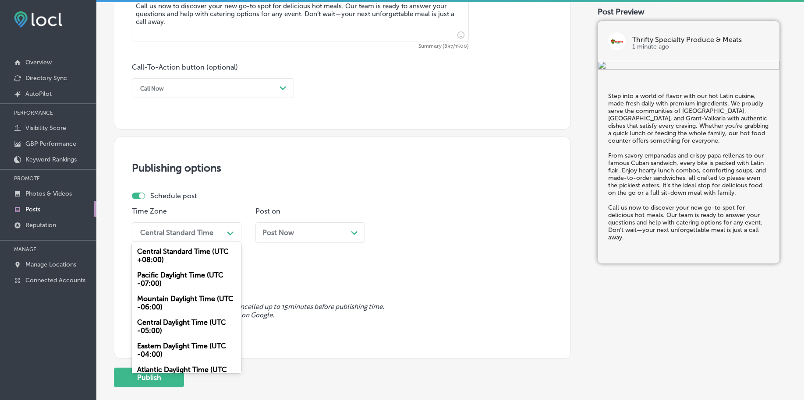
click at [167, 302] on div "Mountain Daylight Time (UTC -06:00)" at bounding box center [187, 303] width 110 height 24
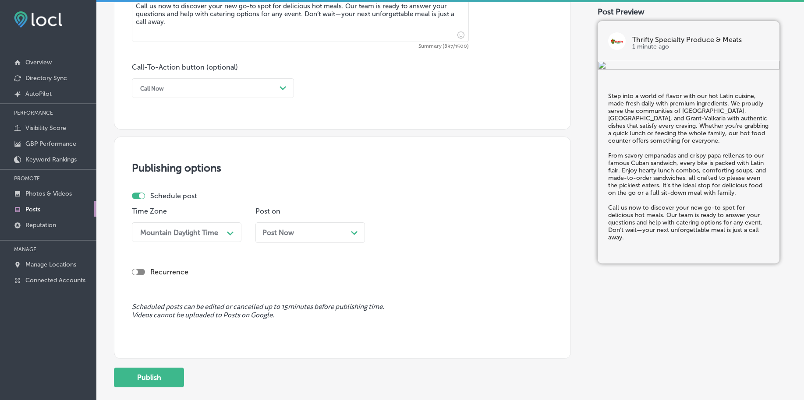
click at [287, 229] on span "Post Now" at bounding box center [278, 233] width 32 height 8
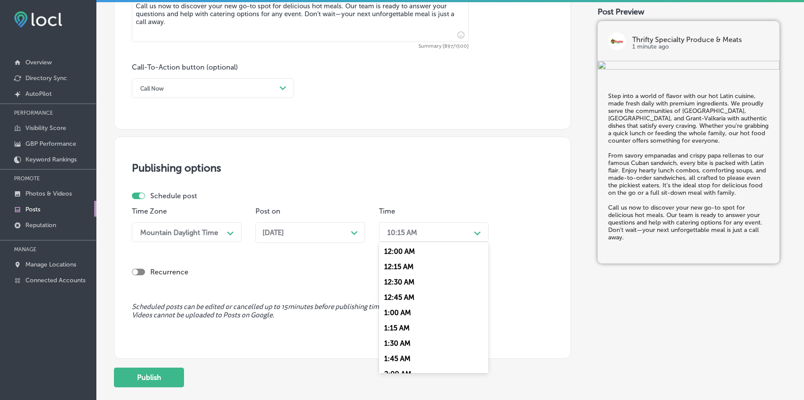
click at [416, 233] on div "10:15 AM" at bounding box center [402, 232] width 30 height 8
click at [405, 298] on div "7:00 AM" at bounding box center [434, 297] width 110 height 15
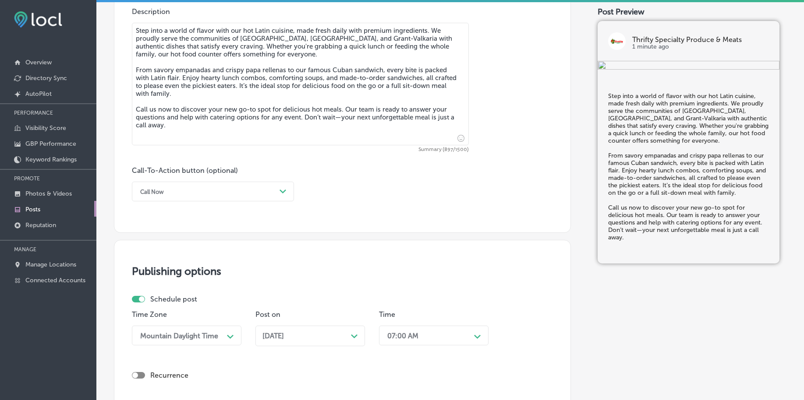
scroll to position [486, 0]
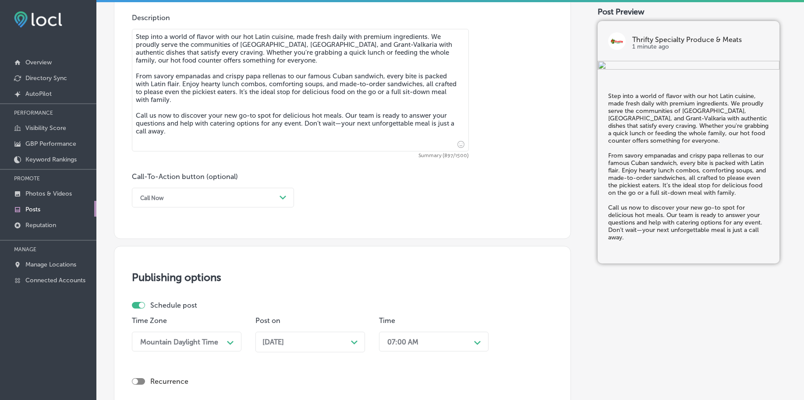
click at [233, 200] on div "Call Now" at bounding box center [206, 198] width 140 height 14
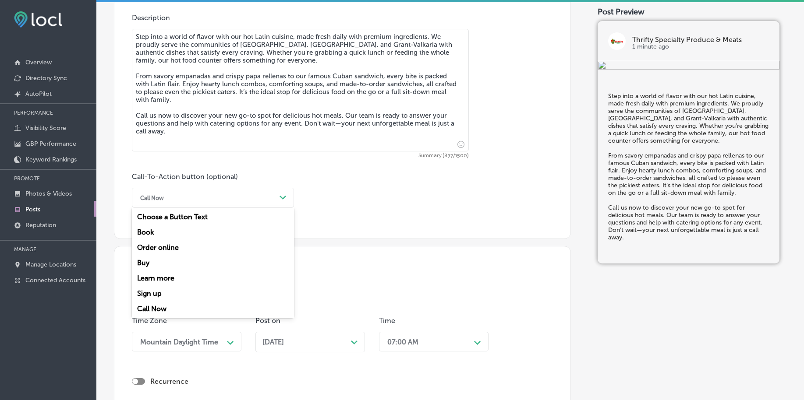
click at [169, 309] on div "Call Now" at bounding box center [213, 308] width 162 height 15
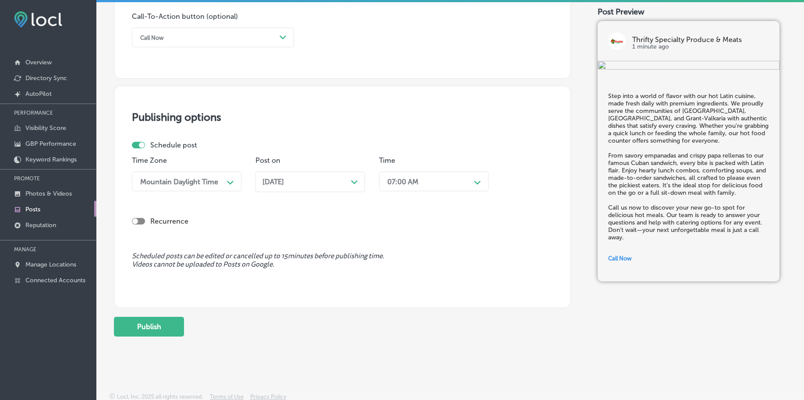
scroll to position [651, 0]
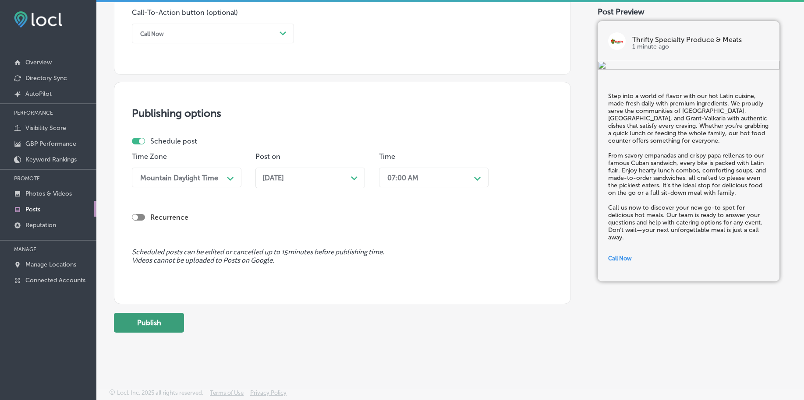
click at [146, 324] on button "Publish" at bounding box center [149, 323] width 70 height 20
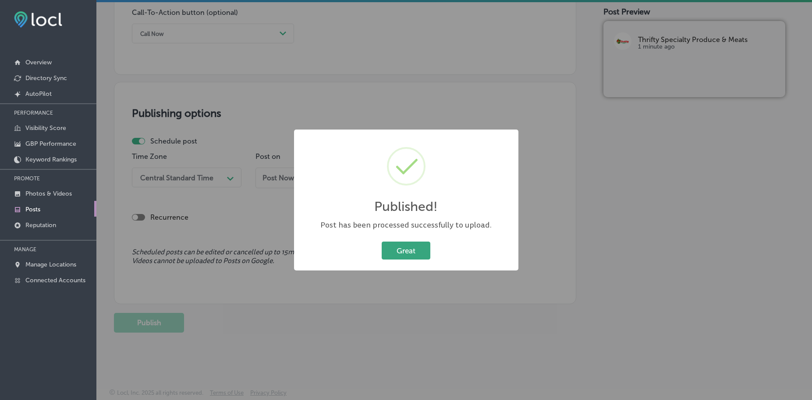
click at [412, 247] on button "Great" at bounding box center [406, 251] width 49 height 18
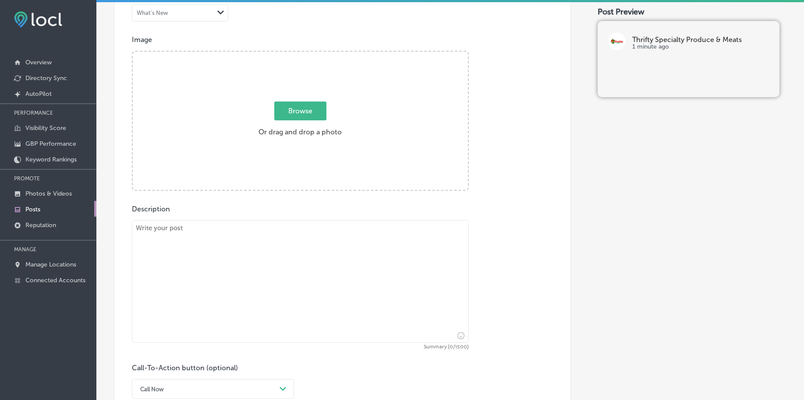
scroll to position [267, 0]
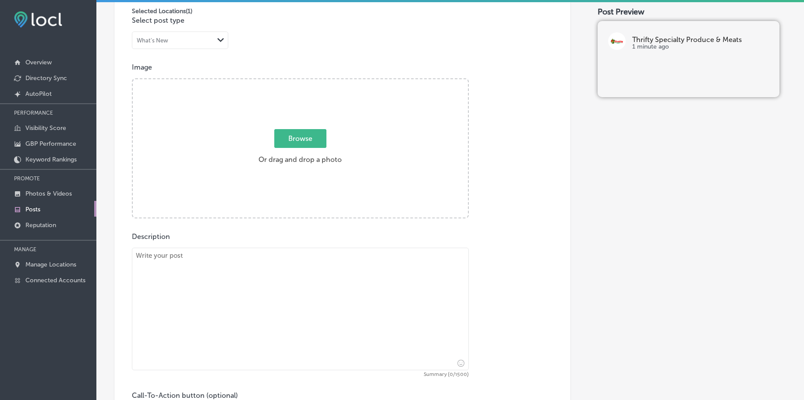
click at [320, 138] on span "Browse" at bounding box center [300, 138] width 52 height 19
click at [320, 82] on input "Browse Or drag and drop a photo" at bounding box center [300, 80] width 335 height 3
type input "C:\fakepath\local-grocery-thrifty-specialty-rockledge-fl (3).jpg"
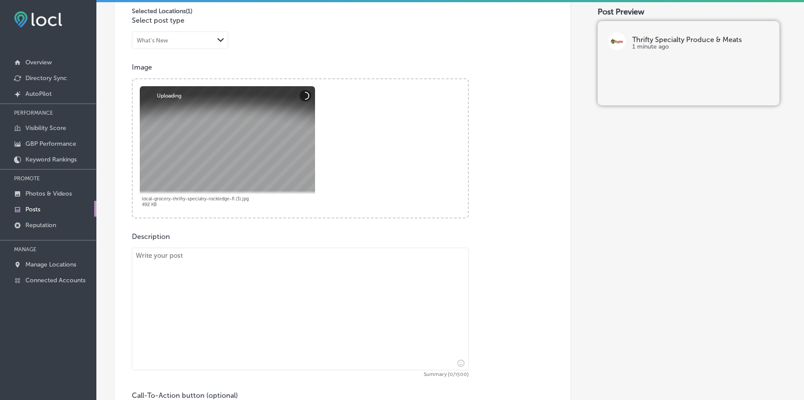
click at [181, 280] on textarea at bounding box center [300, 309] width 337 height 123
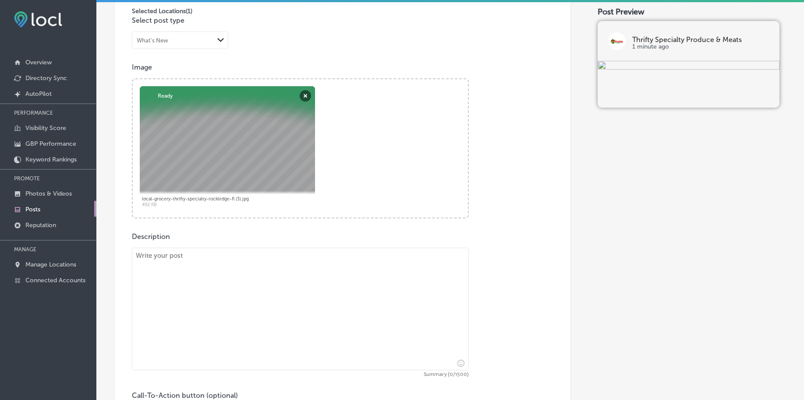
paste textarea "Looking for the perfect cut of meat? Visit our full-service butcher counter for…"
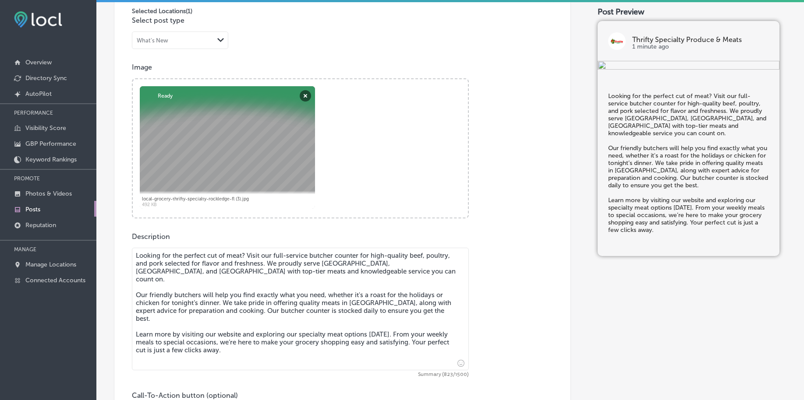
type textarea "Looking for the perfect cut of meat? Visit our full-service butcher counter for…"
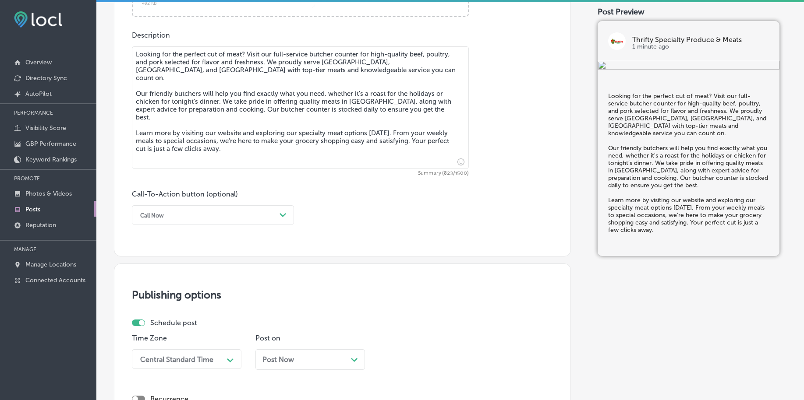
scroll to position [486, 0]
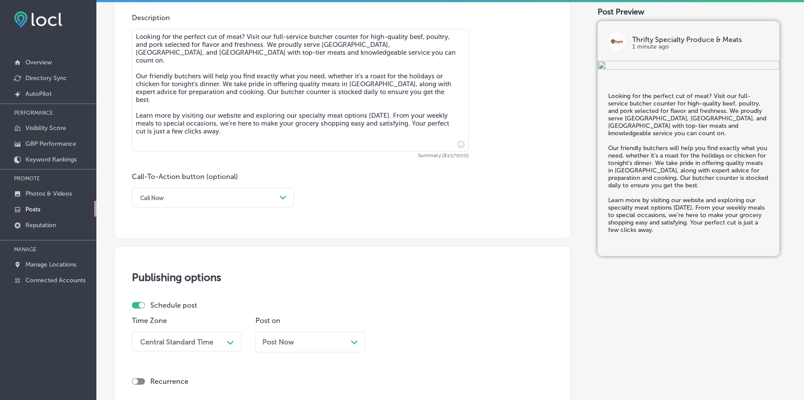
click at [189, 195] on div "Call Now" at bounding box center [206, 198] width 140 height 14
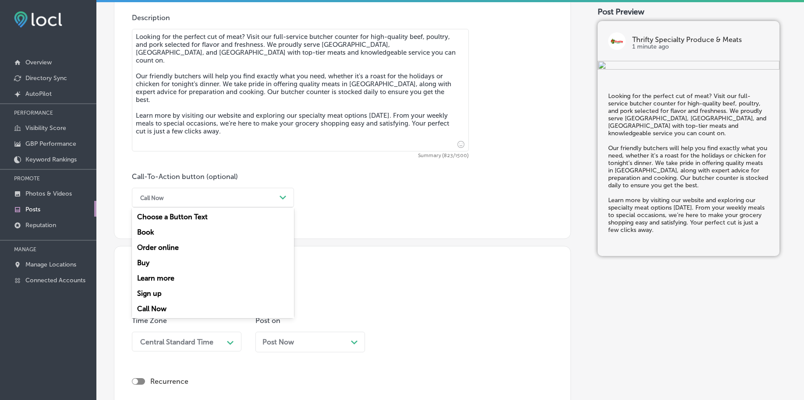
click at [180, 280] on div "Learn more" at bounding box center [213, 278] width 162 height 15
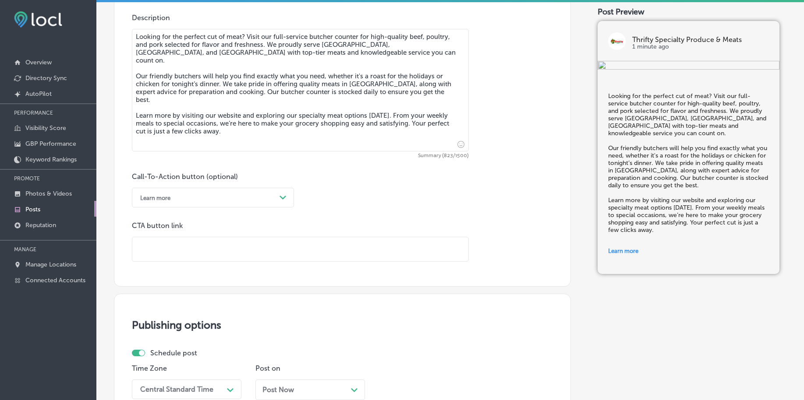
click at [188, 247] on input "text" at bounding box center [300, 249] width 336 height 24
paste input "https://www.thriftyspecialtyproduceandmeats.com/"
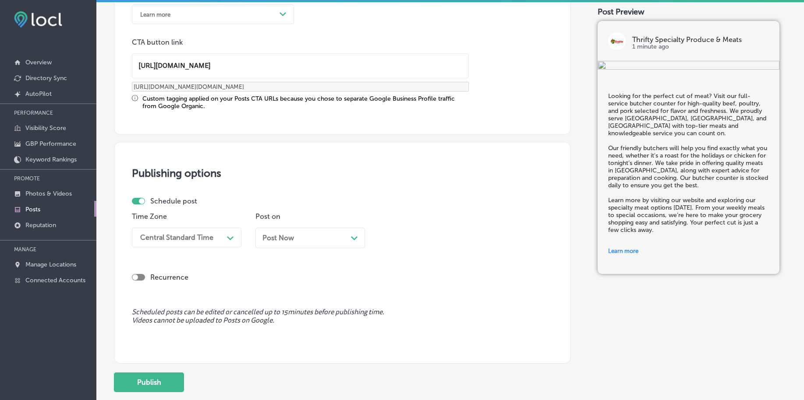
scroll to position [705, 0]
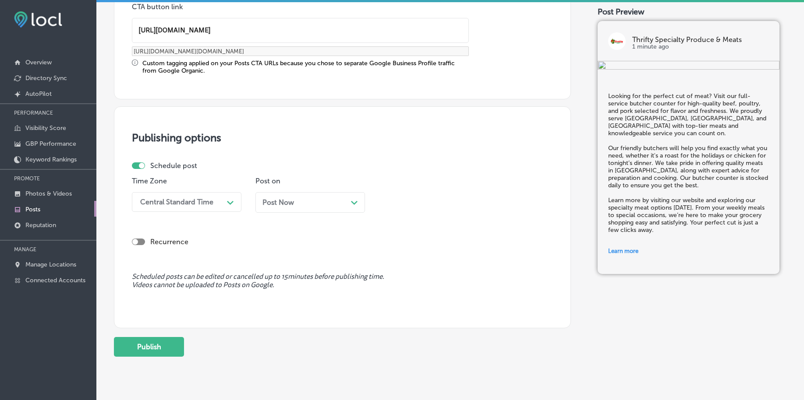
type input "https://www.thriftyspecialtyproduceandmeats.com/"
click at [199, 196] on div "Central Standard Time" at bounding box center [180, 202] width 88 height 15
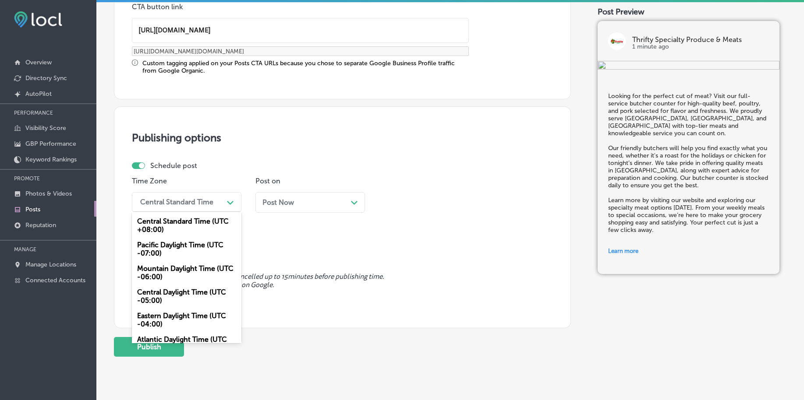
click at [175, 282] on div "Mountain Daylight Time (UTC -06:00)" at bounding box center [187, 273] width 110 height 24
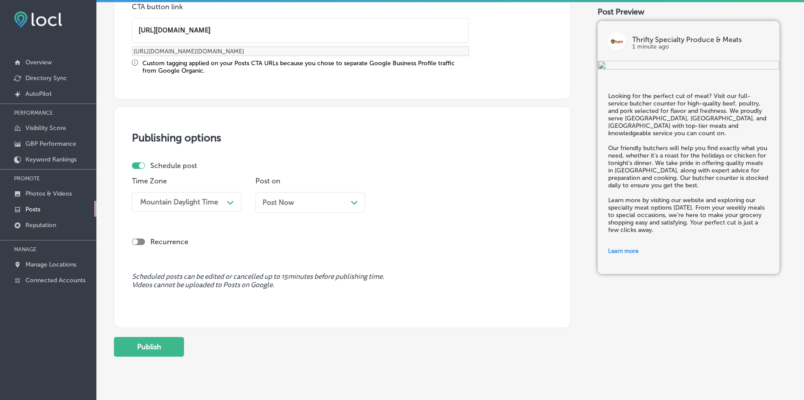
click at [269, 207] on div "Post Now Path Created with Sketch." at bounding box center [310, 202] width 110 height 21
click at [402, 204] on div "10:15 AM" at bounding box center [402, 202] width 30 height 8
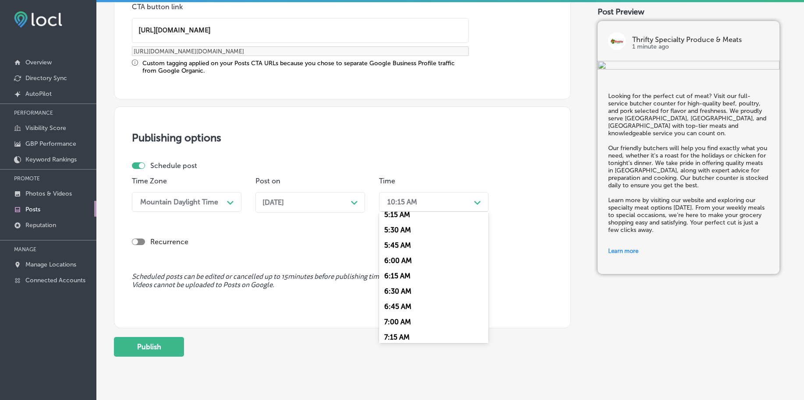
scroll to position [383, 0]
click at [399, 268] on div "7:00 AM" at bounding box center [434, 267] width 110 height 15
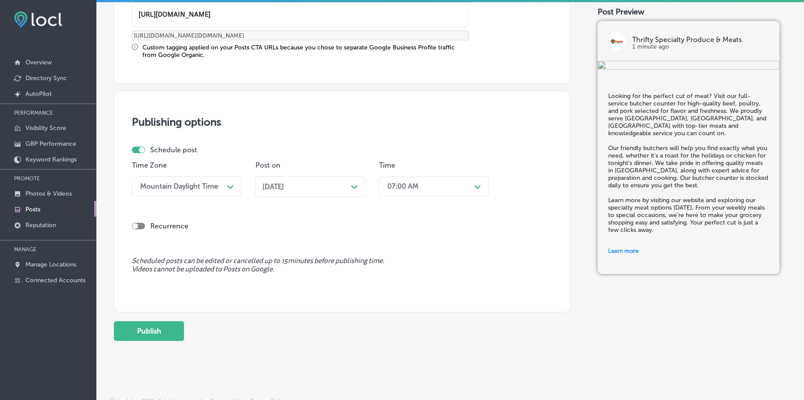
scroll to position [730, 0]
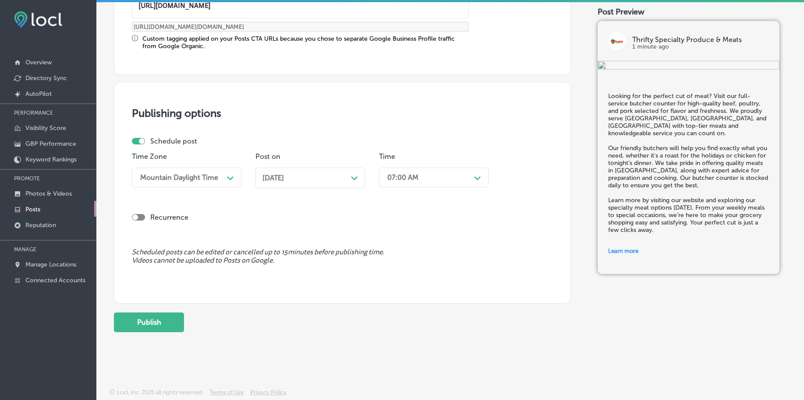
click at [145, 316] on button "Publish" at bounding box center [149, 323] width 70 height 20
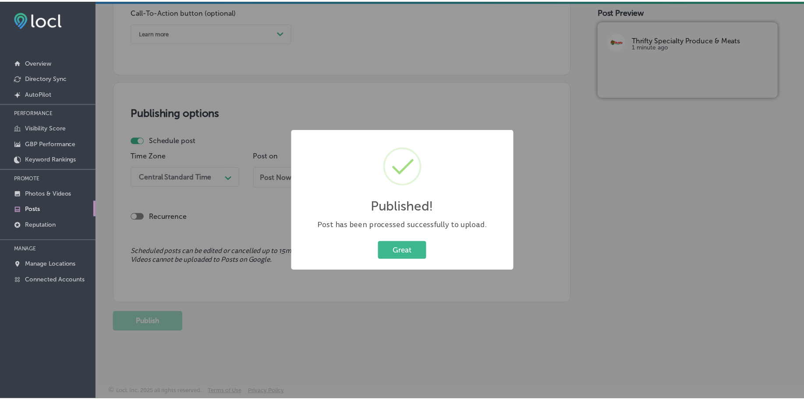
scroll to position [651, 0]
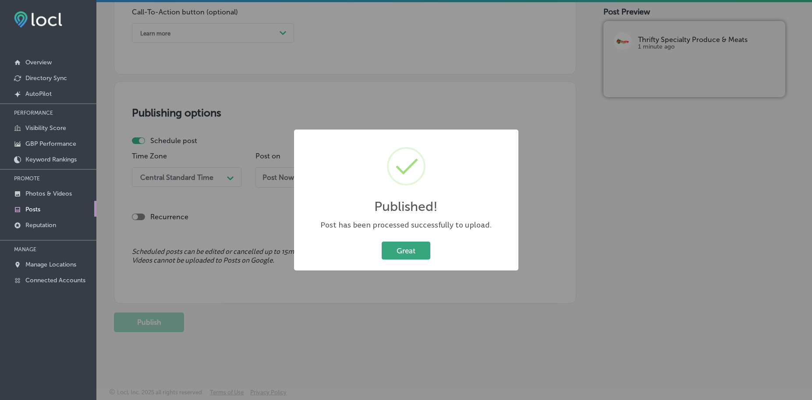
click at [397, 250] on button "Great" at bounding box center [406, 251] width 49 height 18
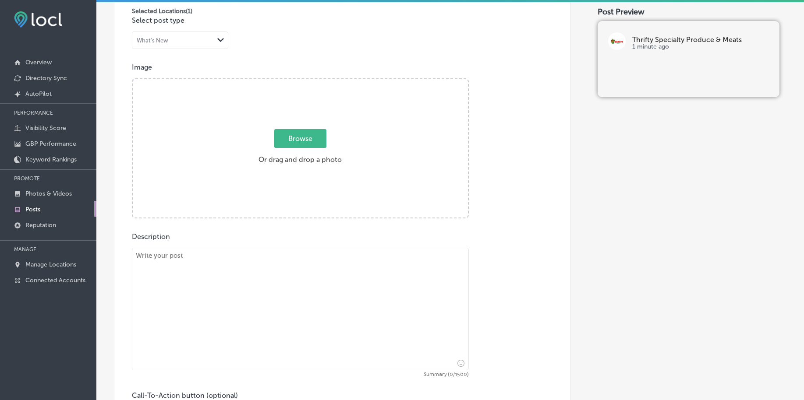
scroll to position [213, 0]
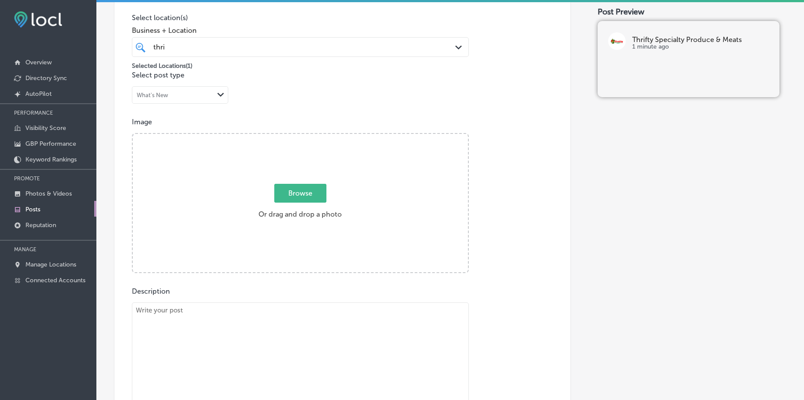
click at [252, 48] on div "thri thri" at bounding box center [285, 47] width 266 height 12
click at [298, 191] on span "Browse" at bounding box center [300, 193] width 52 height 19
click at [298, 137] on input "Browse Or drag and drop a photo" at bounding box center [300, 135] width 335 height 3
type input "C:\fakepath\local-grocery-thrifty-specialty-rockledge-fl (2).jpg"
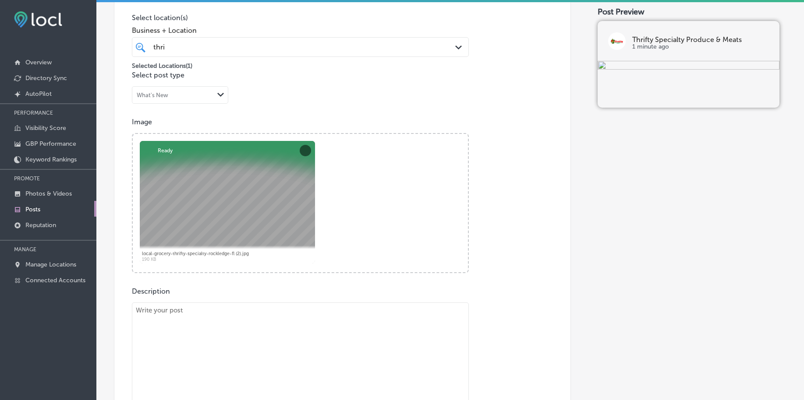
click at [214, 343] on textarea at bounding box center [300, 364] width 337 height 123
paste textarea "Brighten up your kitchen with our colorful selection of fresh produce, sourced …"
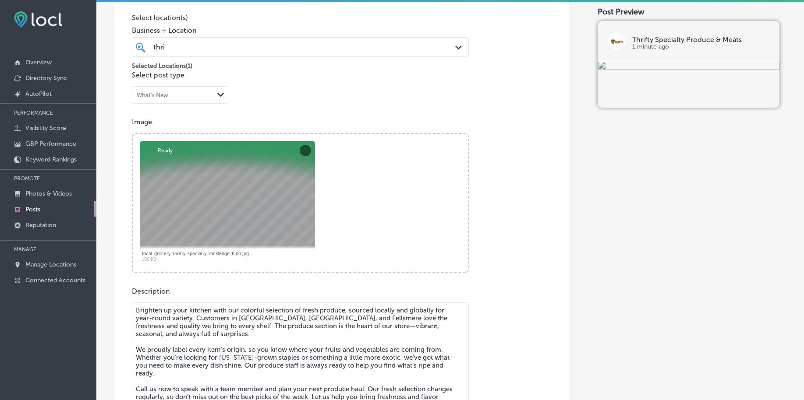
scroll to position [213, 0]
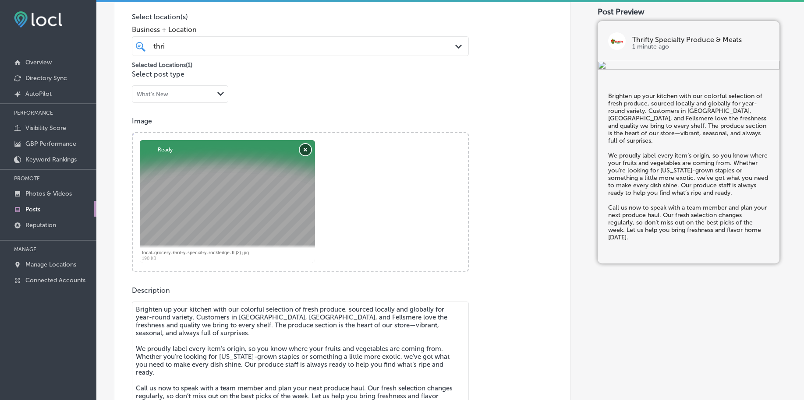
type textarea "Brighten up your kitchen with our colorful selection of fresh produce, sourced …"
click at [309, 155] on button "Remove" at bounding box center [305, 149] width 11 height 11
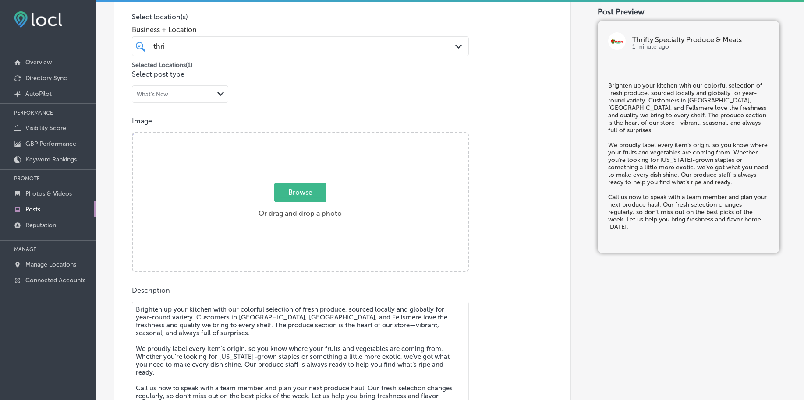
click at [301, 193] on span "Browse" at bounding box center [300, 192] width 52 height 19
click at [301, 136] on input "Browse Or drag and drop a photo" at bounding box center [300, 134] width 335 height 3
type input "C:\fakepath\local-grocery-thrifty-specialty-rockledge-fl (1).jpg"
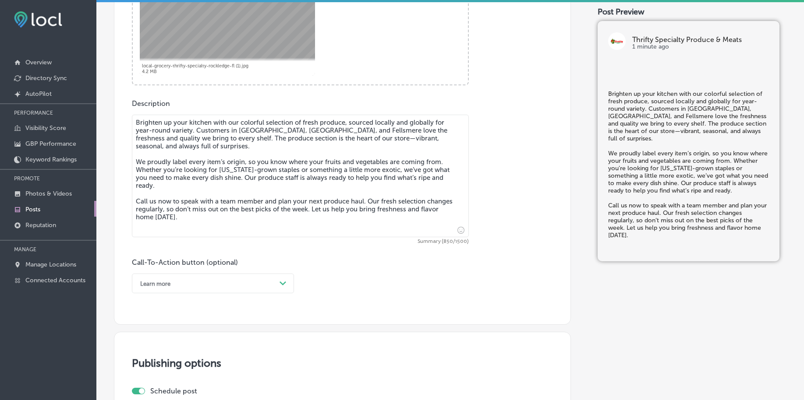
scroll to position [432, 0]
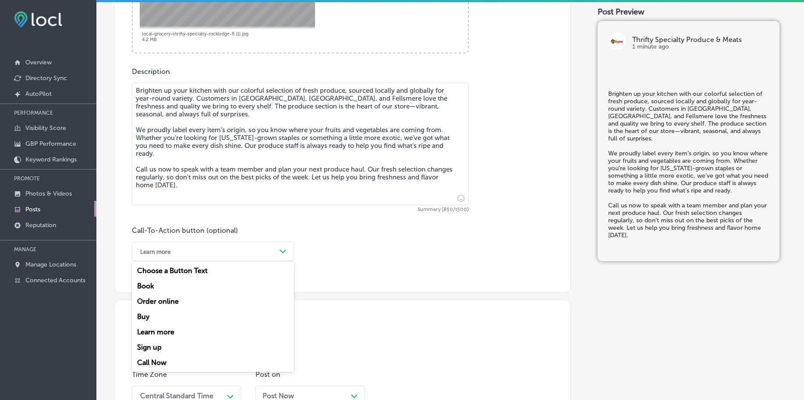
click at [164, 259] on div "Learn more Path Created with Sketch." at bounding box center [213, 252] width 162 height 20
click at [153, 360] on div "Call Now" at bounding box center [213, 362] width 162 height 15
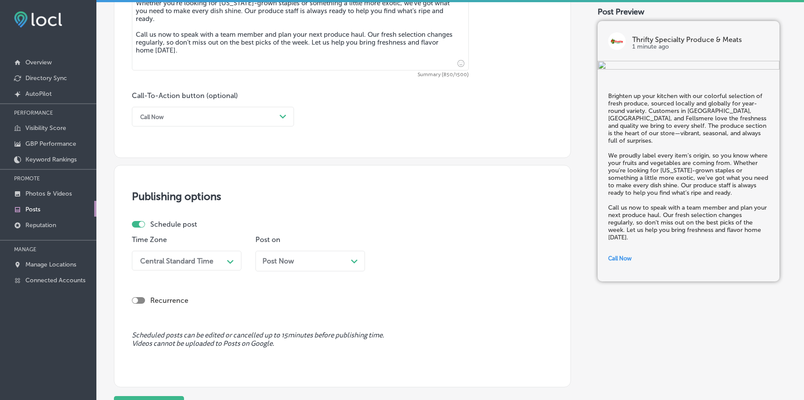
scroll to position [651, 0]
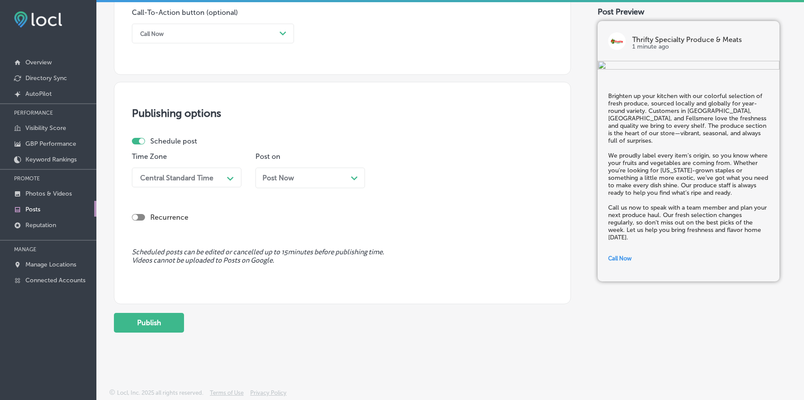
click at [188, 177] on div "Central Standard Time" at bounding box center [176, 178] width 73 height 8
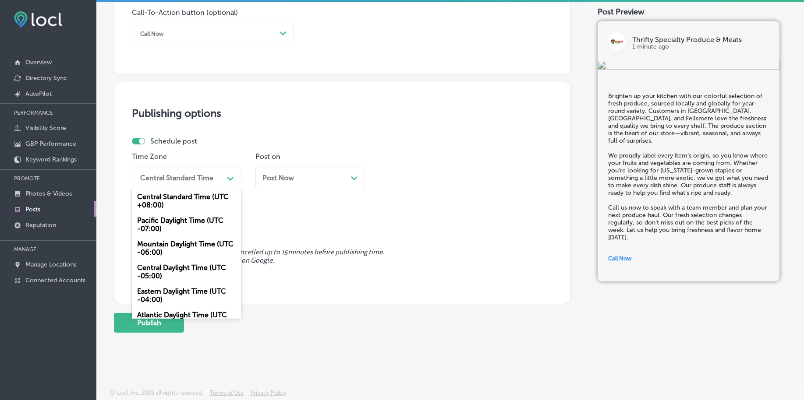
click at [167, 248] on div "Mountain Daylight Time (UTC -06:00)" at bounding box center [187, 249] width 110 height 24
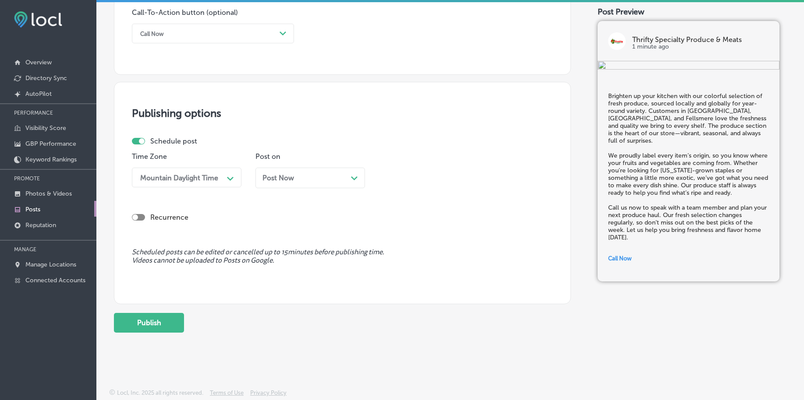
click at [271, 177] on span "Post Now" at bounding box center [278, 178] width 32 height 8
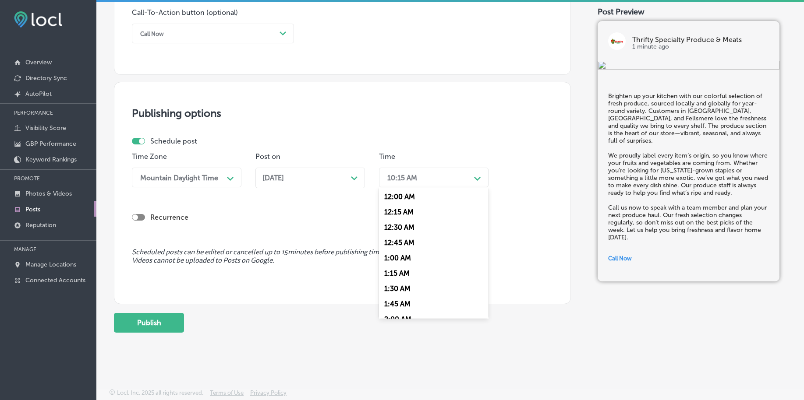
click at [407, 176] on div "10:15 AM" at bounding box center [402, 178] width 30 height 8
click at [404, 241] on div "7:00 AM" at bounding box center [434, 242] width 110 height 15
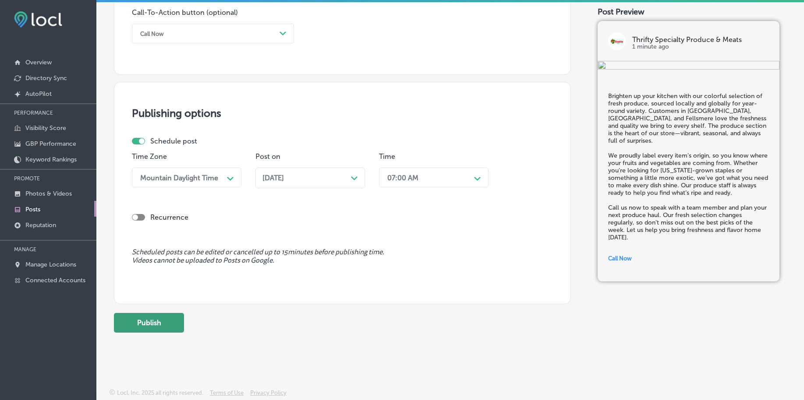
click at [150, 326] on button "Publish" at bounding box center [149, 323] width 70 height 20
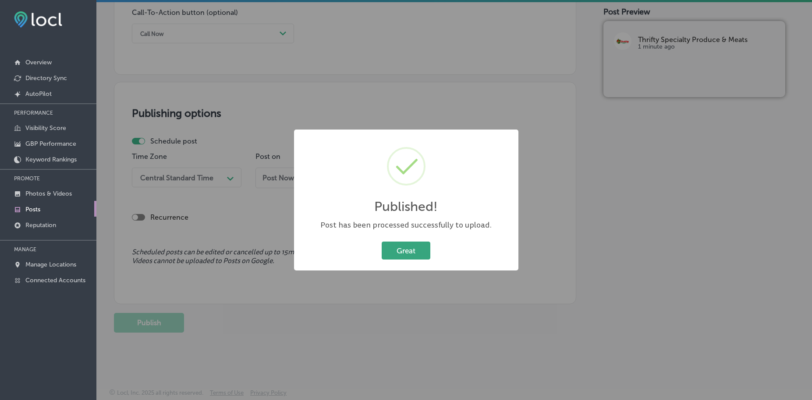
click at [390, 252] on button "Great" at bounding box center [406, 251] width 49 height 18
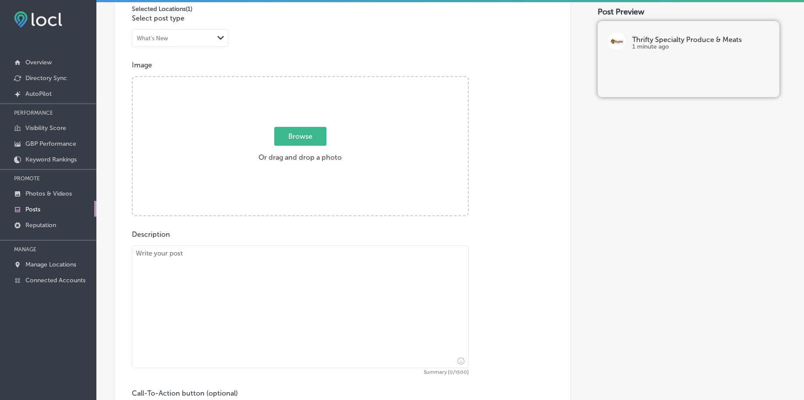
scroll to position [213, 0]
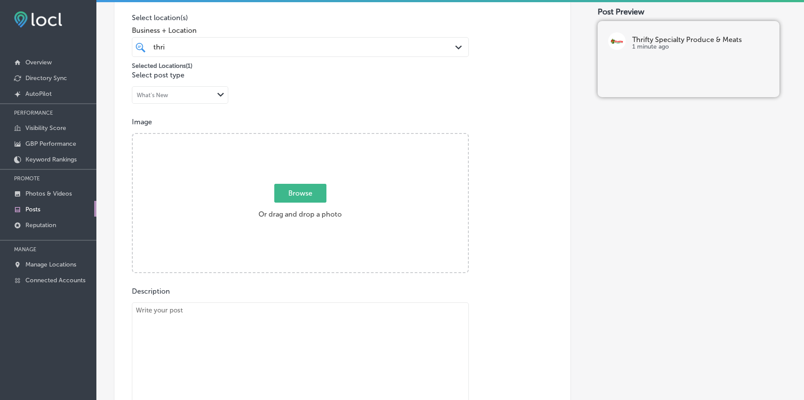
click at [193, 323] on textarea at bounding box center [300, 364] width 337 height 123
paste textarea "Busy day? Grab something fast and flavorful from our hot finger foods section—p…"
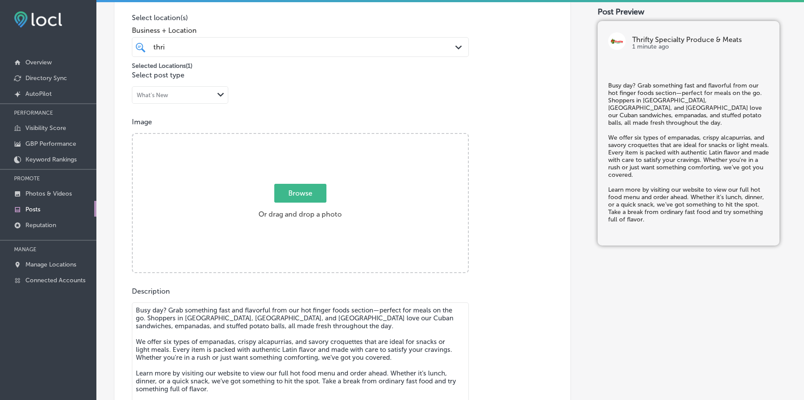
type textarea "Busy day? Grab something fast and flavorful from our hot finger foods section—p…"
click at [282, 198] on span "Browse" at bounding box center [300, 193] width 52 height 19
click at [282, 137] on input "Browse Or drag and drop a photo" at bounding box center [300, 135] width 335 height 3
type input "C:\fakepath\local-grocery-thrifty-specialty-rockledge-fl (2).jpg"
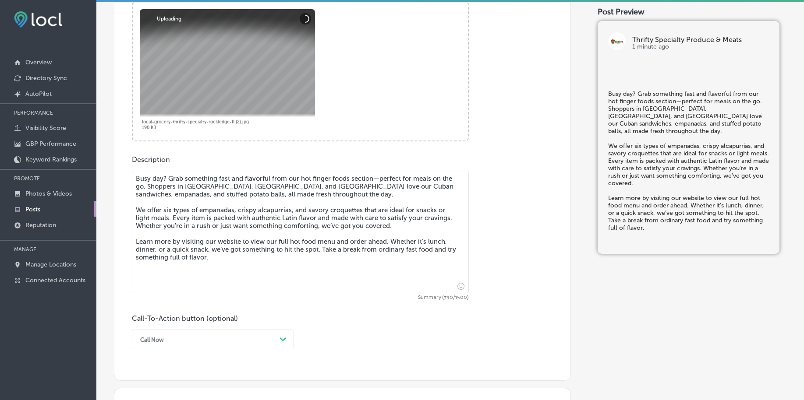
scroll to position [432, 0]
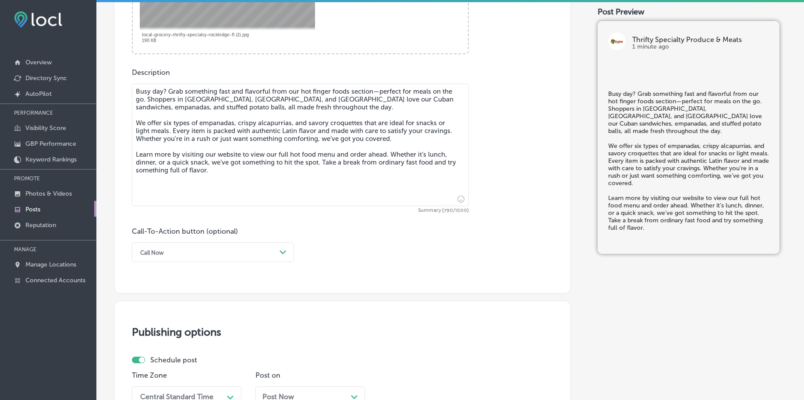
click at [179, 252] on div "Call Now" at bounding box center [206, 253] width 140 height 14
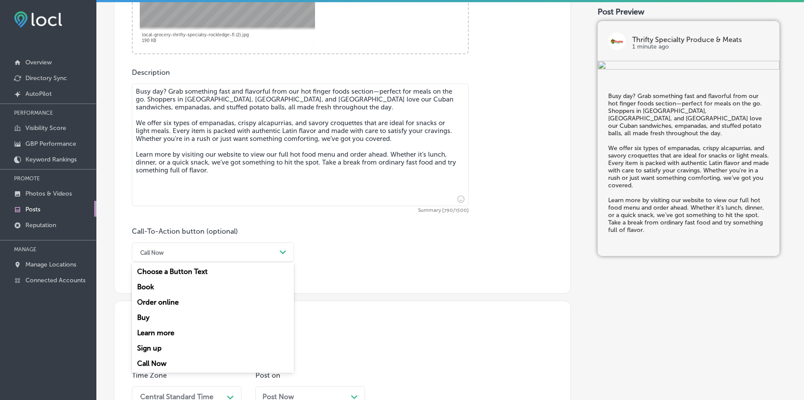
click at [167, 332] on div "Learn more" at bounding box center [213, 333] width 162 height 15
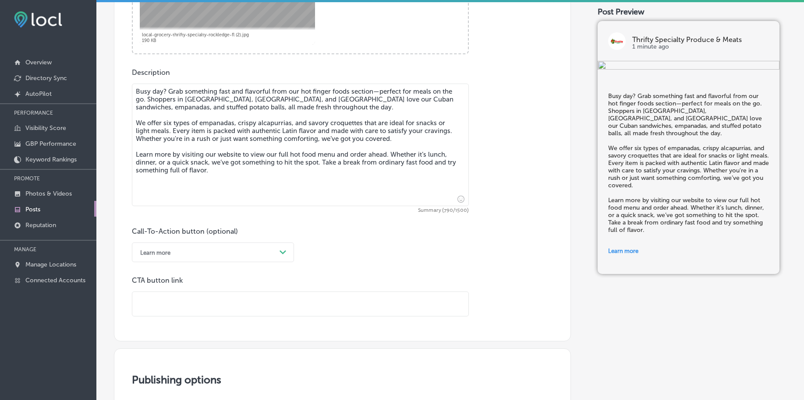
click at [167, 309] on input "text" at bounding box center [300, 304] width 336 height 24
paste input "https://www.thriftyspecialtyproduceandmeats.com/"
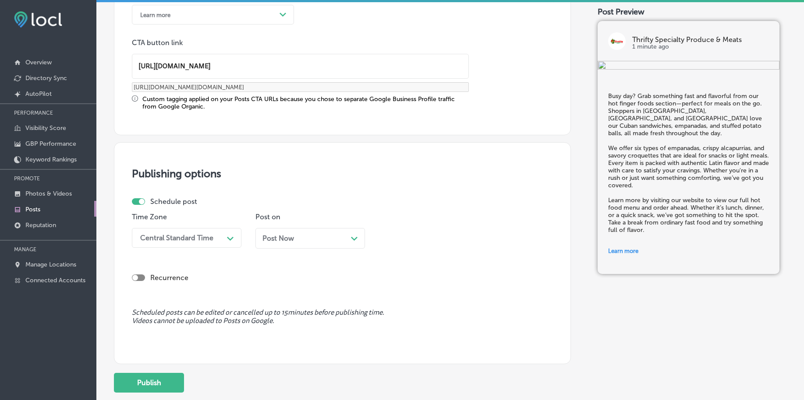
scroll to position [705, 0]
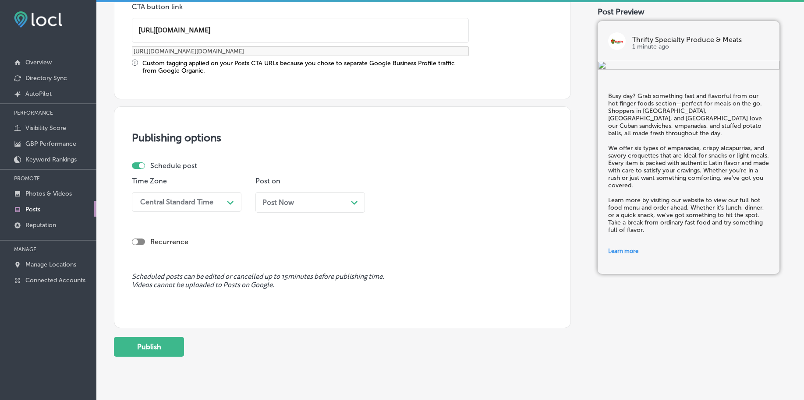
type input "https://www.thriftyspecialtyproduceandmeats.com/"
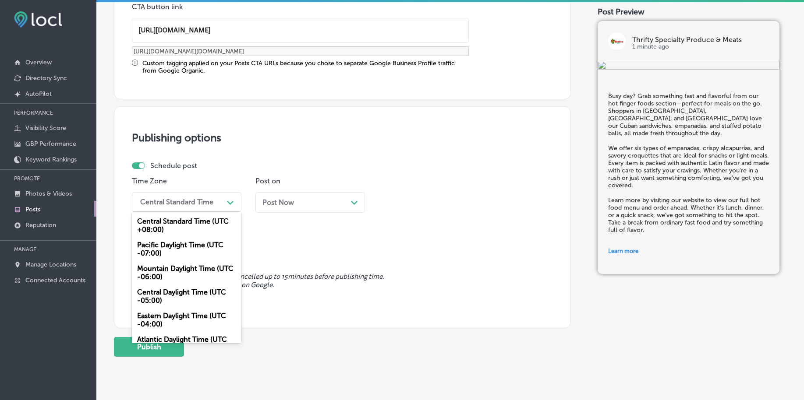
click at [213, 199] on div "Central Standard Time" at bounding box center [176, 202] width 73 height 8
click at [179, 272] on div "Mountain Daylight Time (UTC -06:00)" at bounding box center [187, 273] width 110 height 24
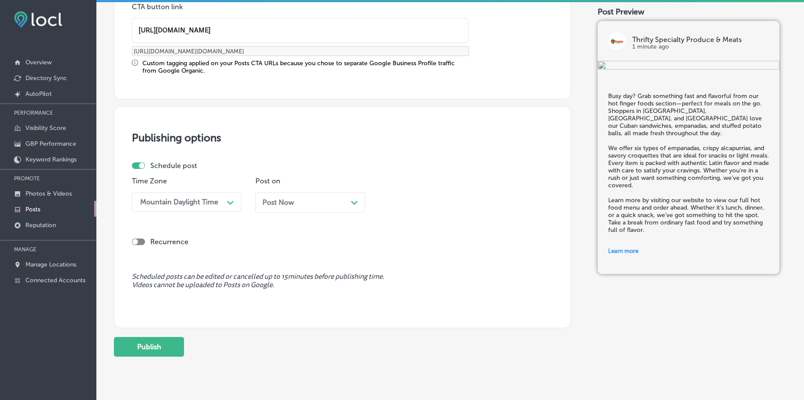
click at [334, 191] on div "Post on Post Now Path Created with Sketch." at bounding box center [310, 198] width 110 height 43
click at [334, 193] on div "Post Now Path Created with Sketch." at bounding box center [310, 202] width 110 height 21
click at [407, 202] on div "10:15 AM" at bounding box center [402, 202] width 30 height 8
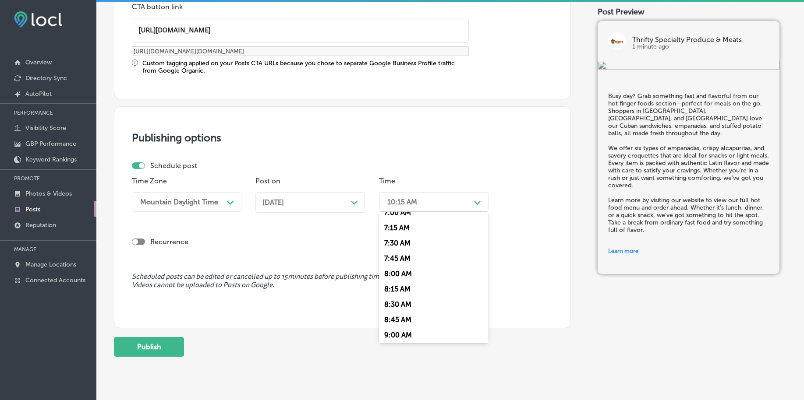
scroll to position [383, 0]
click at [400, 263] on div "7:00 AM" at bounding box center [434, 267] width 110 height 15
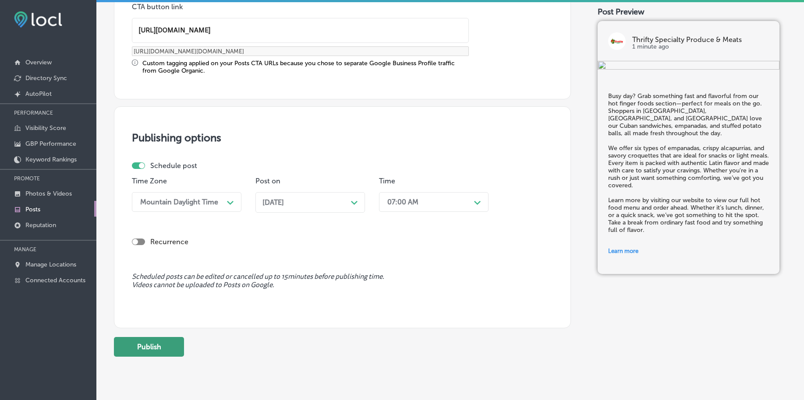
click at [138, 349] on button "Publish" at bounding box center [149, 347] width 70 height 20
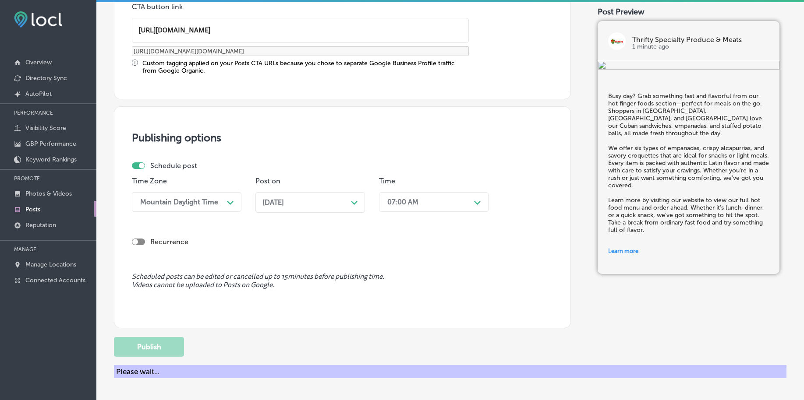
scroll to position [651, 0]
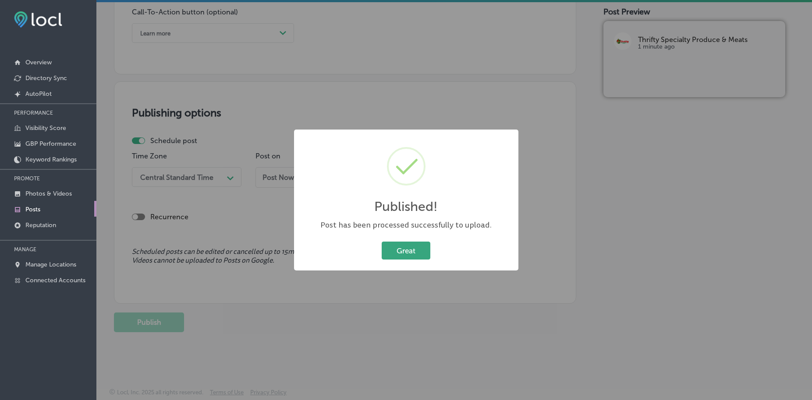
click at [404, 251] on button "Great" at bounding box center [406, 251] width 49 height 18
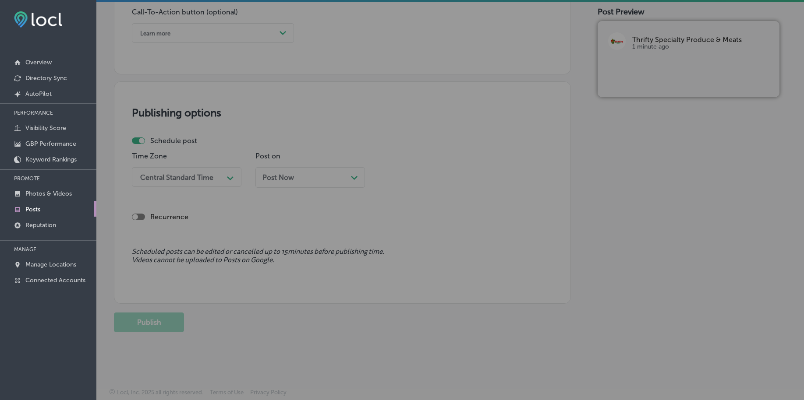
scroll to position [651, 0]
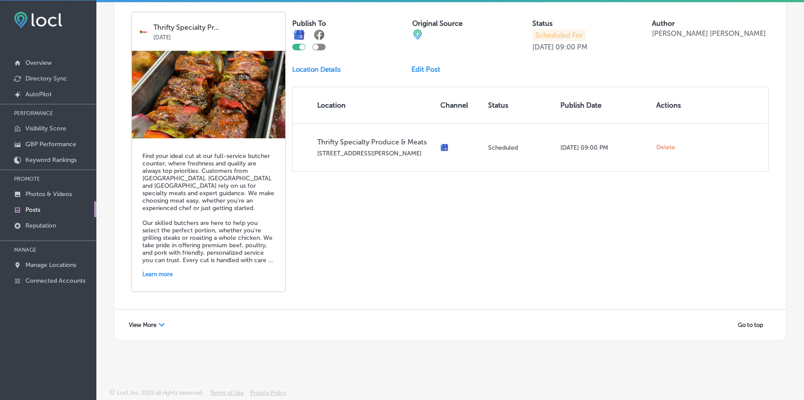
scroll to position [2, 0]
click at [142, 326] on span "View More" at bounding box center [143, 325] width 28 height 7
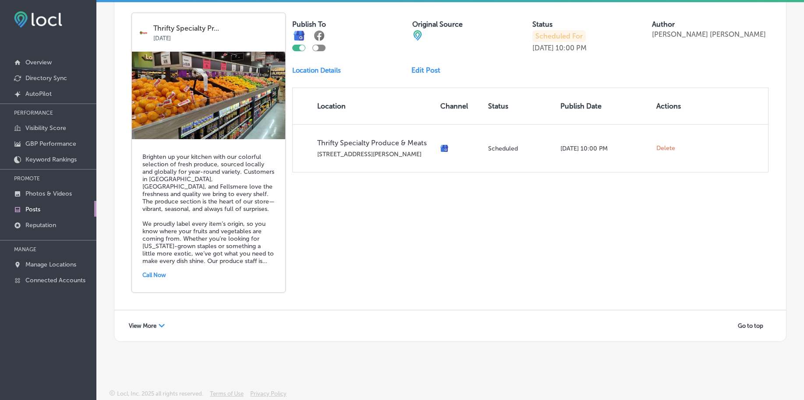
scroll to position [3803, 0]
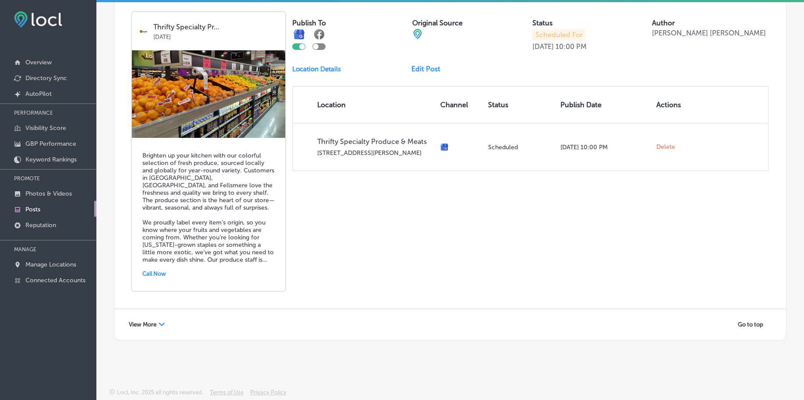
click at [162, 326] on polygon at bounding box center [162, 325] width 6 height 4
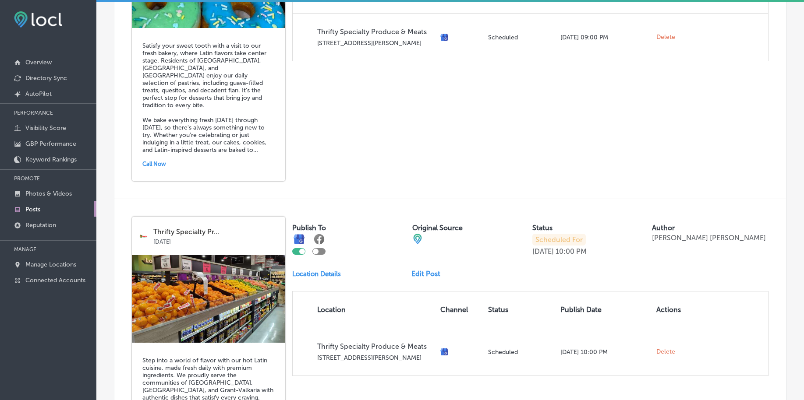
scroll to position [3077, 0]
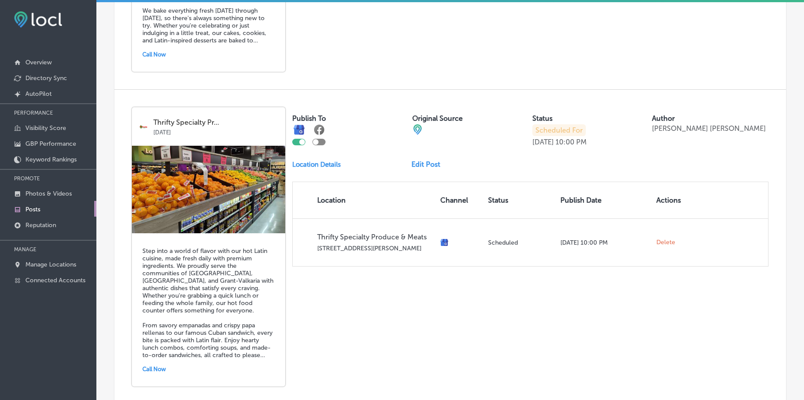
click at [416, 162] on link "Edit Post" at bounding box center [429, 164] width 36 height 8
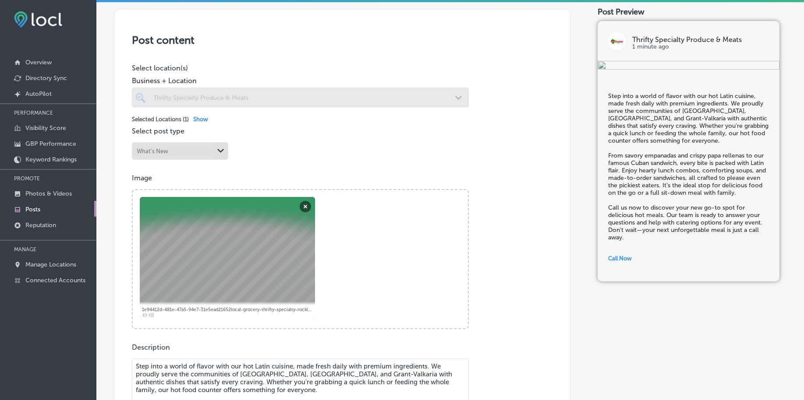
scroll to position [164, 0]
click at [302, 202] on button "Remove" at bounding box center [305, 206] width 11 height 11
checkbox input "true"
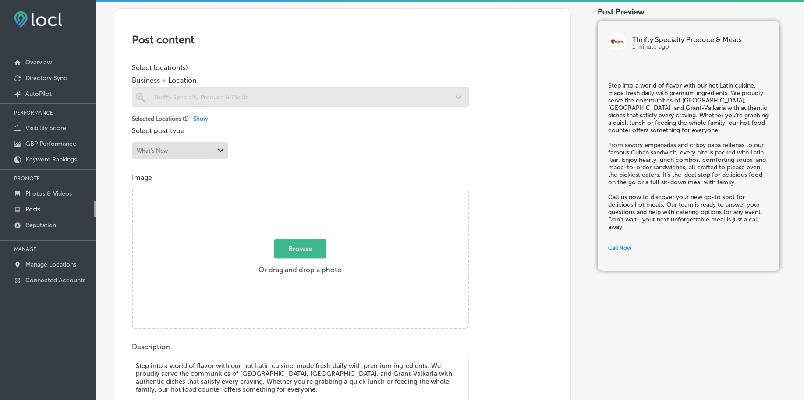
click at [298, 248] on span "Browse" at bounding box center [300, 249] width 52 height 19
click at [298, 192] on input "Browse Or drag and drop a photo" at bounding box center [300, 191] width 335 height 3
type input "C:\fakepath\local-grocery-thrifty-specialty-rockledge-fl (4).JPG"
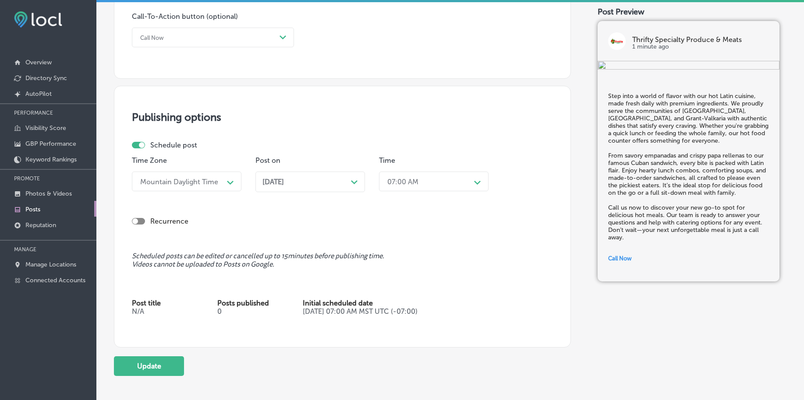
scroll to position [657, 0]
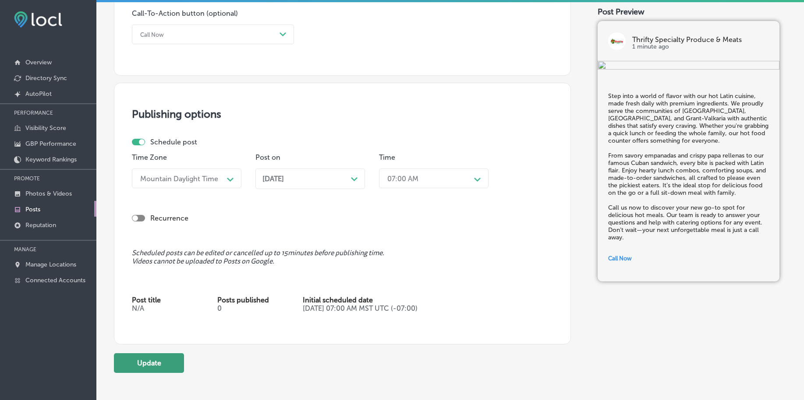
click at [133, 363] on button "Update" at bounding box center [149, 364] width 70 height 20
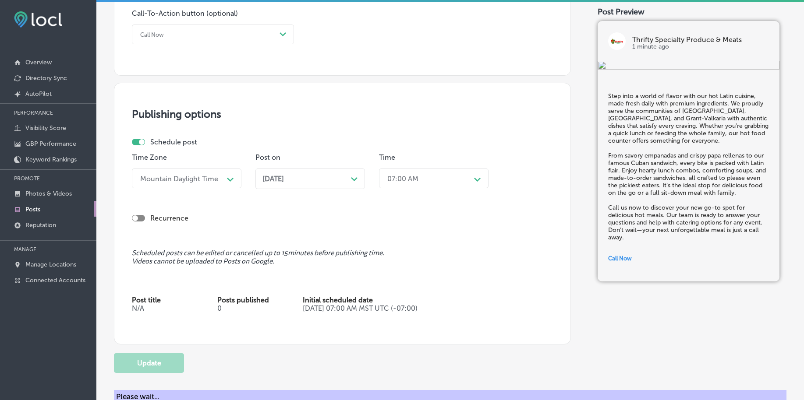
checkbox input "true"
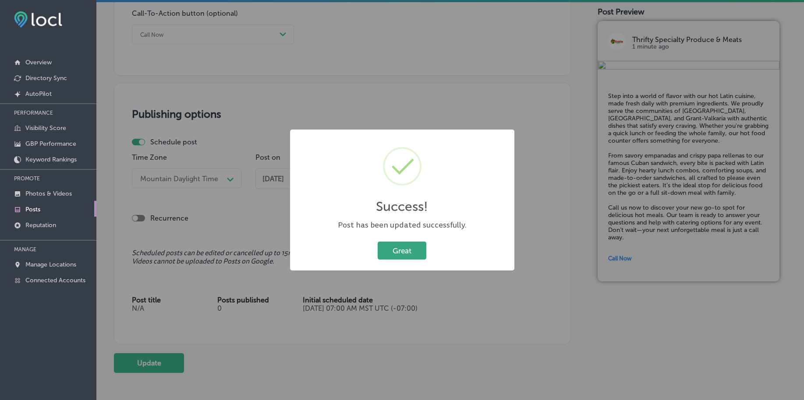
click at [385, 249] on button "Great" at bounding box center [402, 251] width 49 height 18
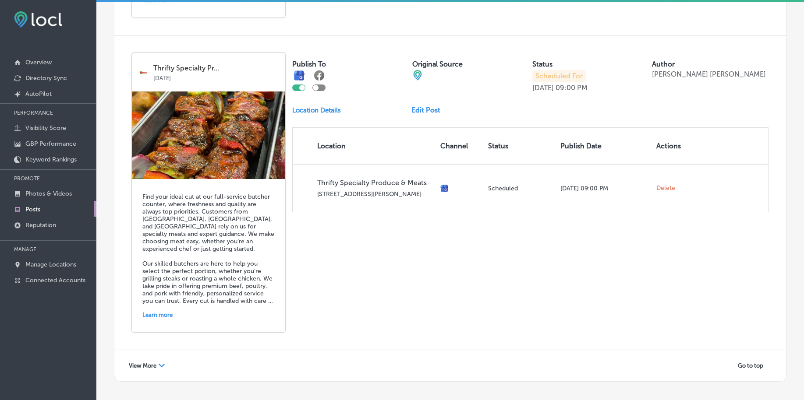
scroll to position [1913, 0]
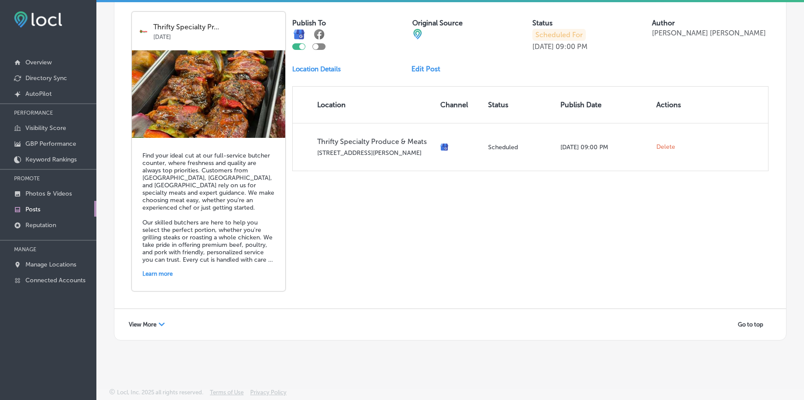
click at [148, 328] on div "View More Path Created with Sketch." at bounding box center [146, 325] width 47 height 14
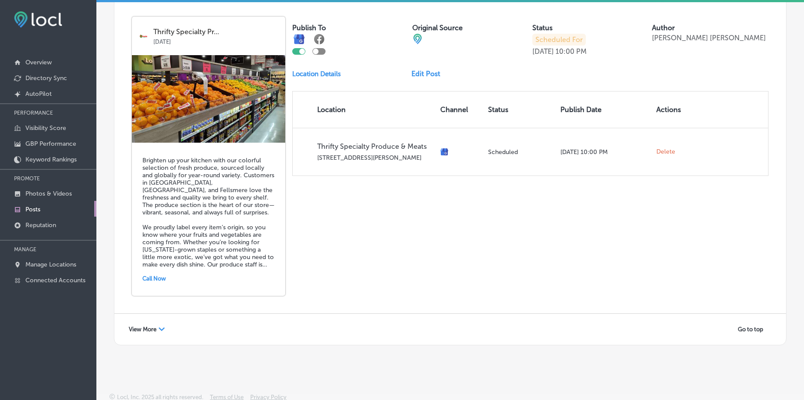
scroll to position [3803, 0]
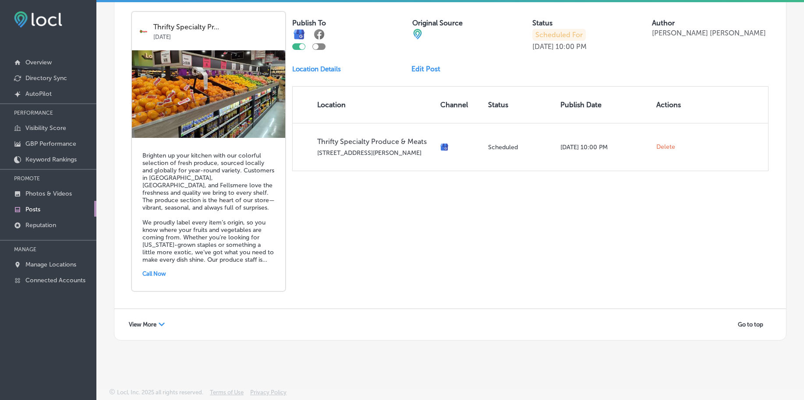
click at [145, 326] on span "View More" at bounding box center [143, 325] width 28 height 7
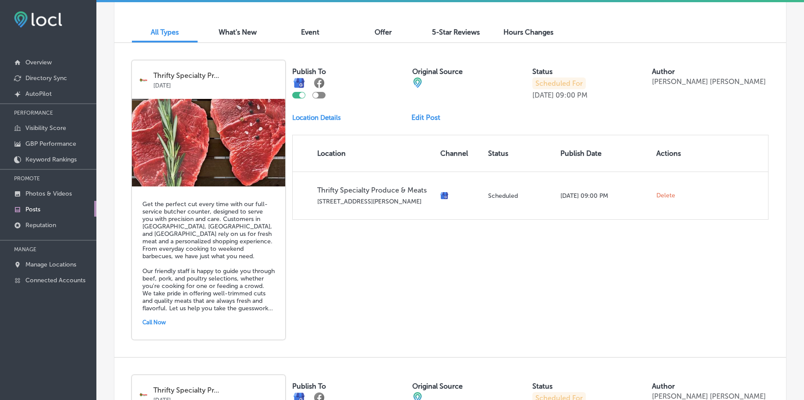
scroll to position [284, 0]
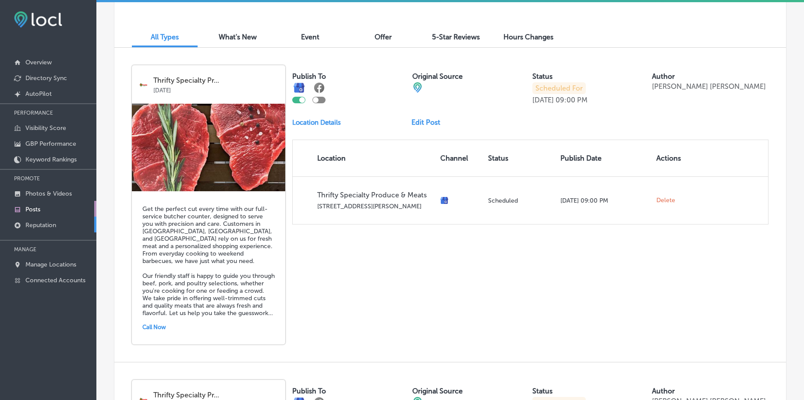
click at [54, 225] on p "Reputation" at bounding box center [40, 225] width 31 height 7
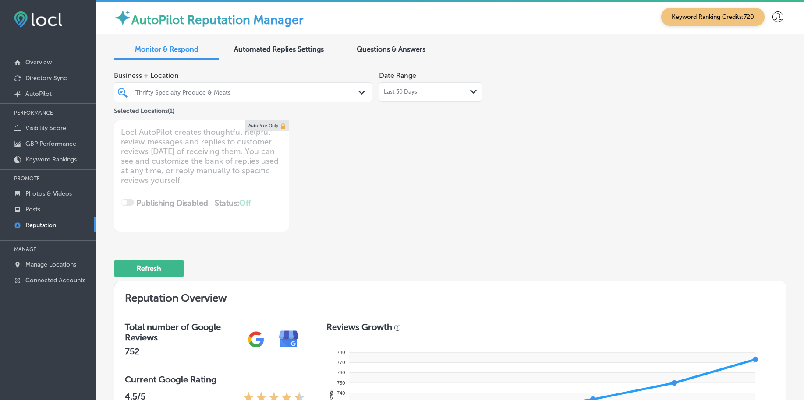
click at [227, 94] on div "Thrifty Specialty Produce & Meats" at bounding box center [247, 92] width 224 height 7
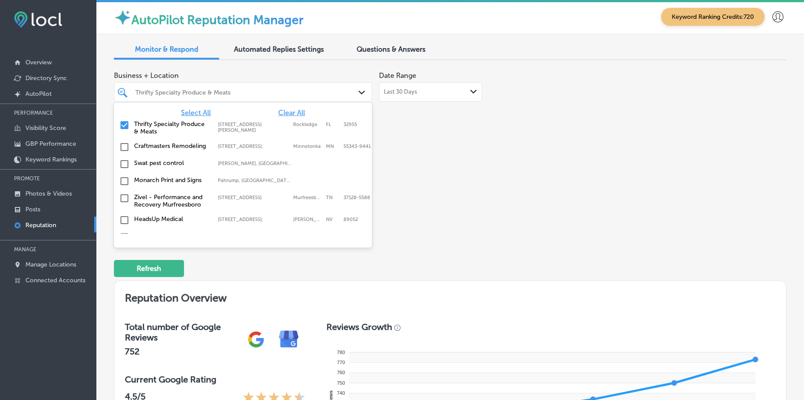
click at [204, 113] on span "Select All" at bounding box center [196, 113] width 30 height 8
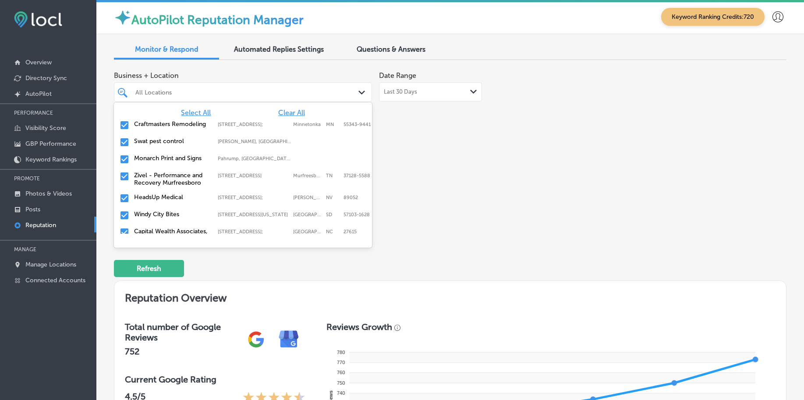
click at [535, 172] on div "Business + Location option focused, 1 of 151. 151 results available. Use Up and…" at bounding box center [450, 149] width 673 height 165
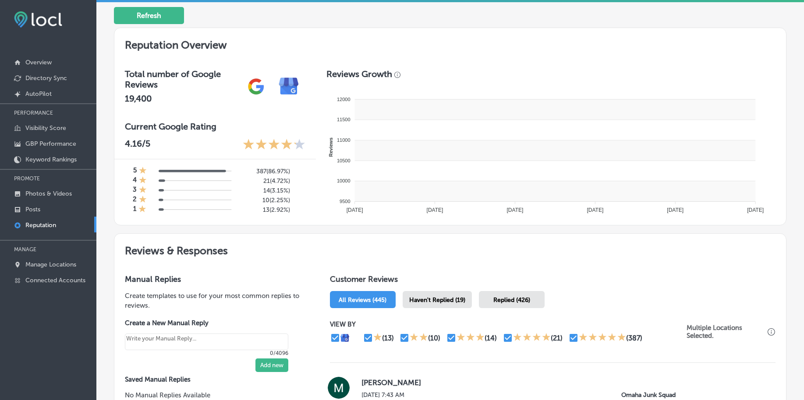
scroll to position [319, 0]
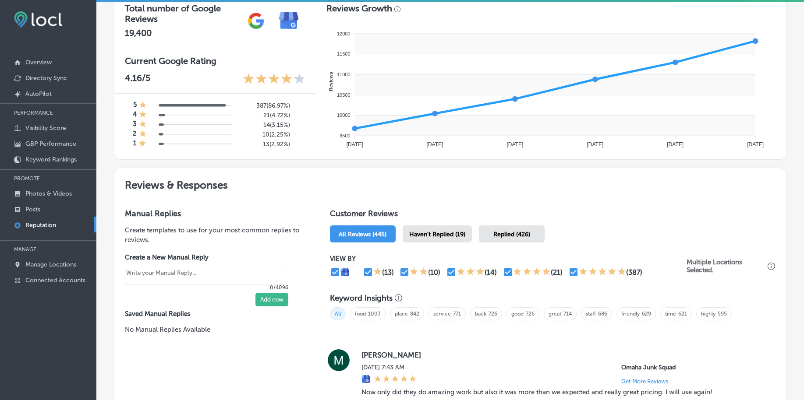
click at [430, 230] on div "Haven't Replied (19)" at bounding box center [437, 234] width 69 height 17
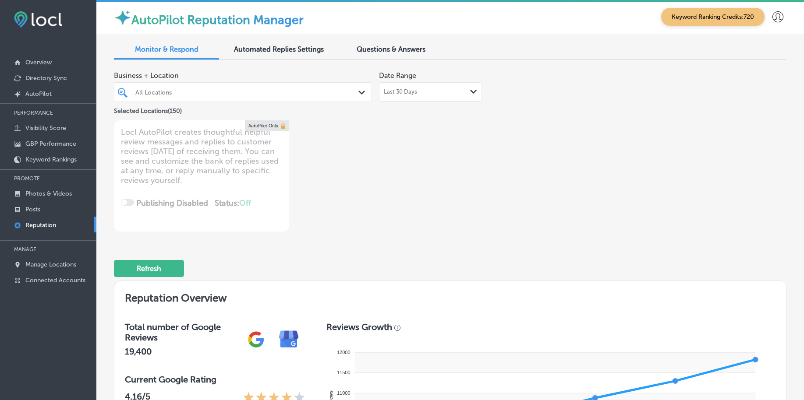
click at [225, 97] on div at bounding box center [232, 92] width 195 height 12
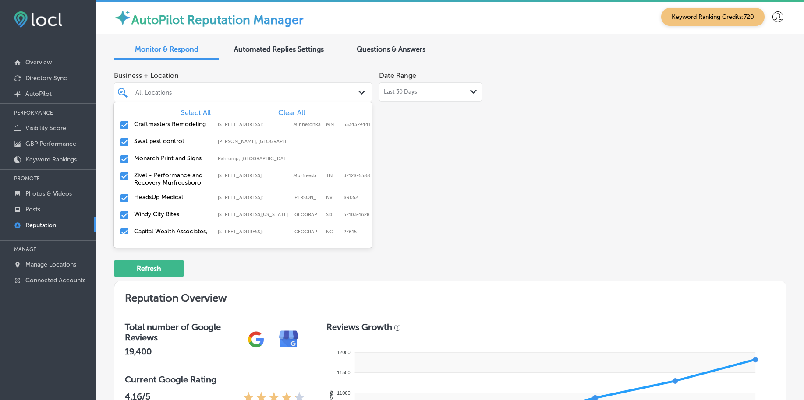
click at [278, 111] on span "Clear All" at bounding box center [291, 113] width 27 height 8
type textarea "x"
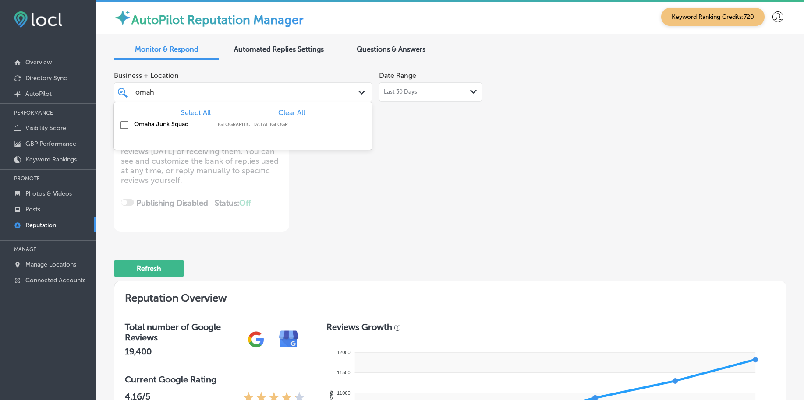
type input "omaha"
click at [277, 118] on div "Omaha Junk Squad Omaha, NE, USA | Wahoo, NE, USA | Gretna ..." at bounding box center [243, 125] width 258 height 17
type textarea "x"
type input "omaha"
click at [418, 150] on div "Business + Location option focused, 2 of 151. 2 results available for search te…" at bounding box center [316, 149] width 404 height 165
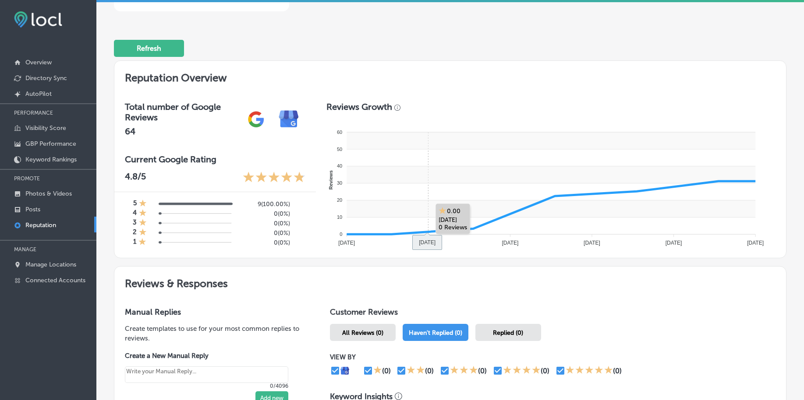
type textarea "x"
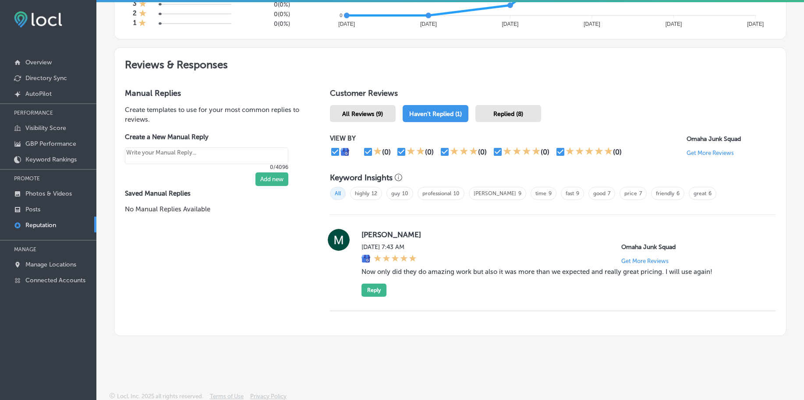
scroll to position [443, 0]
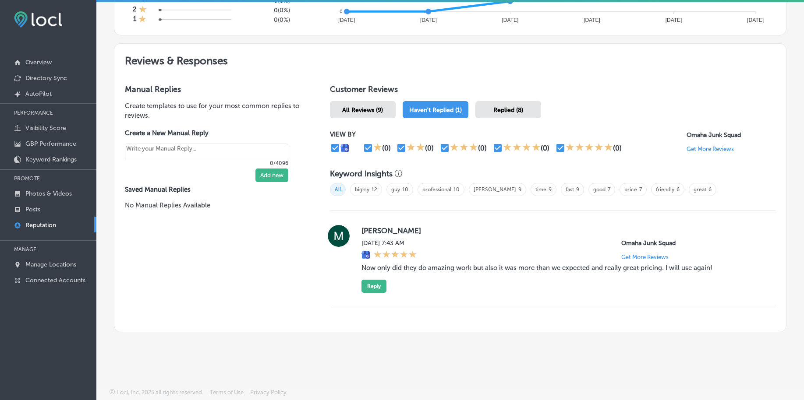
click at [361, 227] on label "Michelle Olson" at bounding box center [561, 231] width 400 height 9
drag, startPoint x: 360, startPoint y: 227, endPoint x: 375, endPoint y: 230, distance: 15.3
click at [375, 230] on label "Michelle Olson" at bounding box center [561, 231] width 400 height 9
click at [368, 230] on label "Michelle Olson" at bounding box center [561, 231] width 400 height 9
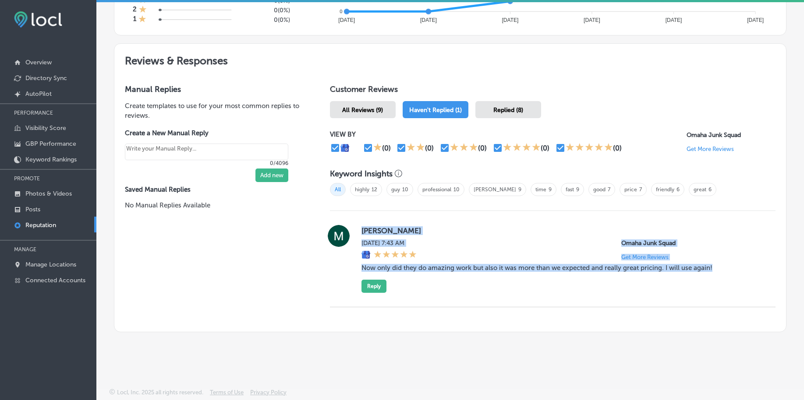
drag, startPoint x: 354, startPoint y: 230, endPoint x: 716, endPoint y: 275, distance: 364.6
click at [716, 275] on div "Michelle Olson Wed, Aug 27, 2025 7:43 AM Omaha Junk Squad Get More Reviews Now …" at bounding box center [553, 259] width 446 height 68
copy div "Michelle Olson Wed, Aug 27, 2025 7:43 AM Omaha Junk Squad Get More Reviews Now …"
click at [373, 281] on button "Reply" at bounding box center [373, 286] width 25 height 13
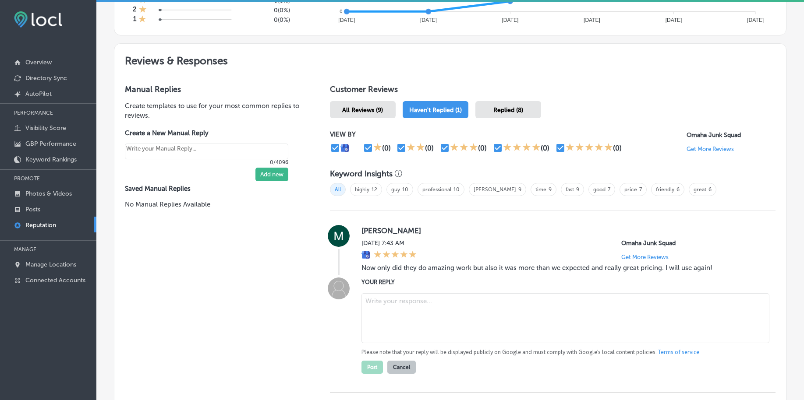
click at [409, 302] on textarea at bounding box center [565, 319] width 408 height 50
paste textarea "Thank you so much for the kind words, Michelle! We’re so glad to hear that our …"
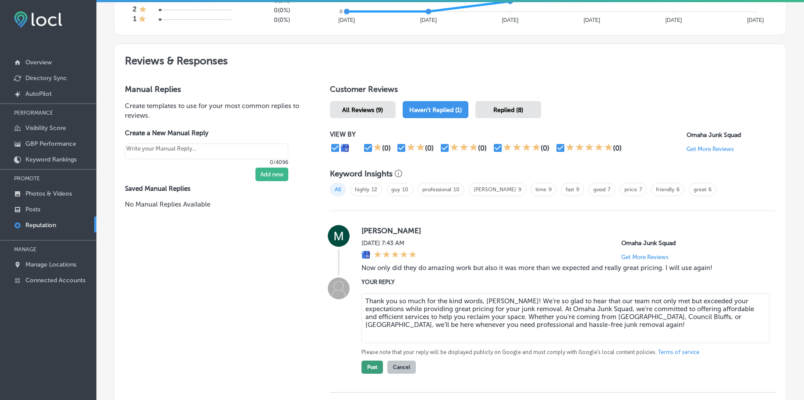
type textarea "Thank you so much for the kind words, Michelle! We’re so glad to hear that our …"
click at [379, 365] on button "Post" at bounding box center [371, 367] width 21 height 13
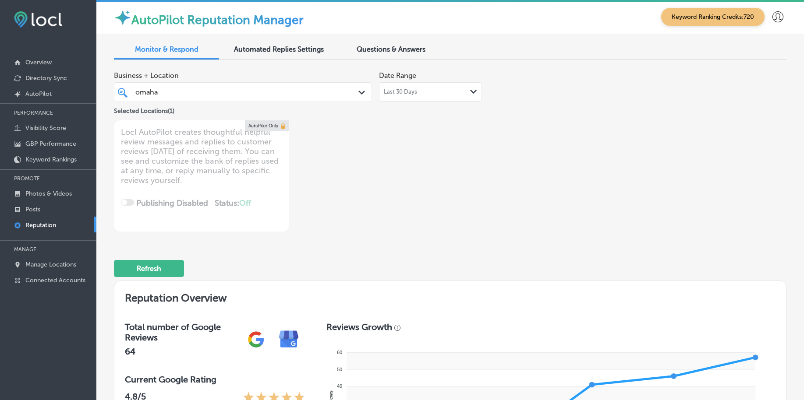
scroll to position [0, 0]
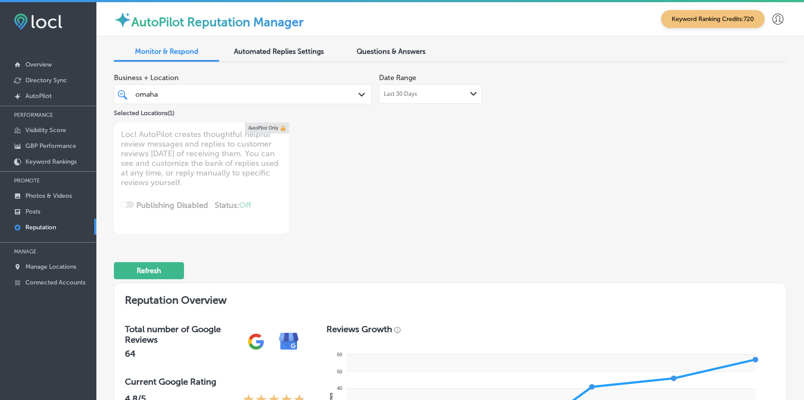
click at [184, 98] on div "omaha omaha" at bounding box center [232, 95] width 195 height 12
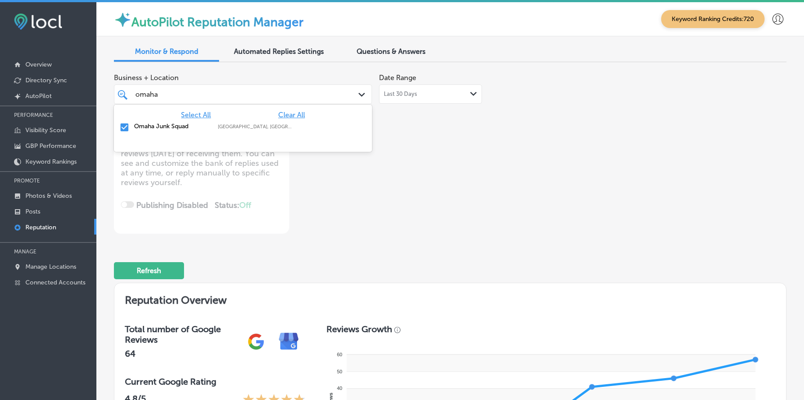
click at [287, 112] on span "Clear All" at bounding box center [291, 115] width 27 height 8
type textarea "x"
type input "o"
type input "kutz"
click at [288, 128] on div "2885 W Liberty Ave, Pittsburgh, PA, 15216 2885 W Liberty Ave Pittsburgh PA 15216" at bounding box center [255, 127] width 75 height 6
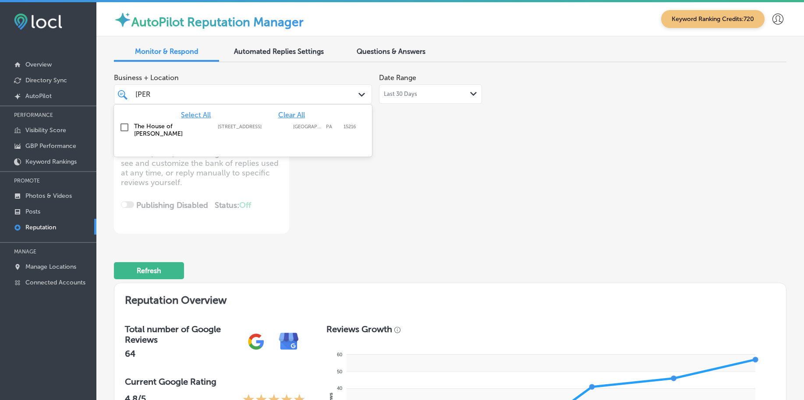
type textarea "x"
type input "kutz"
click at [479, 123] on div "Business + Location option 2885 W Liberty Ave, selected. option 2885 W Liberty …" at bounding box center [316, 151] width 404 height 165
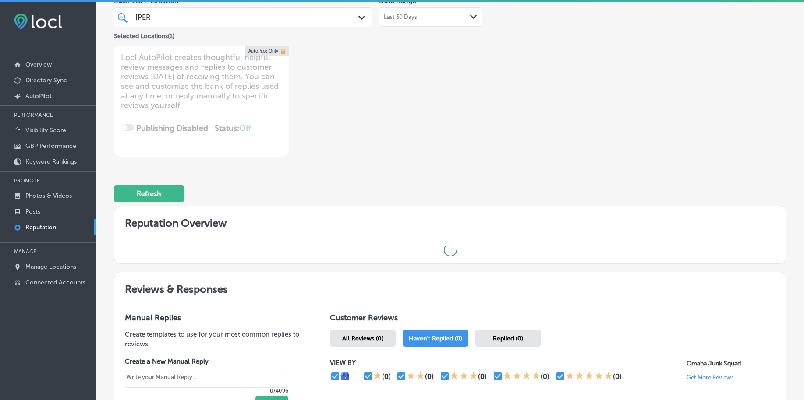
scroll to position [209, 0]
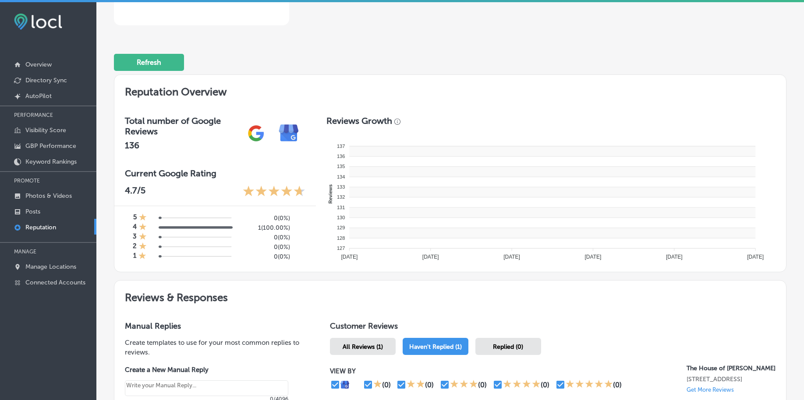
type textarea "x"
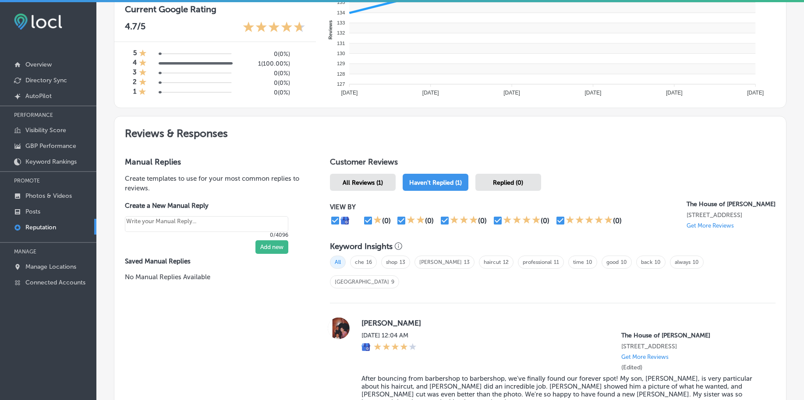
scroll to position [478, 0]
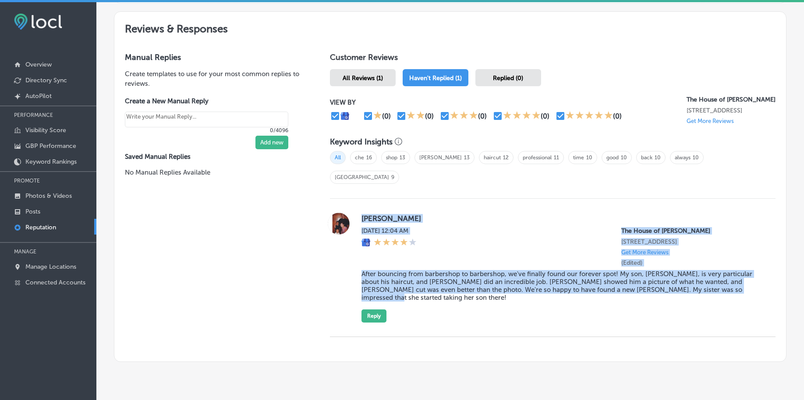
drag, startPoint x: 355, startPoint y: 198, endPoint x: 740, endPoint y: 271, distance: 392.5
click at [740, 271] on div "Ashley Buckholtz Wed, Aug 27, 2025 12:04 AM The House of Kutz 2885 W Liberty Av…" at bounding box center [553, 268] width 446 height 110
copy div "Ashley Buckholtz Wed, Aug 27, 2025 12:04 AM The House of Kutz 2885 W Liberty Av…"
click at [560, 284] on div "Ashley Buckholtz Wed, Aug 27, 2025 12:04 AM The House of Kutz 2885 W Liberty Av…" at bounding box center [561, 268] width 400 height 110
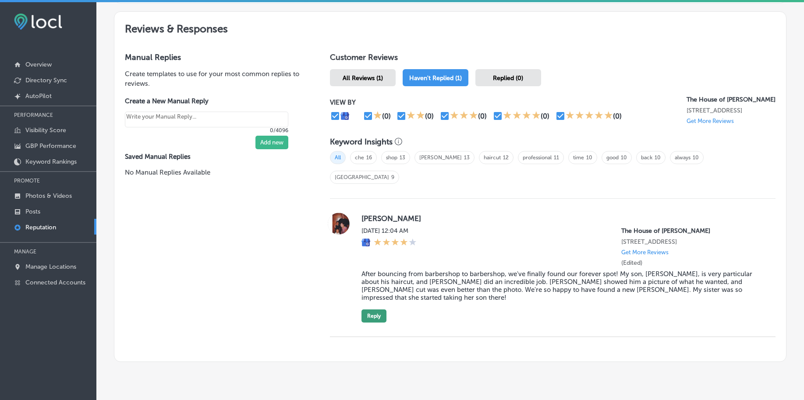
click at [372, 310] on button "Reply" at bounding box center [373, 316] width 25 height 13
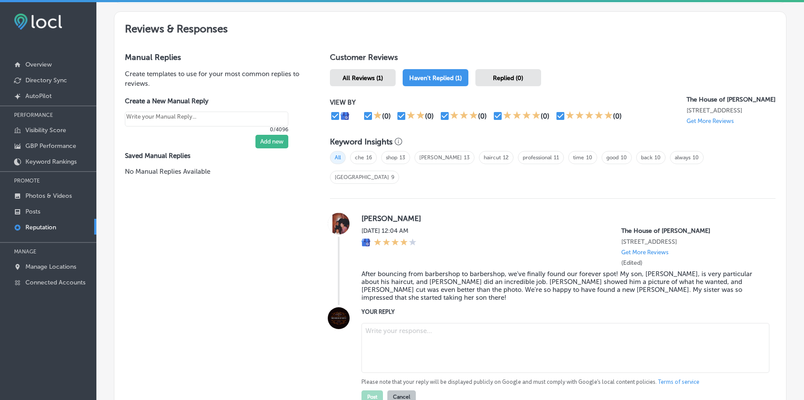
click at [400, 323] on textarea at bounding box center [565, 348] width 408 height 50
paste textarea "Thank you for the wonderful review, Ashley! We're so glad to hear that you and …"
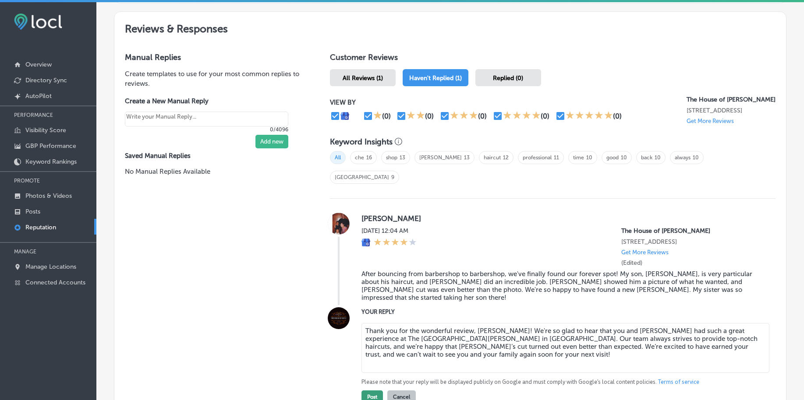
type textarea "Thank you for the wonderful review, Ashley! We're so glad to hear that you and …"
click at [378, 391] on button "Post" at bounding box center [371, 397] width 21 height 13
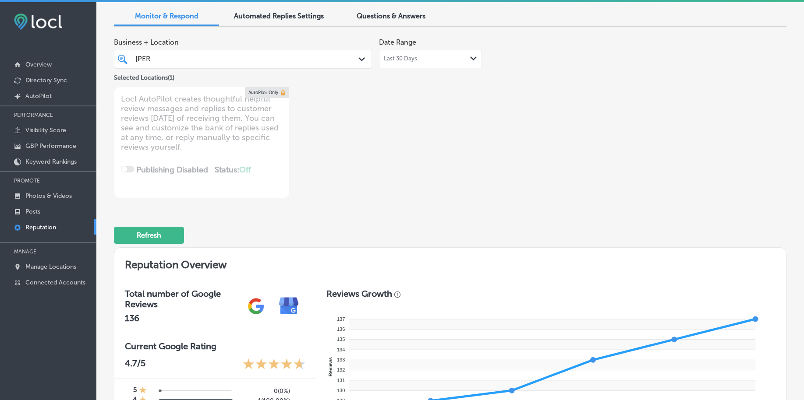
scroll to position [0, 0]
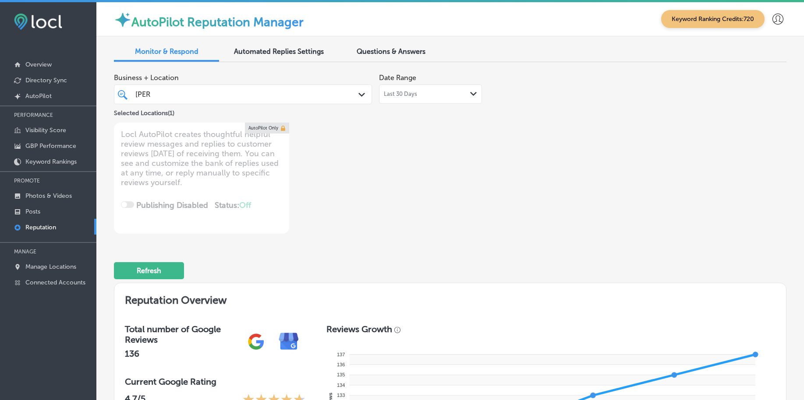
click at [248, 97] on div "kutz kutz" at bounding box center [232, 95] width 195 height 12
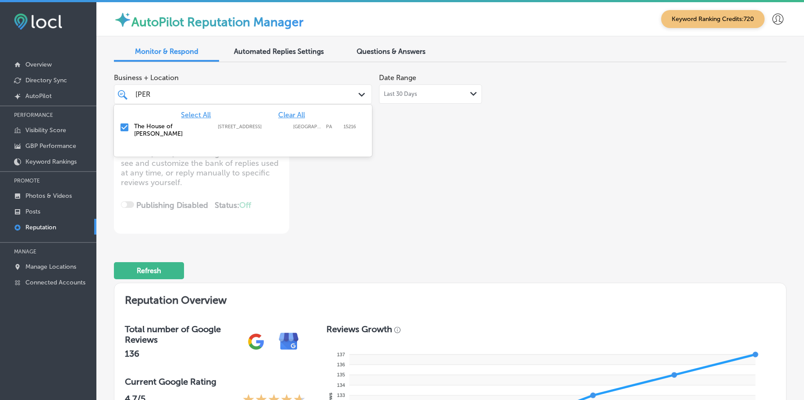
click at [279, 115] on span "Clear All" at bounding box center [291, 115] width 27 height 8
type textarea "x"
type input "k"
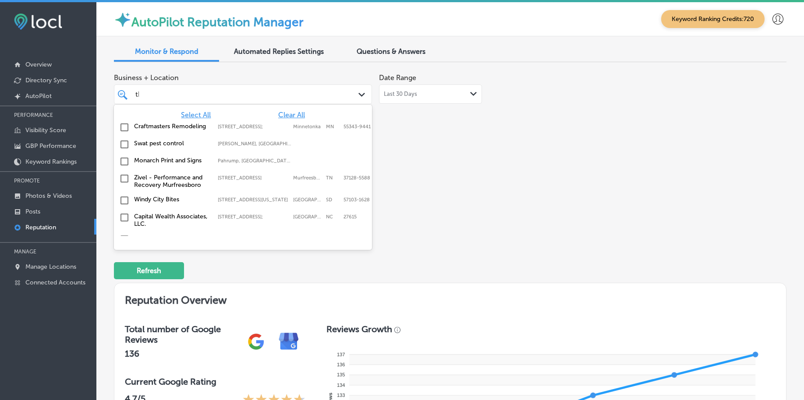
type input "thr"
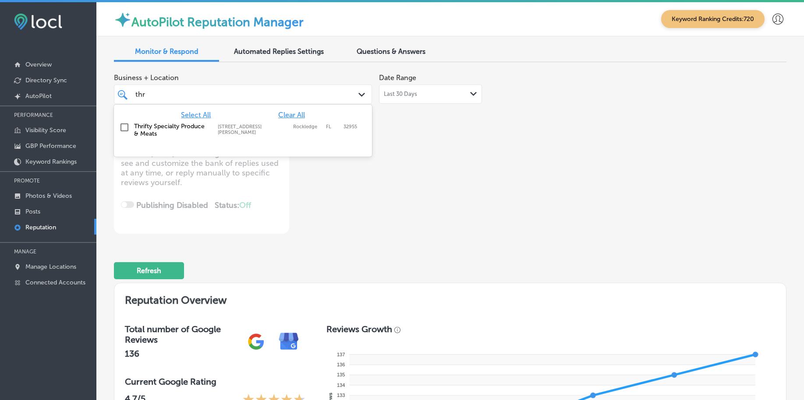
click at [263, 122] on div "Thrifty Specialty Produce & Meats [STREET_ADDRESS][GEOGRAPHIC_DATA][PERSON_NAME…" at bounding box center [242, 130] width 251 height 18
type textarea "x"
type input "thr"
click at [436, 125] on div "Business + Location option 920 Barton Blvd, selected. option 920 Barton Blvd fo…" at bounding box center [316, 151] width 404 height 165
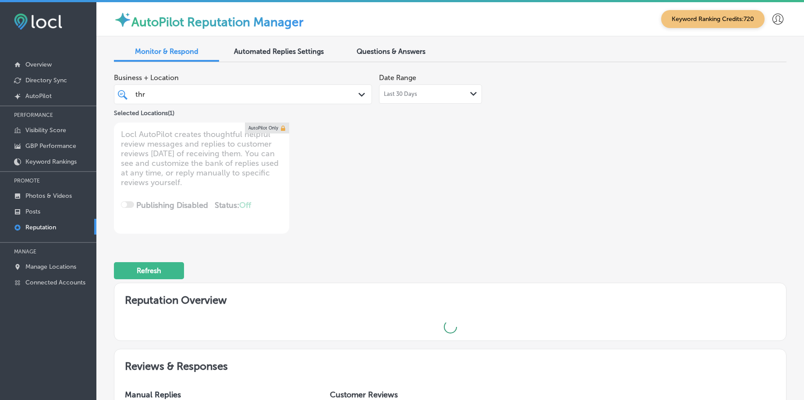
type textarea "x"
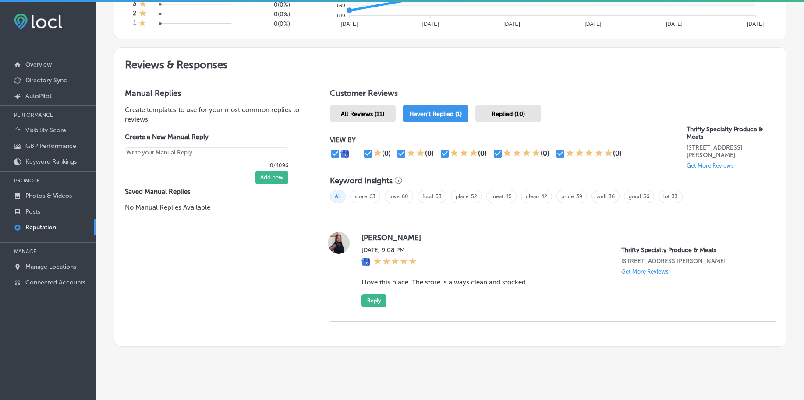
scroll to position [454, 0]
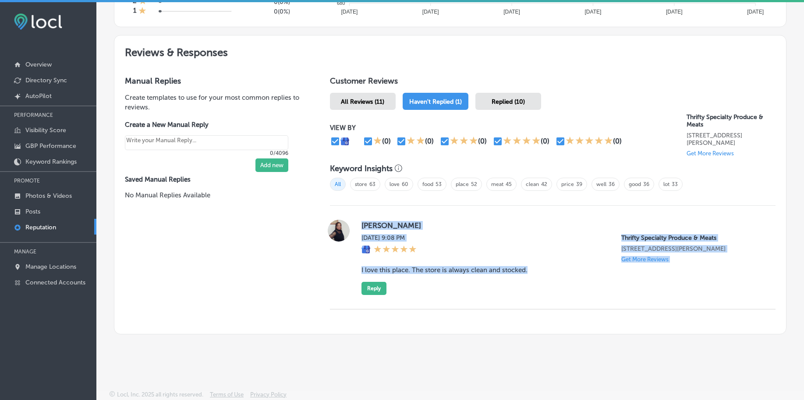
drag, startPoint x: 357, startPoint y: 222, endPoint x: 526, endPoint y: 271, distance: 176.1
click at [526, 271] on div "Brenda E Simpson Tue, Aug 26, 2025 9:08 PM Thrifty Specialty Produce & Meats 92…" at bounding box center [553, 257] width 446 height 75
copy div "Brenda E Simpson Tue, Aug 26, 2025 9:08 PM Thrifty Specialty Produce & Meats 92…"
click at [378, 291] on button "Reply" at bounding box center [373, 288] width 25 height 13
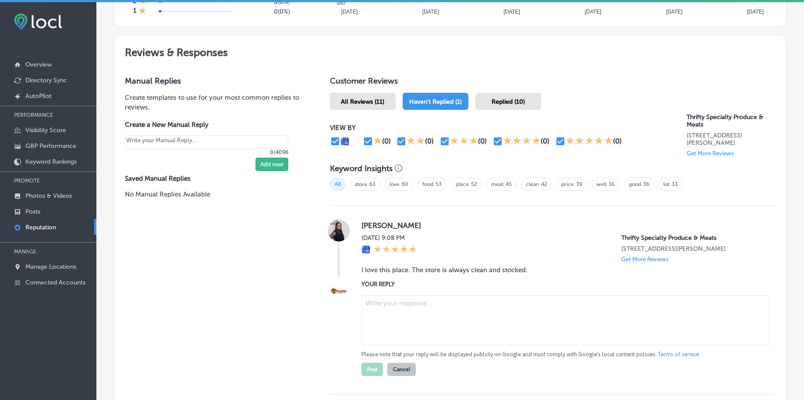
click at [390, 308] on textarea at bounding box center [565, 321] width 408 height 50
paste textarea "Thank you so much for the kind words, Brenda! We're so happy to hear that you l…"
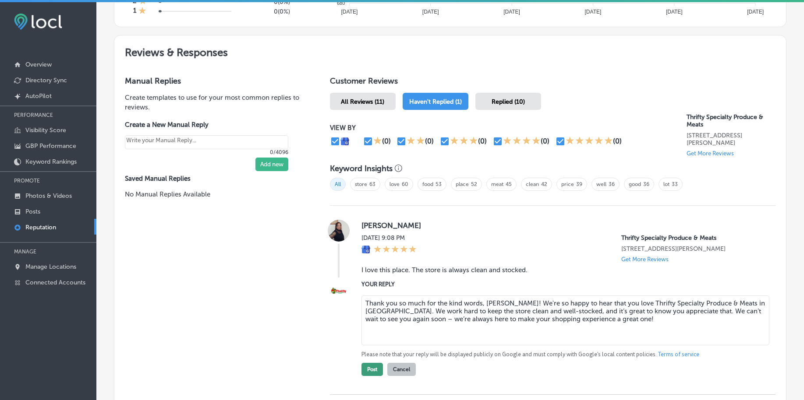
type textarea "Thank you so much for the kind words, Brenda! We're so happy to hear that you l…"
click at [367, 368] on button "Post" at bounding box center [371, 369] width 21 height 13
type textarea "x"
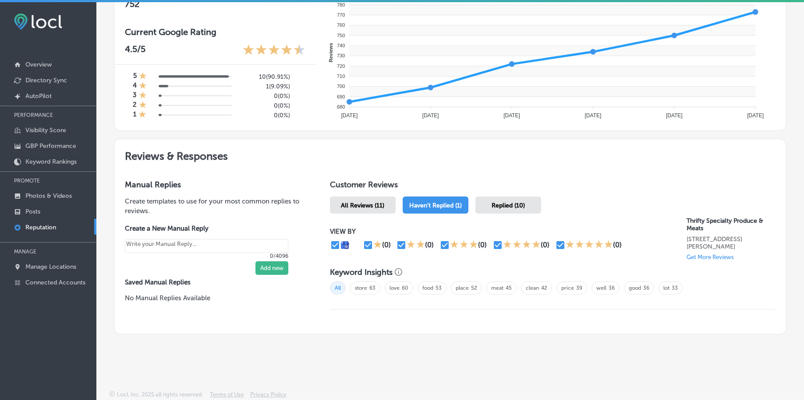
scroll to position [350, 0]
